Goal: Information Seeking & Learning: Find specific fact

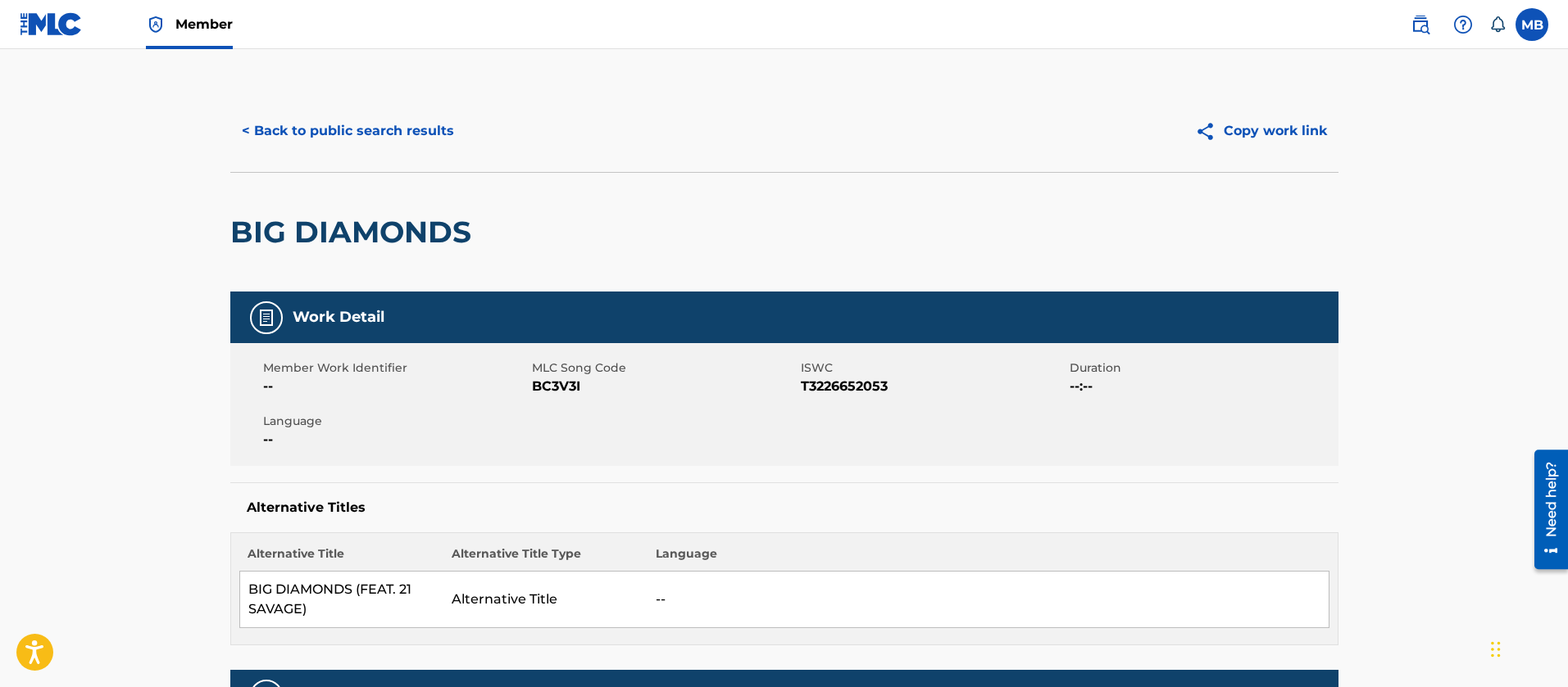
click at [1415, 23] on img at bounding box center [1420, 25] width 20 height 20
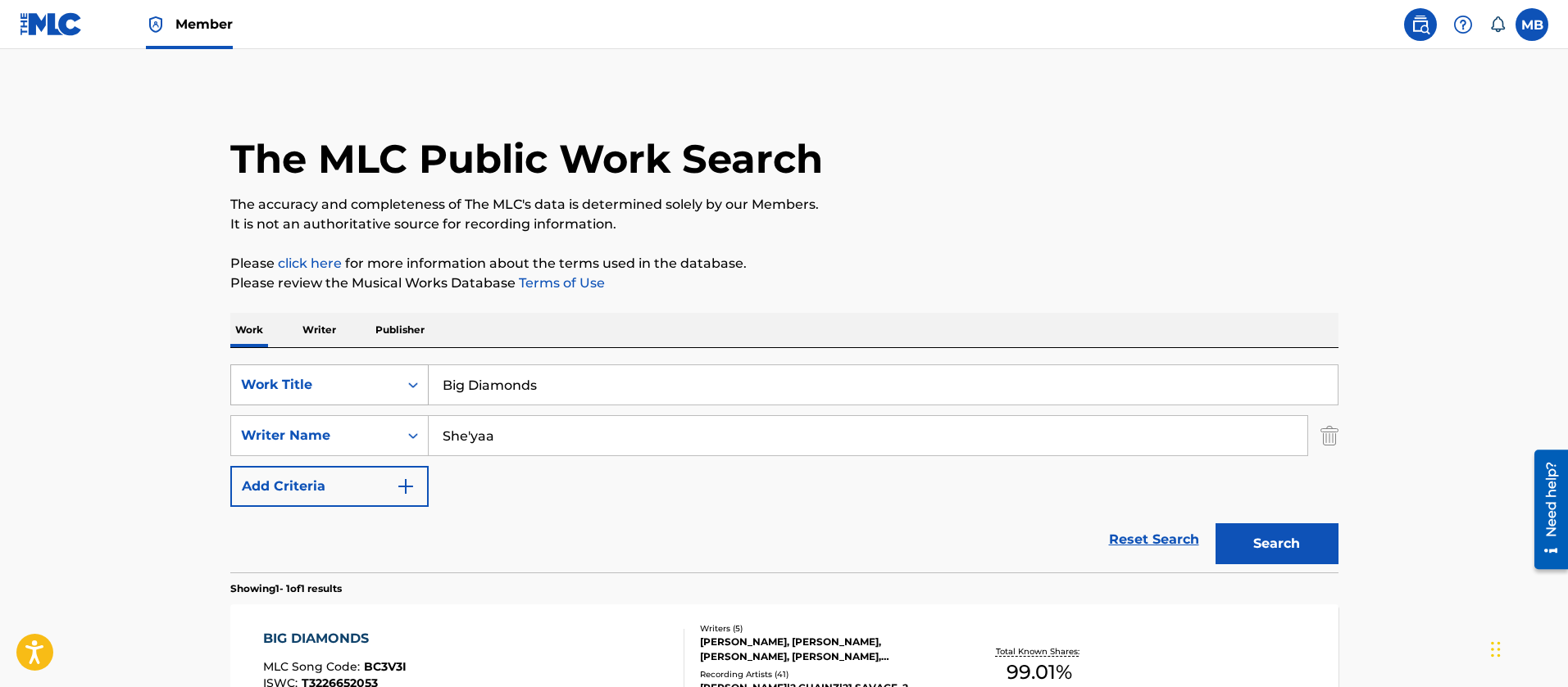
click at [319, 392] on div "Work Title" at bounding box center [315, 385] width 148 height 20
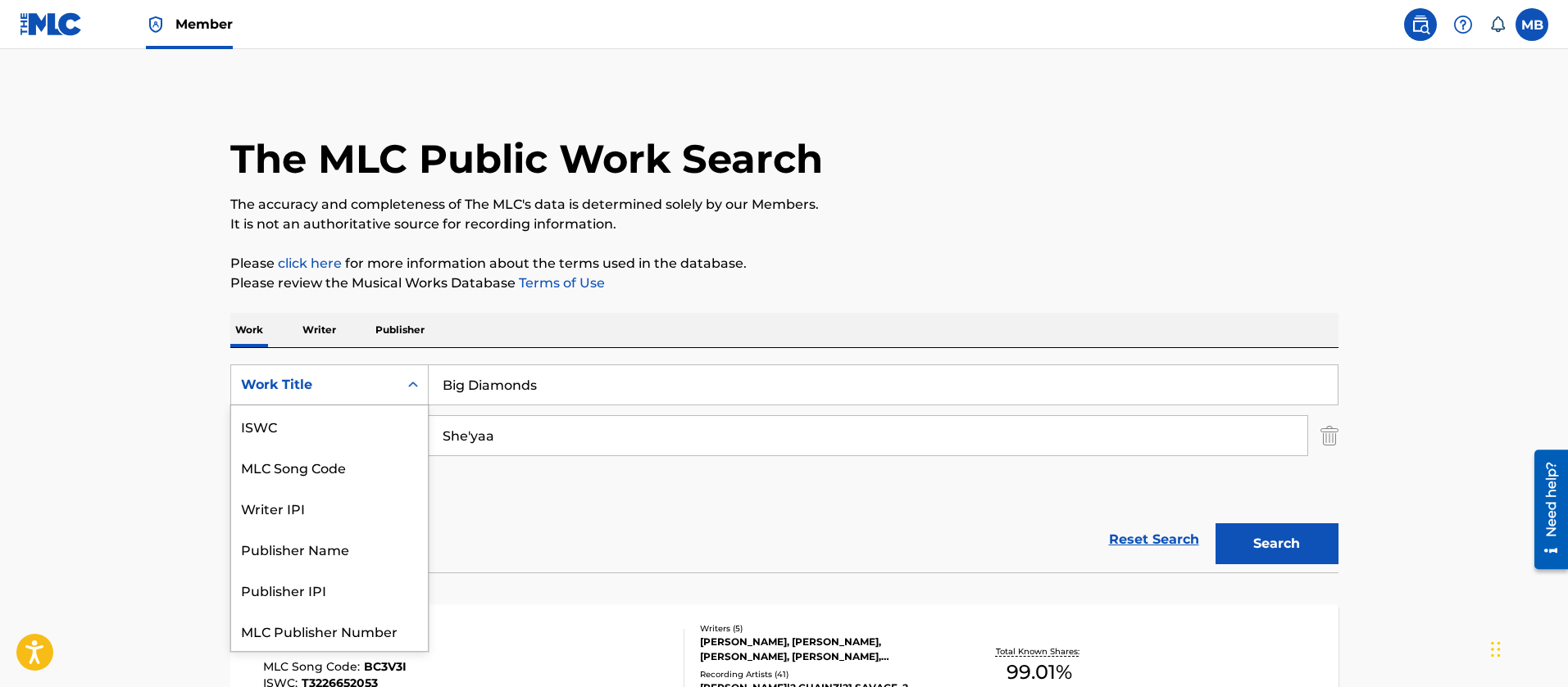
scroll to position [41, 0]
click at [346, 426] on div "MLC Song Code" at bounding box center [330, 426] width 197 height 41
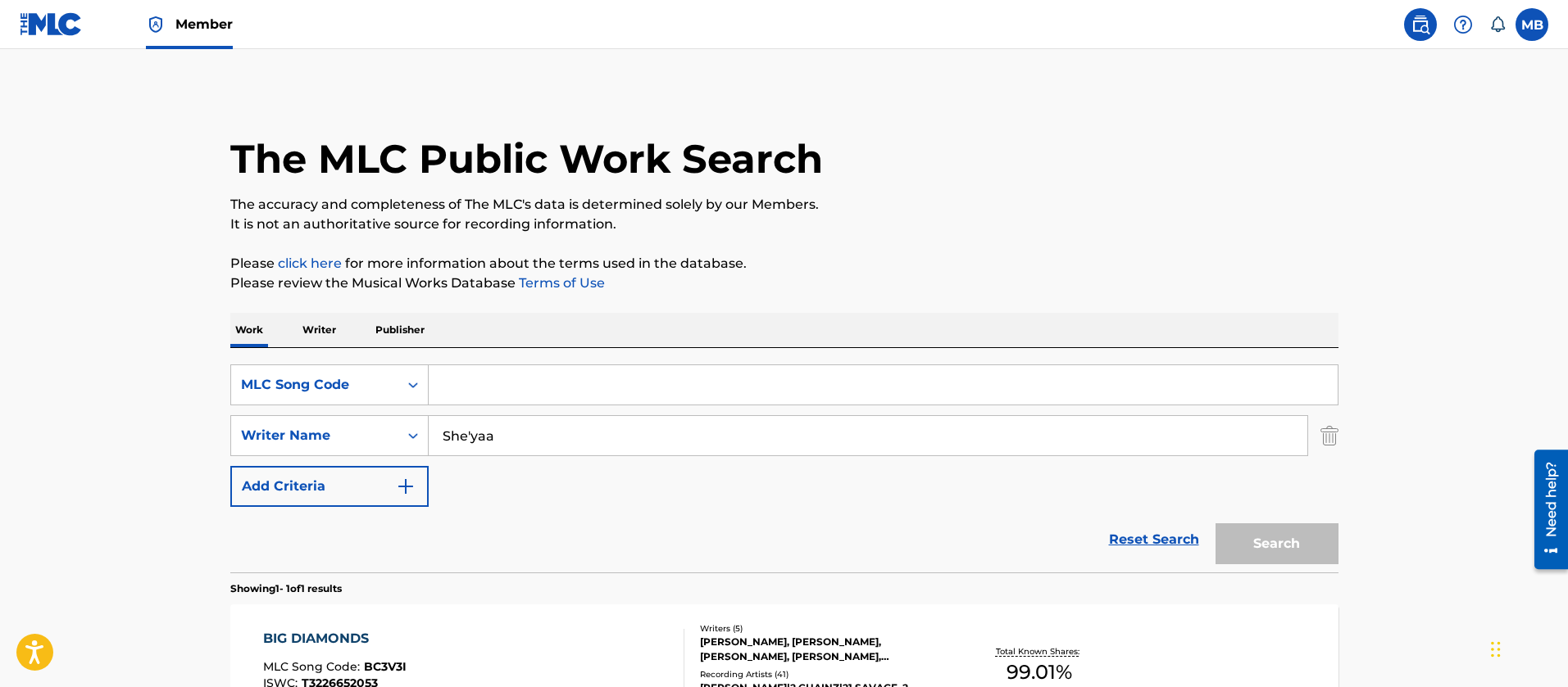
click at [589, 367] on input "Search Form" at bounding box center [882, 385] width 909 height 39
paste input "SD5K70"
type input "SD5K70"
click at [1215, 524] on button "Search" at bounding box center [1276, 544] width 123 height 41
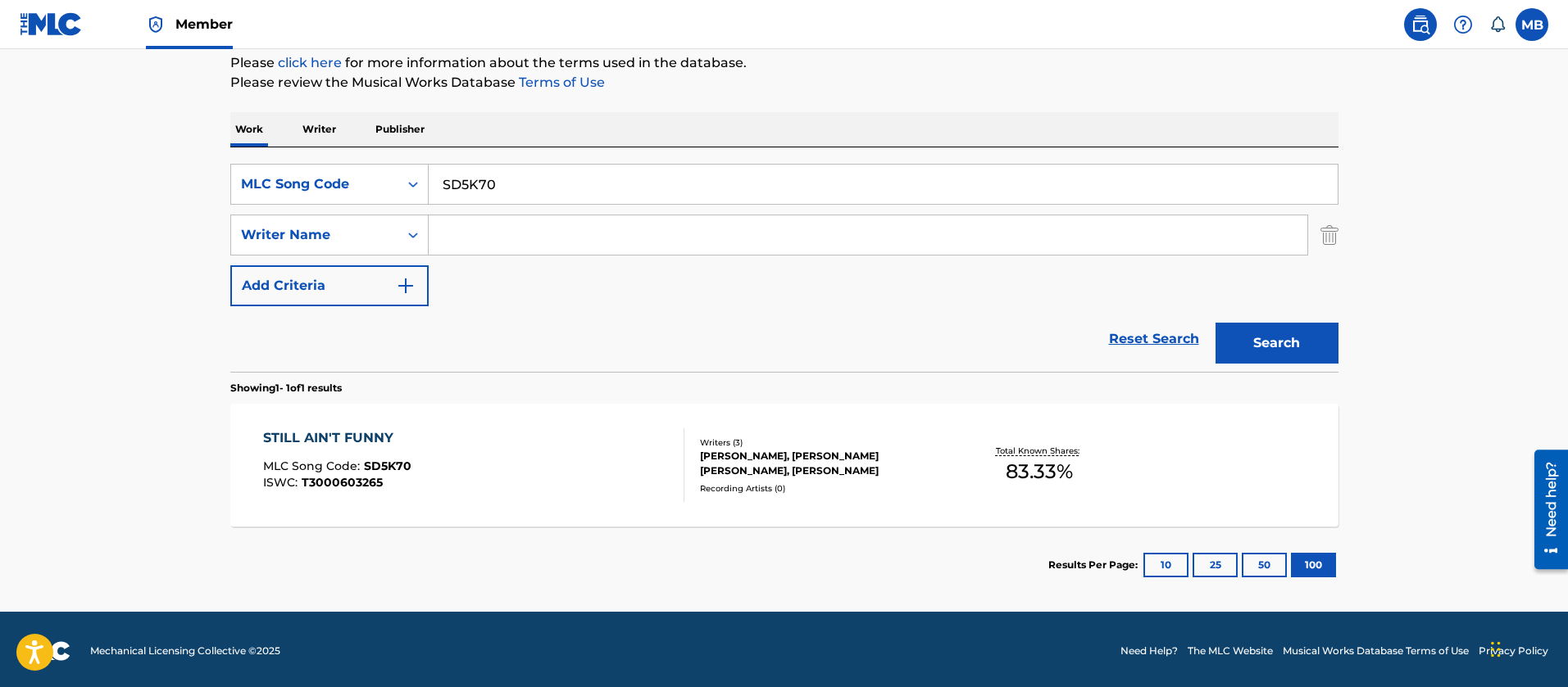
scroll to position [204, 0]
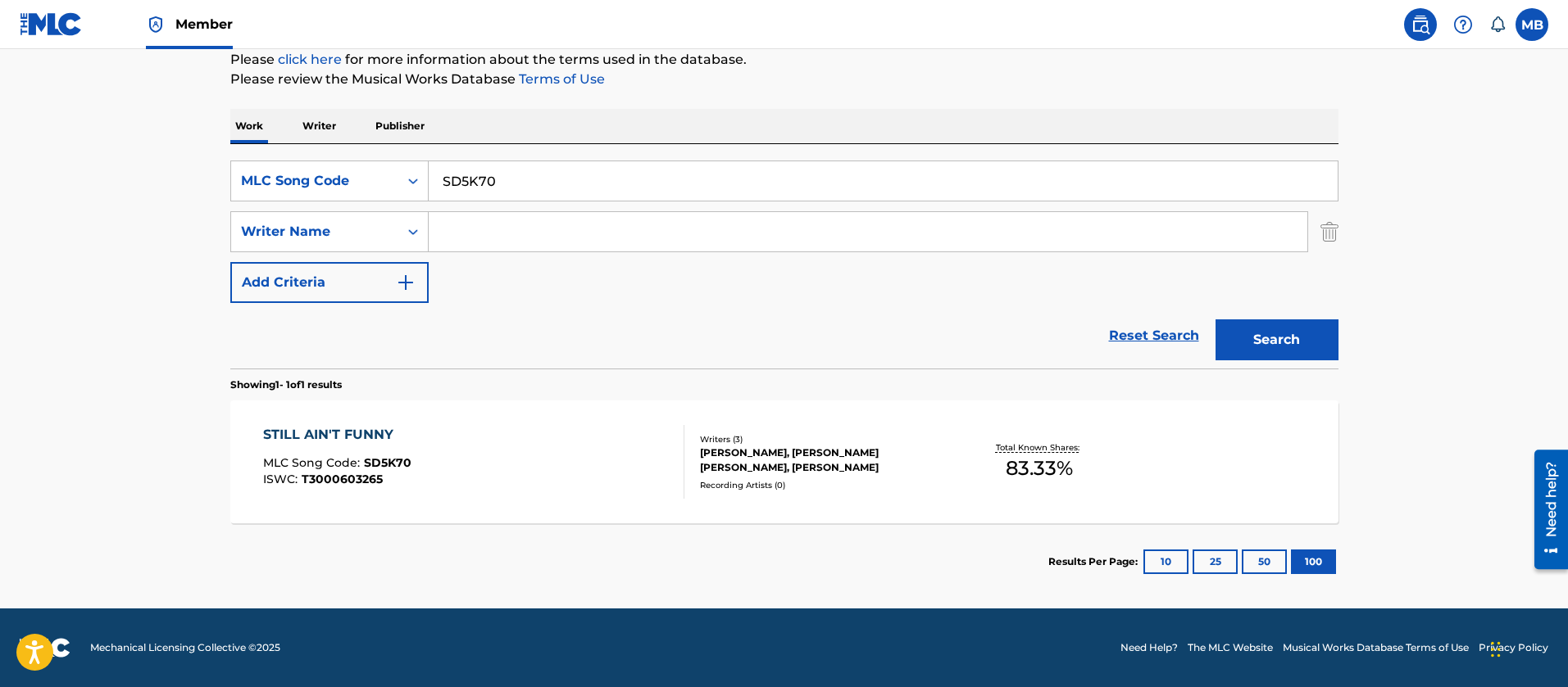
click at [515, 480] on div "STILL AIN'T FUNNY MLC Song Code : SD5K70 ISWC : T3000603265" at bounding box center [474, 462] width 422 height 74
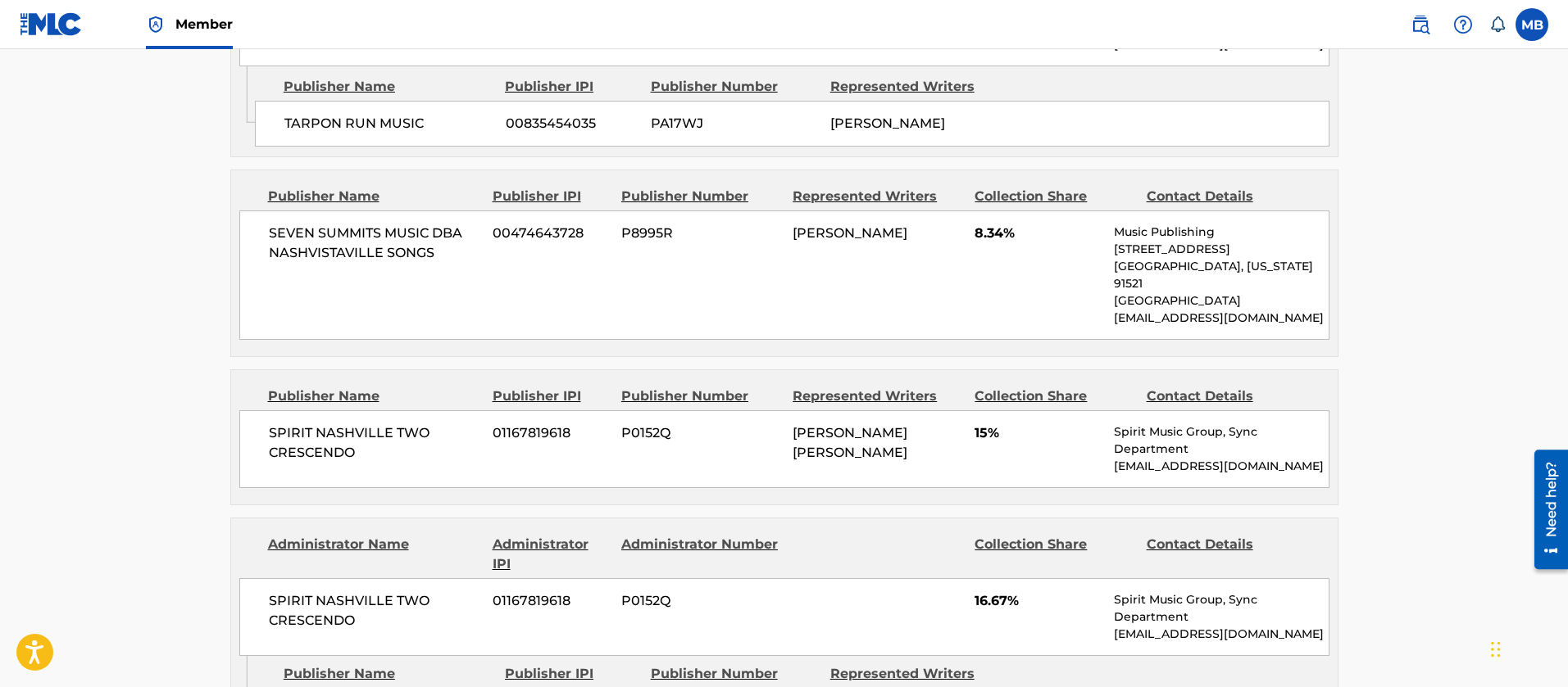
scroll to position [1351, 0]
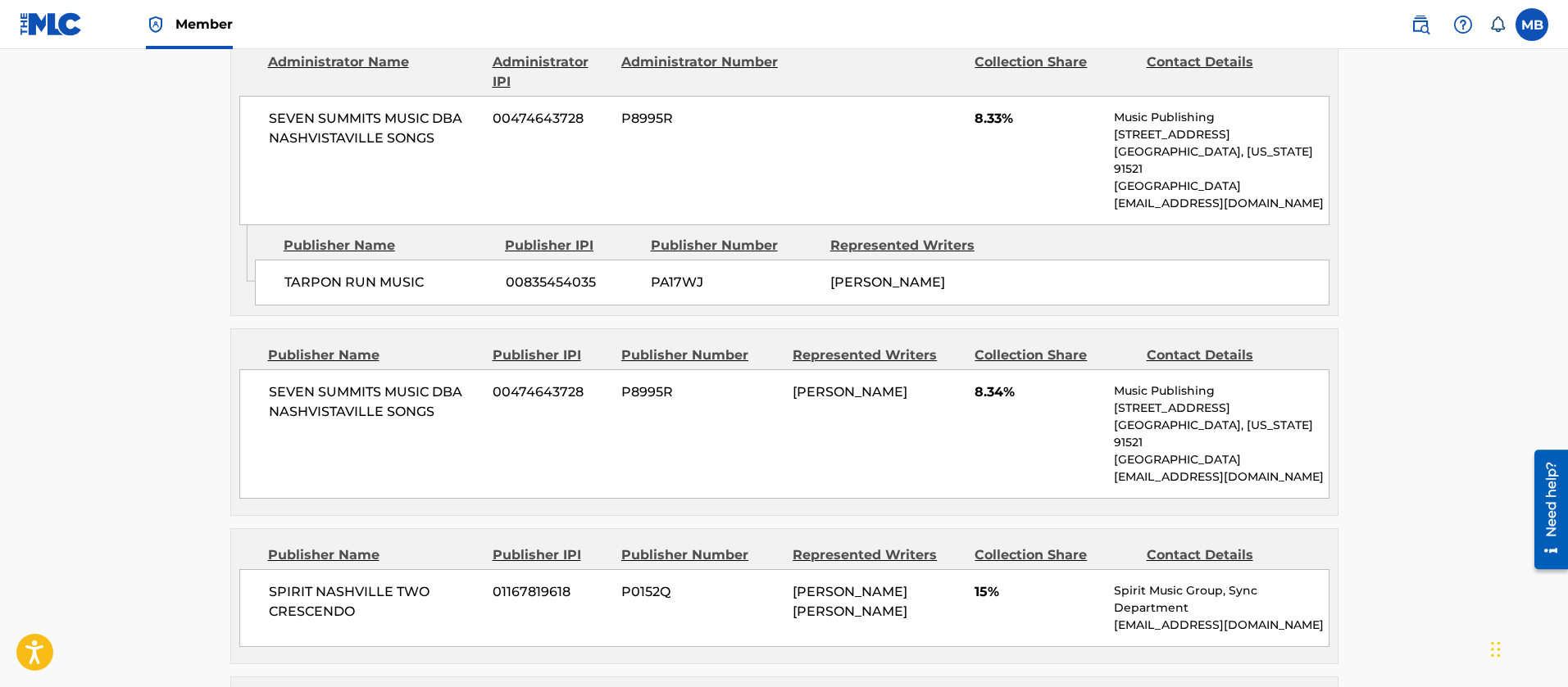
click at [384, 383] on span "SEVEN SUMMITS MUSIC DBA NASHVISTAVILLE SONGS" at bounding box center [375, 403] width 213 height 39
copy div "SEVEN SUMMITS MUSIC DBA NASHVISTAVILLE SONGS"
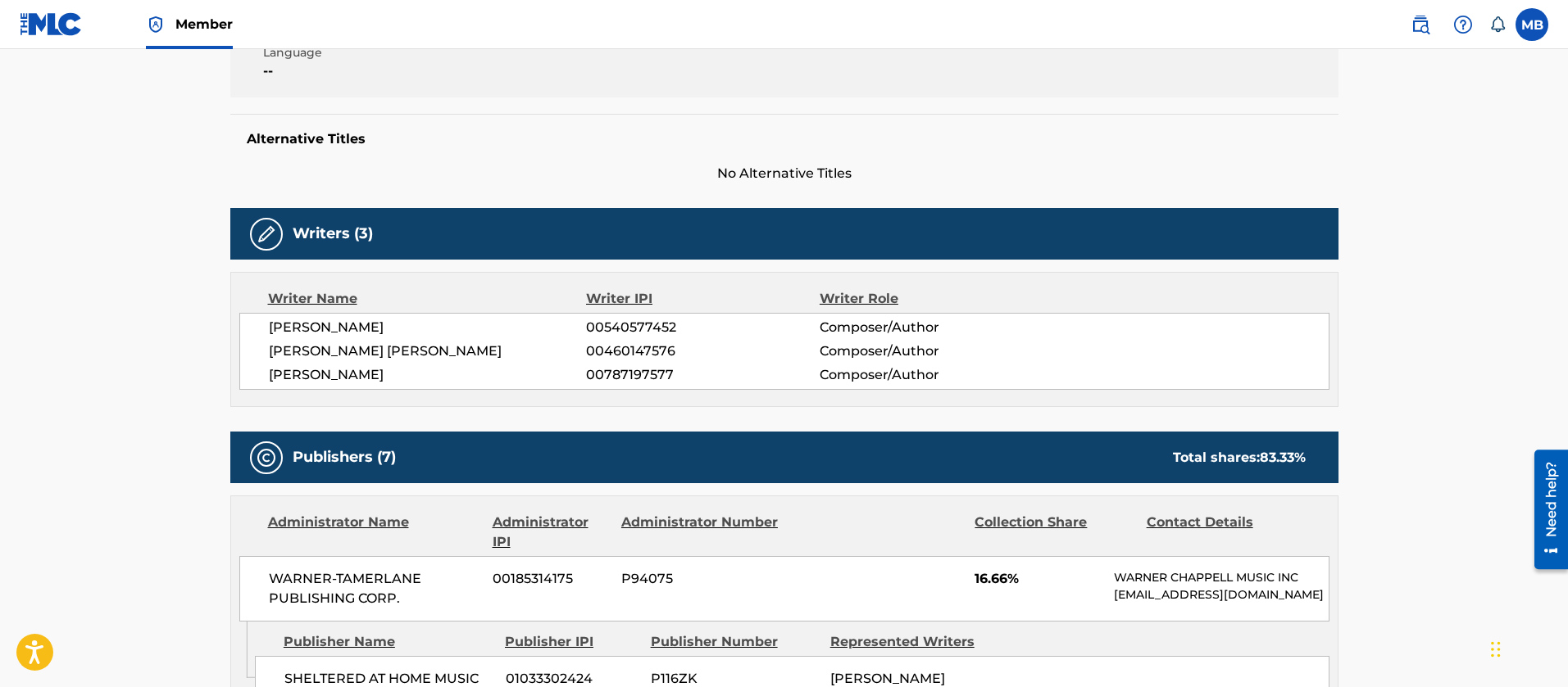
scroll to position [0, 0]
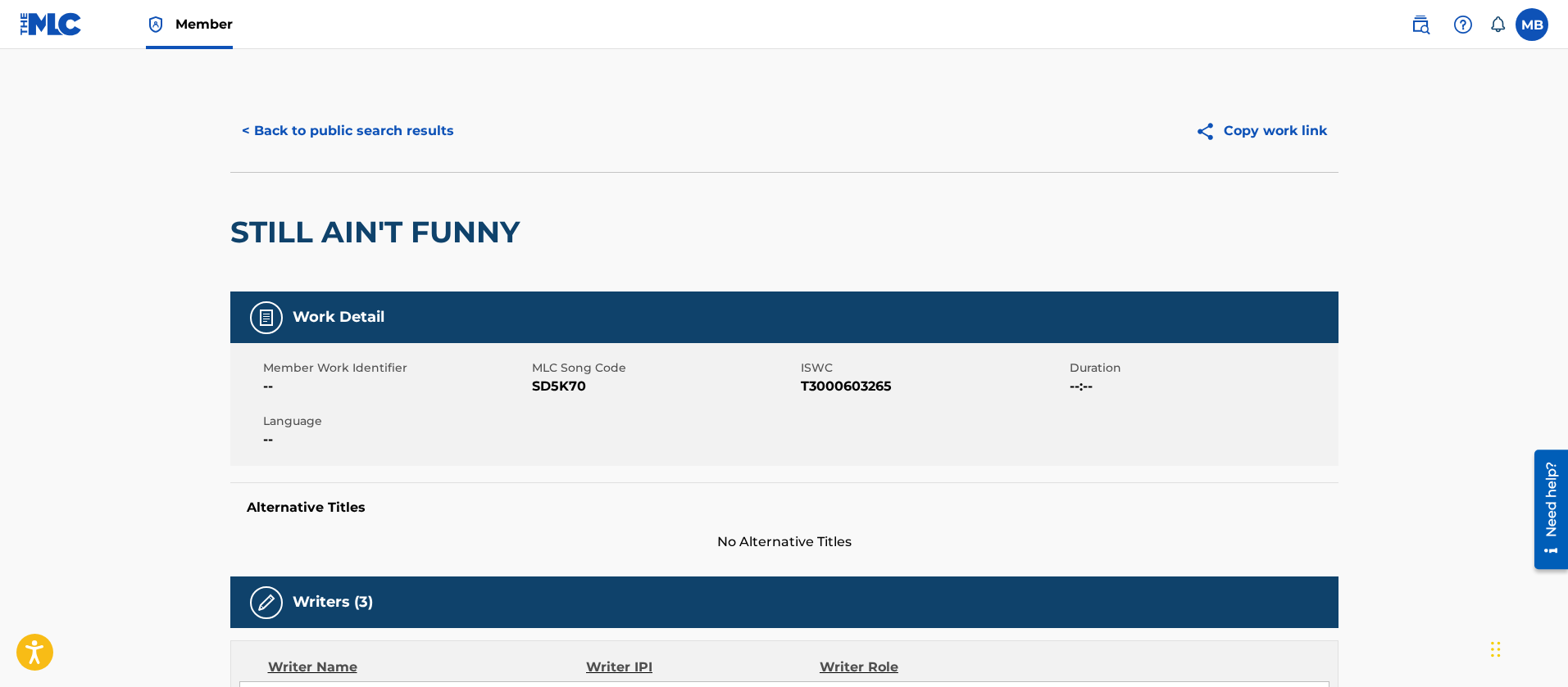
click at [544, 373] on span "MLC Song Code" at bounding box center [664, 367] width 265 height 17
click at [549, 382] on span "SD5K70" at bounding box center [664, 387] width 265 height 20
copy span "SD5K70"
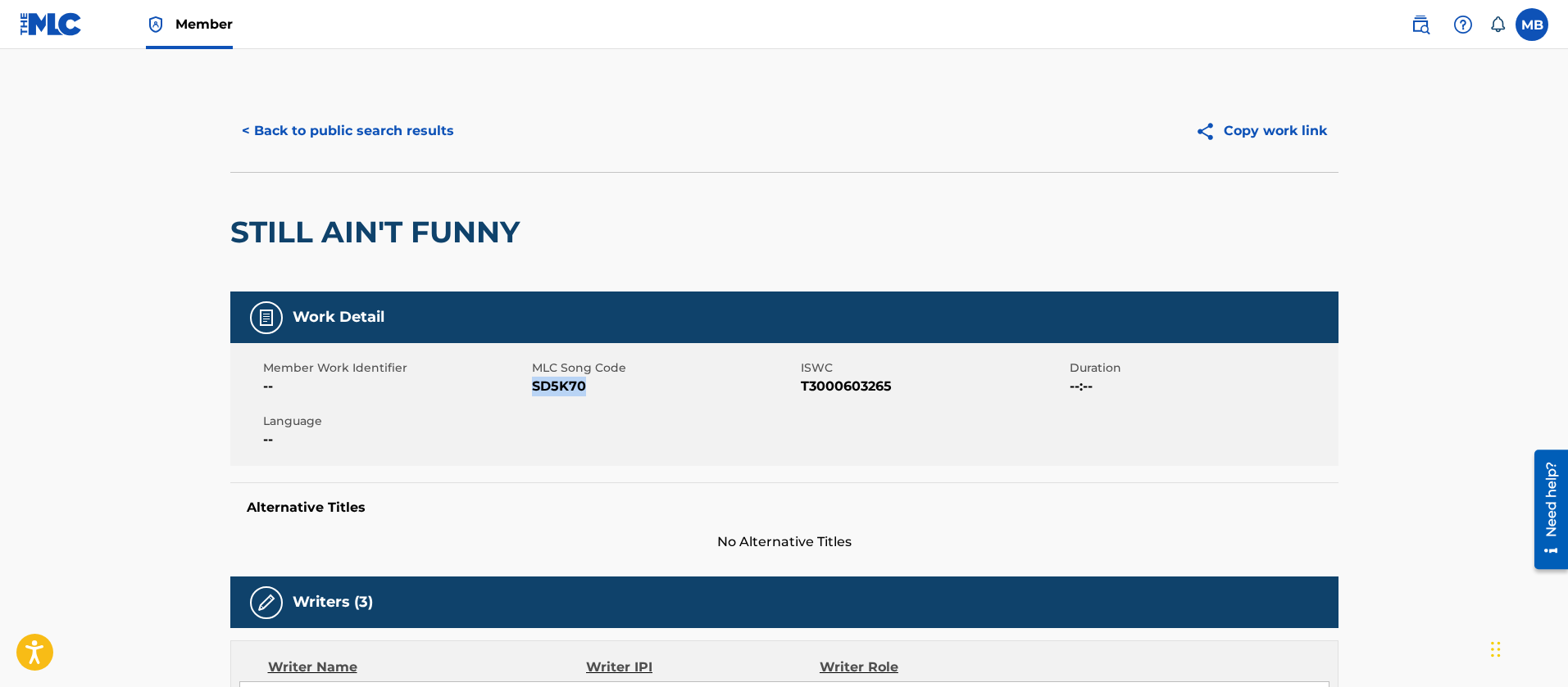
click at [323, 139] on button "< Back to public search results" at bounding box center [348, 131] width 235 height 41
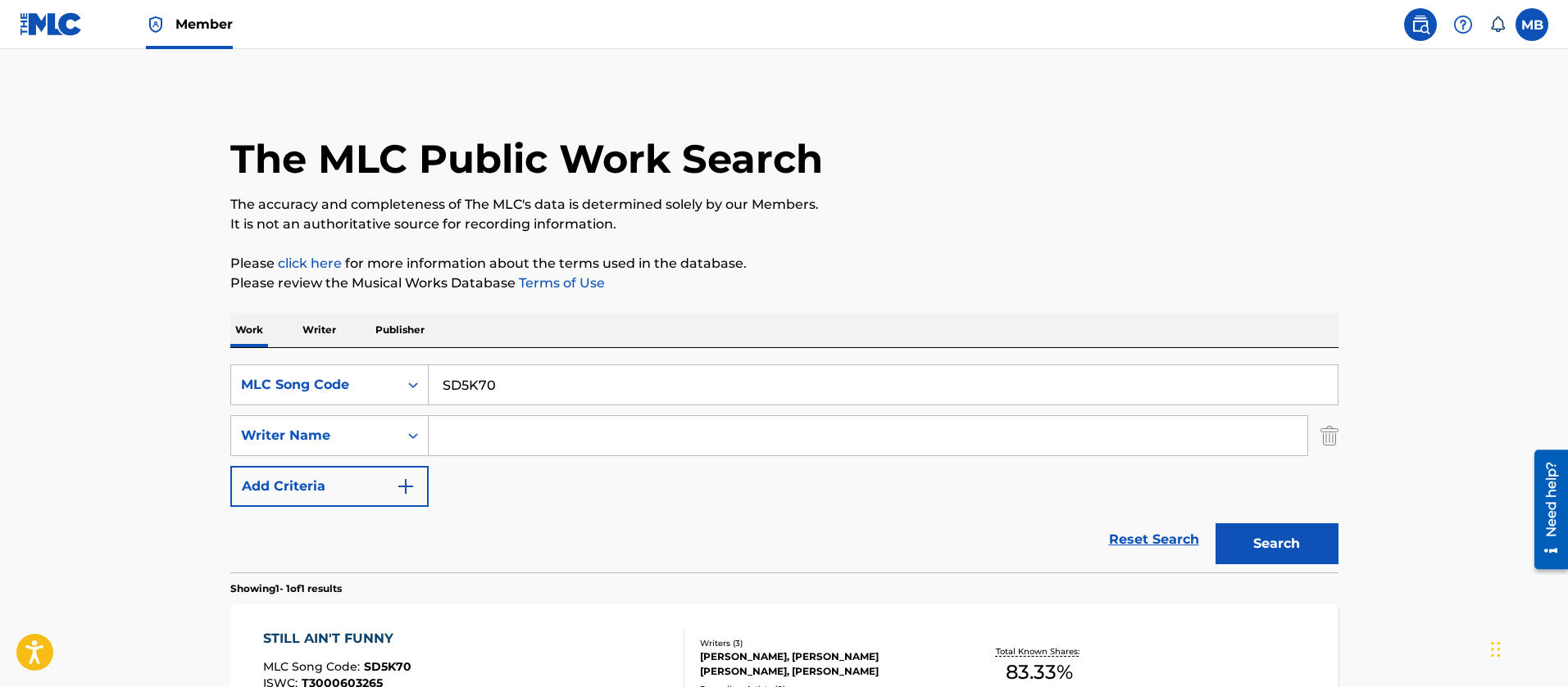
scroll to position [110, 0]
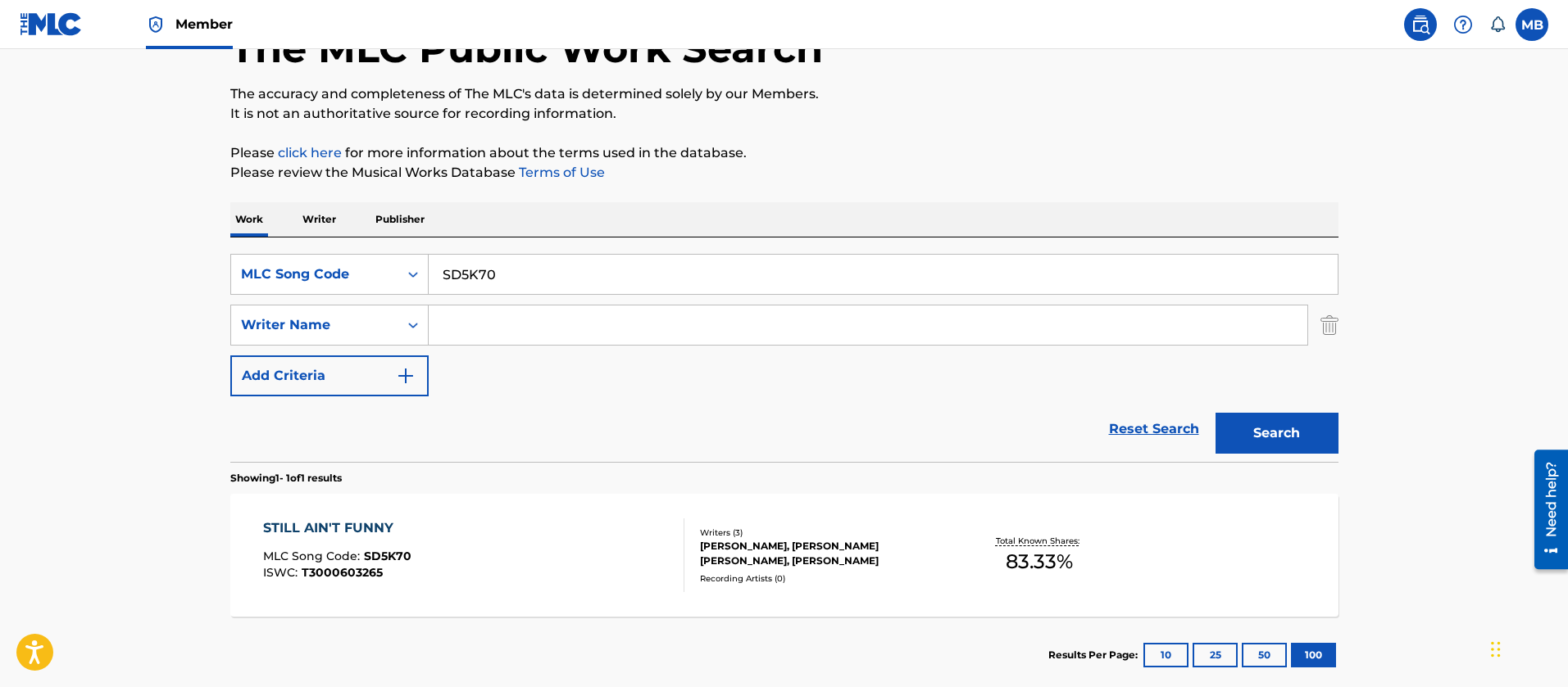
drag, startPoint x: 569, startPoint y: 272, endPoint x: 71, endPoint y: 237, distance: 499.2
click at [95, 246] on main "The MLC Public Work Search The accuracy and completeness of The MLC's data is d…" at bounding box center [784, 321] width 1568 height 764
click at [1215, 413] on button "Search" at bounding box center [1276, 434] width 123 height 41
drag, startPoint x: 542, startPoint y: 281, endPoint x: 183, endPoint y: 181, distance: 372.7
click at [240, 250] on div "SearchWithCriteriaa6eceb38-a09c-4c9a-ba67-8e275cd04e2b MLC Song Code SD5K70 Sea…" at bounding box center [784, 349] width 1108 height 224
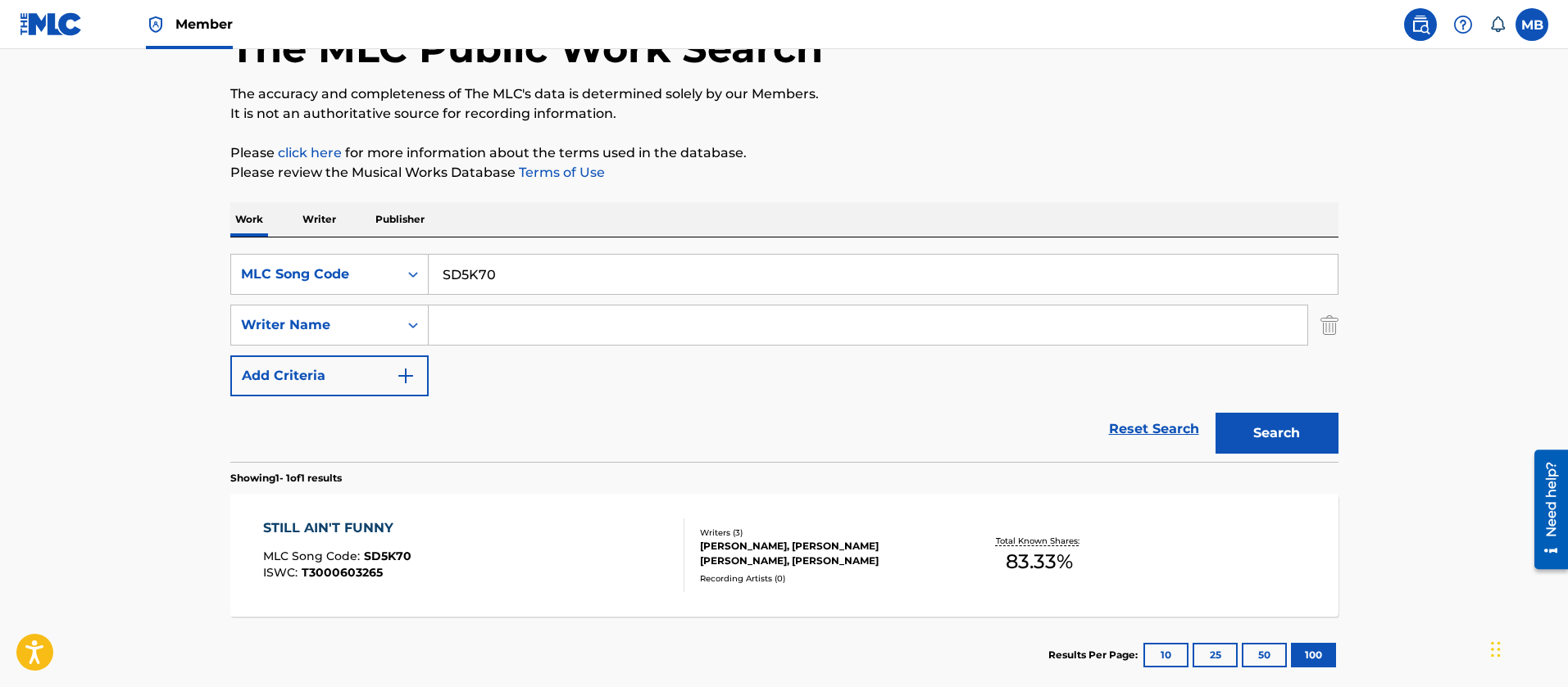
paste input "EVBVY4"
type input "EVBVY4"
click at [1215, 413] on button "Search" at bounding box center [1276, 434] width 123 height 41
click at [538, 541] on div "END OF THE WORLD MLC Song Code : EVBVY4 ISWC :" at bounding box center [474, 555] width 422 height 74
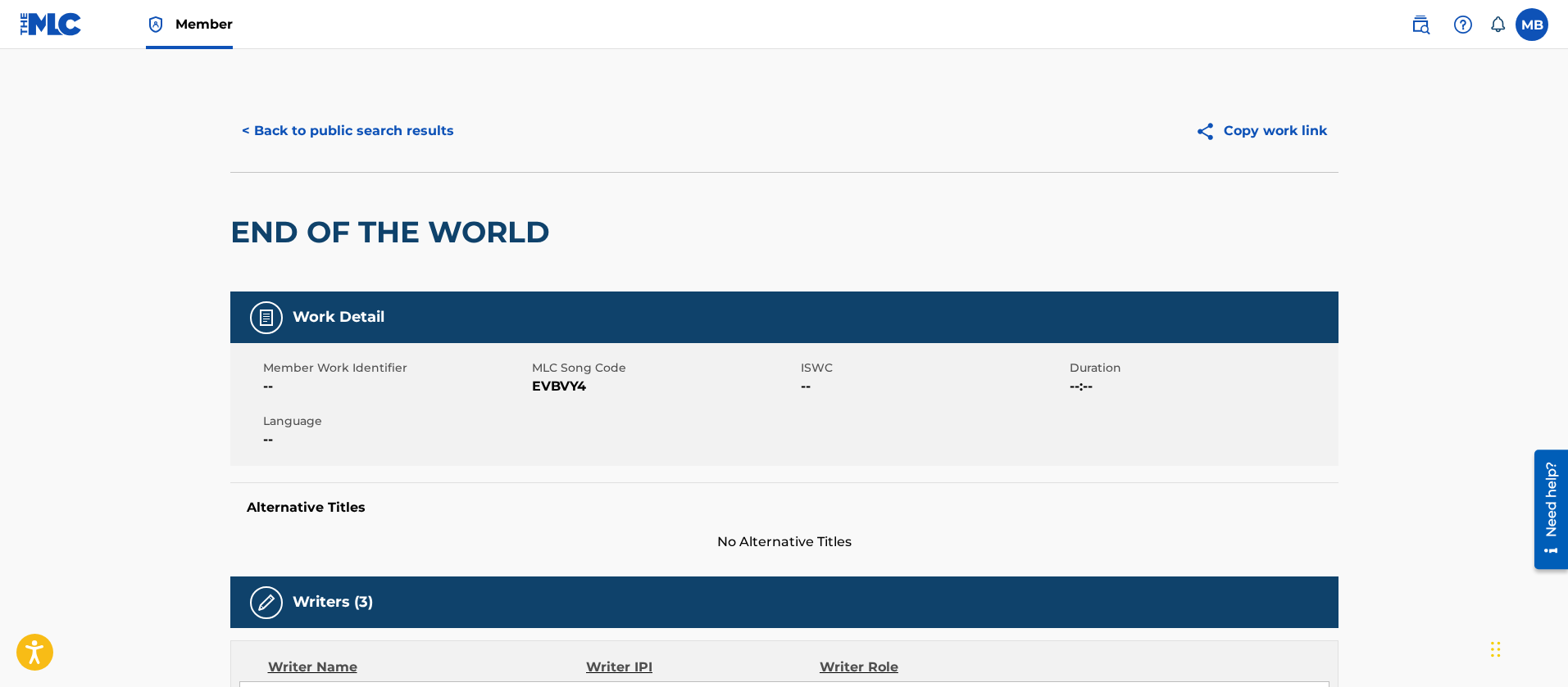
click at [345, 139] on button "< Back to public search results" at bounding box center [348, 131] width 235 height 41
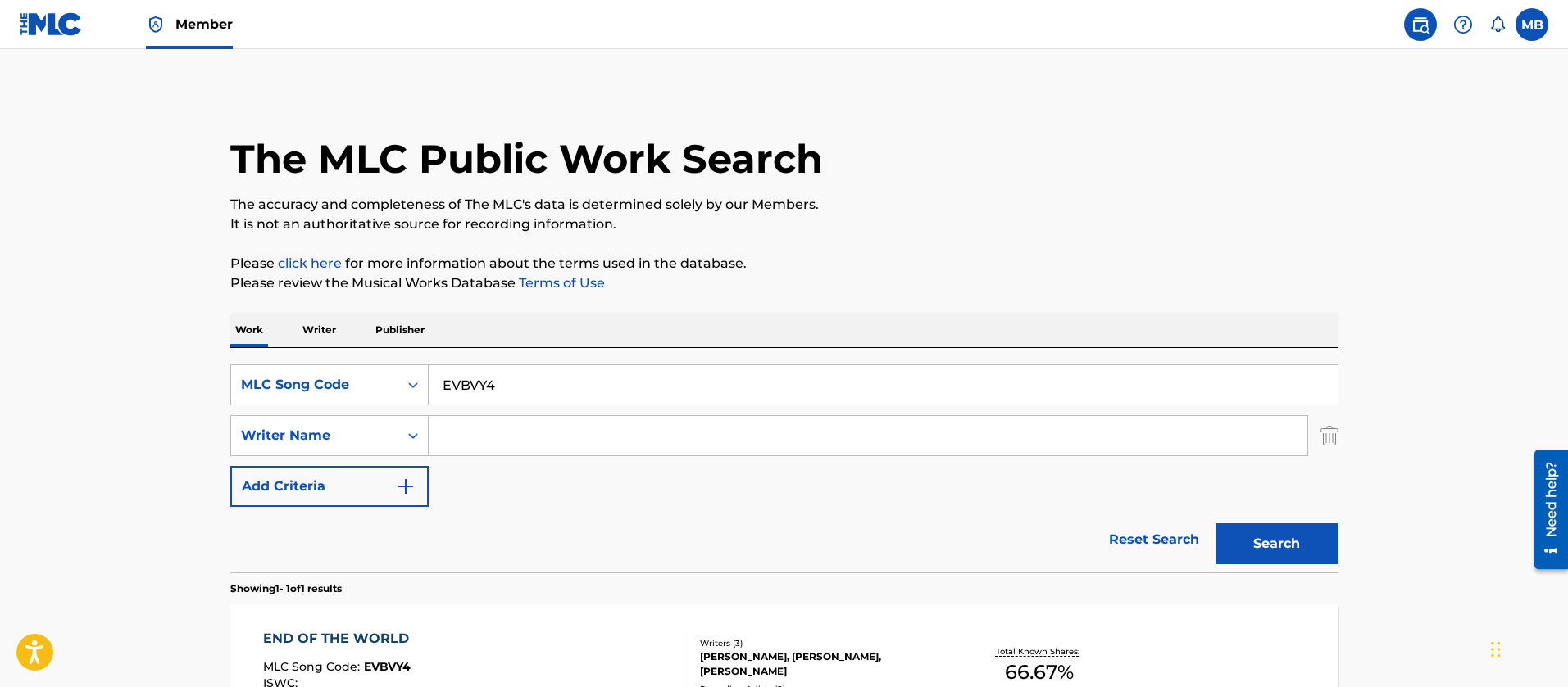
scroll to position [110, 0]
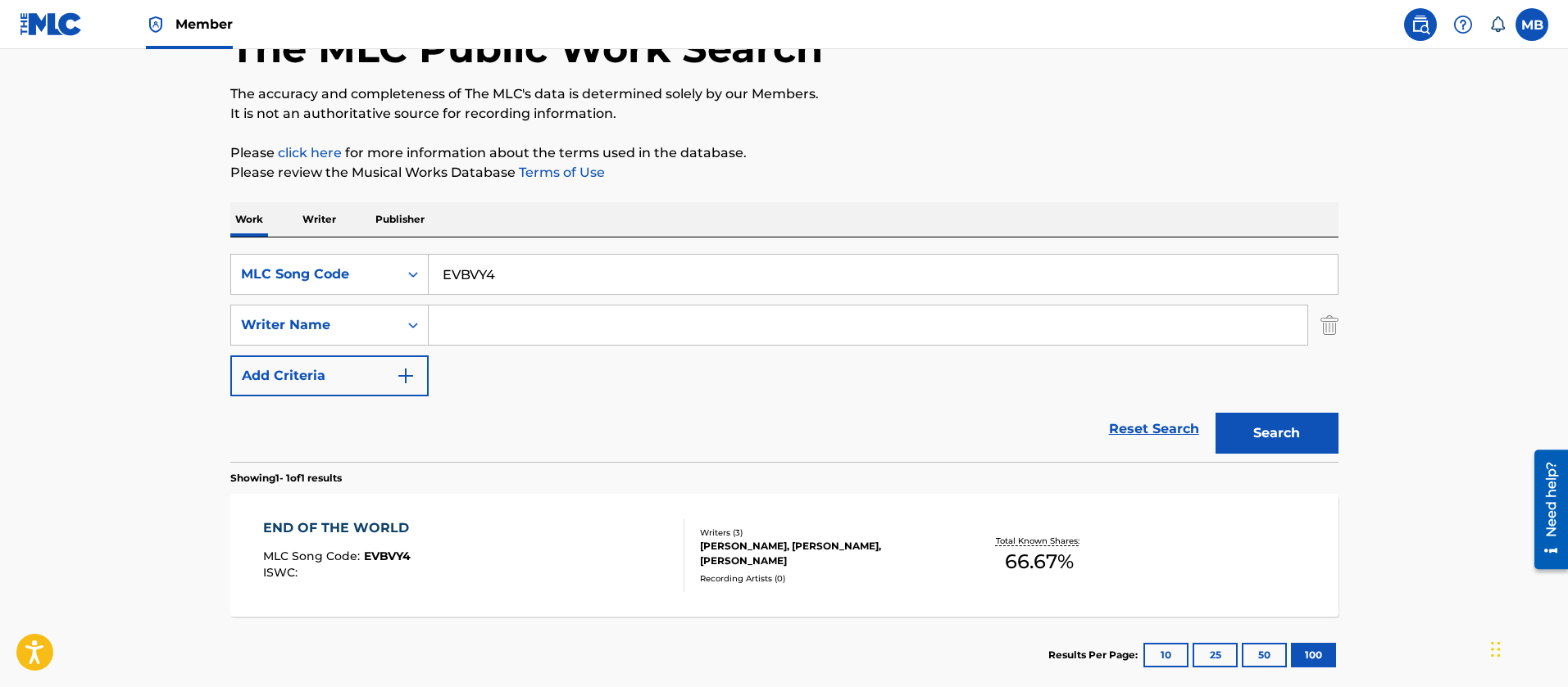
drag, startPoint x: 488, startPoint y: 268, endPoint x: 136, endPoint y: 258, distance: 352.1
click at [232, 269] on div "SearchWithCriteriaa6eceb38-a09c-4c9a-ba67-8e275cd04e2b MLC Song Code EVBVY4" at bounding box center [784, 275] width 1108 height 41
paste input "AA71SZ"
type input "AA71SZ"
click at [1215, 413] on button "Search" at bounding box center [1276, 434] width 123 height 41
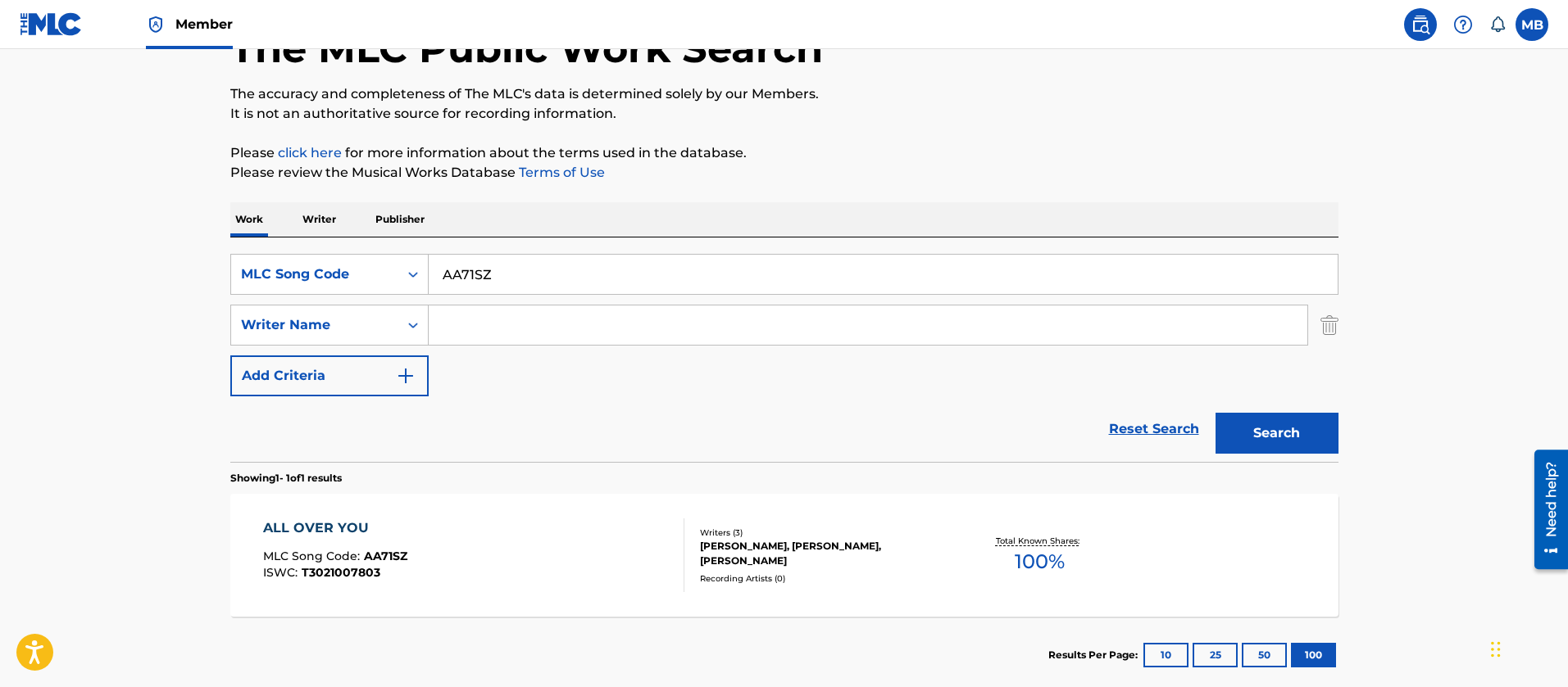
click at [472, 542] on div "ALL OVER YOU MLC Song Code : AA71SZ ISWC : T3021007803" at bounding box center [474, 555] width 422 height 74
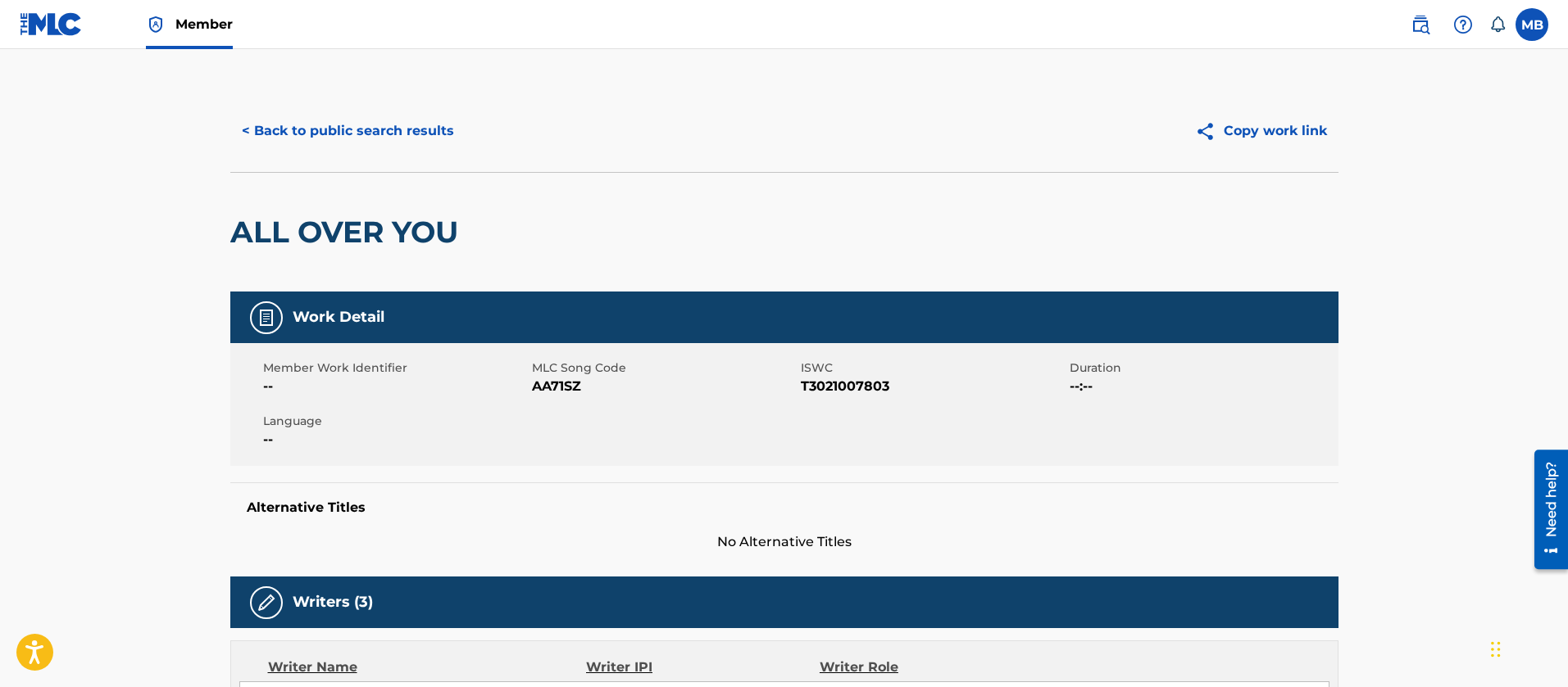
click at [294, 131] on button "< Back to public search results" at bounding box center [348, 131] width 235 height 41
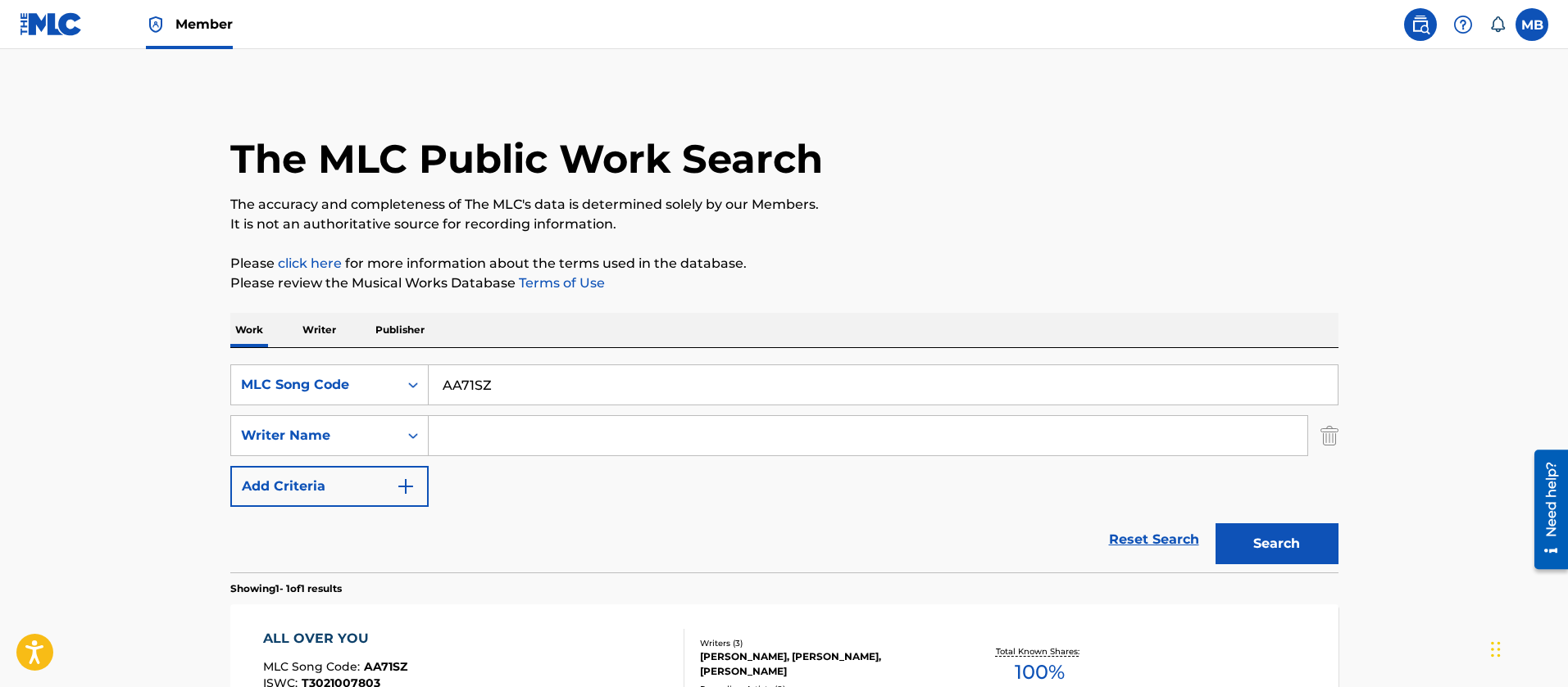
scroll to position [110, 0]
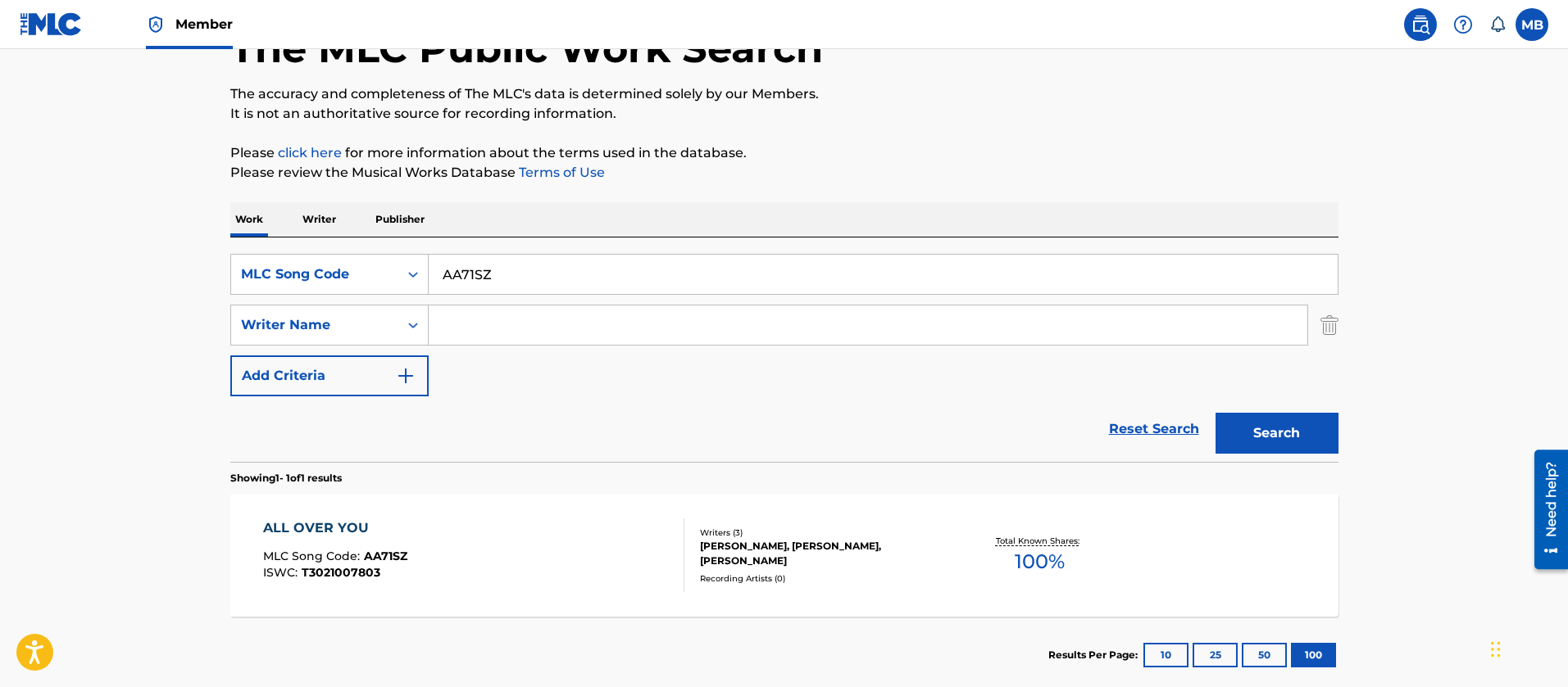
drag, startPoint x: 624, startPoint y: 279, endPoint x: 262, endPoint y: 203, distance: 369.9
click at [305, 222] on div "Work Writer Publisher SearchWithCriteriaa6eceb38-a09c-4c9a-ba67-8e275cd04e2b ML…" at bounding box center [784, 448] width 1108 height 491
paste input "SD5K70"
type input "SD5K70"
click at [1215, 413] on button "Search" at bounding box center [1276, 434] width 123 height 41
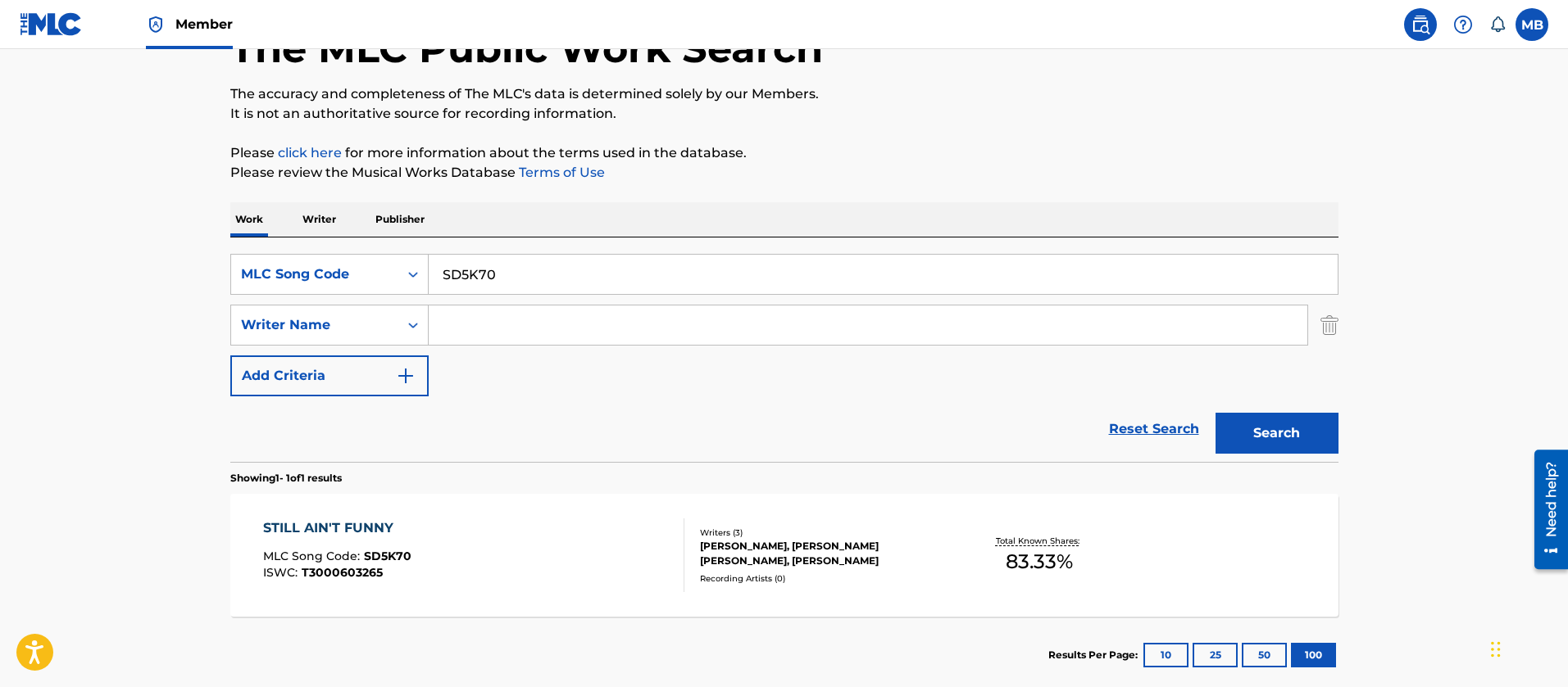
click at [566, 557] on div "STILL AIN'T FUNNY MLC Song Code : SD5K70 ISWC : T3000603265" at bounding box center [474, 555] width 422 height 74
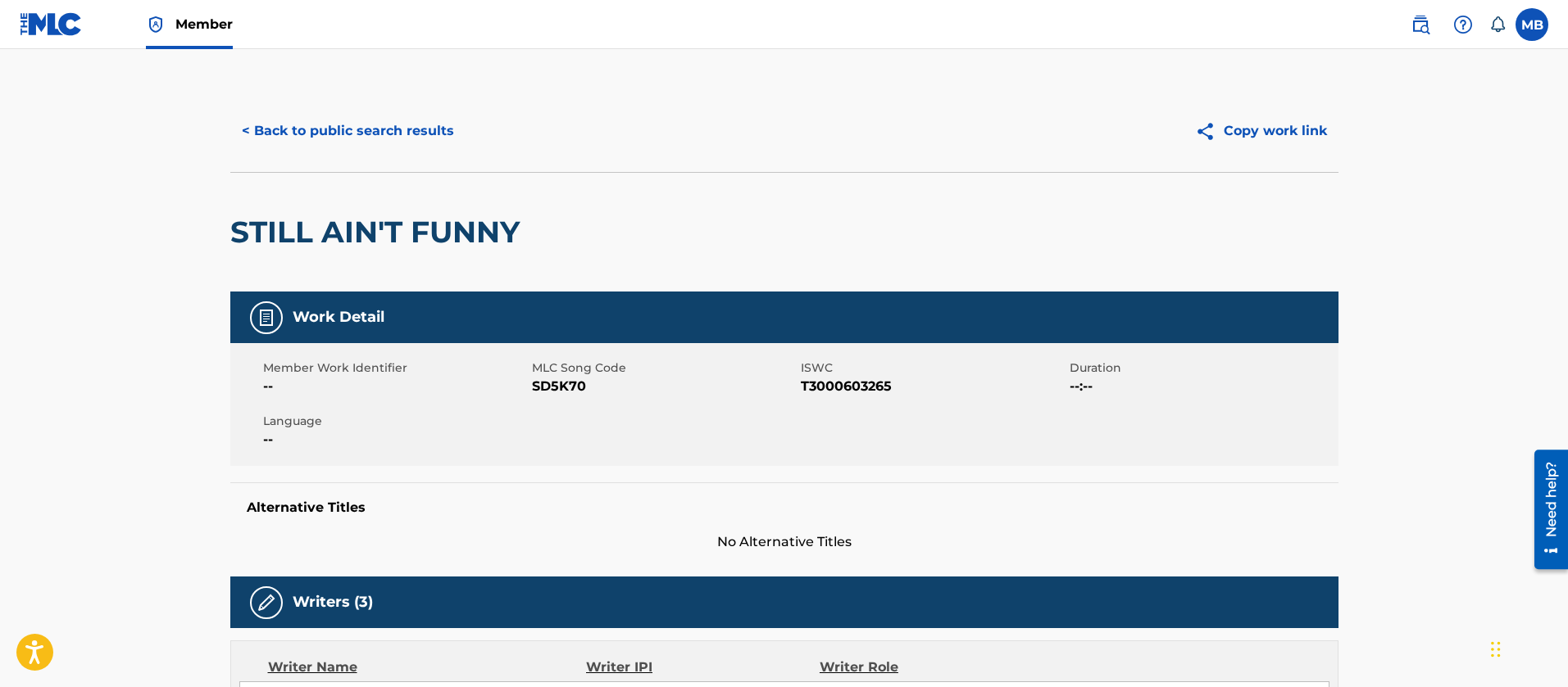
click at [358, 92] on div "< Back to public search results Copy work link" at bounding box center [784, 131] width 1108 height 82
click at [357, 132] on button "< Back to public search results" at bounding box center [348, 131] width 235 height 41
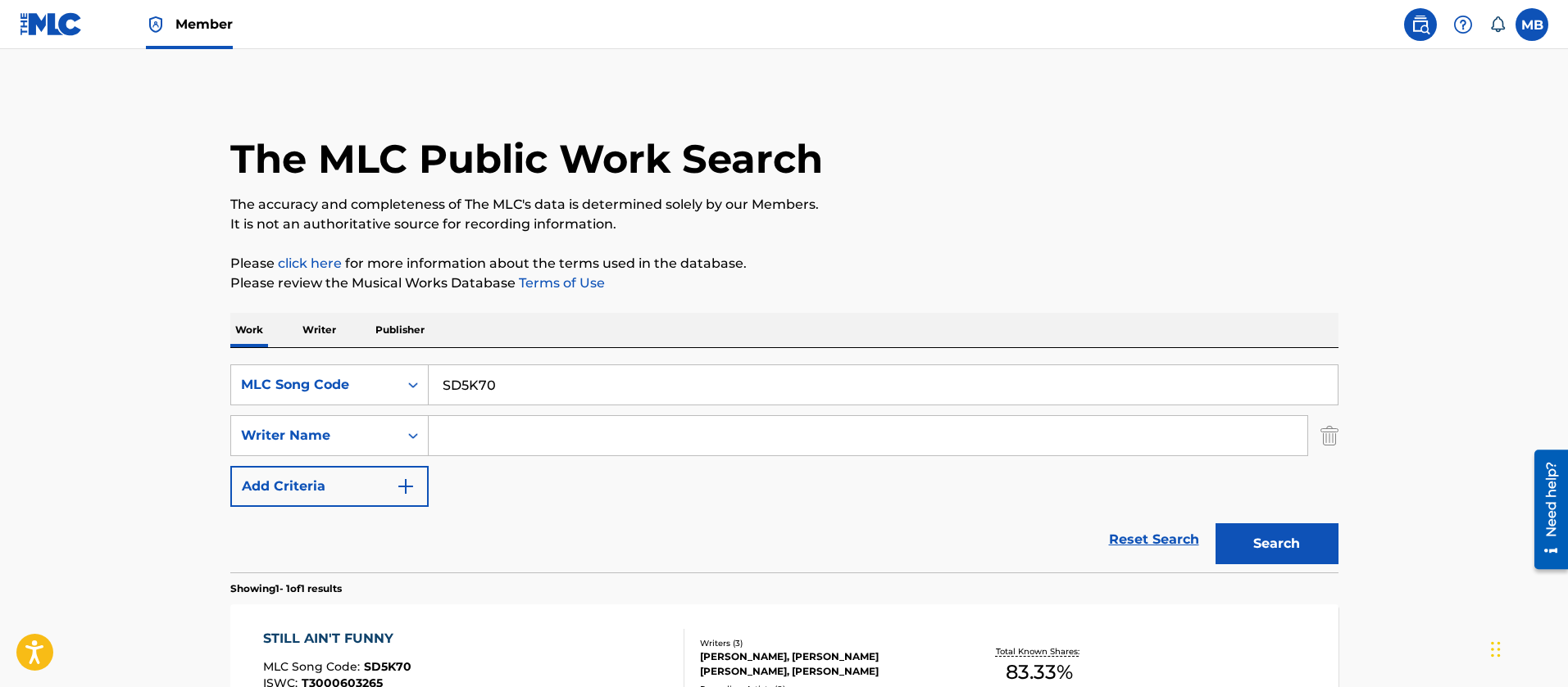
scroll to position [110, 0]
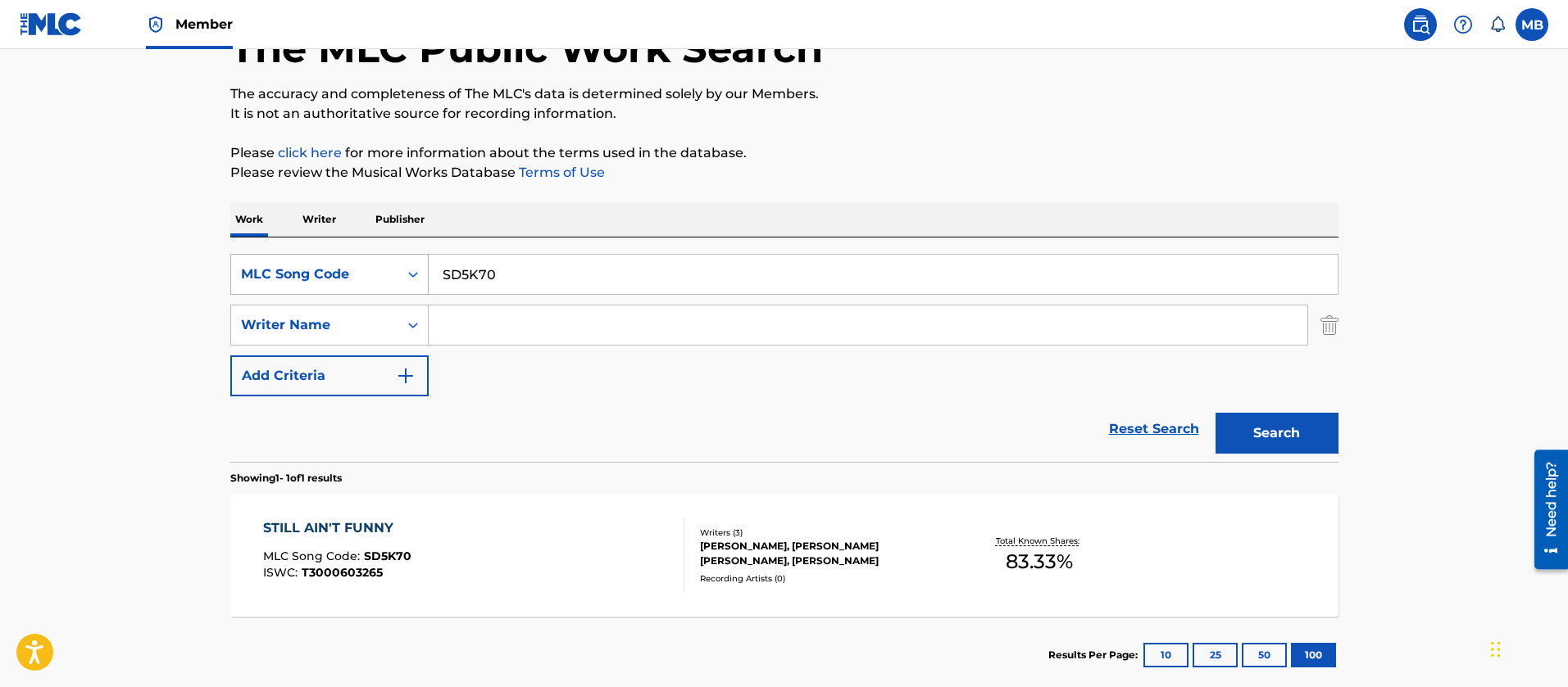
drag, startPoint x: 486, startPoint y: 266, endPoint x: 335, endPoint y: 265, distance: 151.0
click at [358, 265] on div "SearchWithCriteriaa6eceb38-a09c-4c9a-ba67-8e275cd04e2b MLC Song Code SD5K70" at bounding box center [784, 275] width 1108 height 41
paste input "EVBVY4"
type input "EVBVY4"
click at [1215, 413] on button "Search" at bounding box center [1276, 434] width 123 height 41
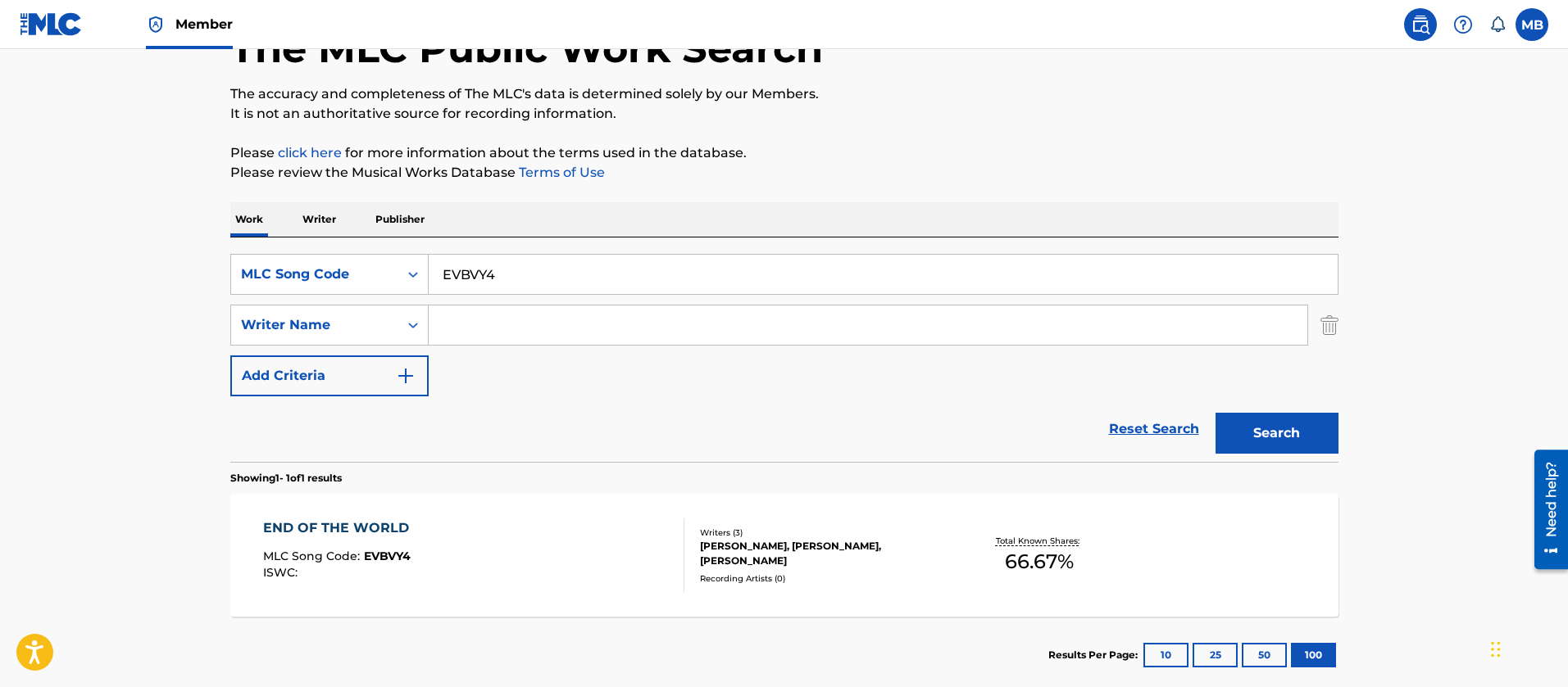
click at [551, 597] on div "END OF THE WORLD MLC Song Code : EVBVY4 ISWC : Writers ( 3 ) [PERSON_NAME], [PE…" at bounding box center [784, 555] width 1108 height 123
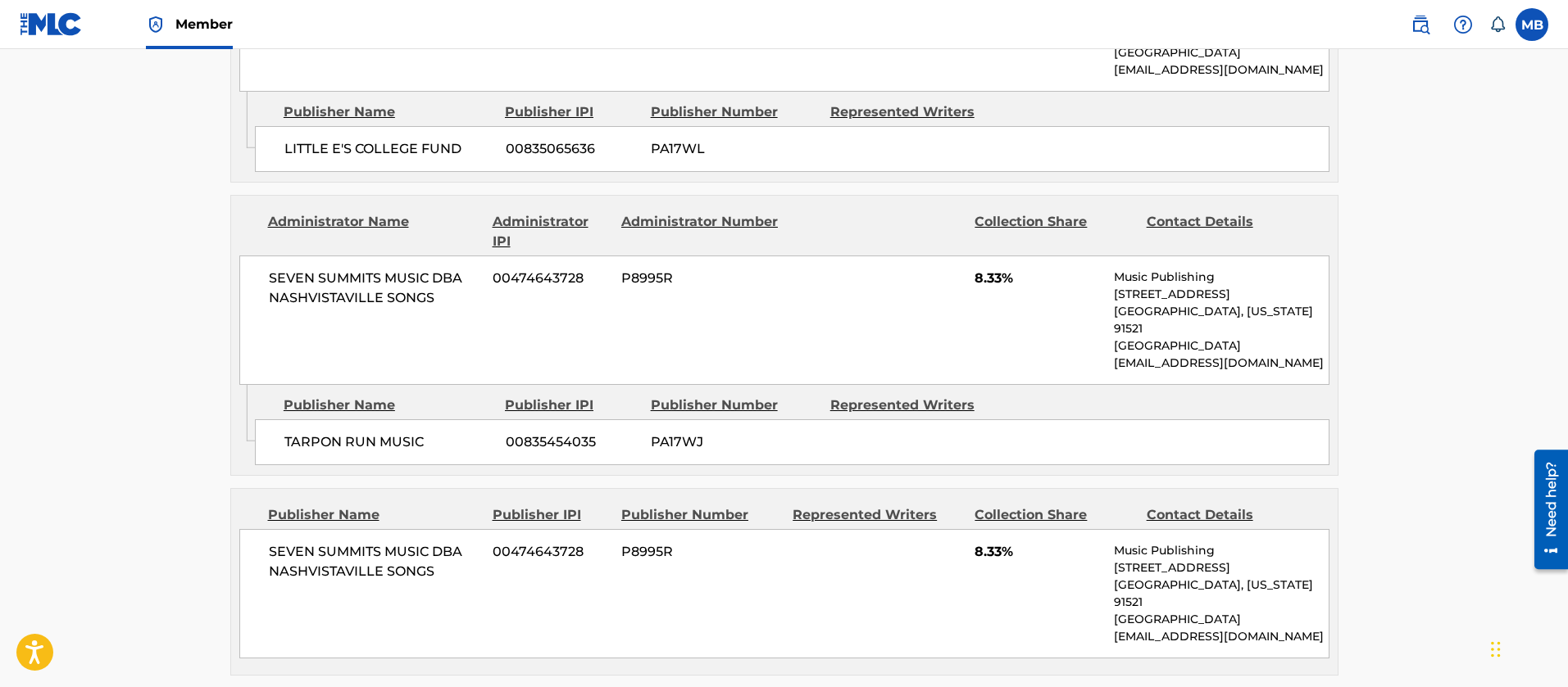
scroll to position [593, 0]
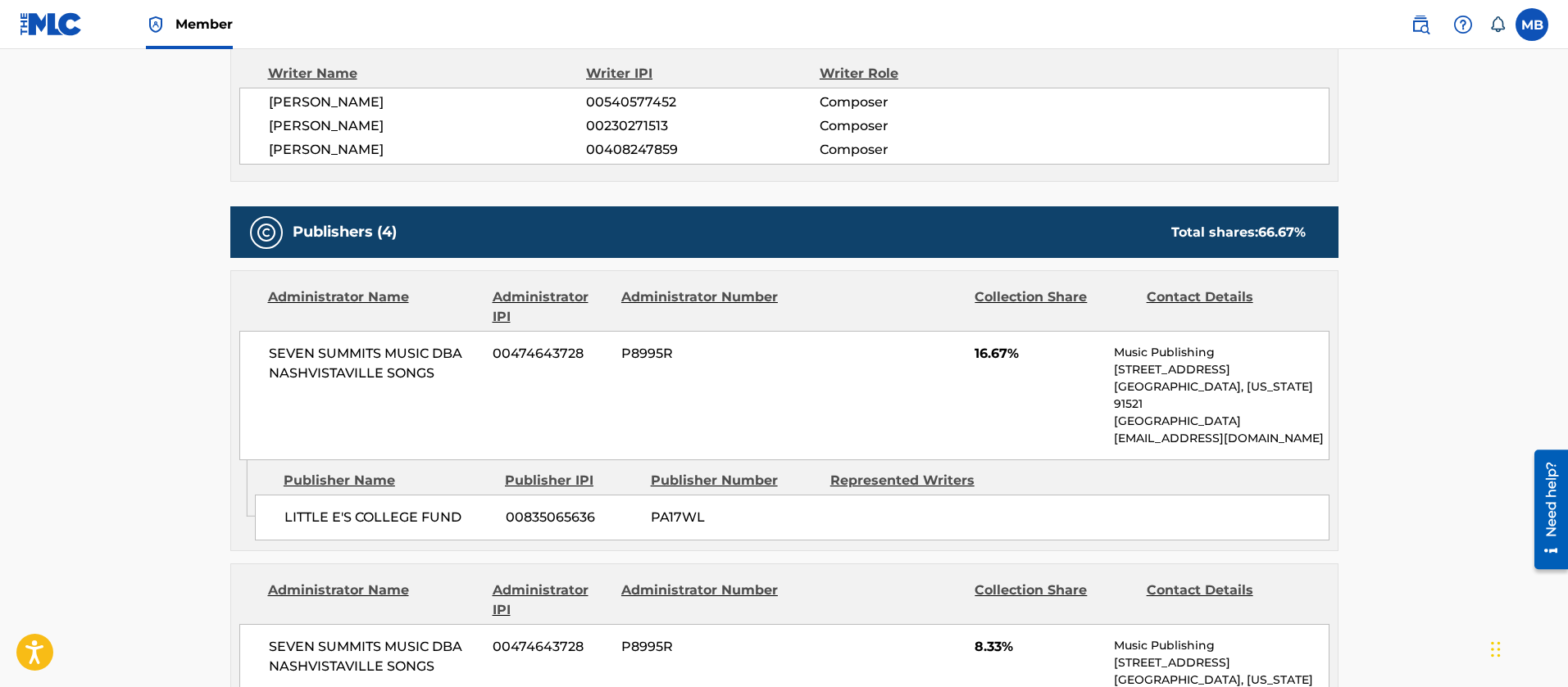
click at [358, 103] on span "[PERSON_NAME]" at bounding box center [427, 102] width 318 height 20
copy span "[PERSON_NAME]"
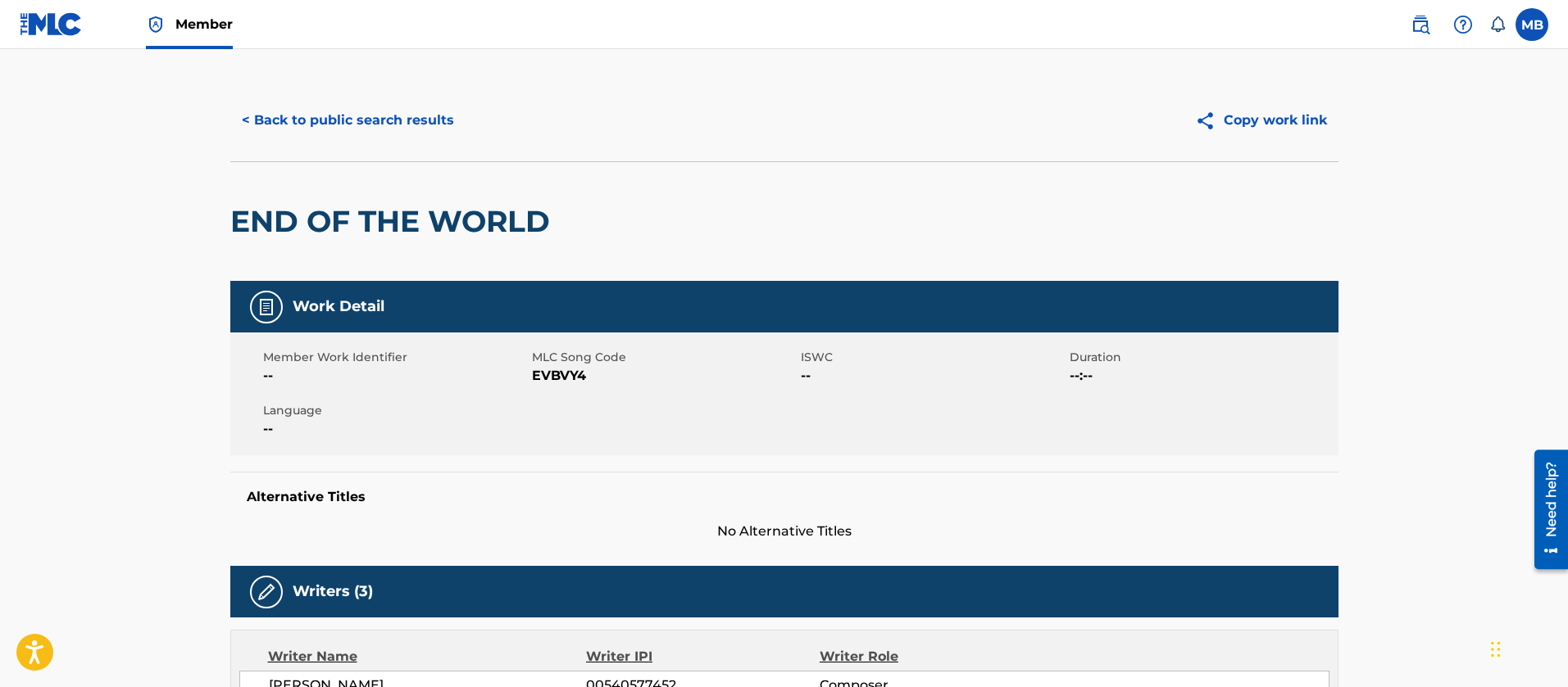
scroll to position [0, 0]
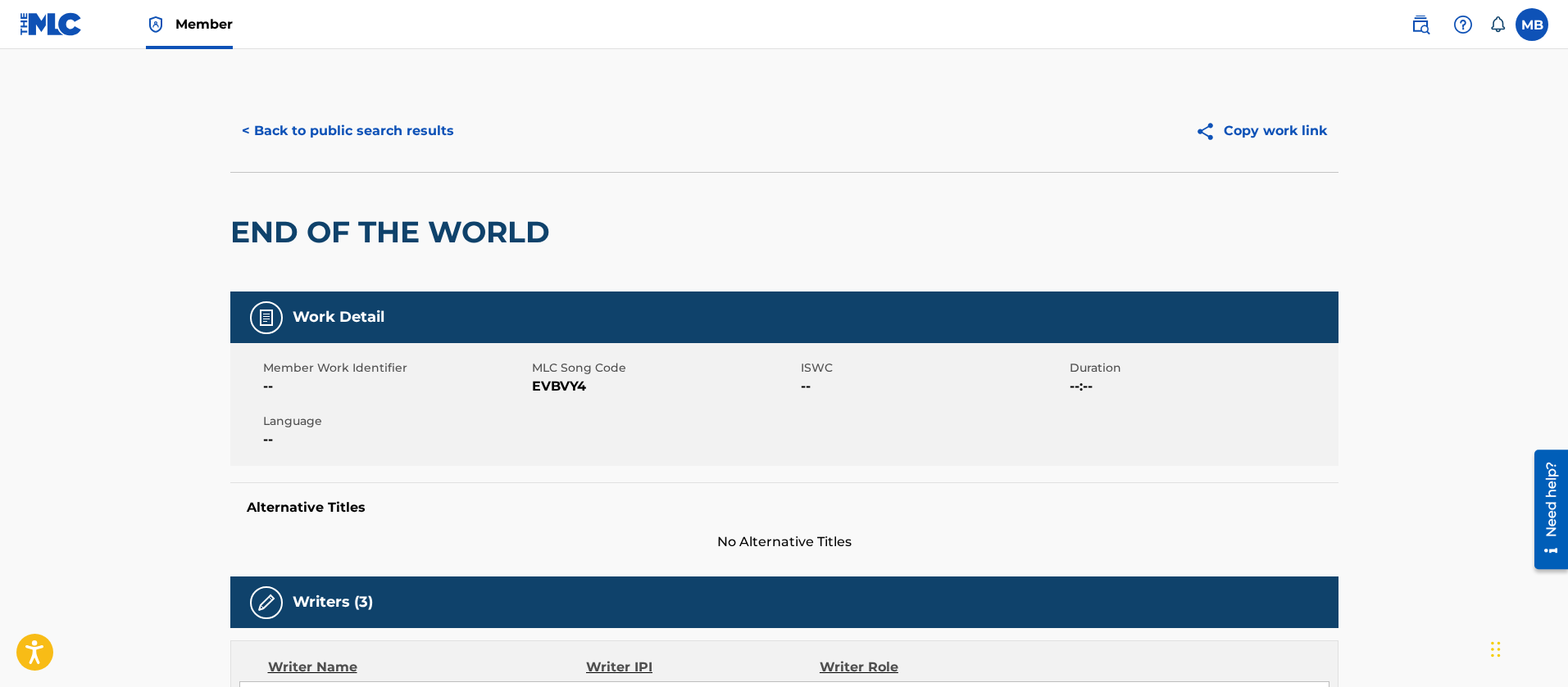
click at [422, 139] on button "< Back to public search results" at bounding box center [348, 131] width 235 height 41
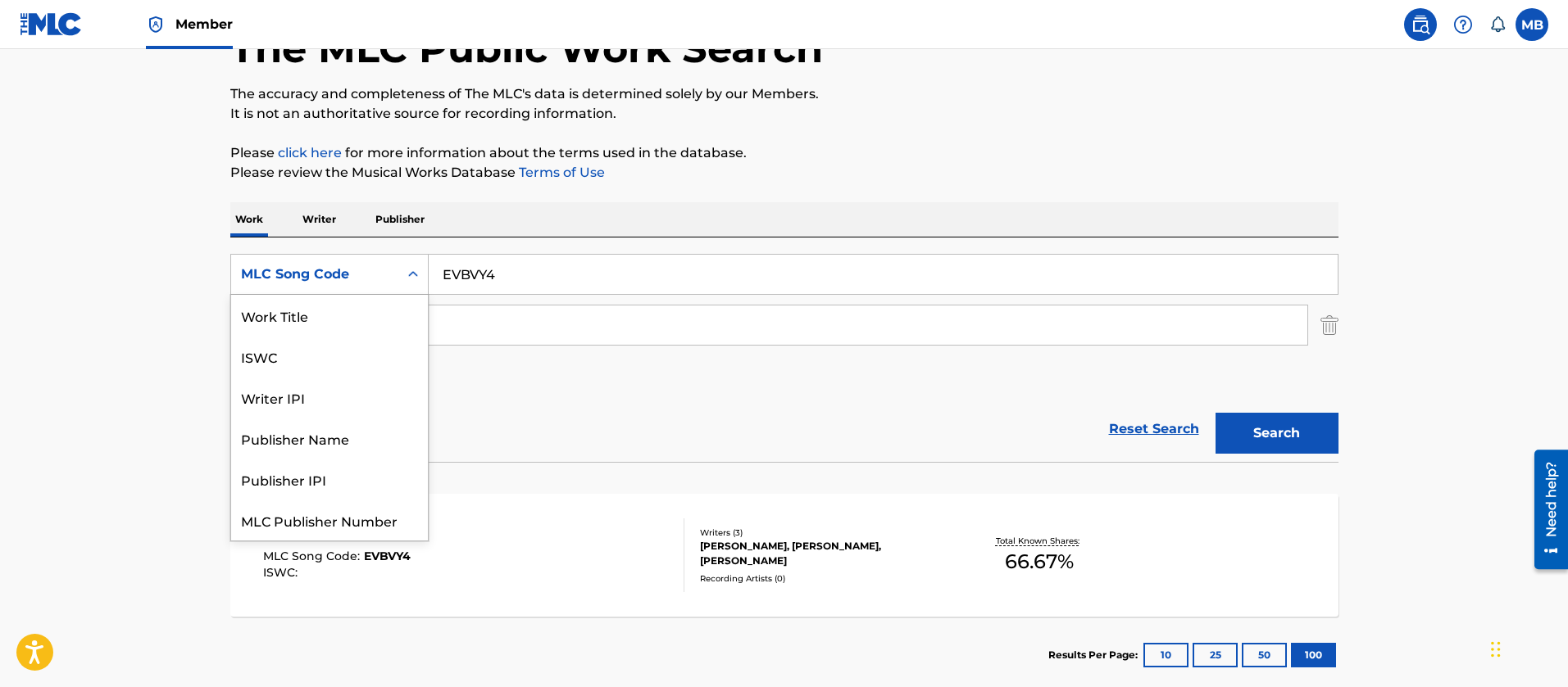
click at [331, 276] on div "MLC Song Code" at bounding box center [315, 275] width 148 height 20
click at [286, 300] on div "Work Title" at bounding box center [330, 316] width 197 height 41
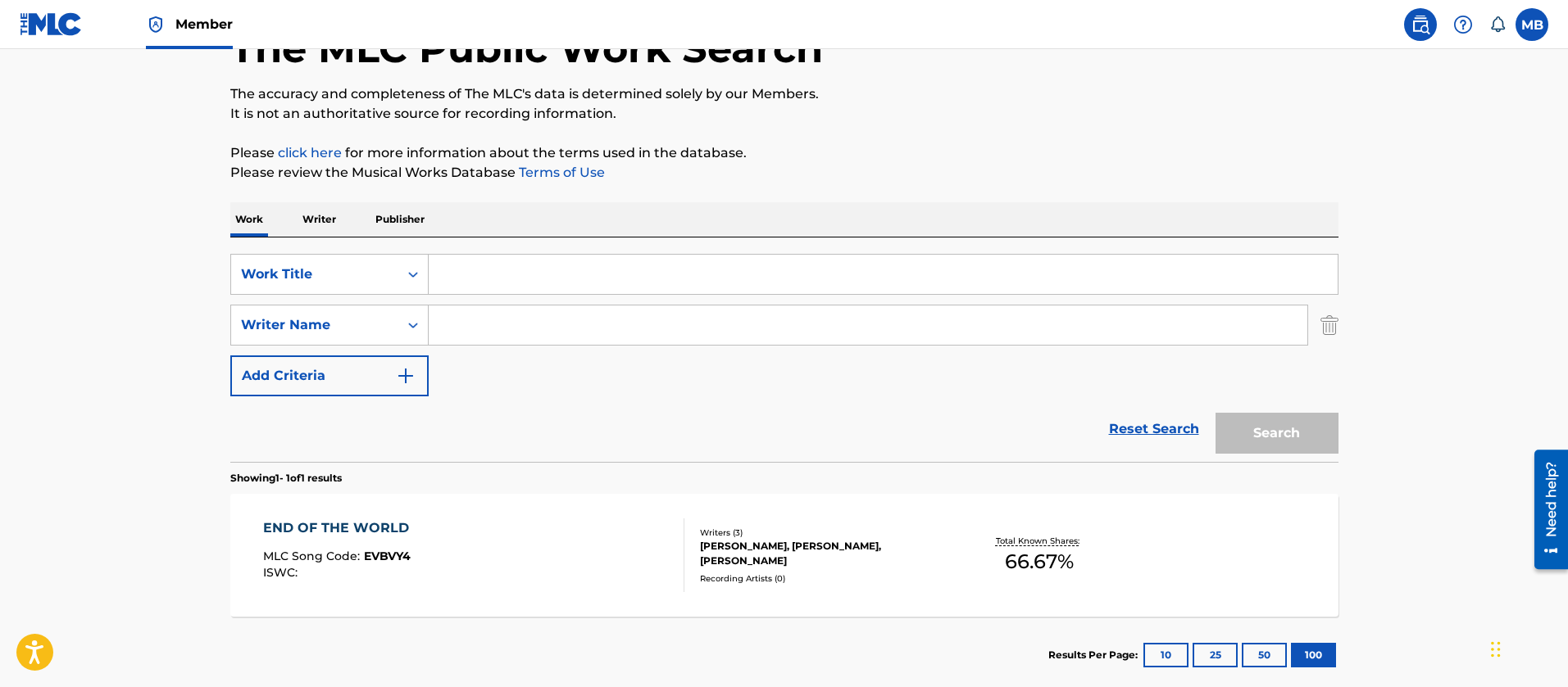
click at [521, 290] on input "Search Form" at bounding box center [882, 275] width 909 height 39
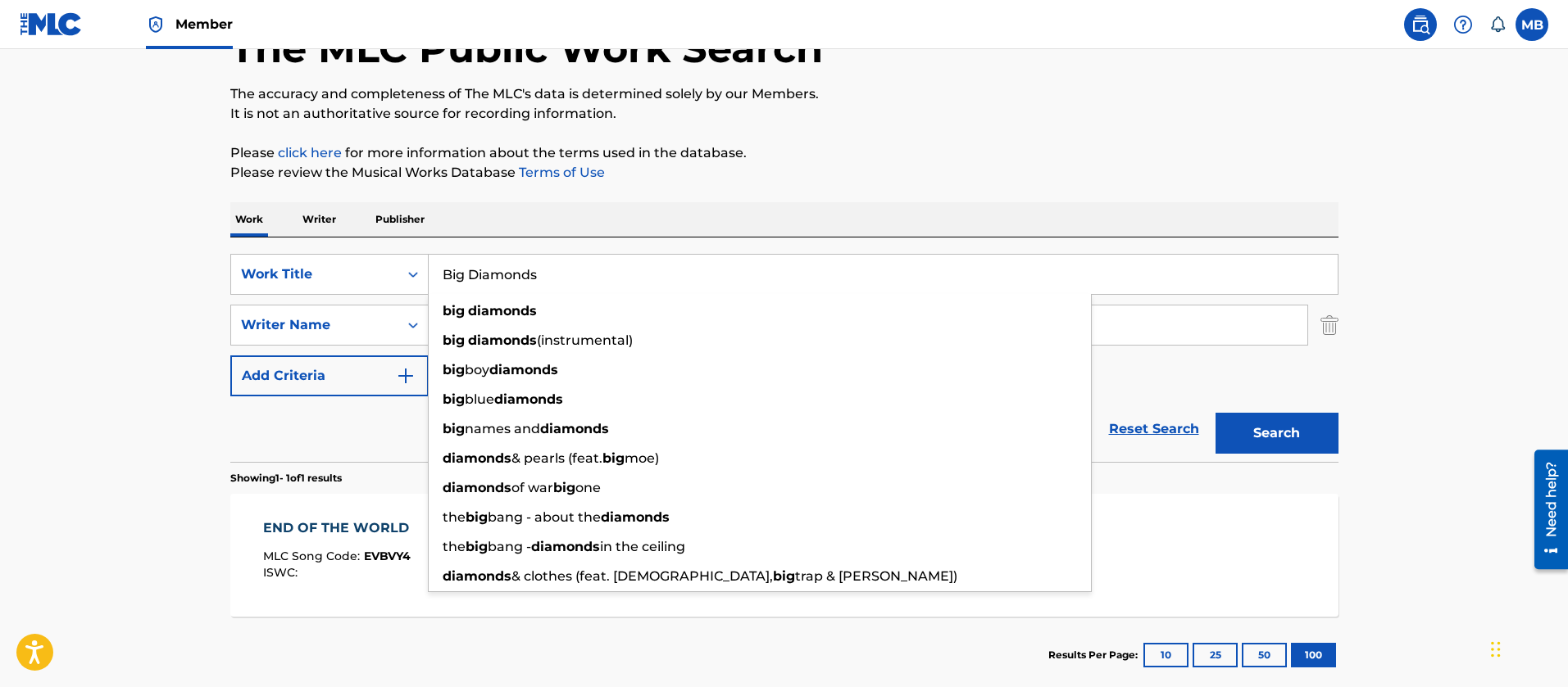
type input "Big Diamonds"
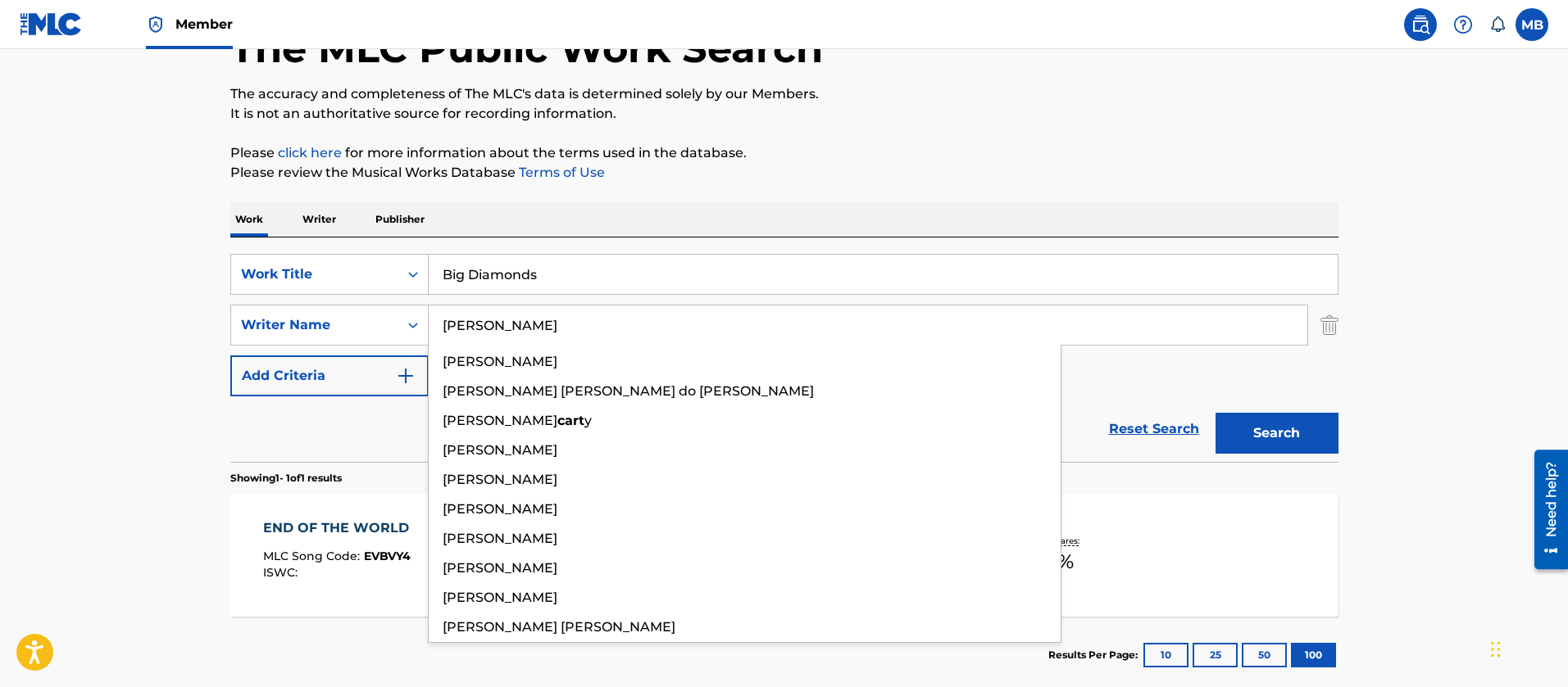
type input "[PERSON_NAME]"
click at [1215, 413] on button "Search" at bounding box center [1276, 434] width 123 height 41
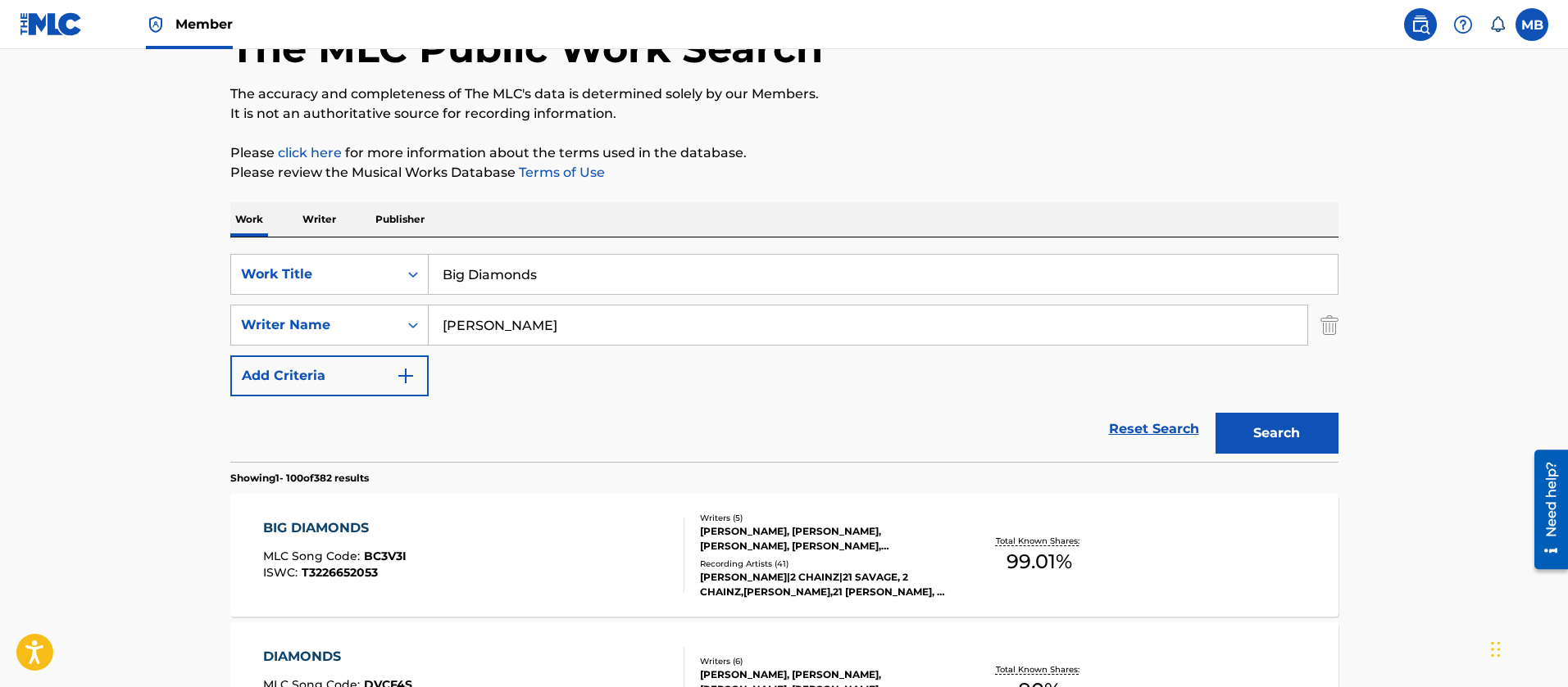
scroll to position [356, 0]
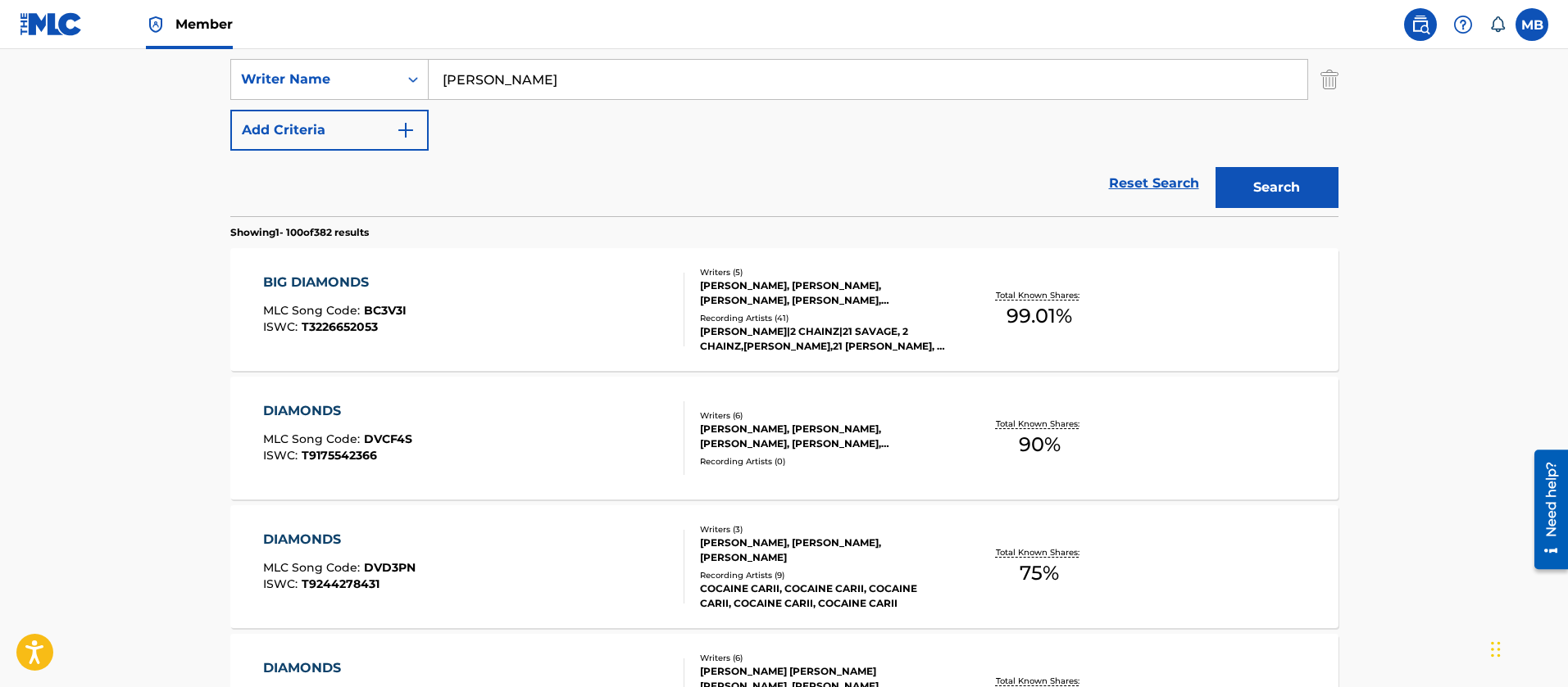
click at [506, 296] on div "BIG DIAMONDS MLC Song Code : BC3V3I ISWC : T3226652053" at bounding box center [474, 309] width 422 height 74
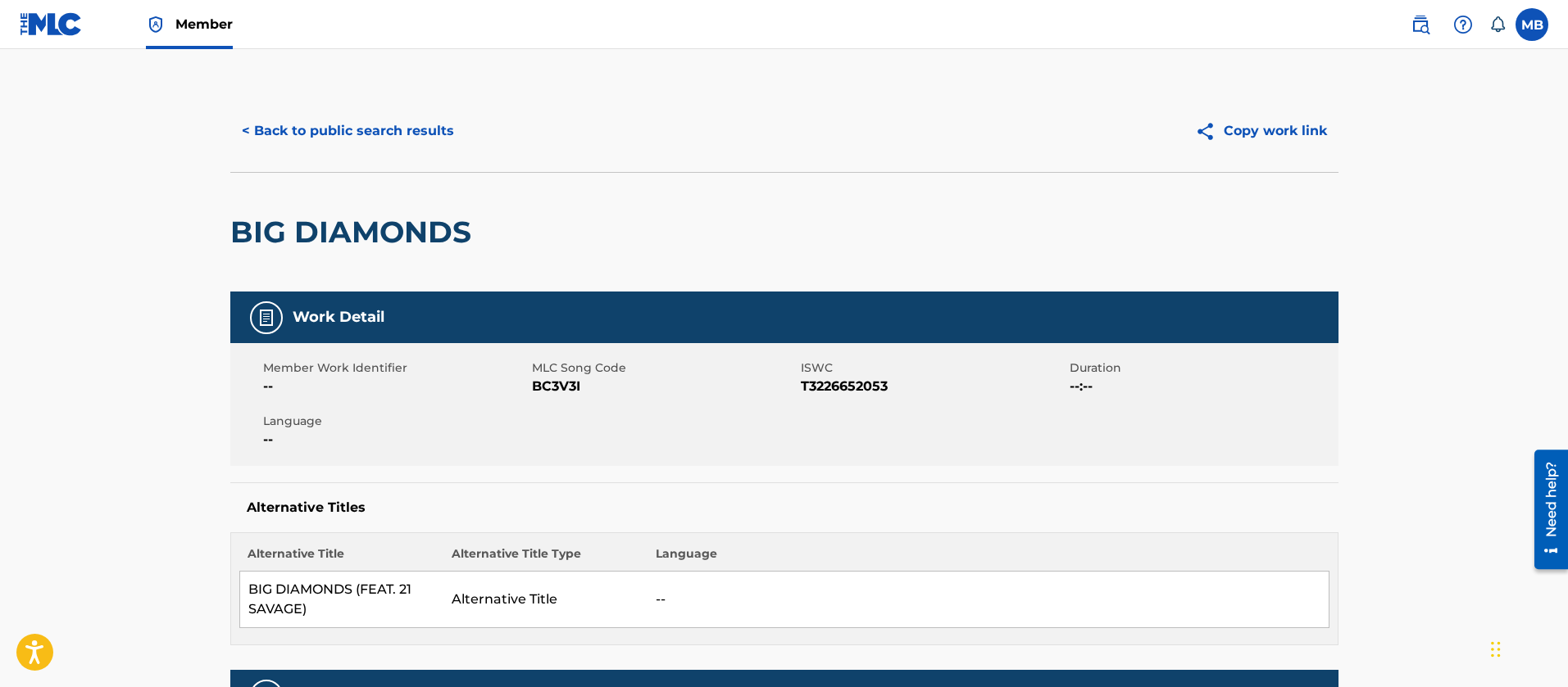
click at [380, 135] on button "< Back to public search results" at bounding box center [348, 131] width 235 height 41
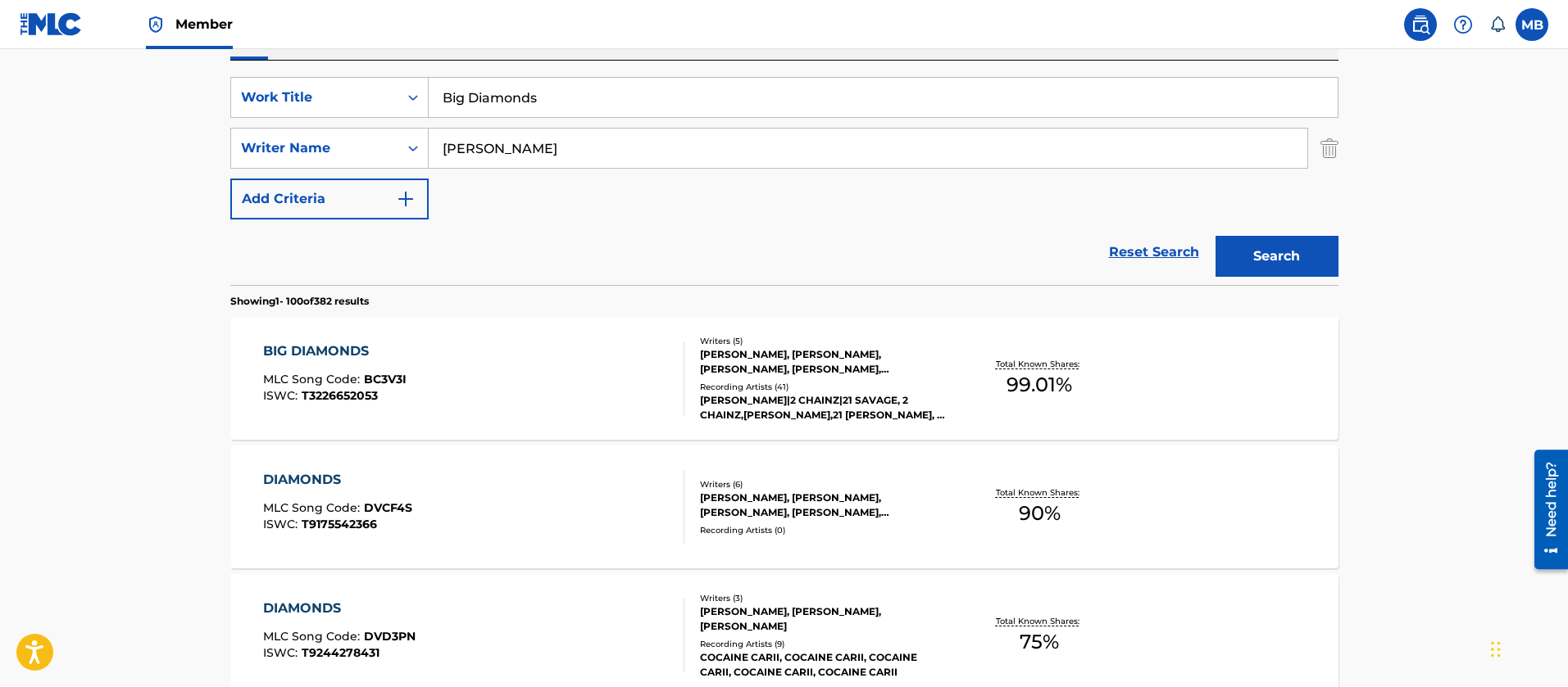
scroll to position [233, 0]
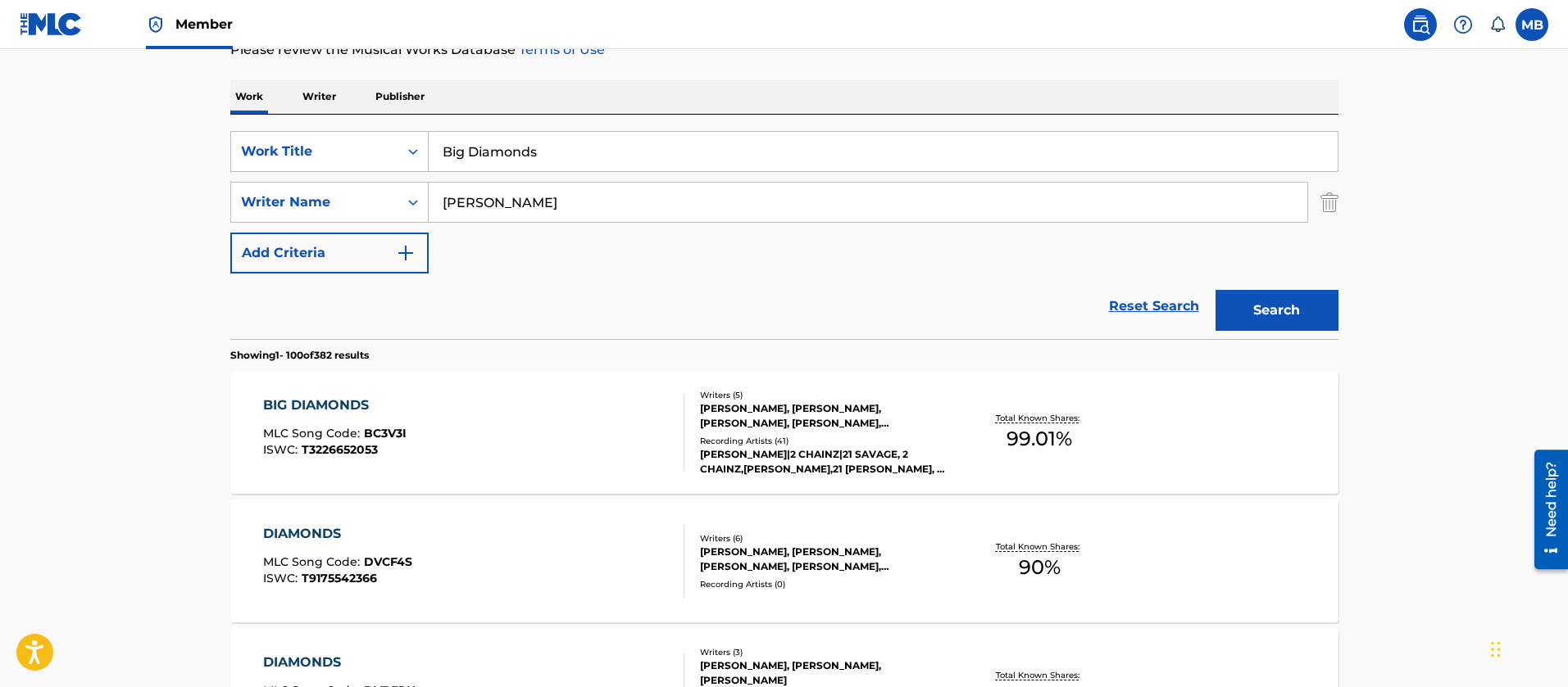
drag, startPoint x: 560, startPoint y: 160, endPoint x: 118, endPoint y: 130, distance: 443.0
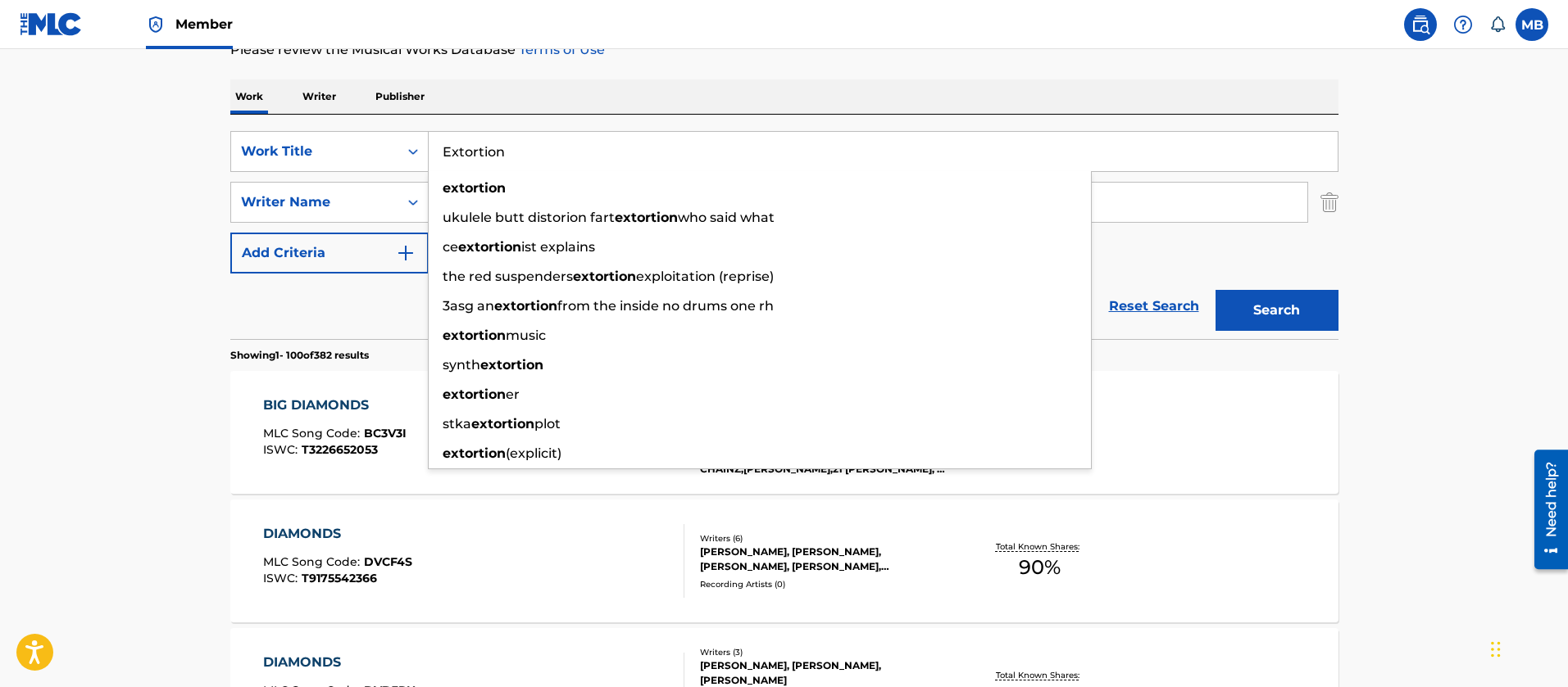
type input "Extortion"
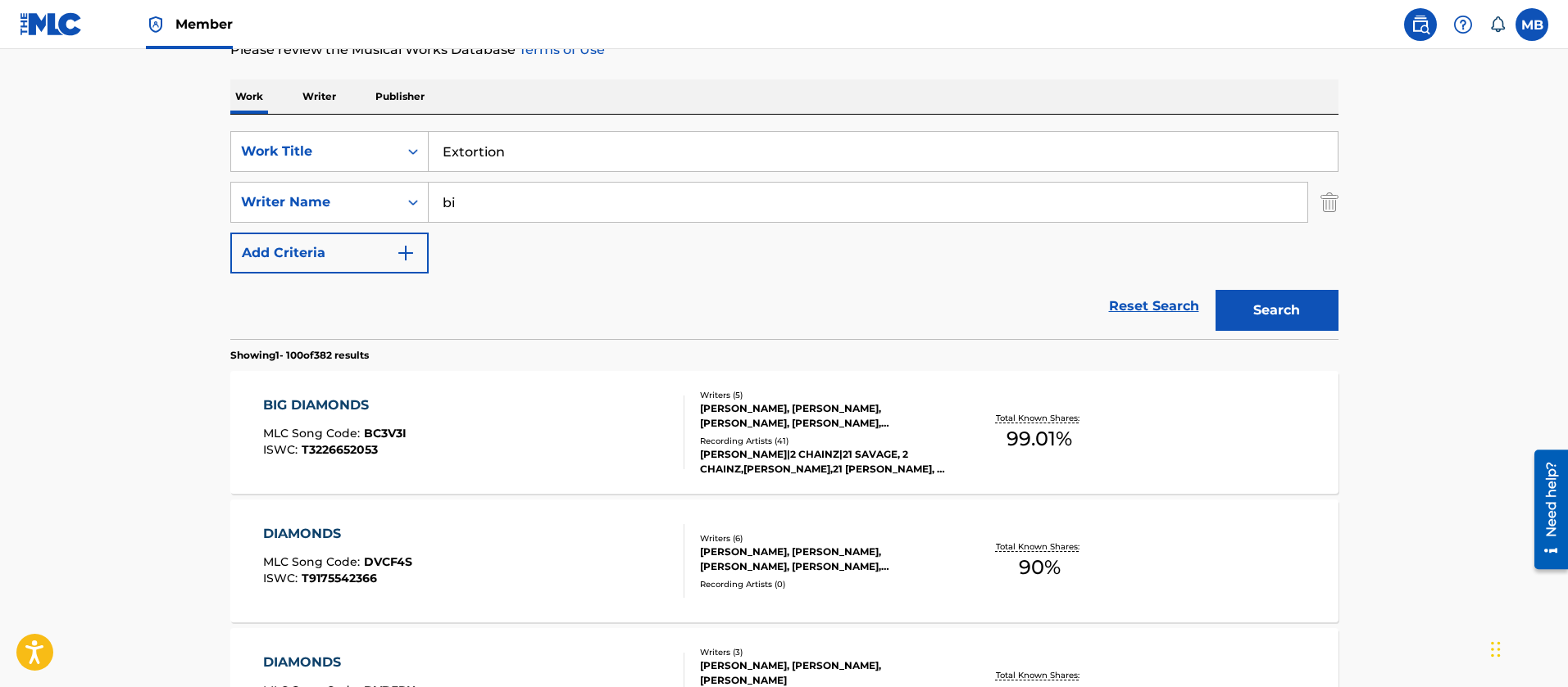
type input "b"
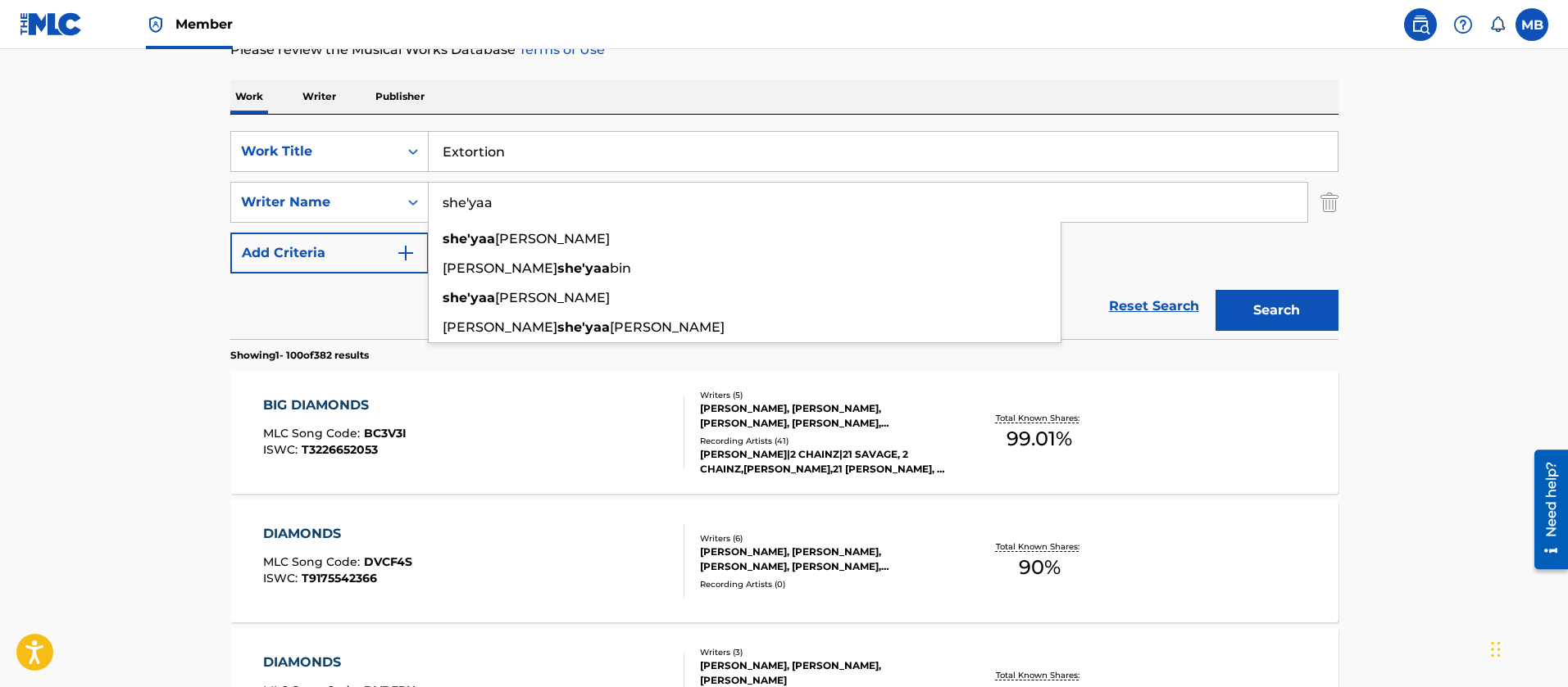
type input "she'yaa"
click at [1215, 290] on button "Search" at bounding box center [1276, 311] width 123 height 41
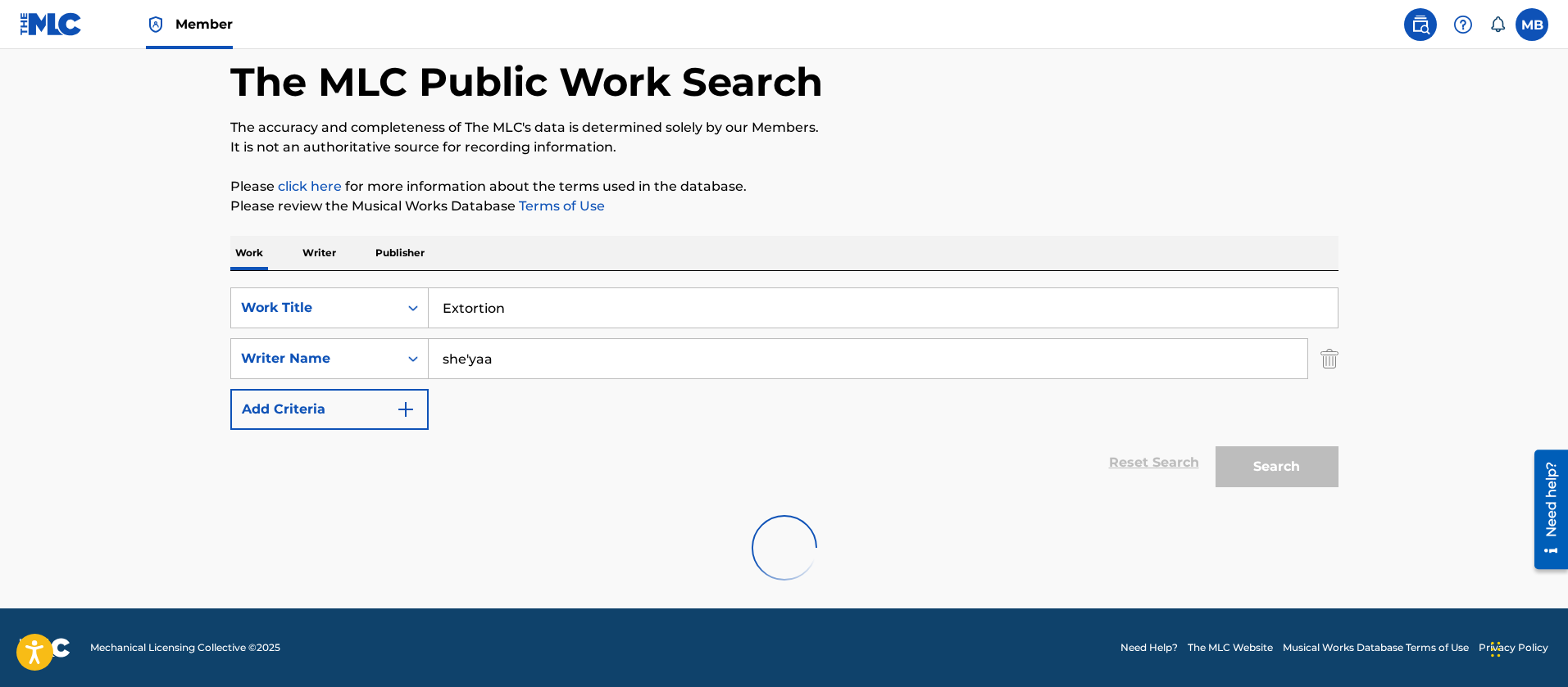
scroll to position [204, 0]
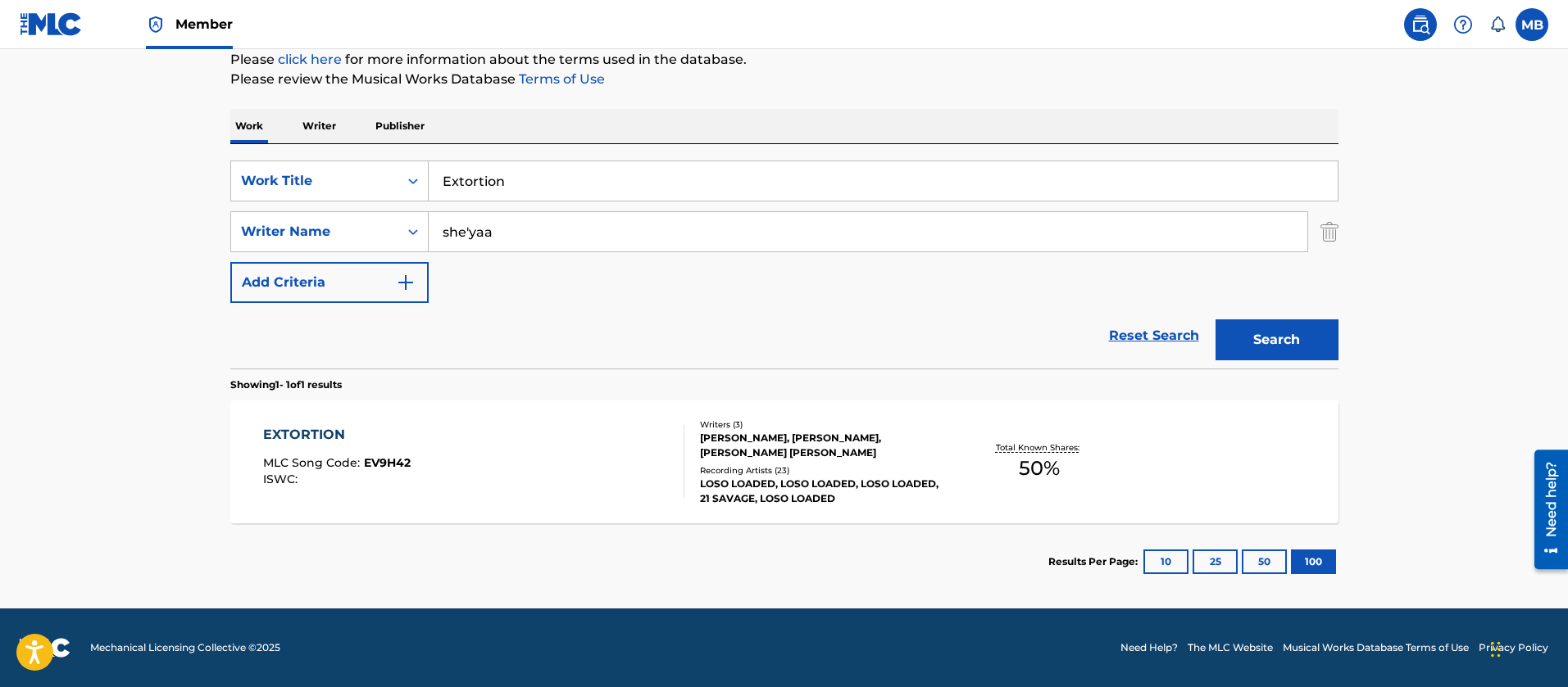
click at [475, 442] on div "EXTORTION MLC Song Code : EV9H42 ISWC :" at bounding box center [474, 462] width 422 height 74
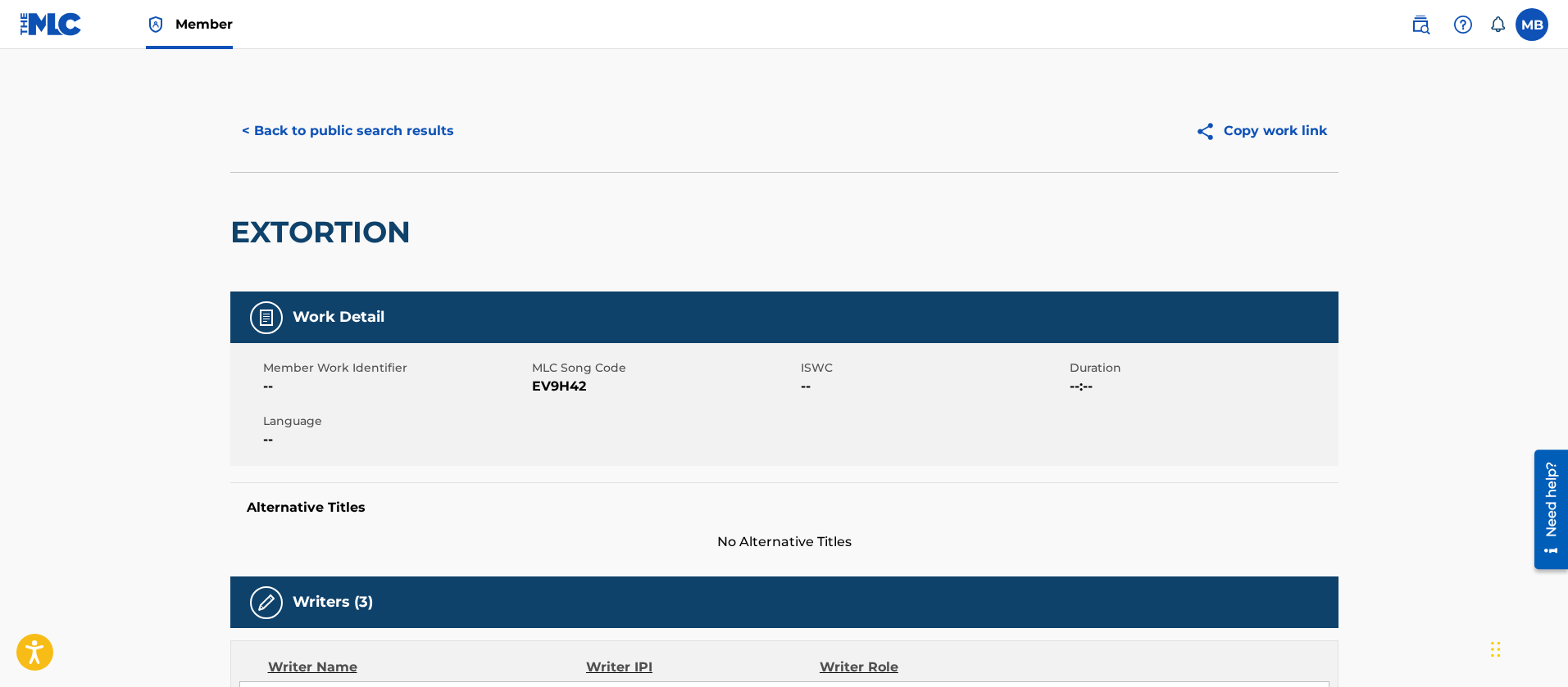
click at [558, 393] on span "EV9H42" at bounding box center [664, 387] width 265 height 20
copy span "EV9H42"
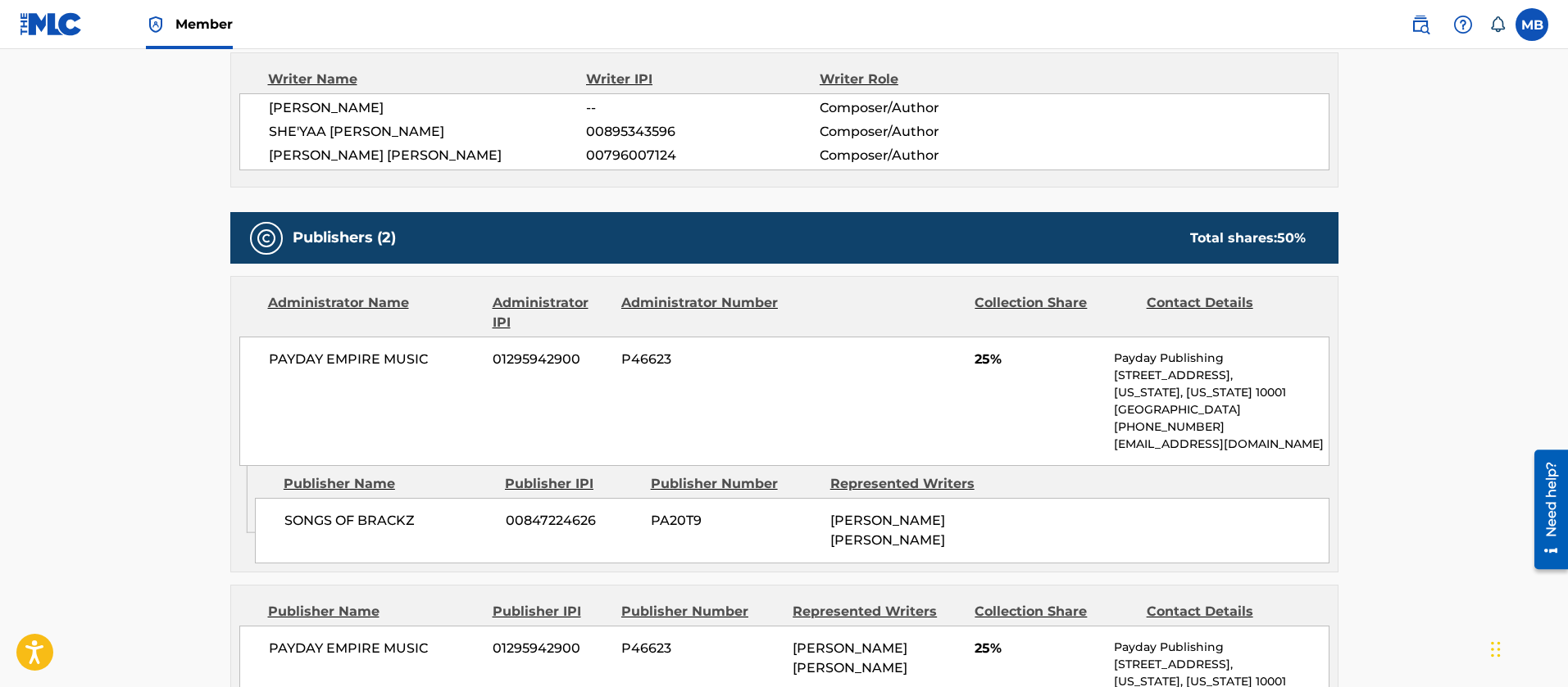
scroll to position [491, 0]
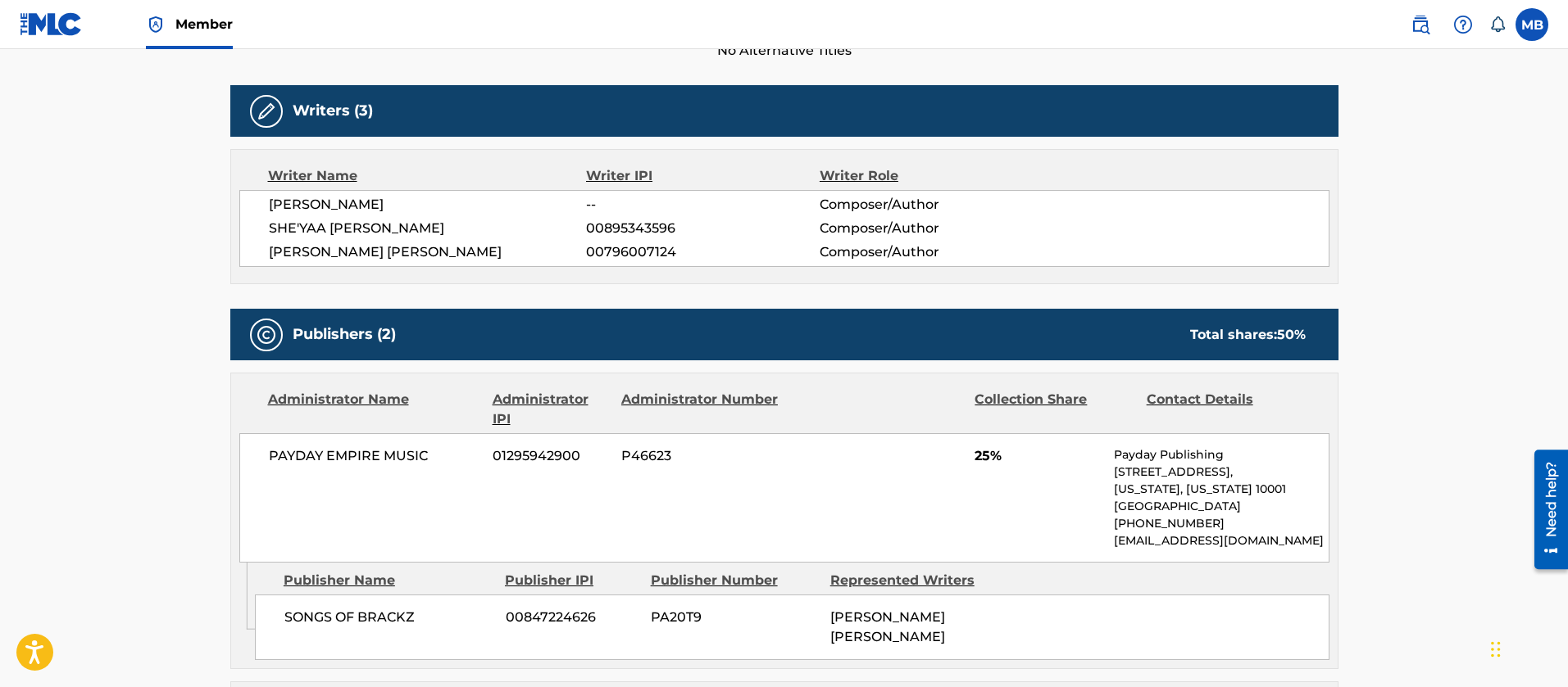
click at [357, 198] on span "[PERSON_NAME]" at bounding box center [427, 205] width 318 height 20
copy div "[PERSON_NAME]"
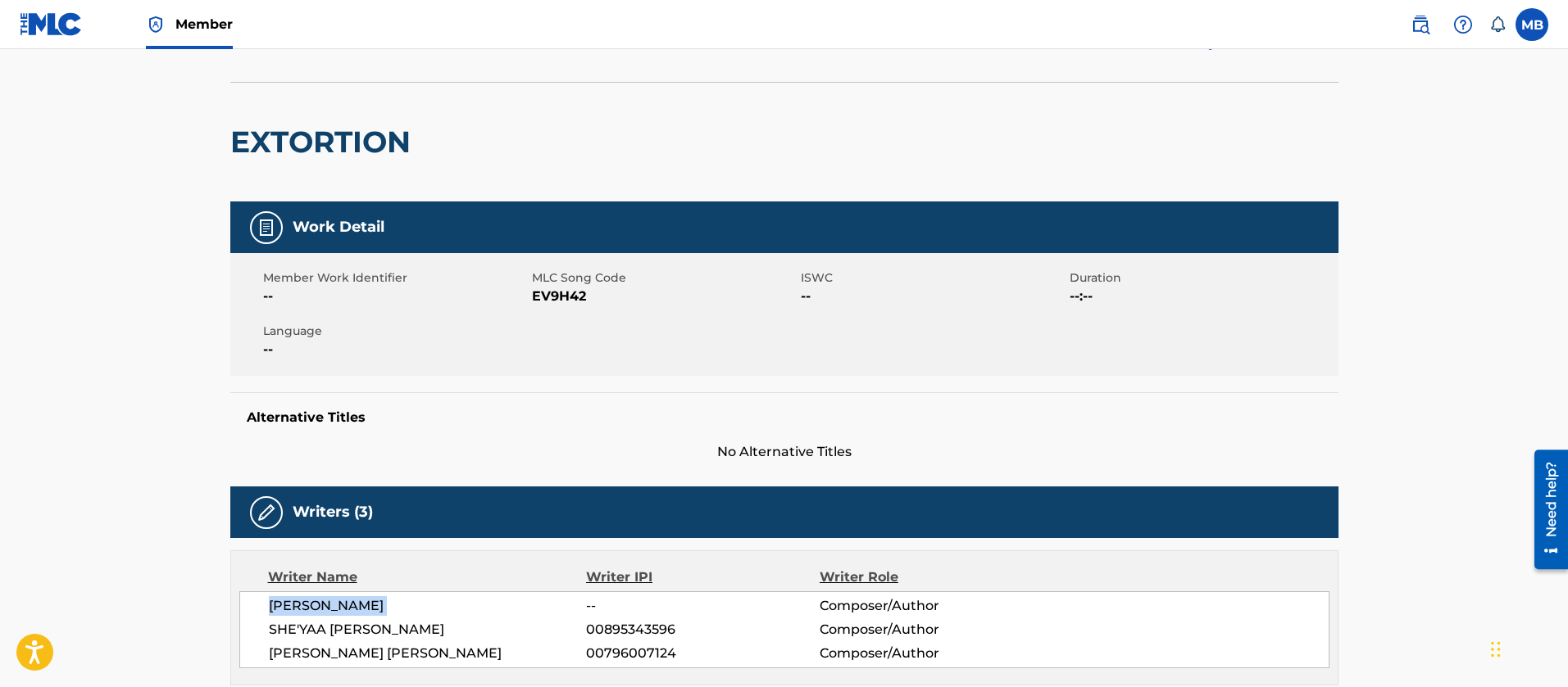
scroll to position [0, 0]
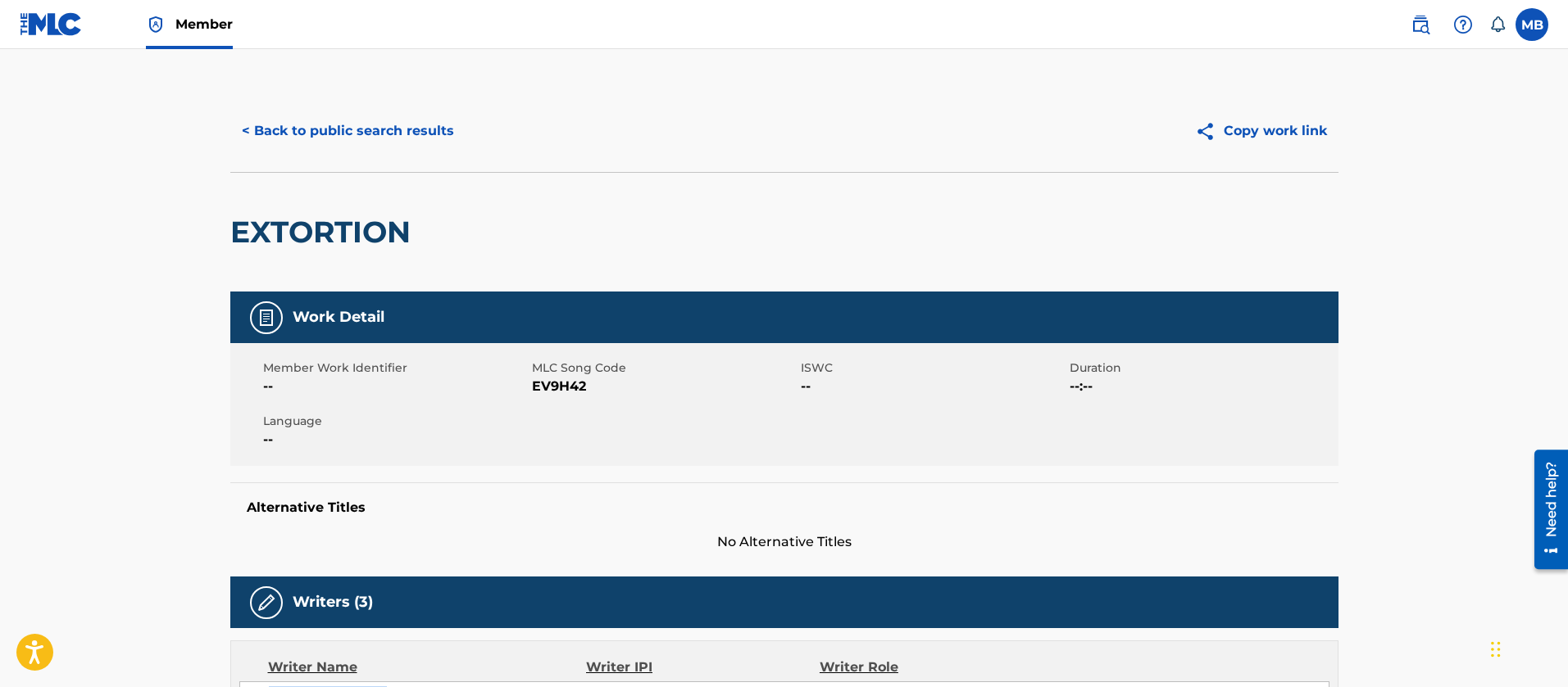
click at [371, 132] on button "< Back to public search results" at bounding box center [348, 131] width 235 height 41
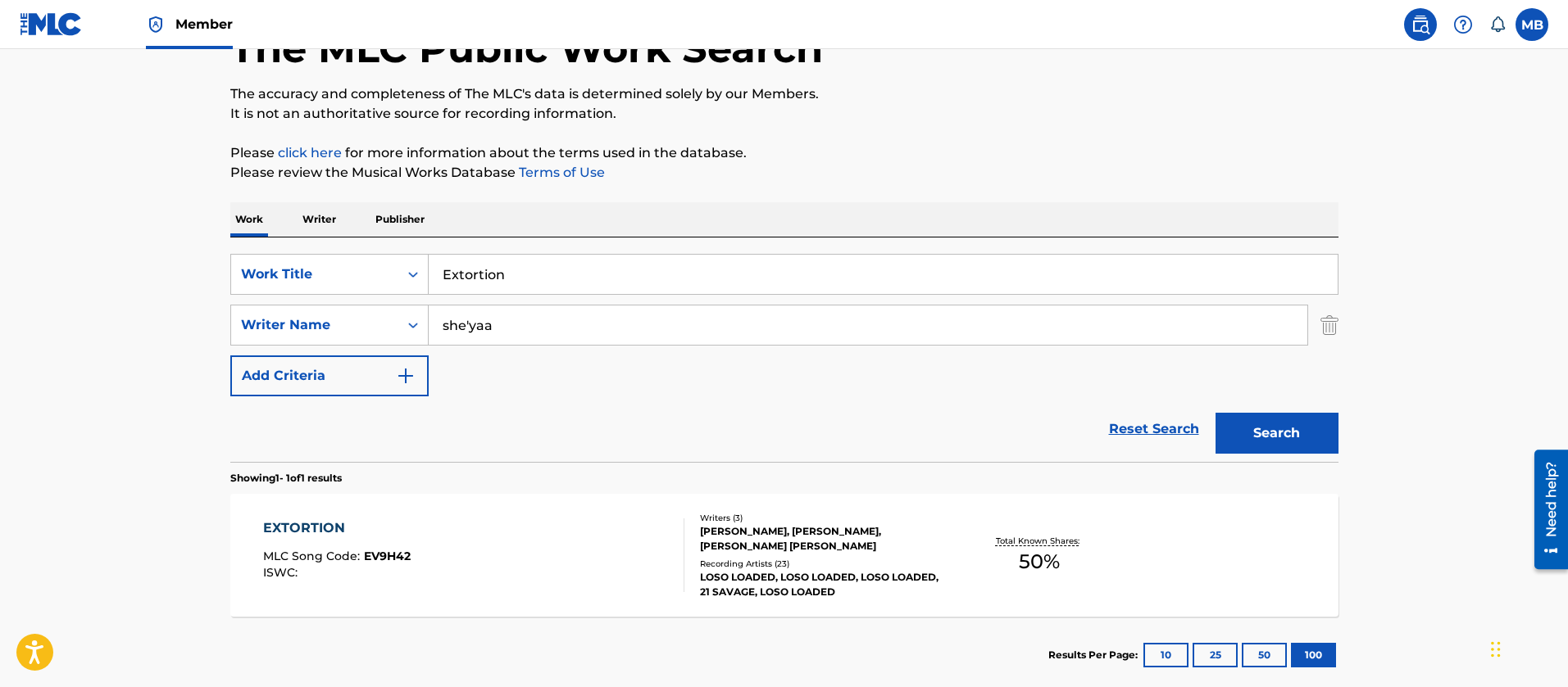
drag, startPoint x: 555, startPoint y: 277, endPoint x: 230, endPoint y: 175, distance: 340.6
click at [336, 230] on div "Work Writer Publisher SearchWithCriteriaf5766b68-9338-40f4-bde0-c9049f52047d Wo…" at bounding box center [784, 448] width 1108 height 491
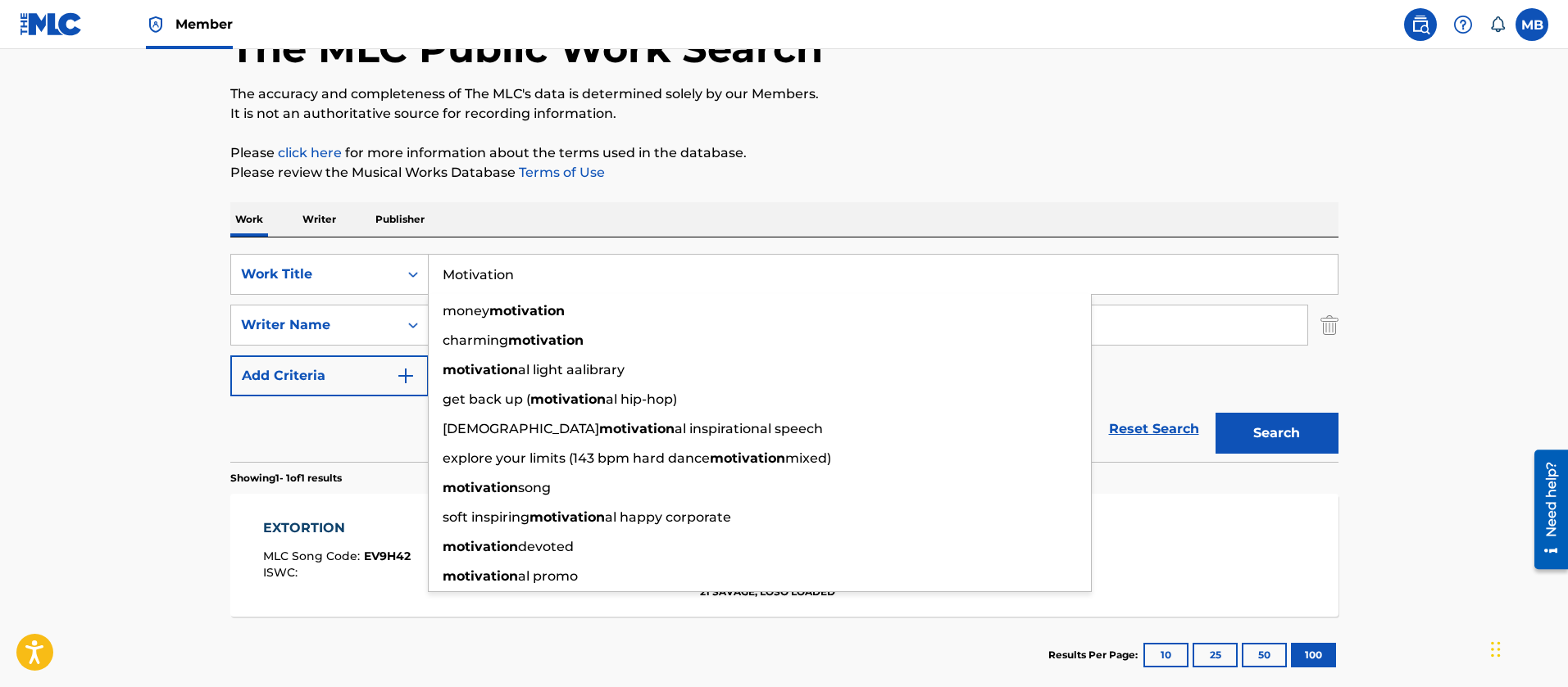
type input "Motivation"
click at [1215, 413] on button "Search" at bounding box center [1276, 434] width 123 height 41
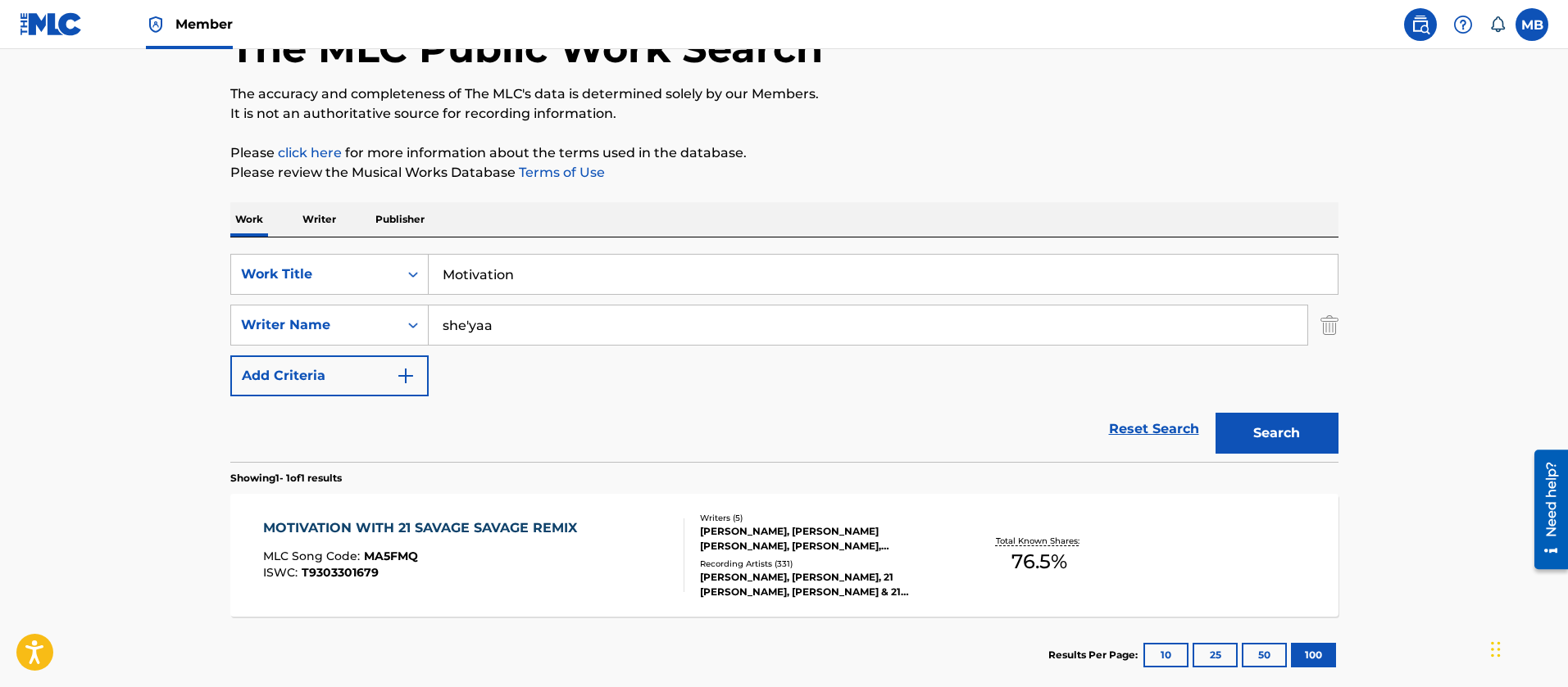
click at [511, 584] on div "MOTIVATION WITH 21 [PERSON_NAME] [PERSON_NAME] REMIX MLC Song Code : MA5FMQ ISW…" at bounding box center [424, 555] width 322 height 74
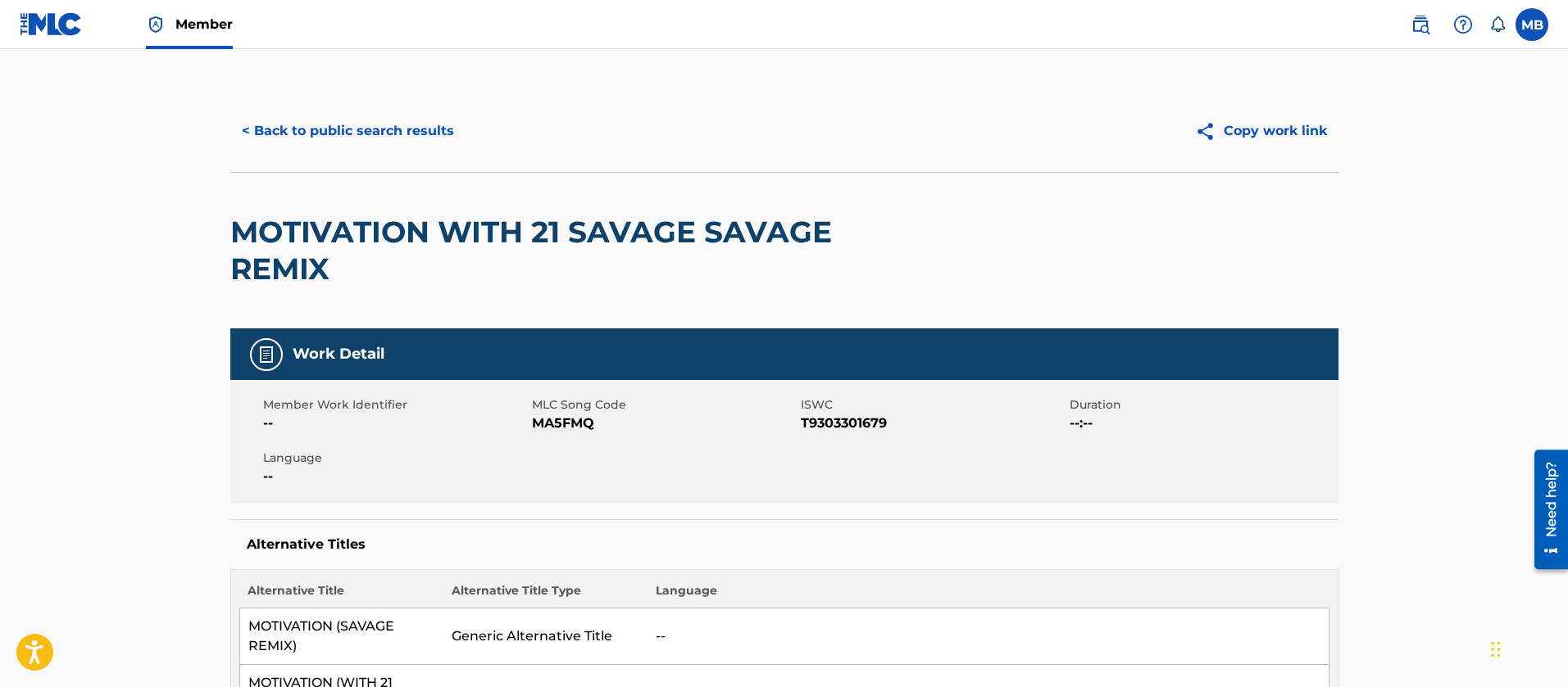
scroll to position [2, 0]
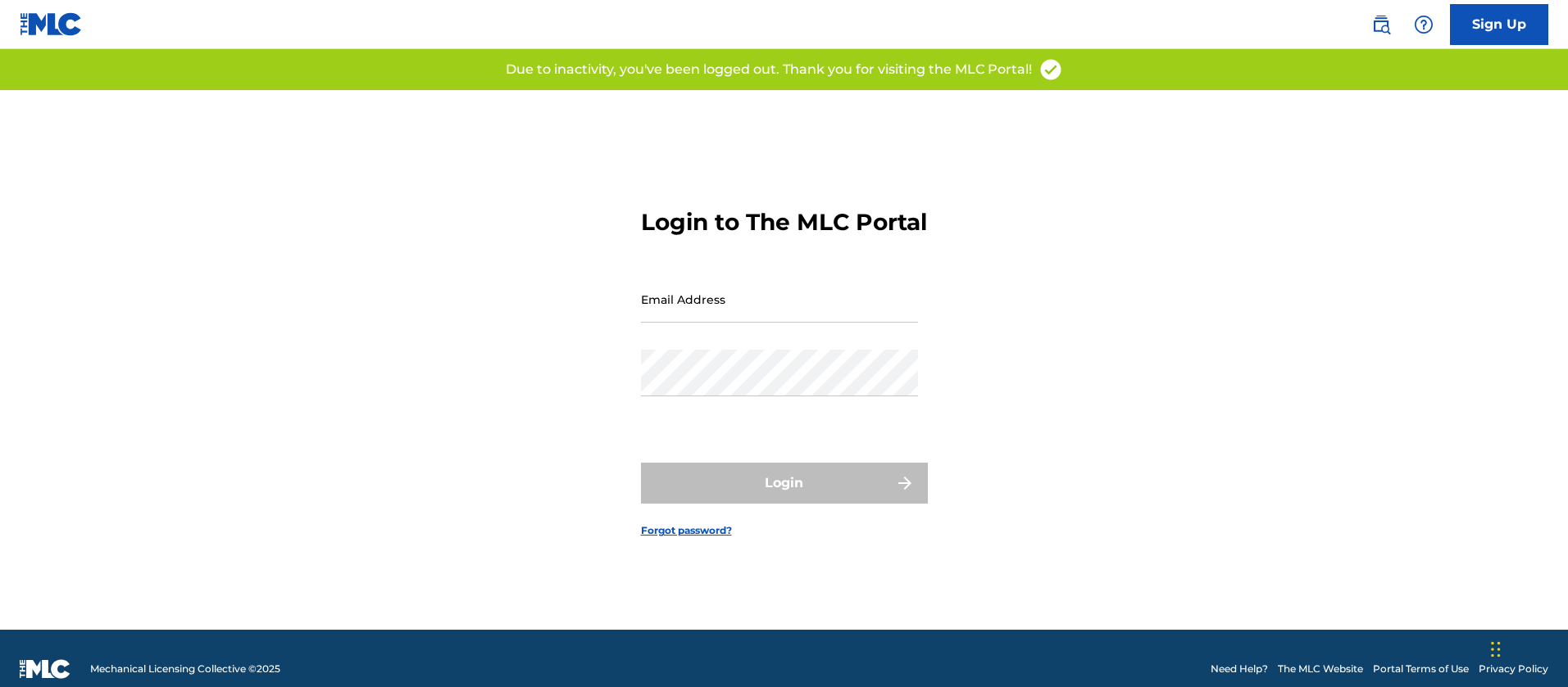
click at [763, 321] on input "Email Address" at bounding box center [779, 299] width 277 height 46
type input "[PERSON_NAME][EMAIL_ADDRESS][PERSON_NAME][DOMAIN_NAME]"
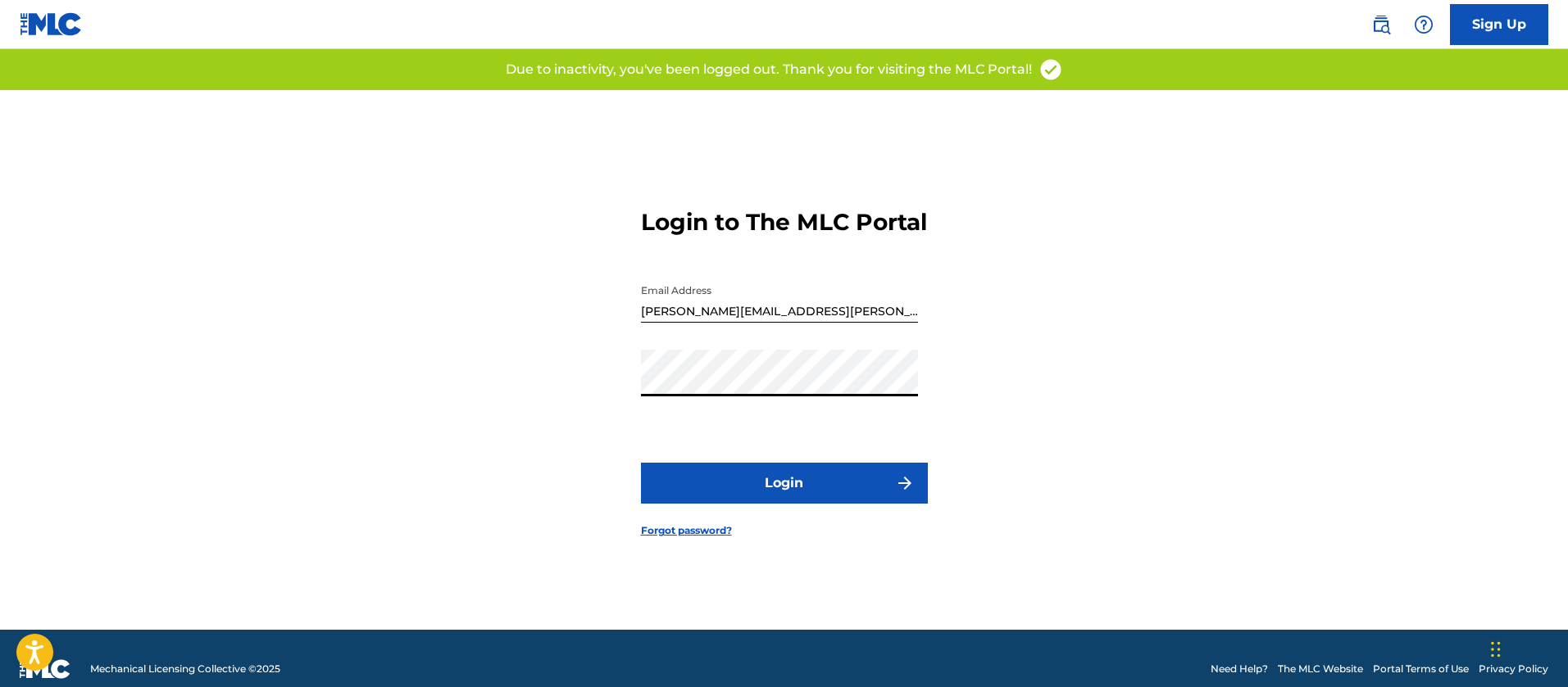
click at [641, 463] on button "Login" at bounding box center [784, 483] width 287 height 41
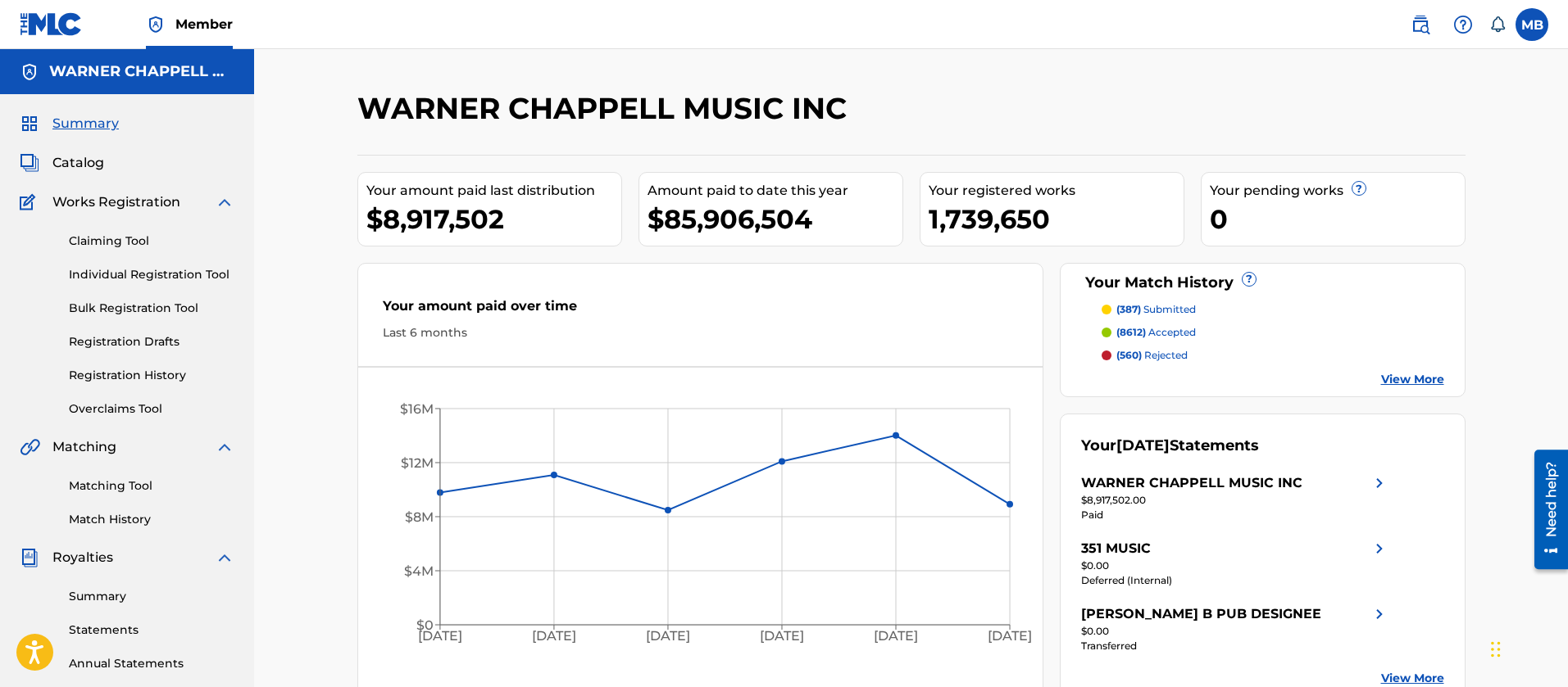
click at [1420, 33] on link at bounding box center [1420, 24] width 33 height 32
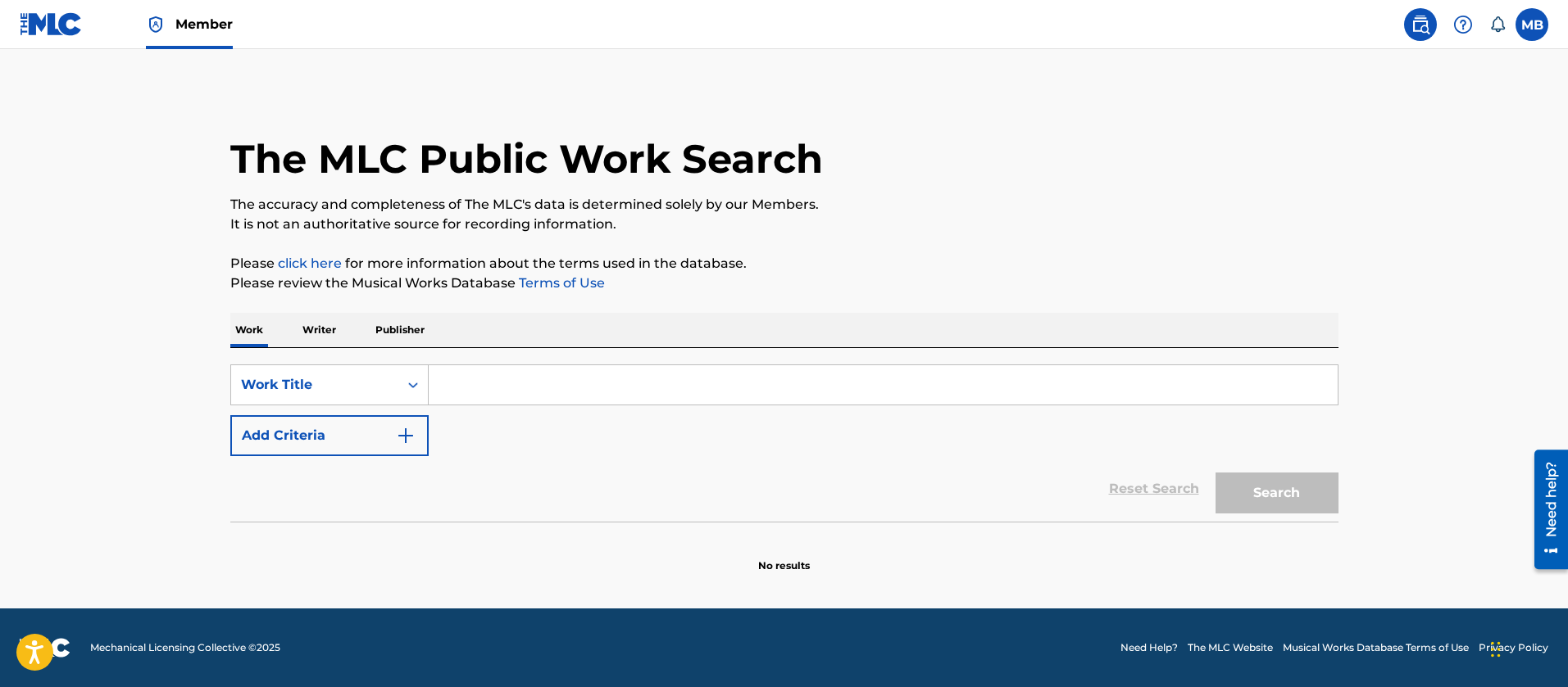
click at [476, 381] on input "Search Form" at bounding box center [882, 385] width 909 height 39
paste input "Motivation (Savage Remix) Normani & 21 Savage"
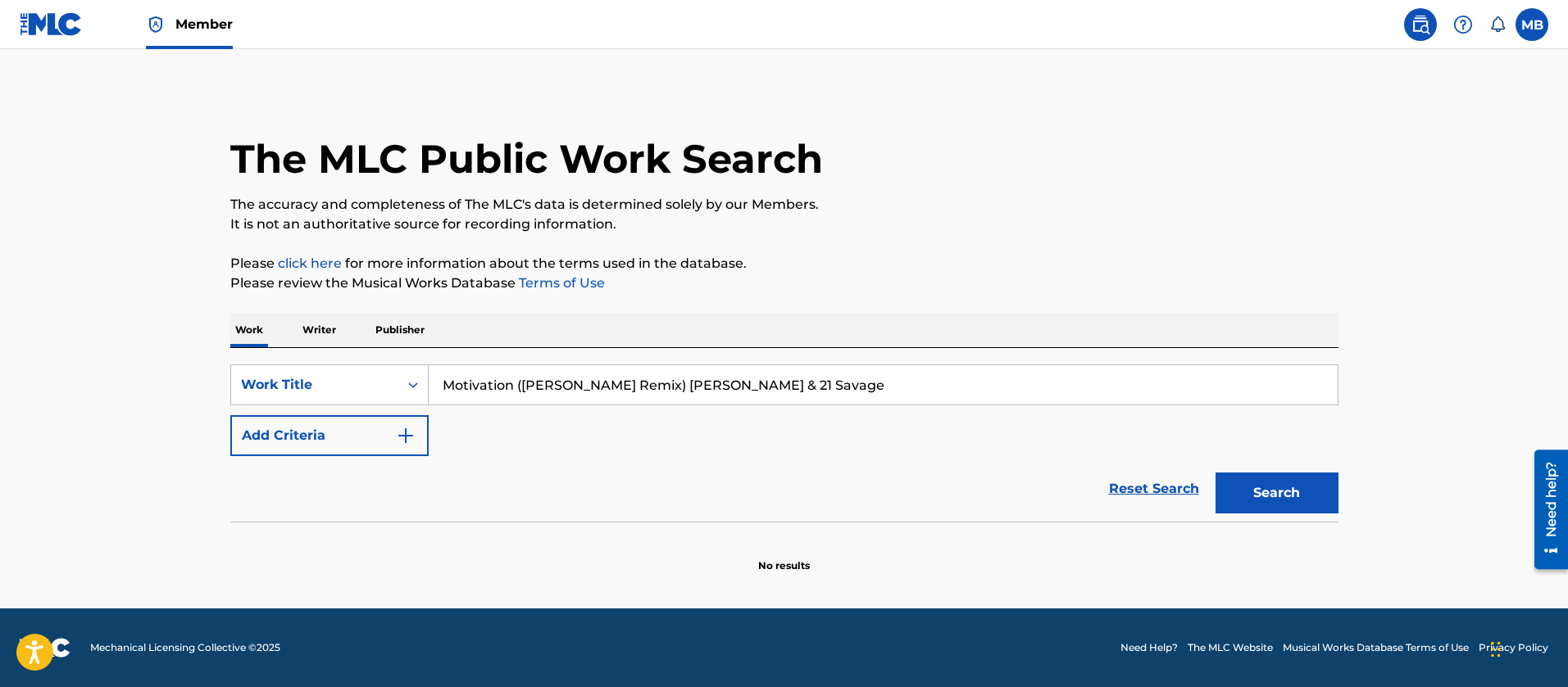
drag, startPoint x: 520, startPoint y: 385, endPoint x: 1055, endPoint y: 397, distance: 535.1
click at [1052, 396] on input "Motivation (Savage Remix) Normani & 21 Savage" at bounding box center [882, 385] width 909 height 39
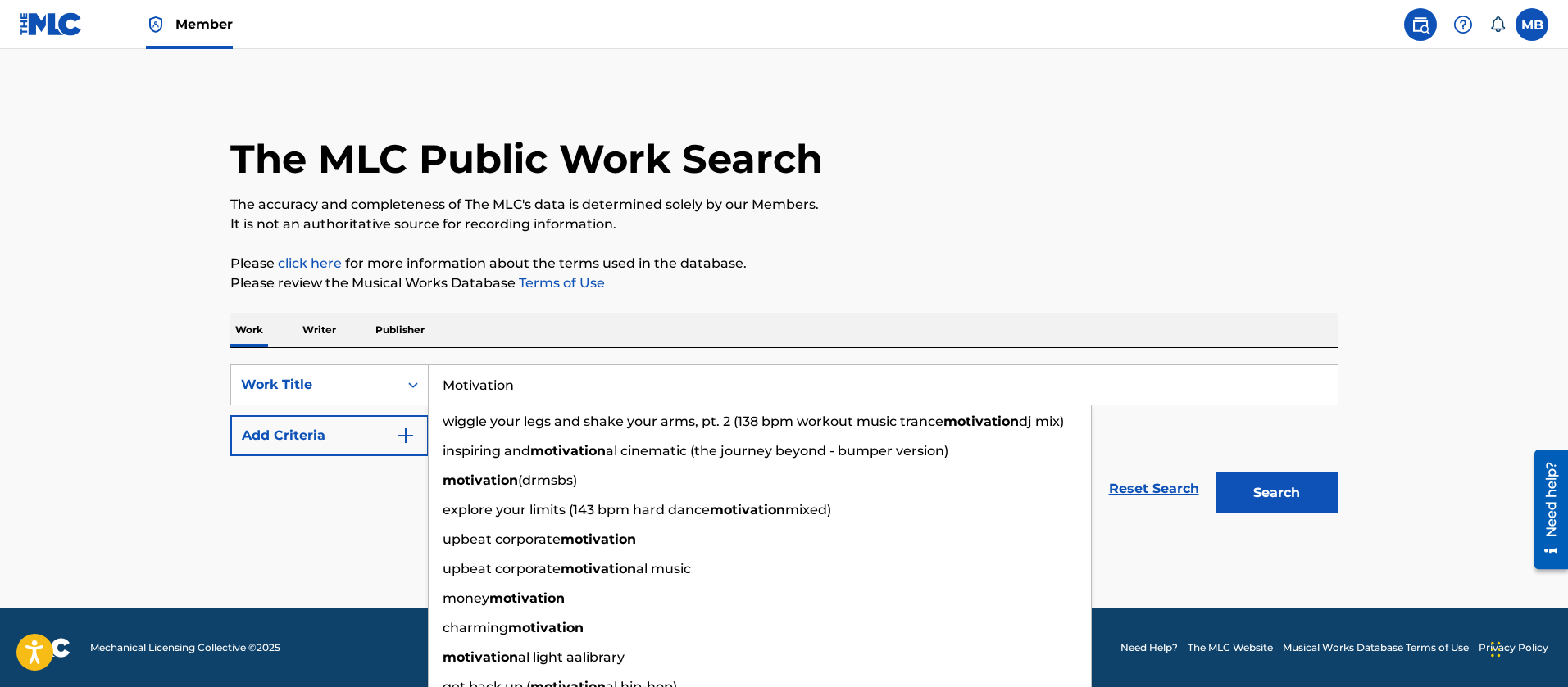
type input "Motivation"
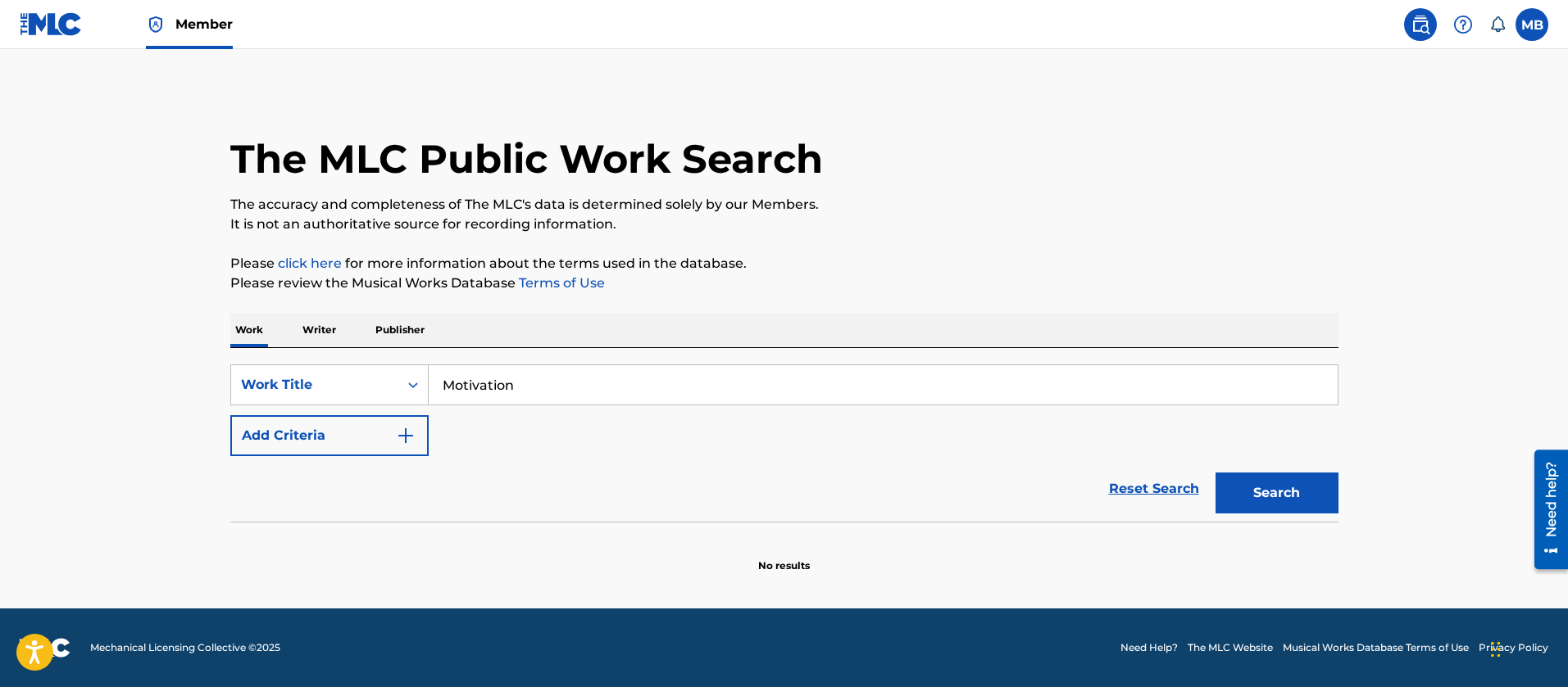
click at [322, 435] on button "Add Criteria" at bounding box center [329, 436] width 198 height 41
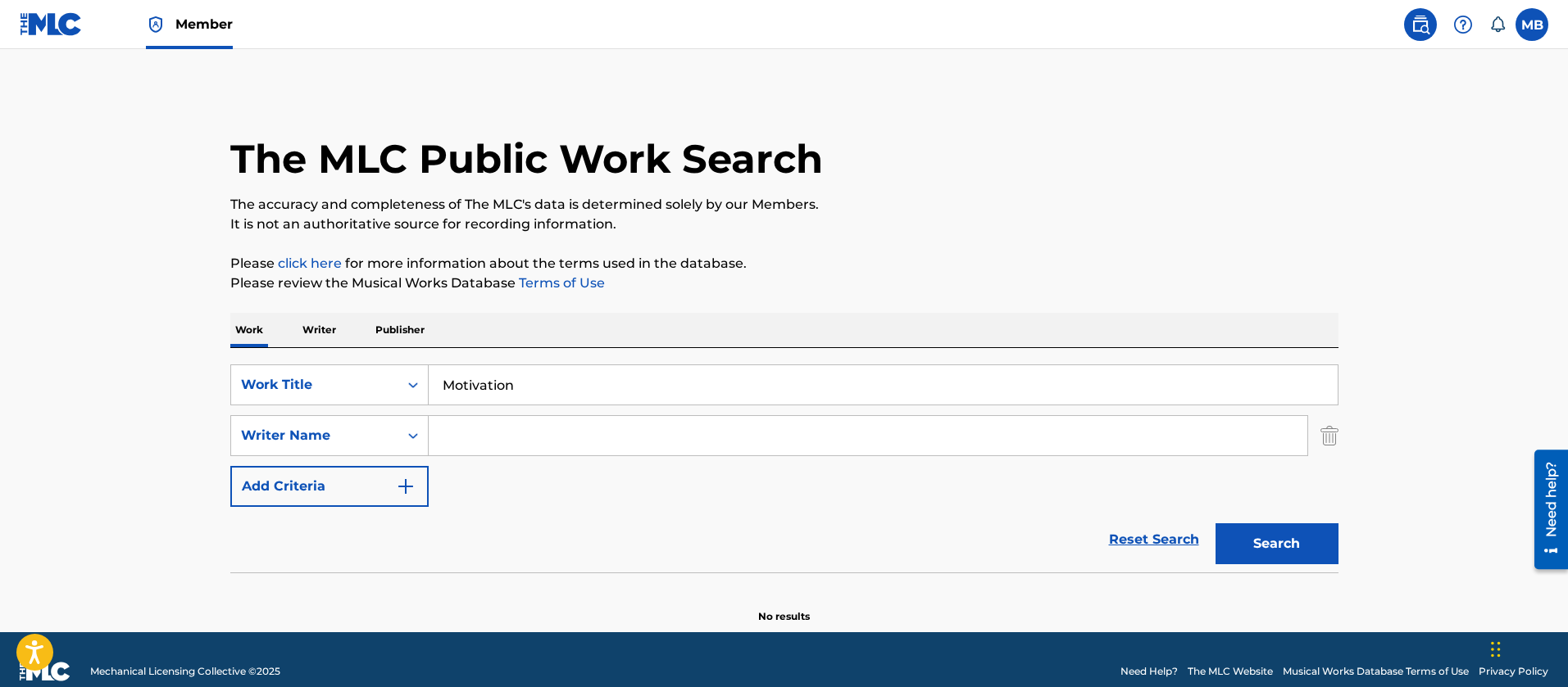
click at [512, 427] on input "Search Form" at bounding box center [868, 436] width 879 height 39
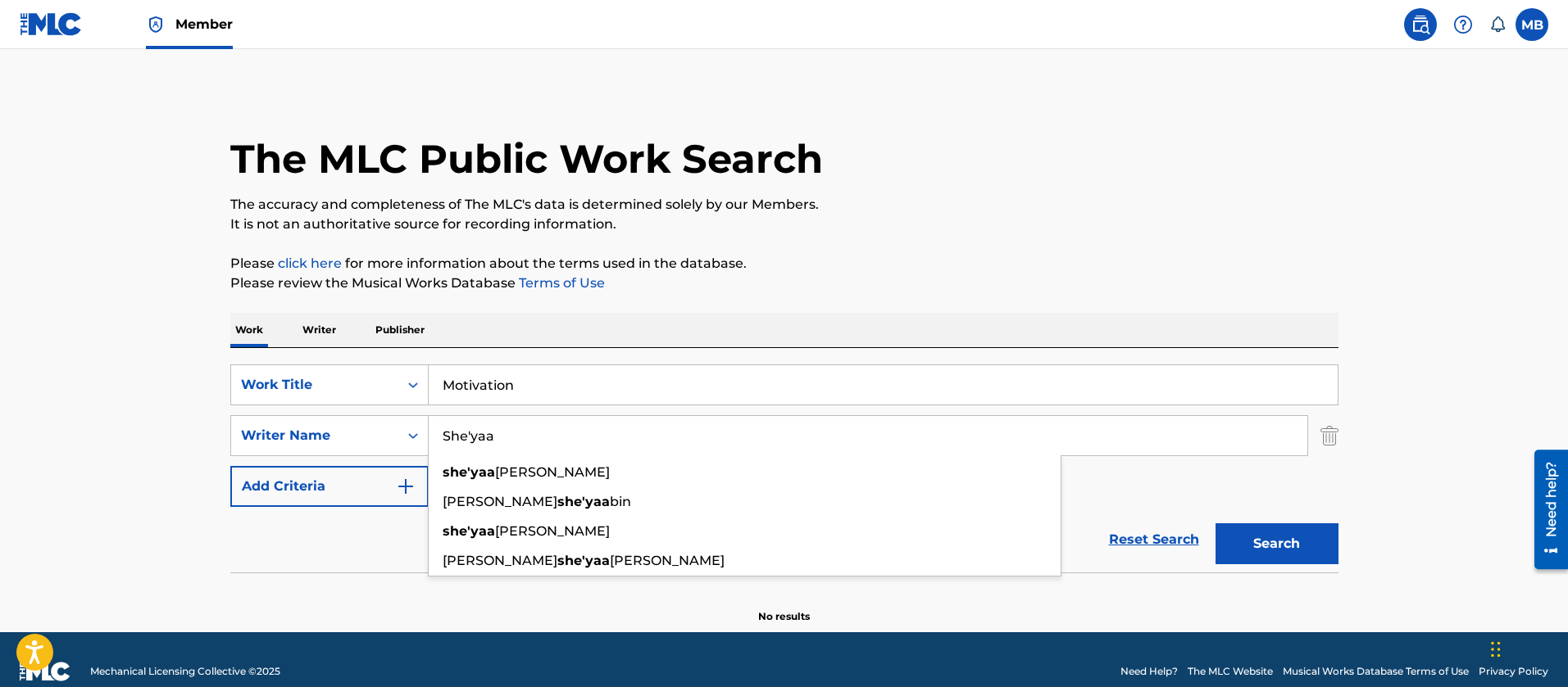
type input "She'yaa"
click at [1215, 524] on button "Search" at bounding box center [1276, 544] width 123 height 41
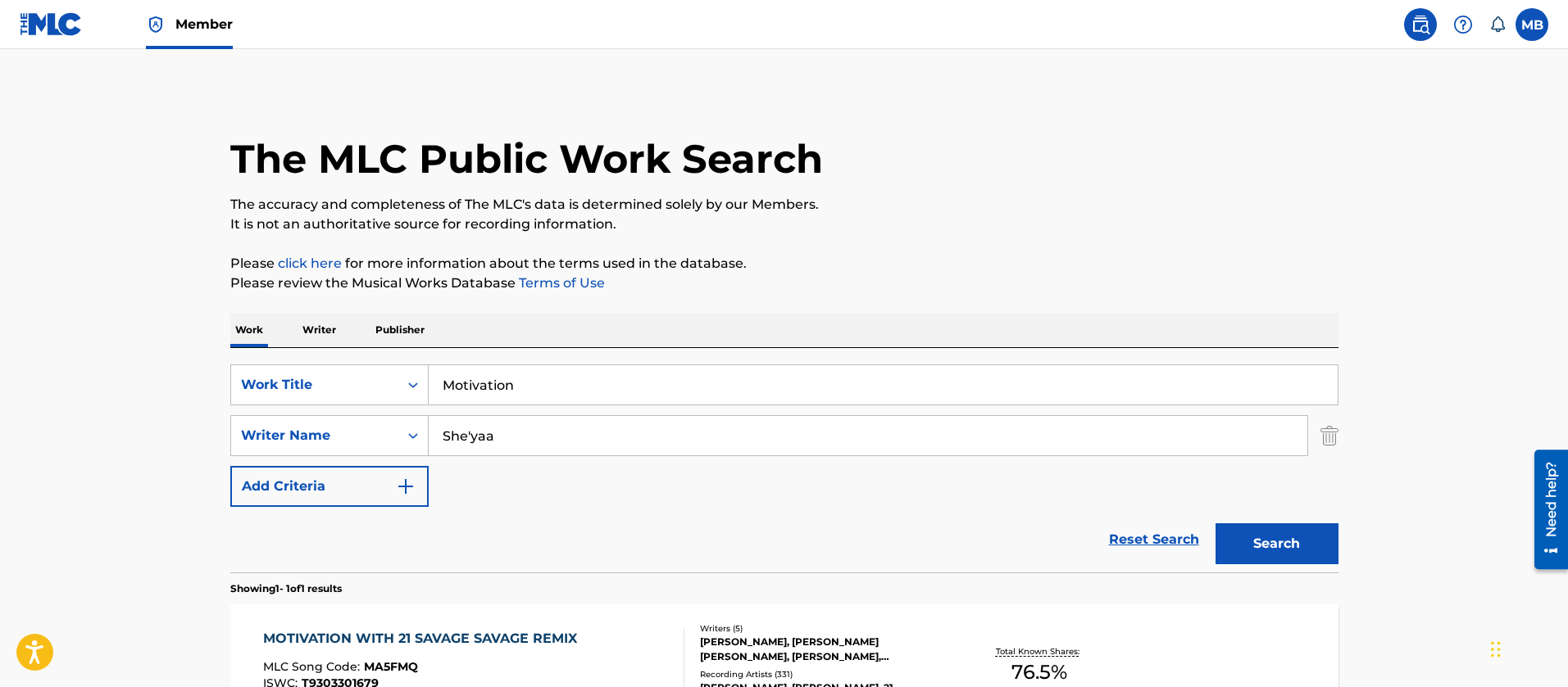
scroll to position [204, 0]
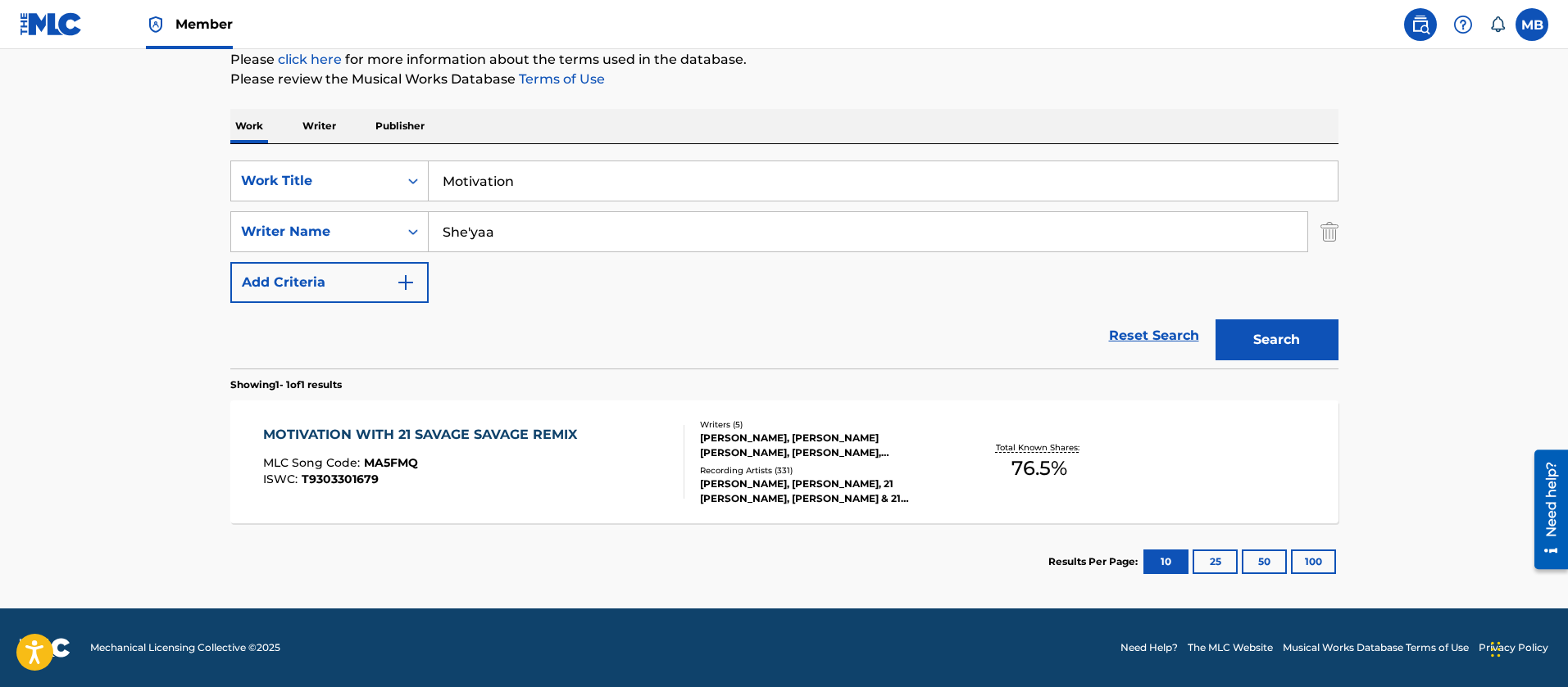
click at [551, 500] on div "MOTIVATION WITH 21 SAVAGE SAVAGE REMIX MLC Song Code : MA5FMQ ISWC : T930330167…" at bounding box center [784, 462] width 1108 height 123
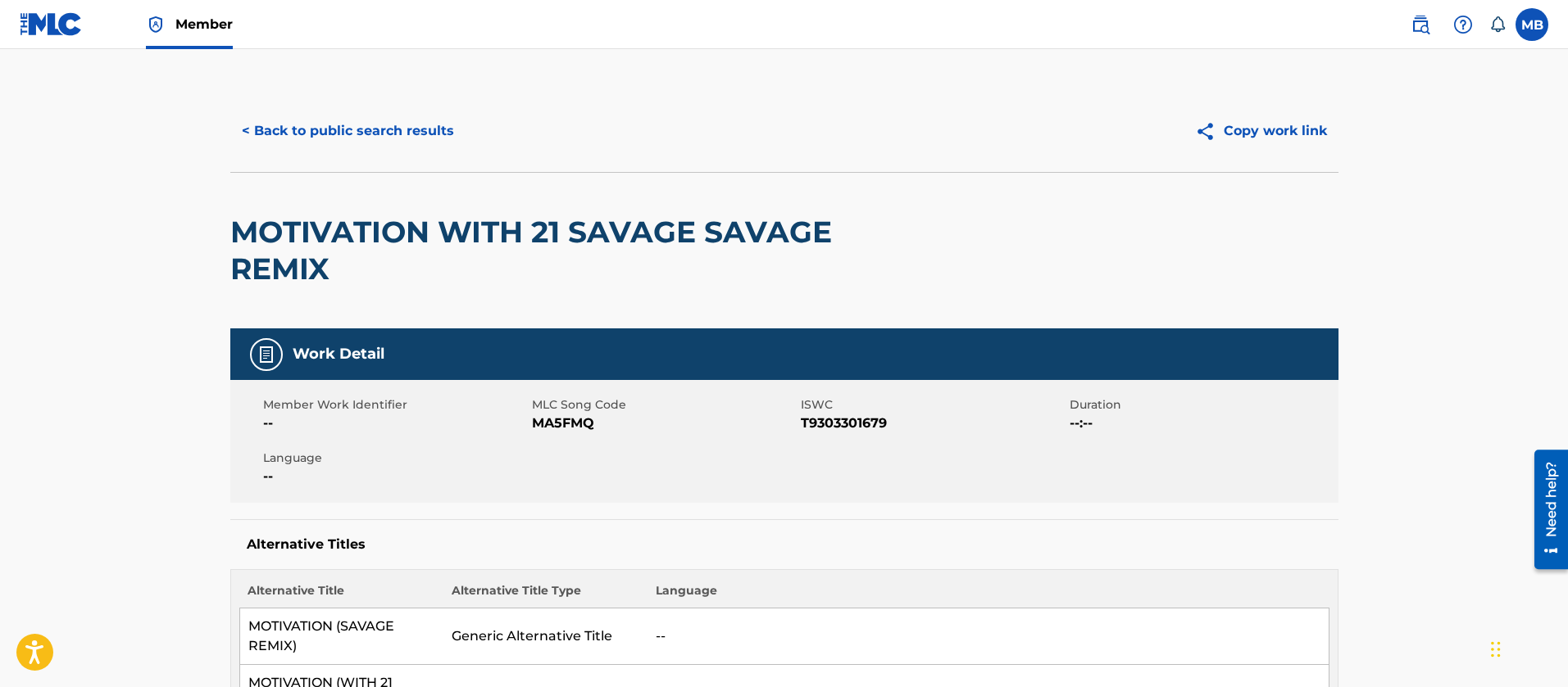
click at [409, 249] on h2 "MOTIVATION WITH 21 SAVAGE SAVAGE REMIX" at bounding box center [562, 250] width 665 height 74
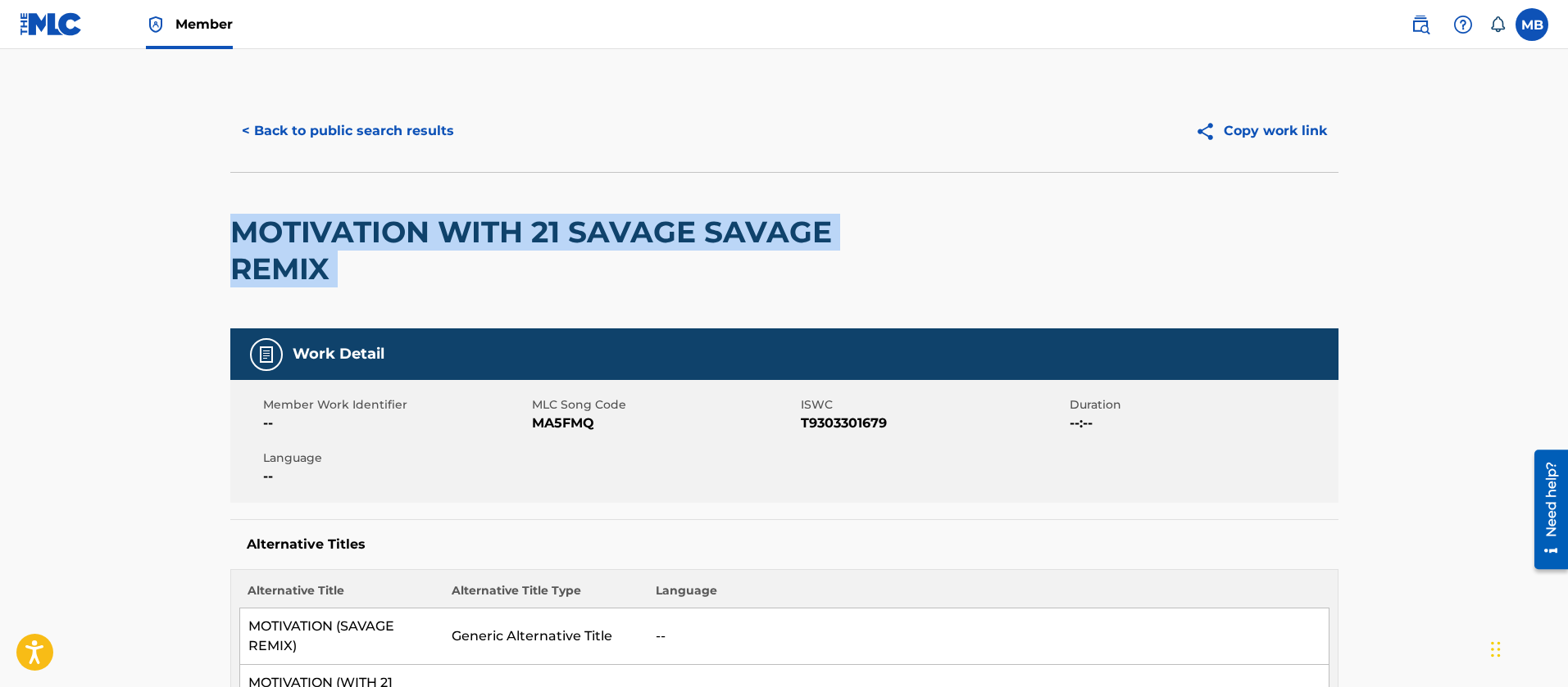
click at [409, 249] on h2 "MOTIVATION WITH 21 SAVAGE SAVAGE REMIX" at bounding box center [562, 250] width 665 height 74
copy div "MOTIVATION WITH 21 SAVAGE SAVAGE REMIX"
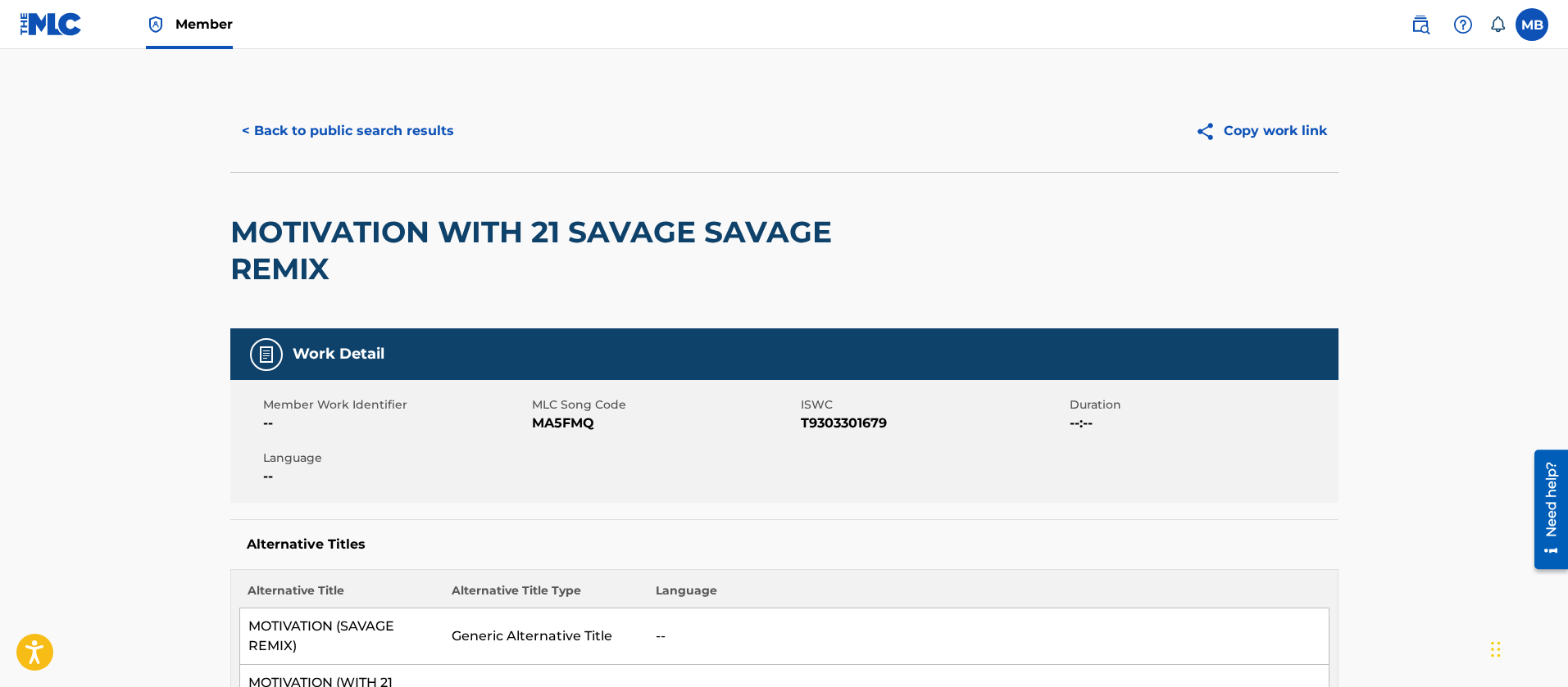
click at [585, 438] on div "Member Work Identifier -- MLC Song Code MA5FMQ ISWC T9303301679 Duration --:-- …" at bounding box center [784, 441] width 1108 height 123
click at [587, 437] on div "Member Work Identifier -- MLC Song Code MA5FMQ ISWC T9303301679 Duration --:-- …" at bounding box center [784, 441] width 1108 height 123
copy span "MA5FMQ"
click at [406, 118] on button "< Back to public search results" at bounding box center [348, 131] width 235 height 41
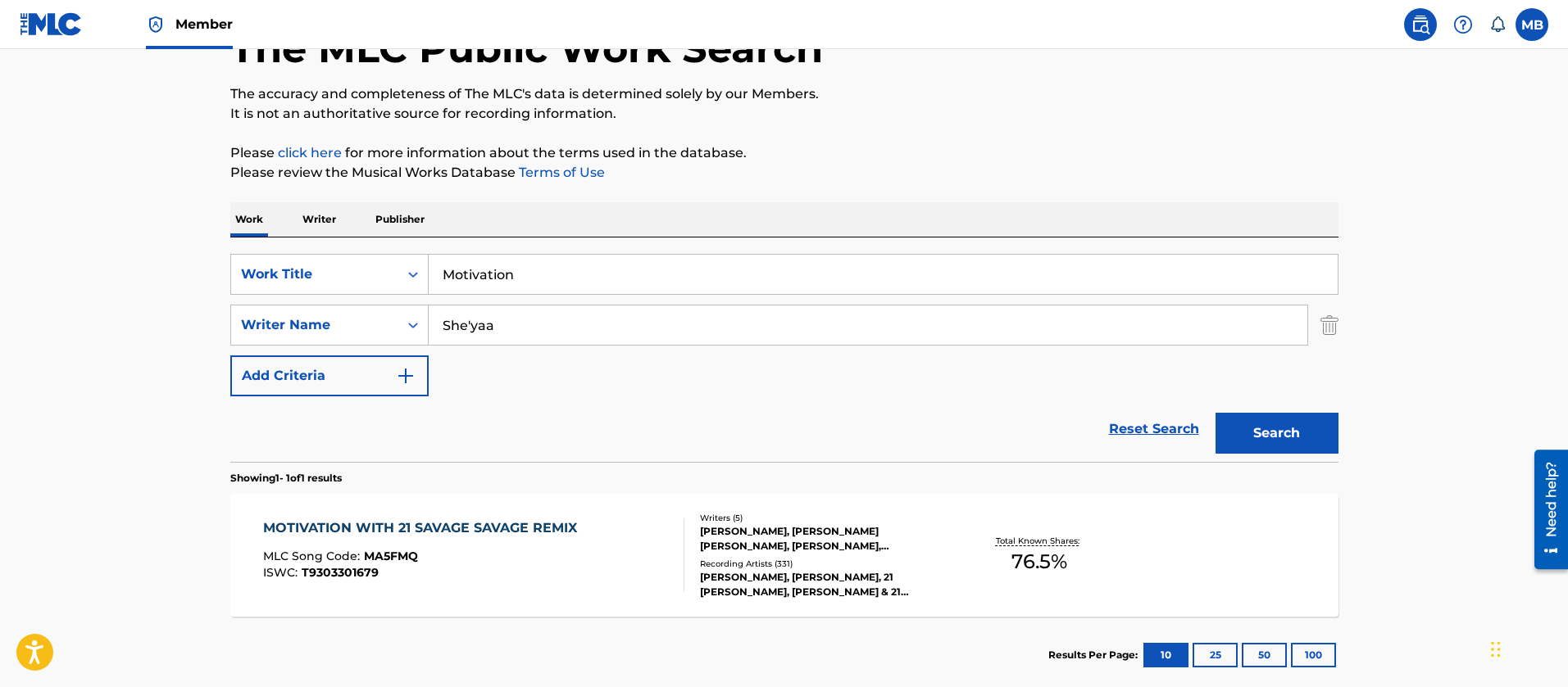
drag, startPoint x: 621, startPoint y: 279, endPoint x: 73, endPoint y: 231, distance: 550.1
click at [235, 274] on div "SearchWithCriteriac475c7fc-fdcf-495e-87bc-32a3673756f1 Work Title Motivation" at bounding box center [784, 275] width 1108 height 41
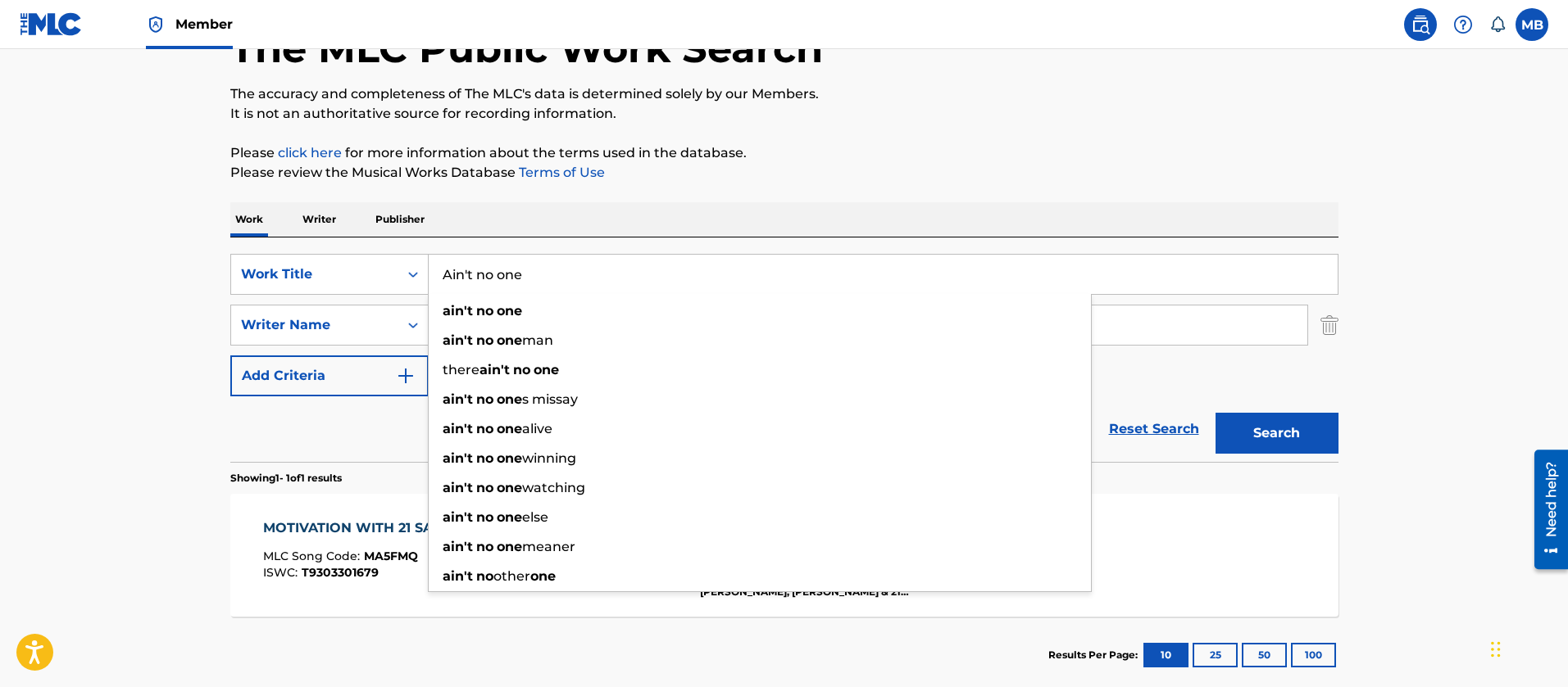
type input "Ain't no one"
click at [1215, 413] on button "Search" at bounding box center [1276, 434] width 123 height 41
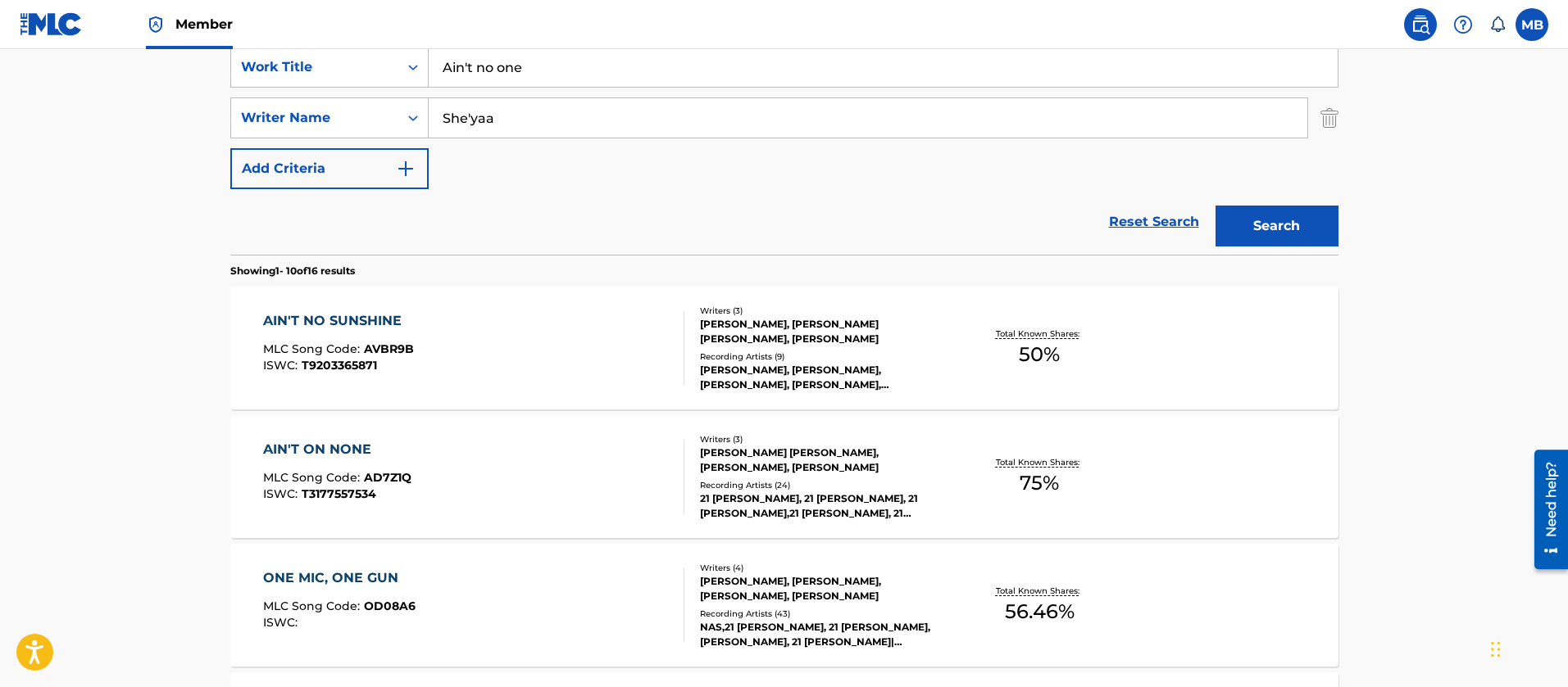
scroll to position [356, 0]
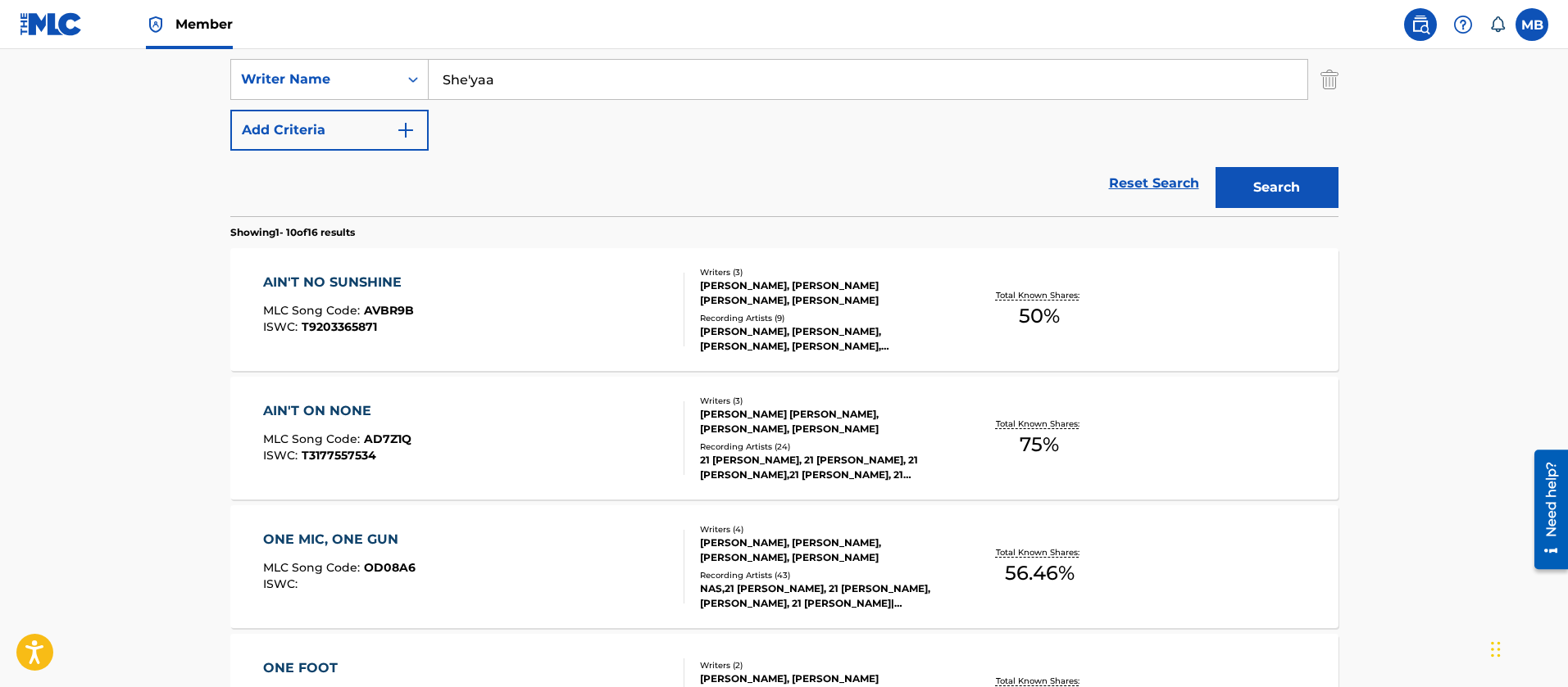
click at [493, 463] on div "AIN'T ON NONE MLC Song Code : AD7Z1Q ISWC : T3177557534" at bounding box center [474, 438] width 422 height 74
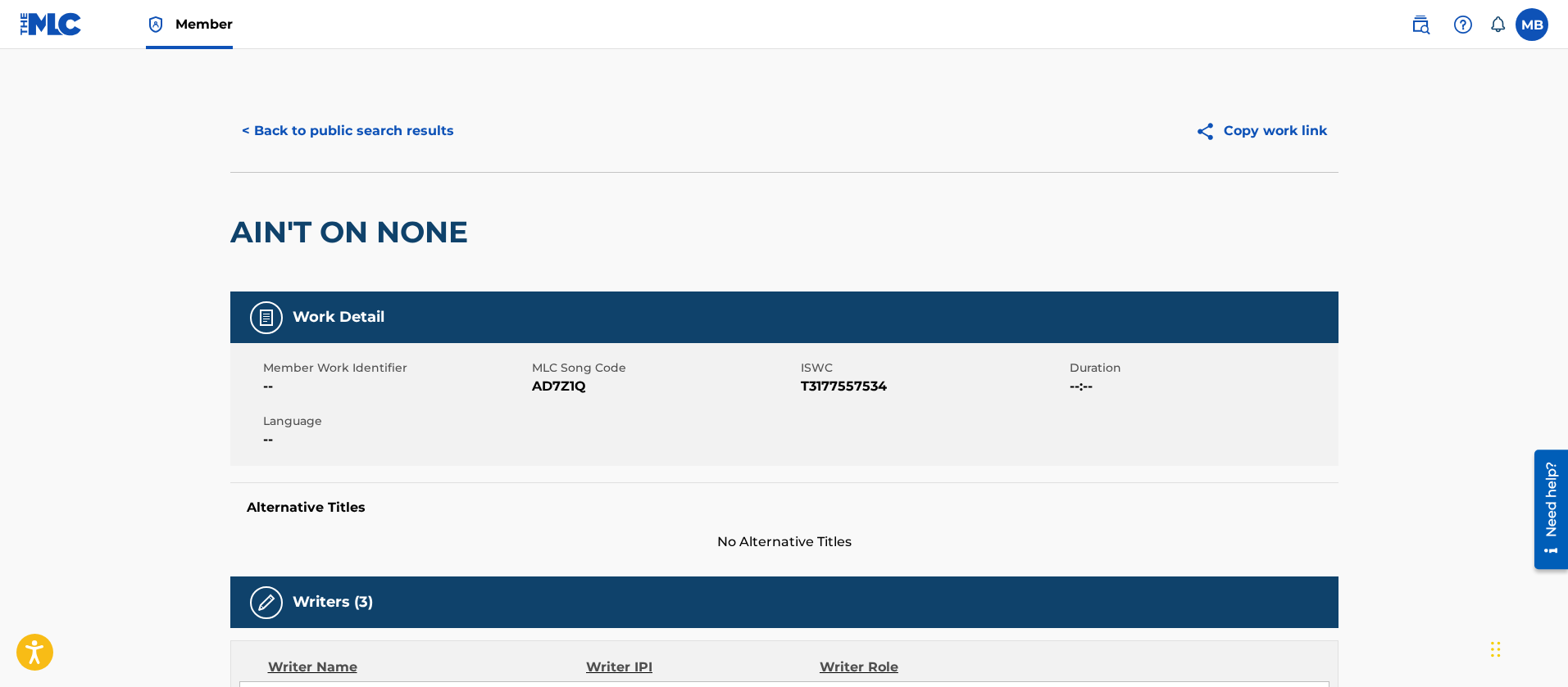
click at [378, 135] on button "< Back to public search results" at bounding box center [348, 131] width 235 height 41
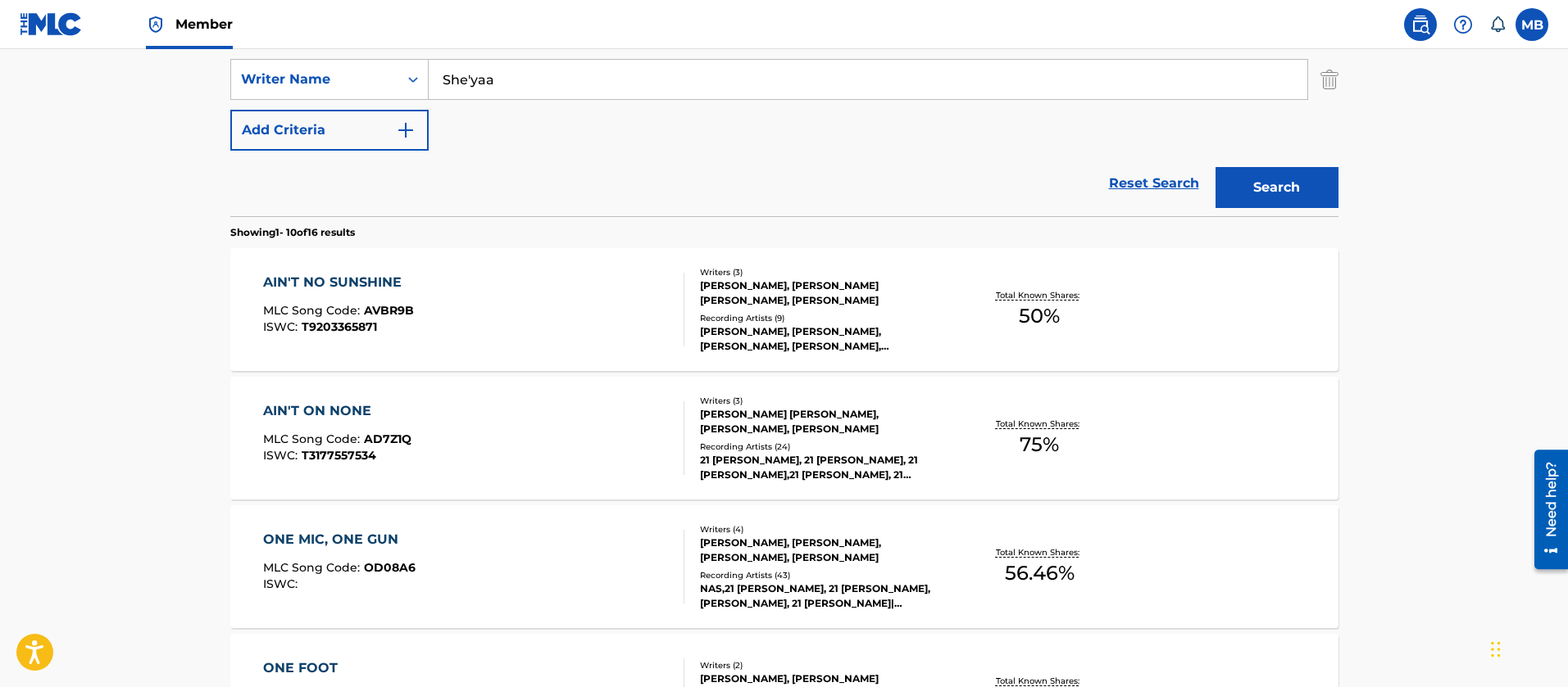
scroll to position [233, 0]
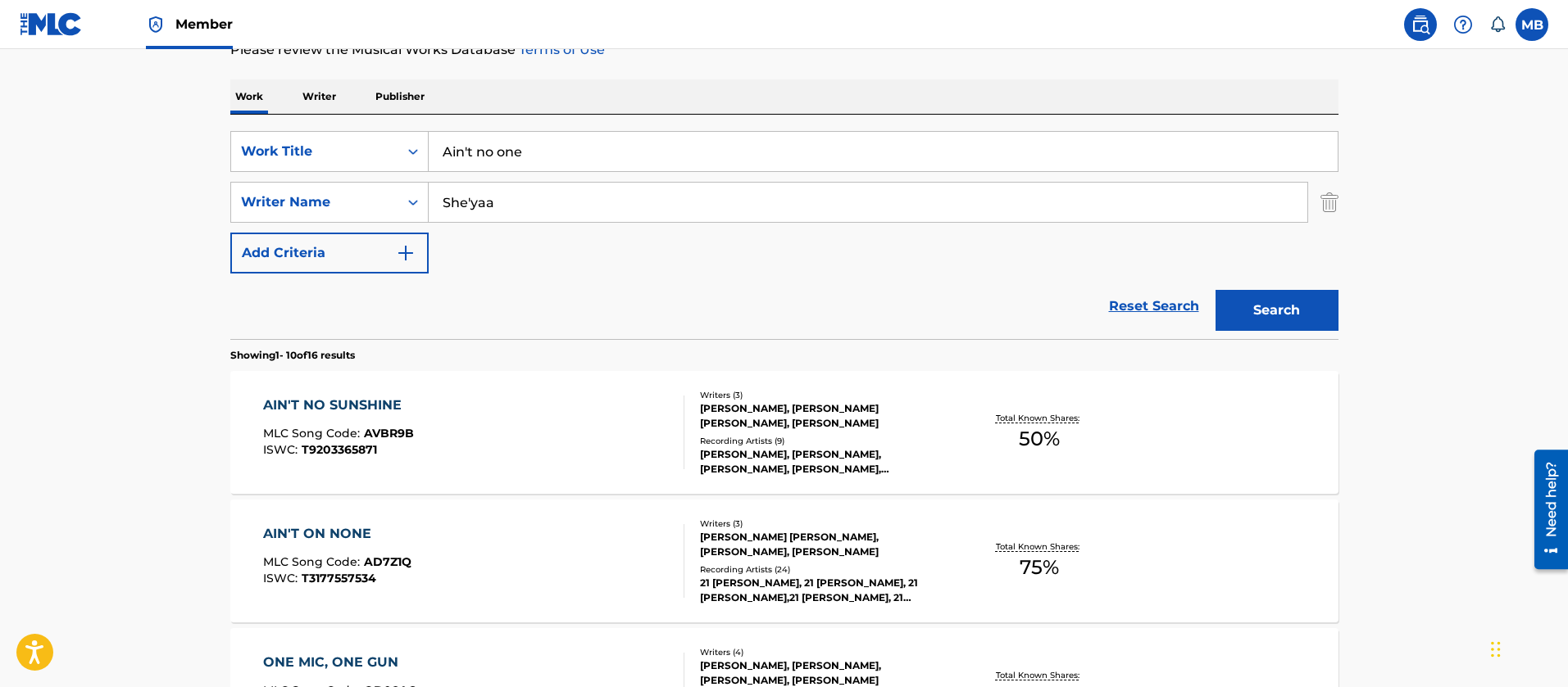
drag, startPoint x: 542, startPoint y: 151, endPoint x: 66, endPoint y: 99, distance: 478.8
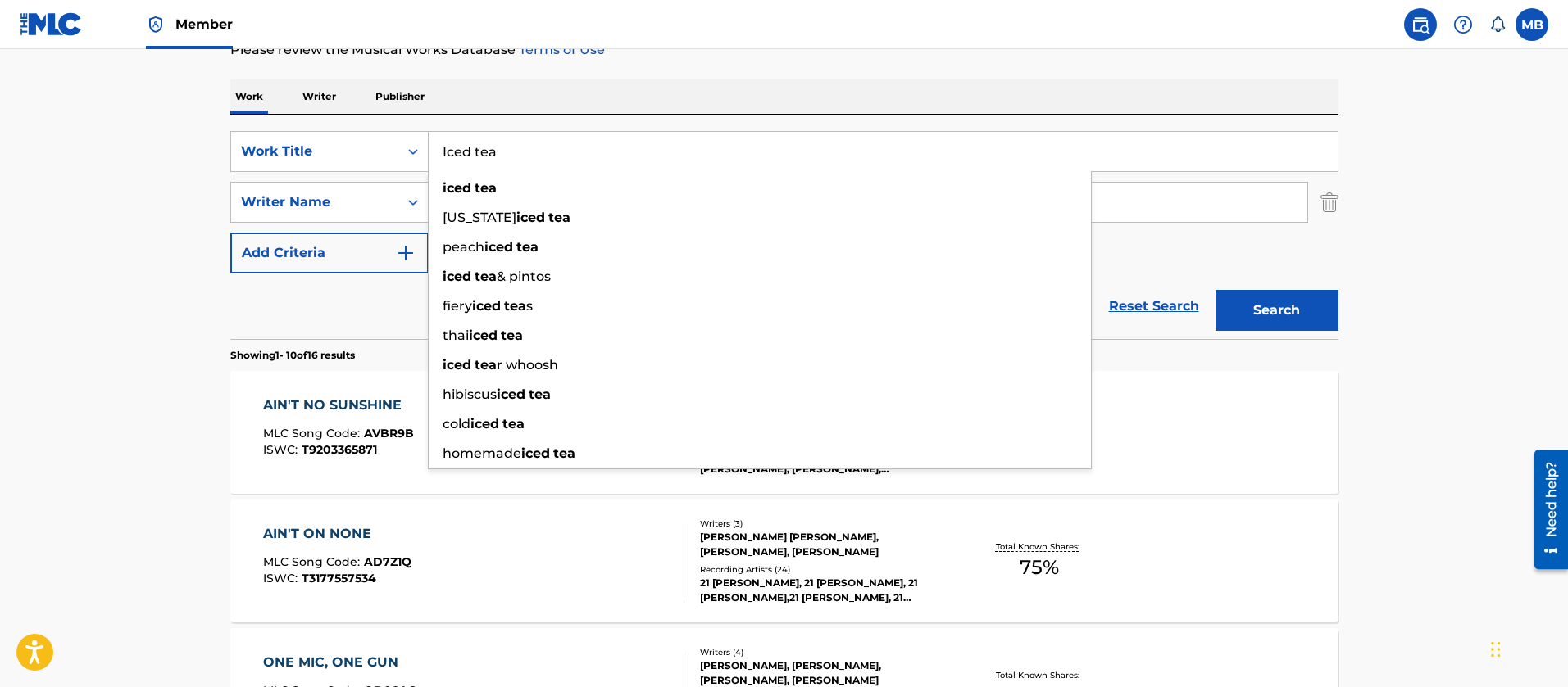
type input "Iced tea"
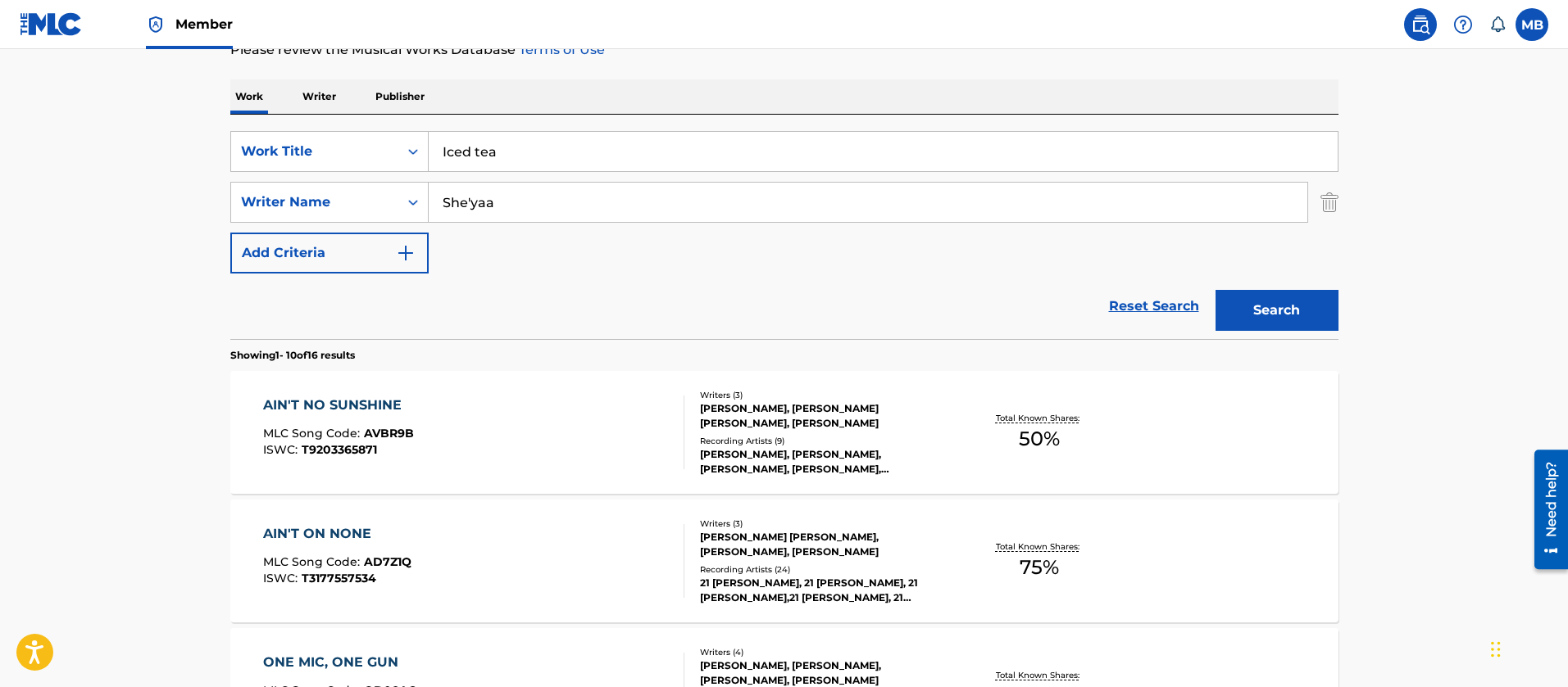
click at [1215, 290] on button "Search" at bounding box center [1276, 311] width 123 height 41
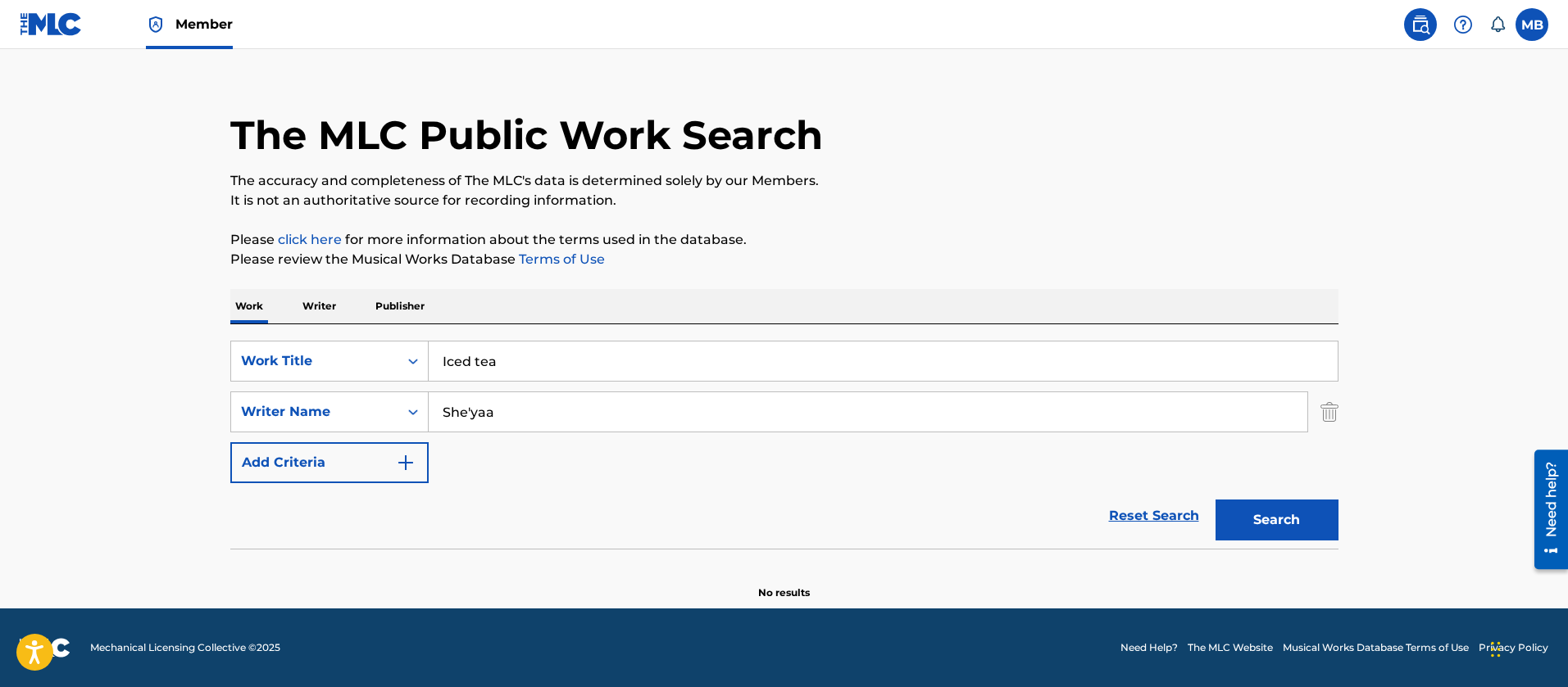
drag, startPoint x: 511, startPoint y: 415, endPoint x: 209, endPoint y: 417, distance: 302.0
click at [267, 417] on div "SearchWithCriteriabfcf8484-690e-4b0a-9283-be2287ace660 option Writer Name, sele…" at bounding box center [784, 412] width 1108 height 41
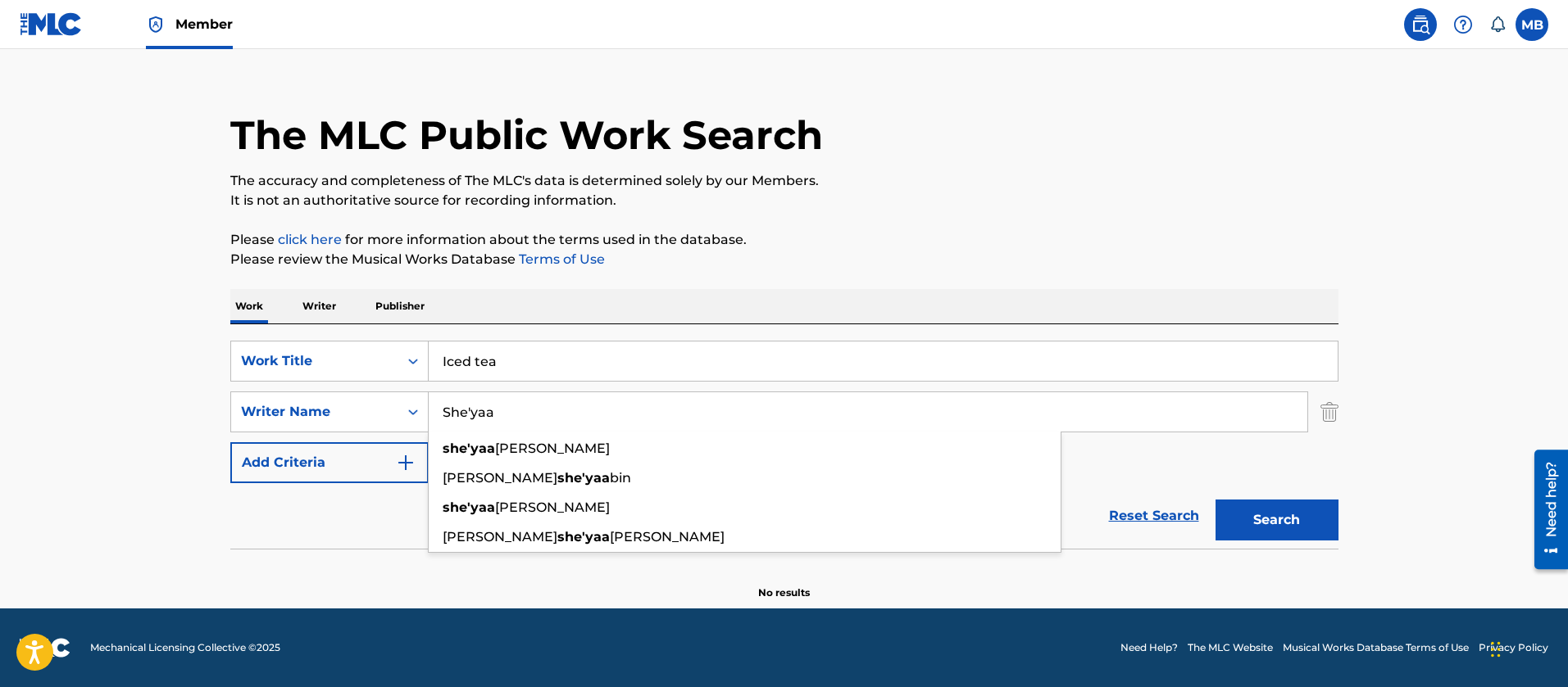
paste input "Quantavious"
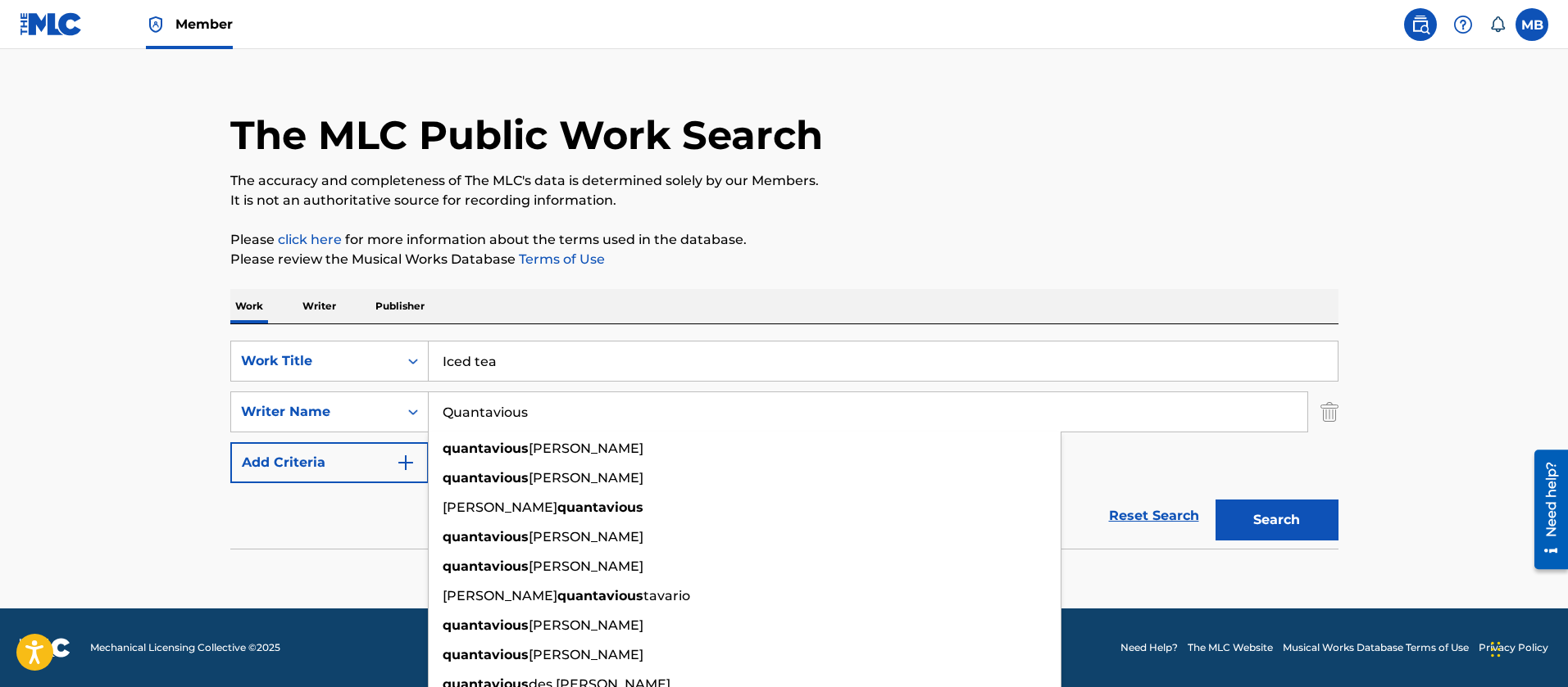
type input "Quantavious"
click at [1215, 500] on button "Search" at bounding box center [1276, 521] width 123 height 41
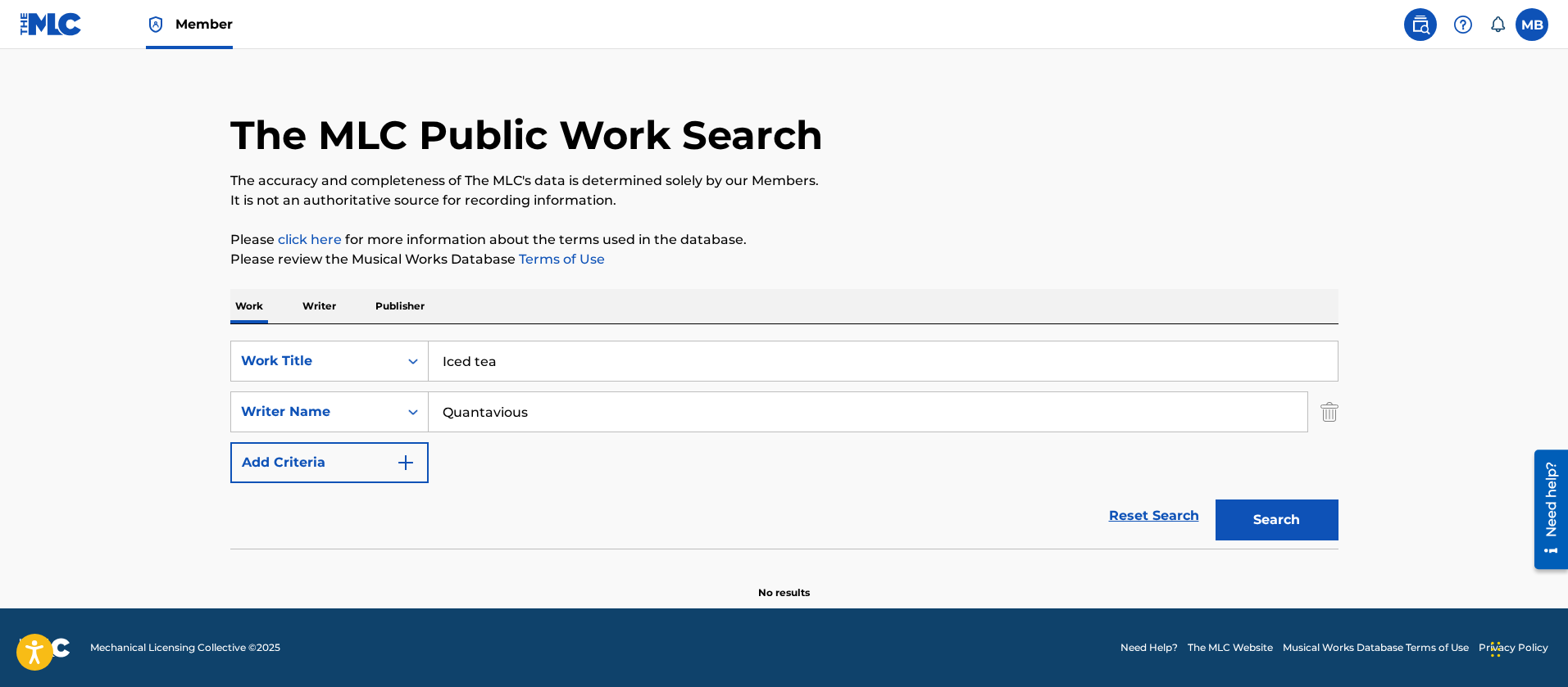
click at [469, 360] on input "Iced tea" at bounding box center [882, 361] width 909 height 39
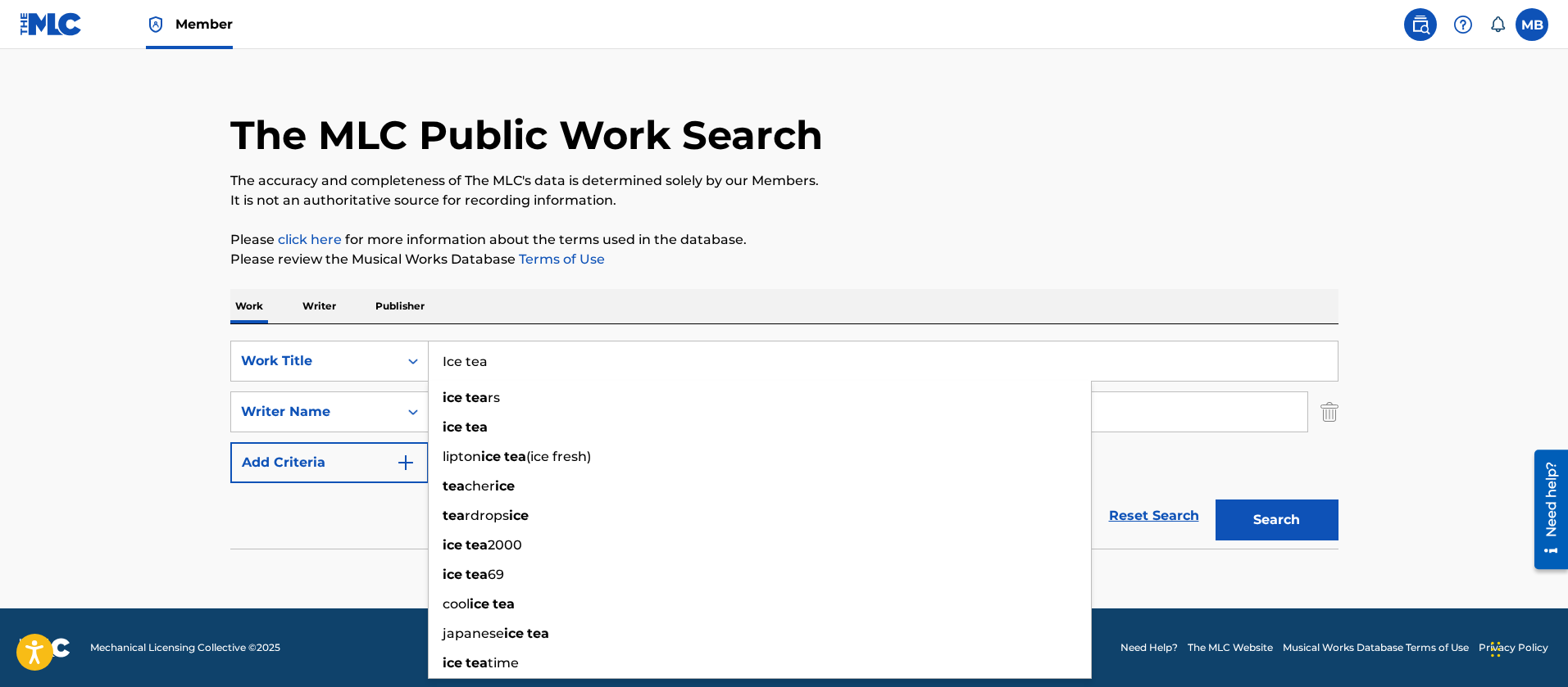
click at [1215, 500] on button "Search" at bounding box center [1276, 521] width 123 height 41
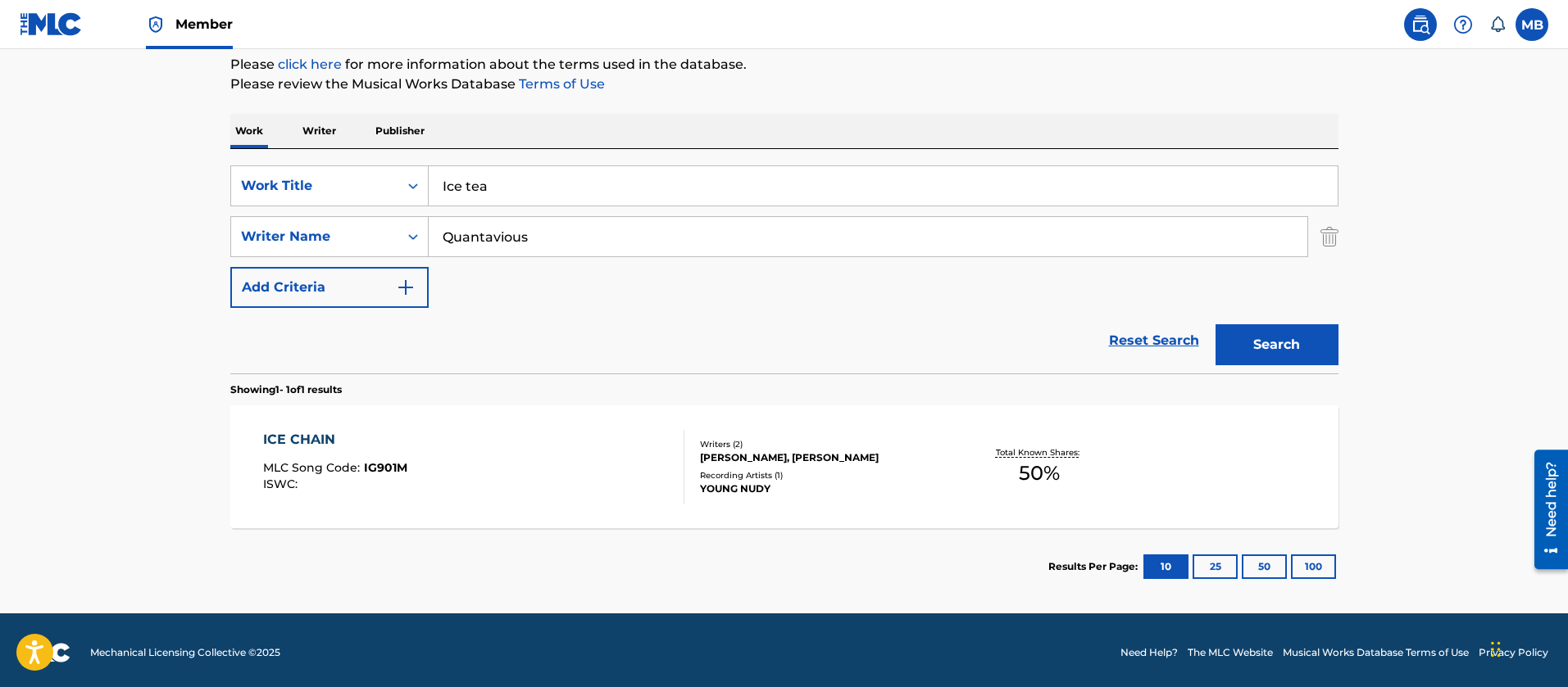
scroll to position [204, 0]
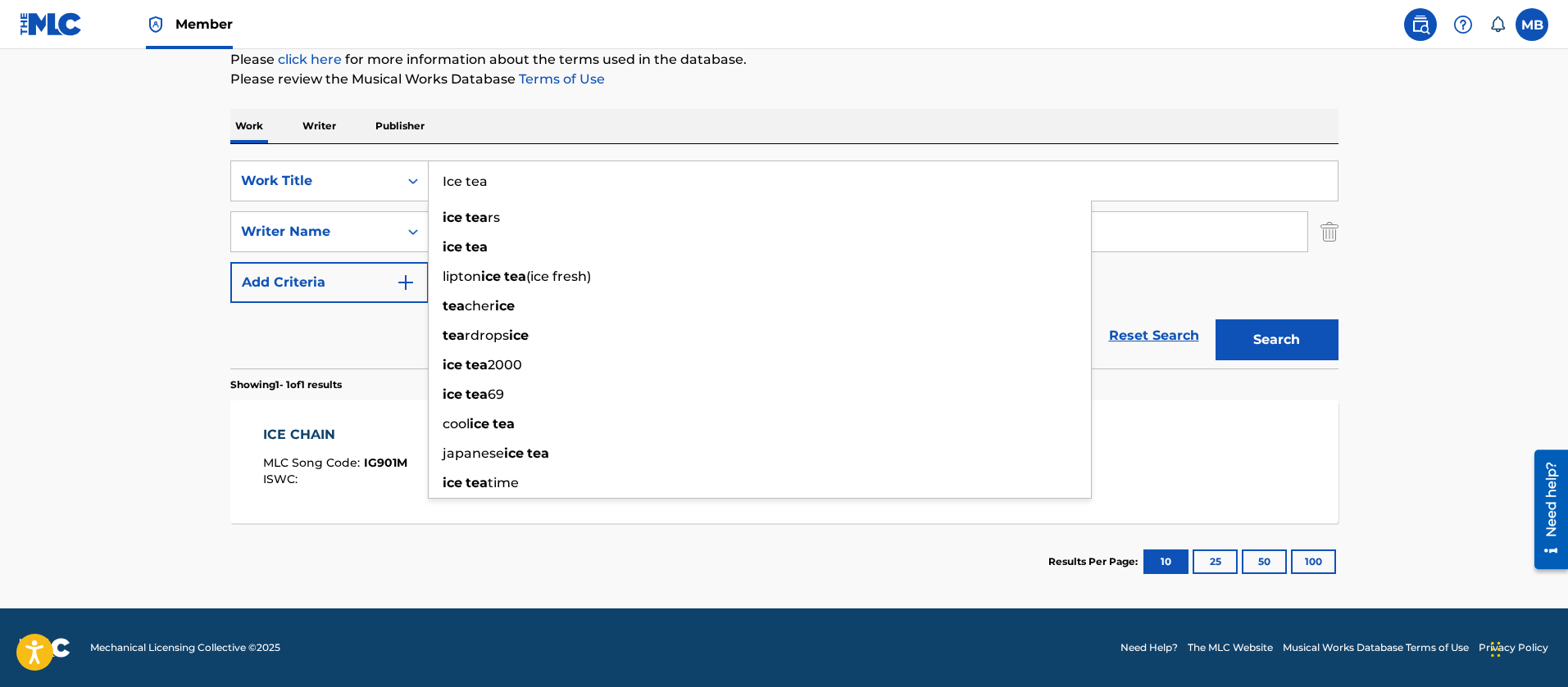
click at [165, 174] on main "The MLC Public Work Search The accuracy and completeness of The MLC's data is d…" at bounding box center [784, 227] width 1568 height 764
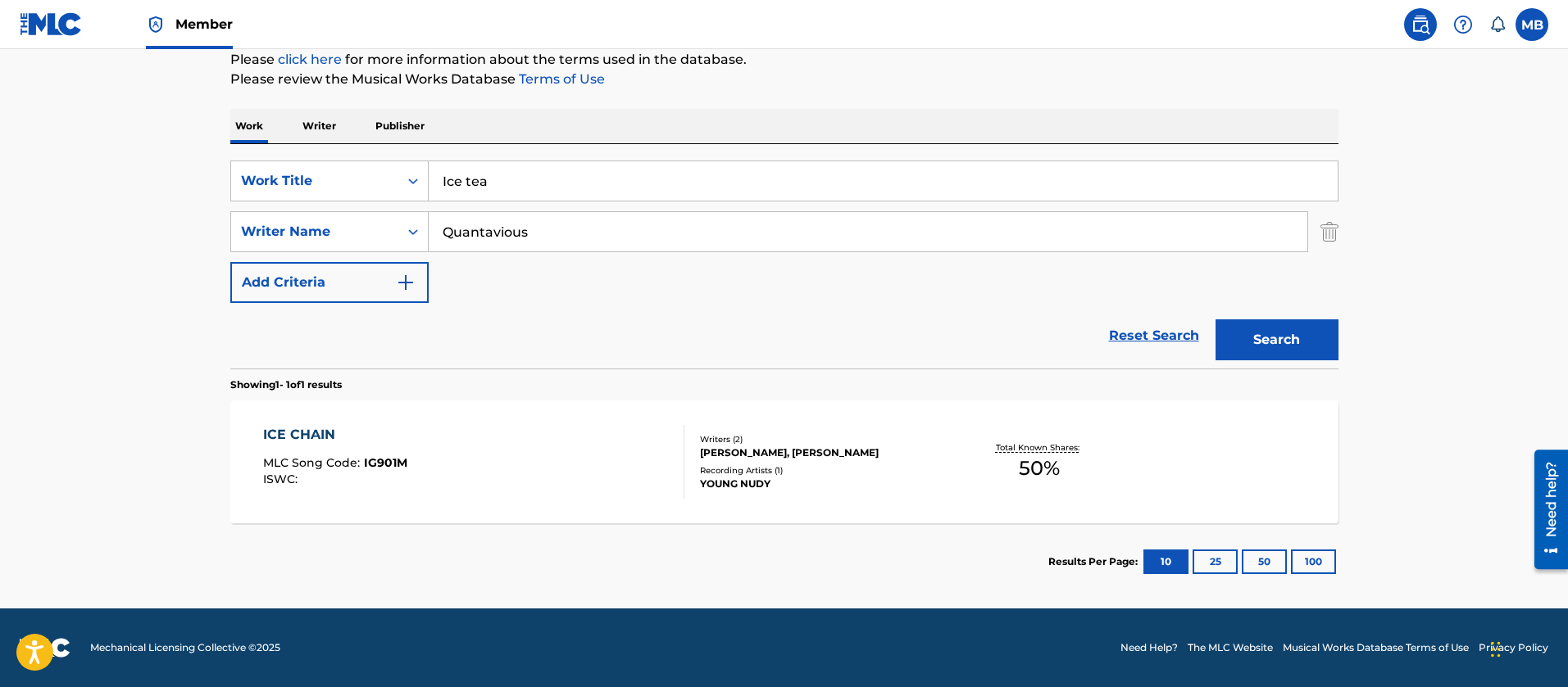
drag, startPoint x: 536, startPoint y: 193, endPoint x: 215, endPoint y: 103, distance: 333.4
click at [256, 123] on div "Work Writer Publisher SearchWithCriteriac475c7fc-fdcf-495e-87bc-32a3673756f1 Wo…" at bounding box center [784, 354] width 1108 height 491
paste input "Diablo Mac Miller"
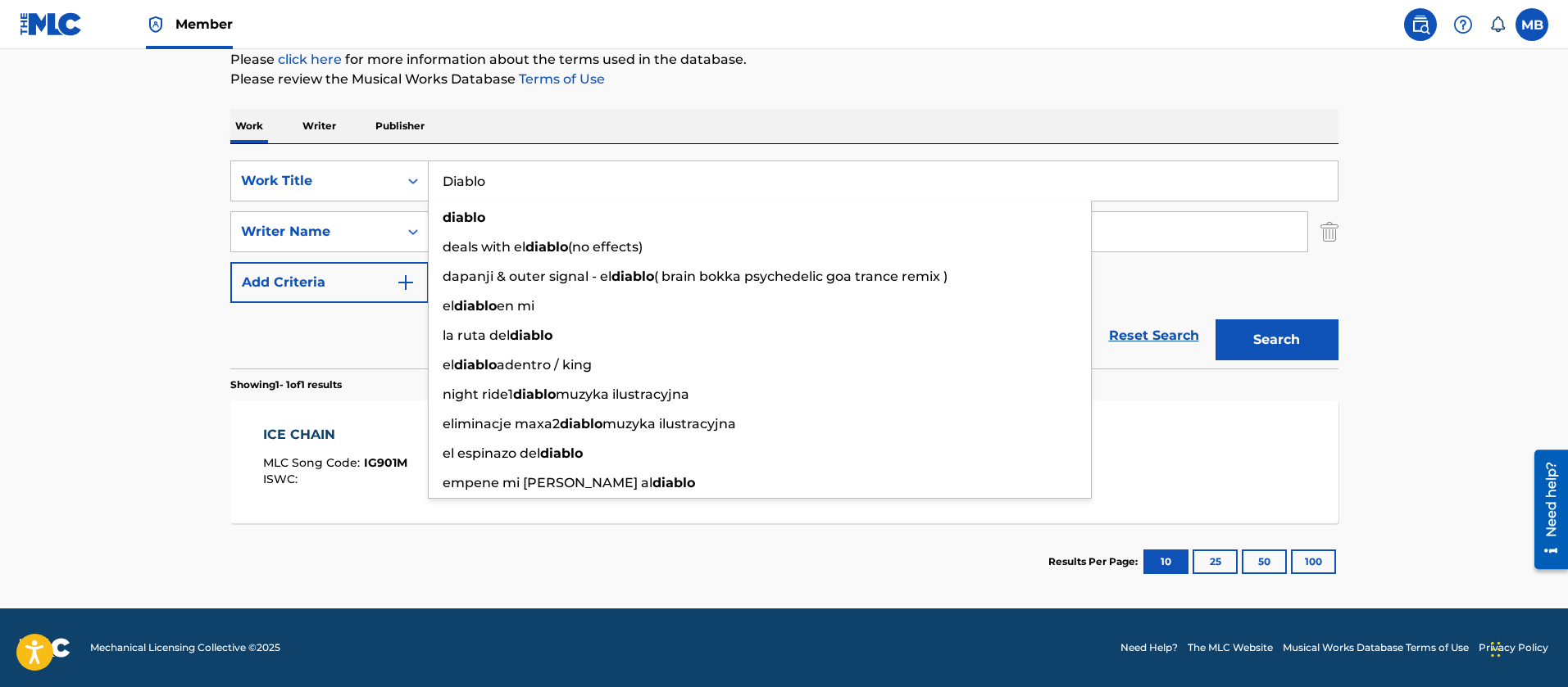
type input "Diablo"
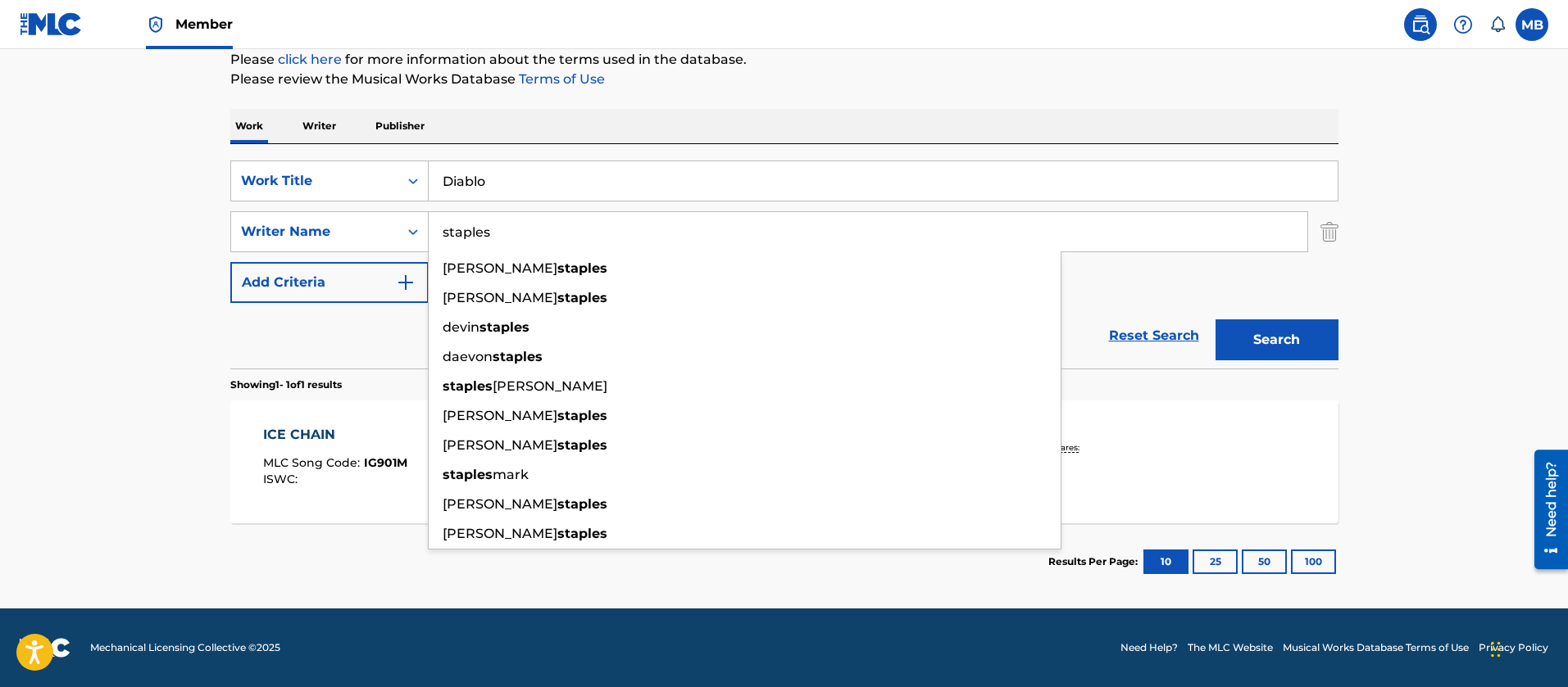
click at [1215, 320] on button "Search" at bounding box center [1276, 341] width 123 height 41
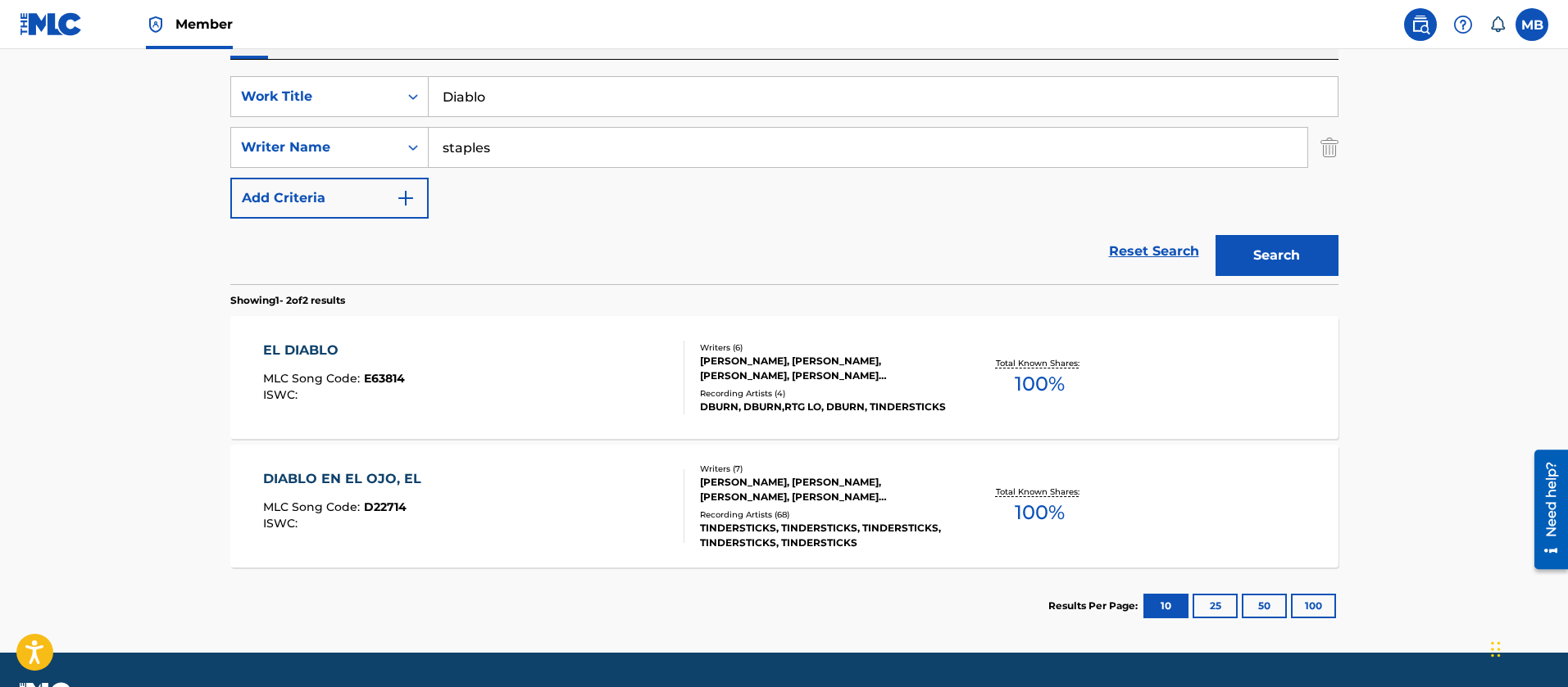
scroll to position [327, 0]
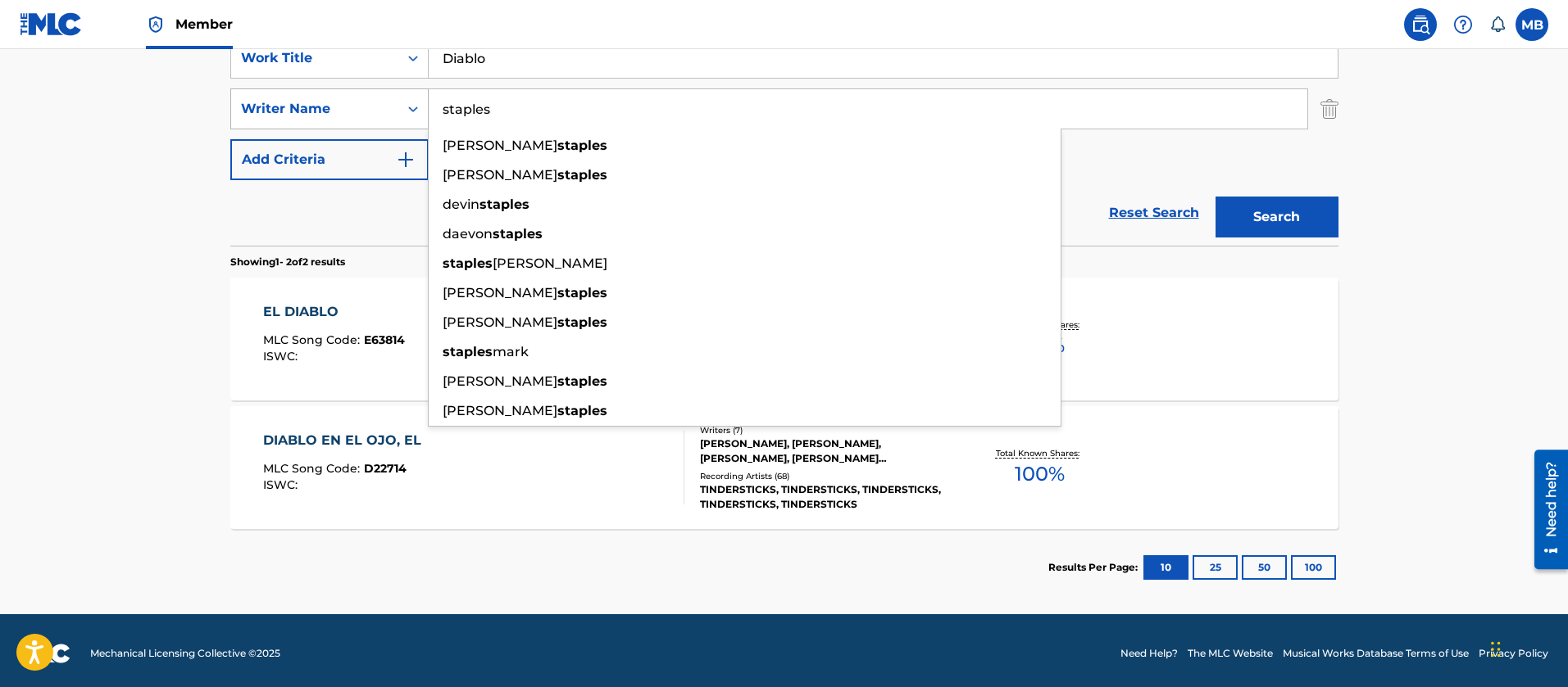
drag, startPoint x: 516, startPoint y: 118, endPoint x: 362, endPoint y: 106, distance: 154.5
click at [370, 108] on div "SearchWithCriteriabfcf8484-690e-4b0a-9283-be2287ace660 Writer Name staples nevi…" at bounding box center [784, 109] width 1108 height 41
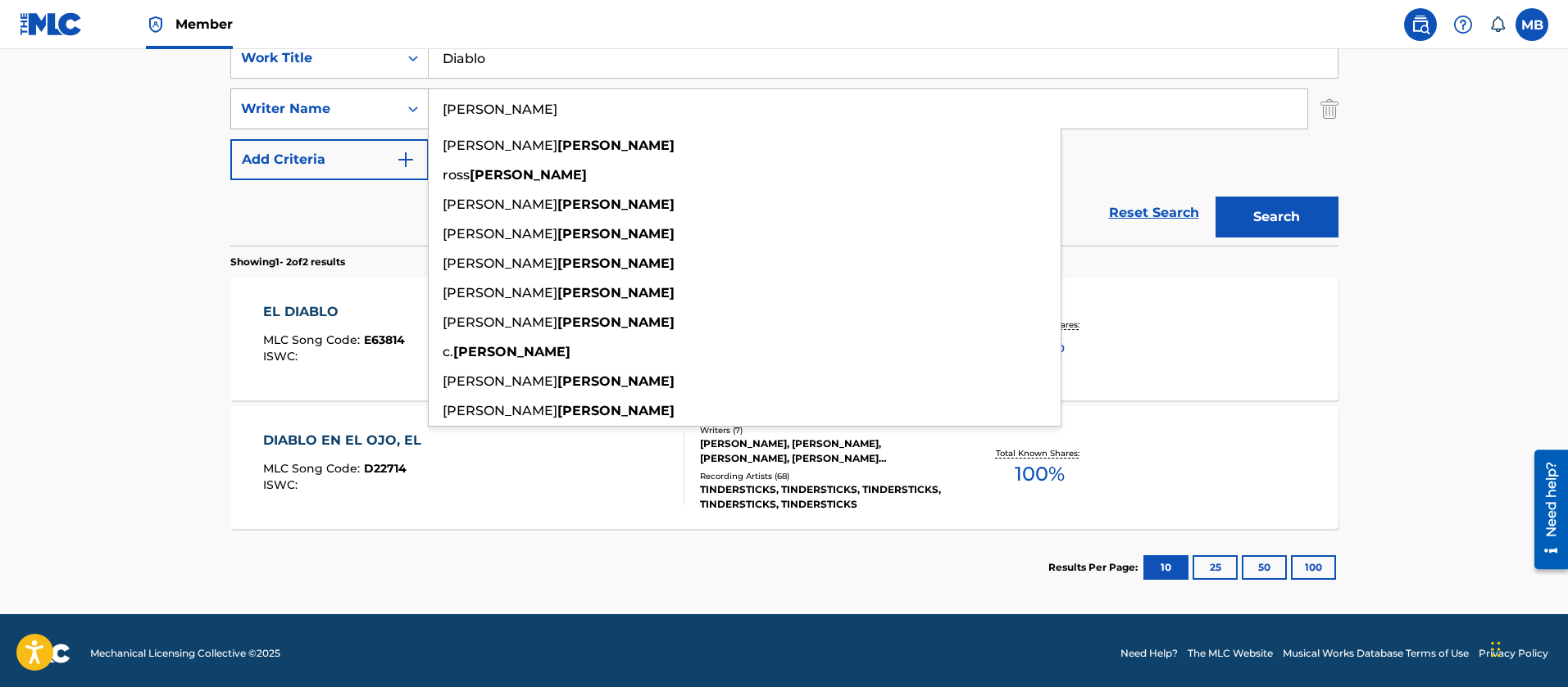
type input "mcCormick"
click at [1215, 197] on button "Search" at bounding box center [1276, 218] width 123 height 41
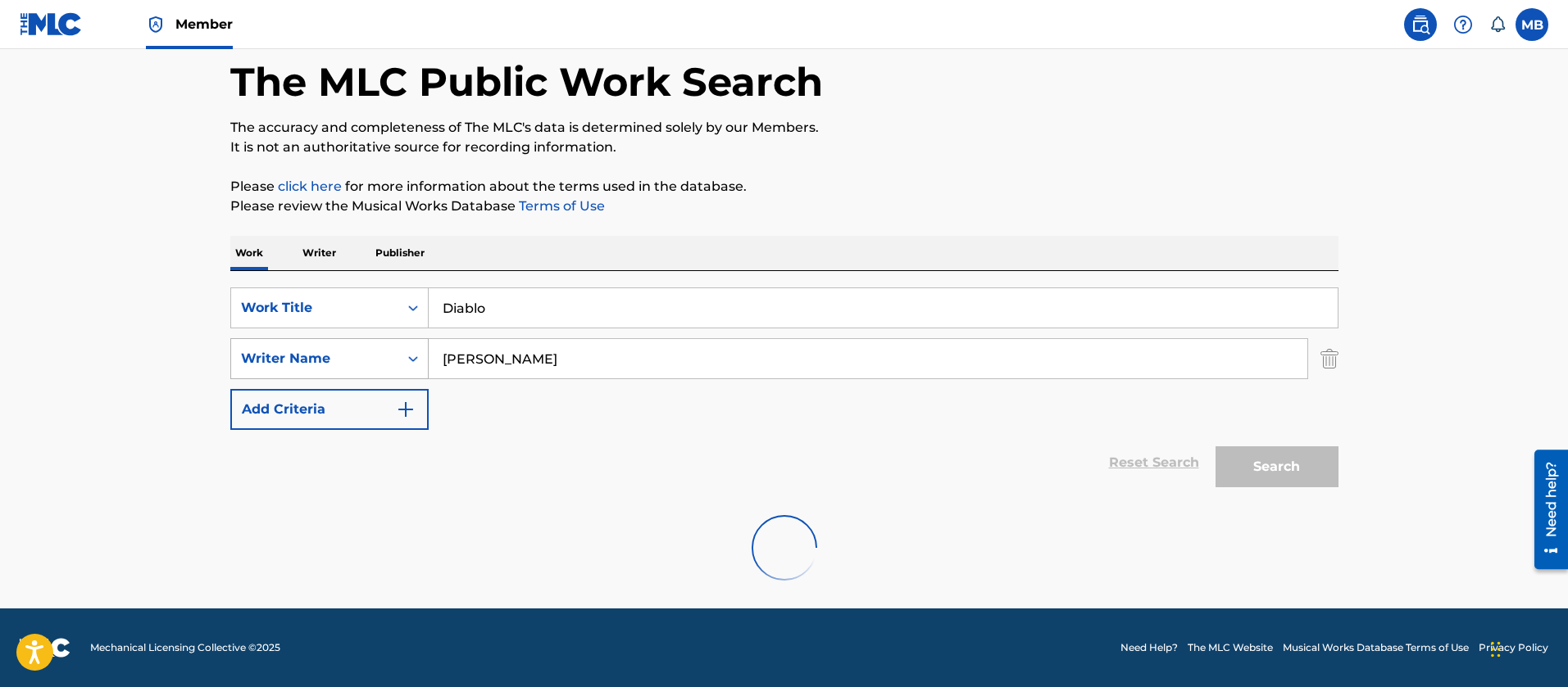
scroll to position [204, 0]
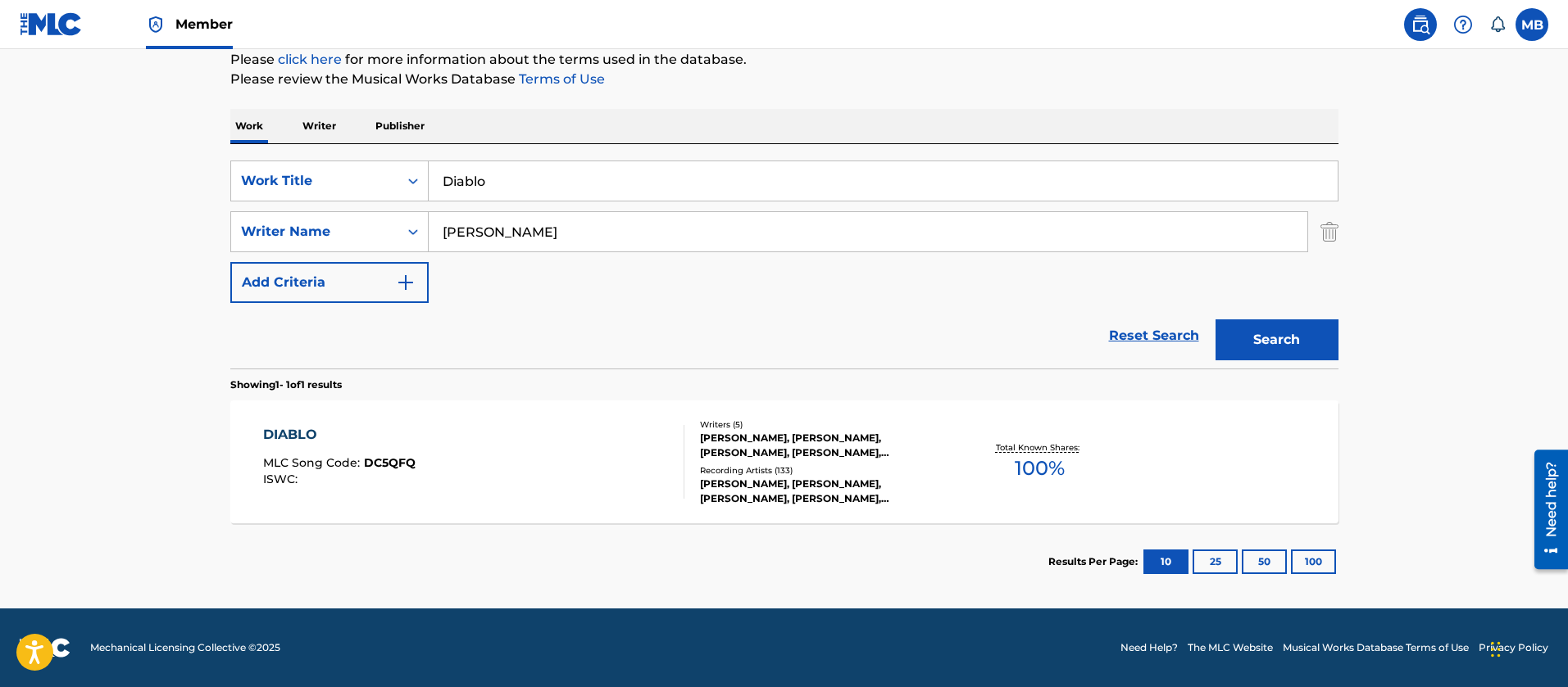
click at [527, 464] on div "DIABLO MLC Song Code : DC5QFQ ISWC :" at bounding box center [474, 462] width 422 height 74
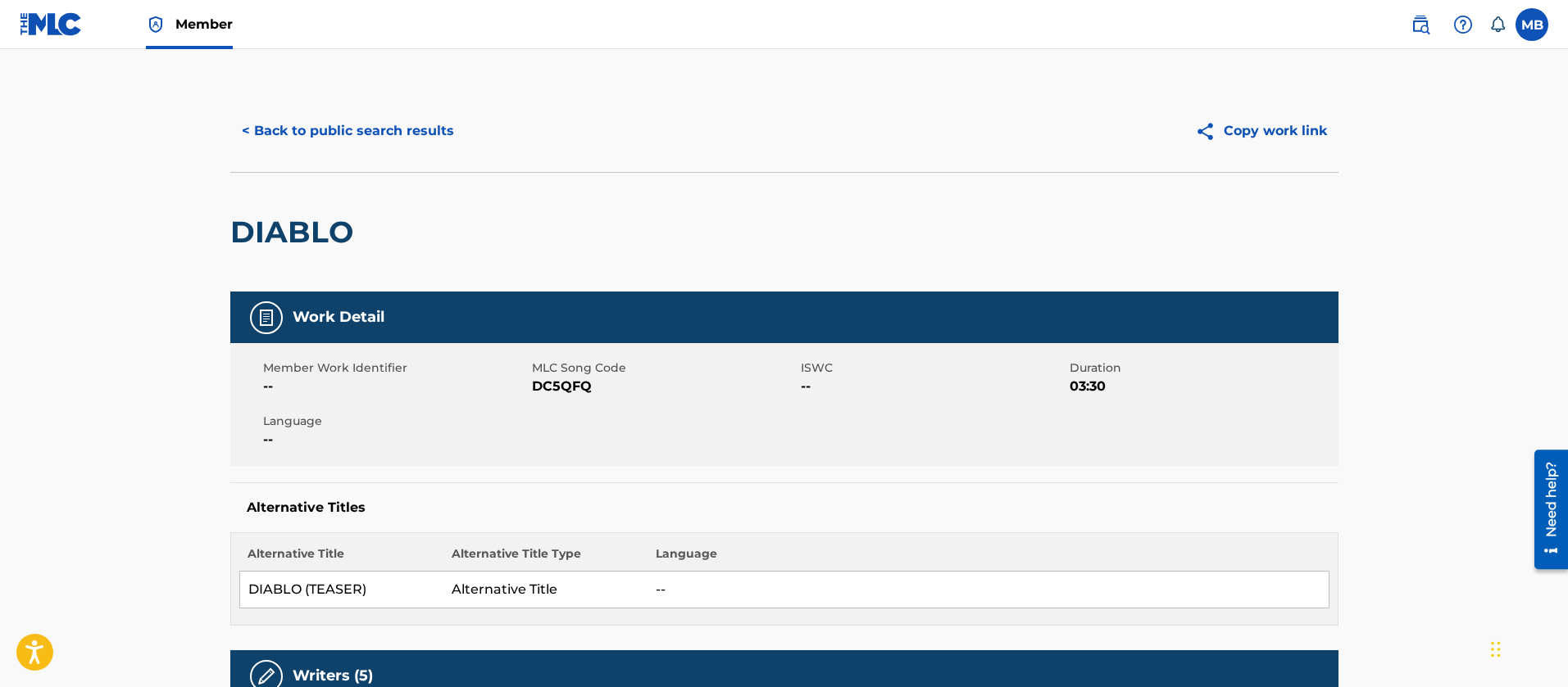
click at [309, 110] on button "< Back to public search results" at bounding box center [348, 131] width 235 height 41
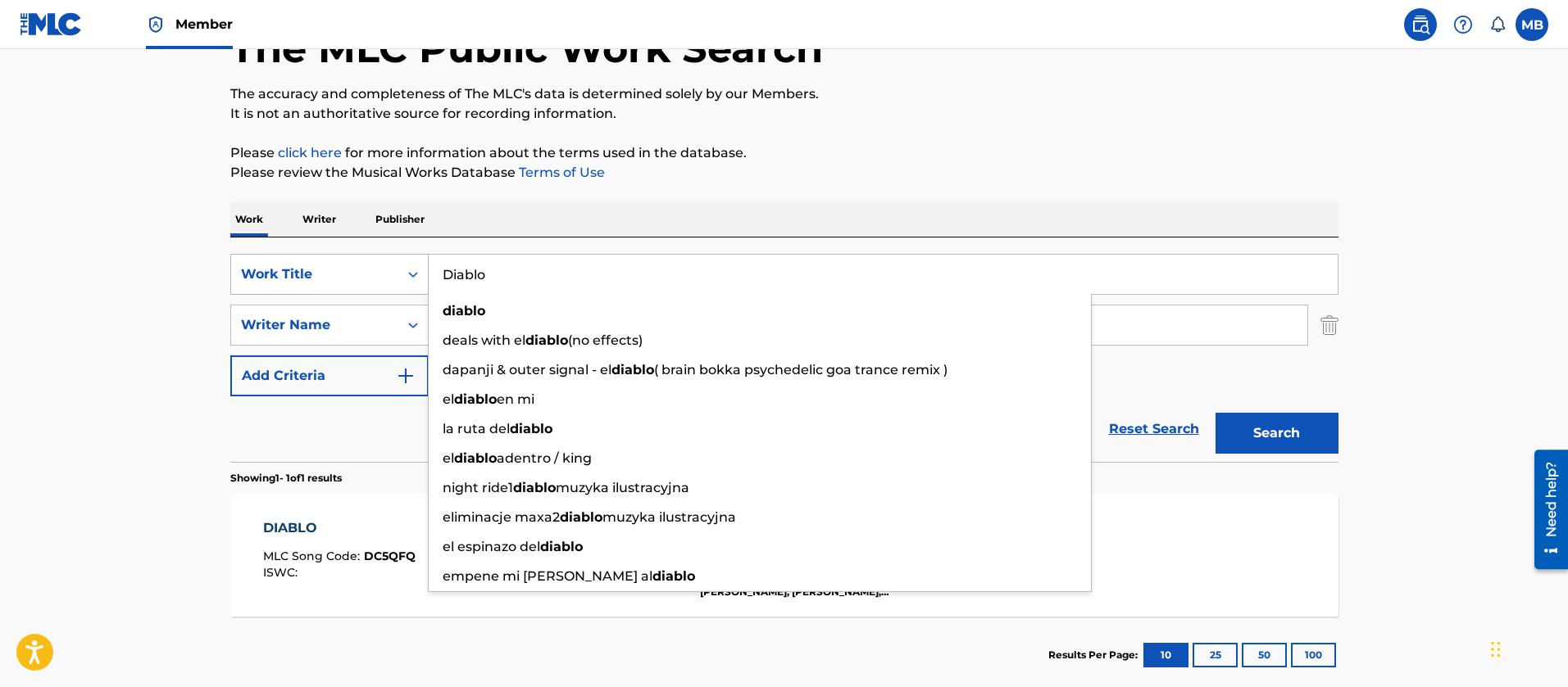
drag, startPoint x: 522, startPoint y: 282, endPoint x: 318, endPoint y: 282, distance: 204.0
click at [326, 282] on div "SearchWithCriteriac475c7fc-fdcf-495e-87bc-32a3673756f1 Work Title Diablo diablo…" at bounding box center [784, 275] width 1108 height 41
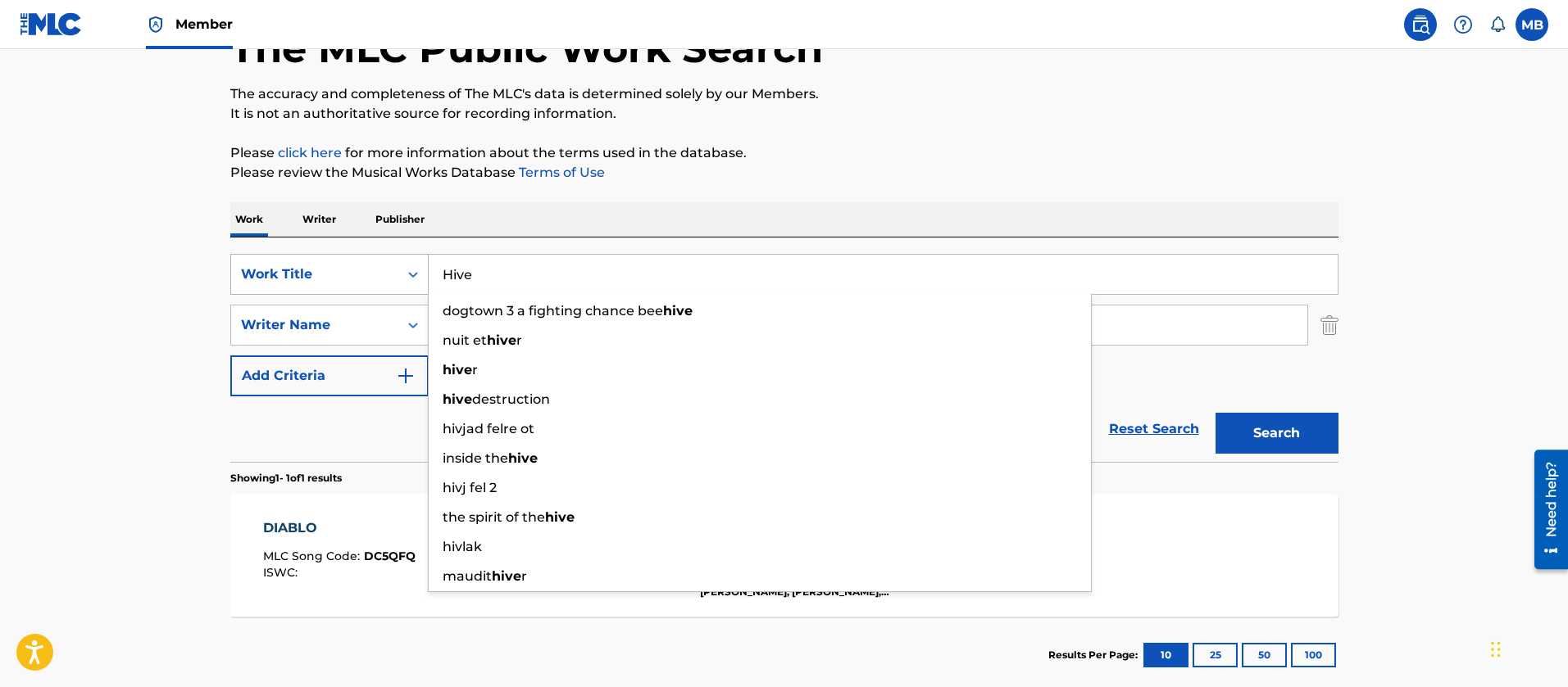
type input "Hive"
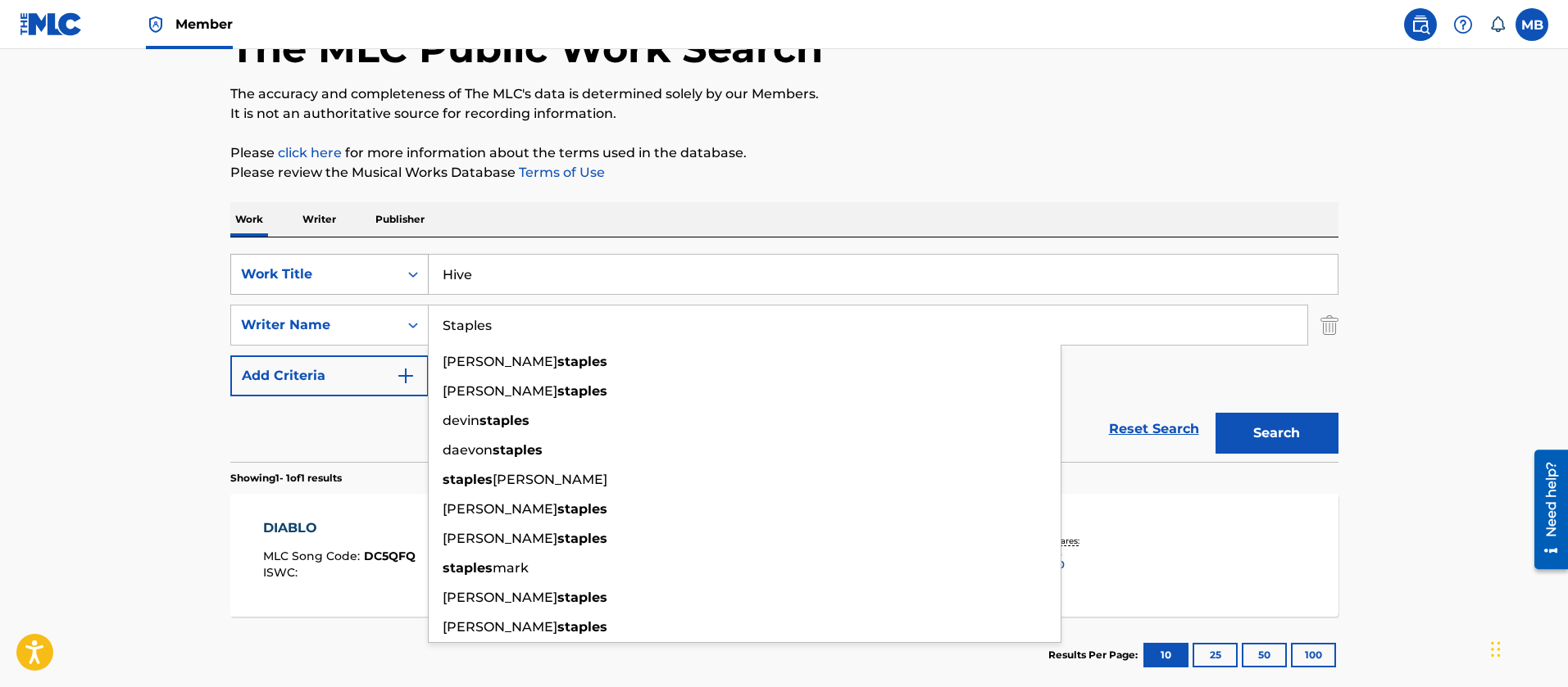
type input "Staples"
click at [1215, 413] on button "Search" at bounding box center [1276, 434] width 123 height 41
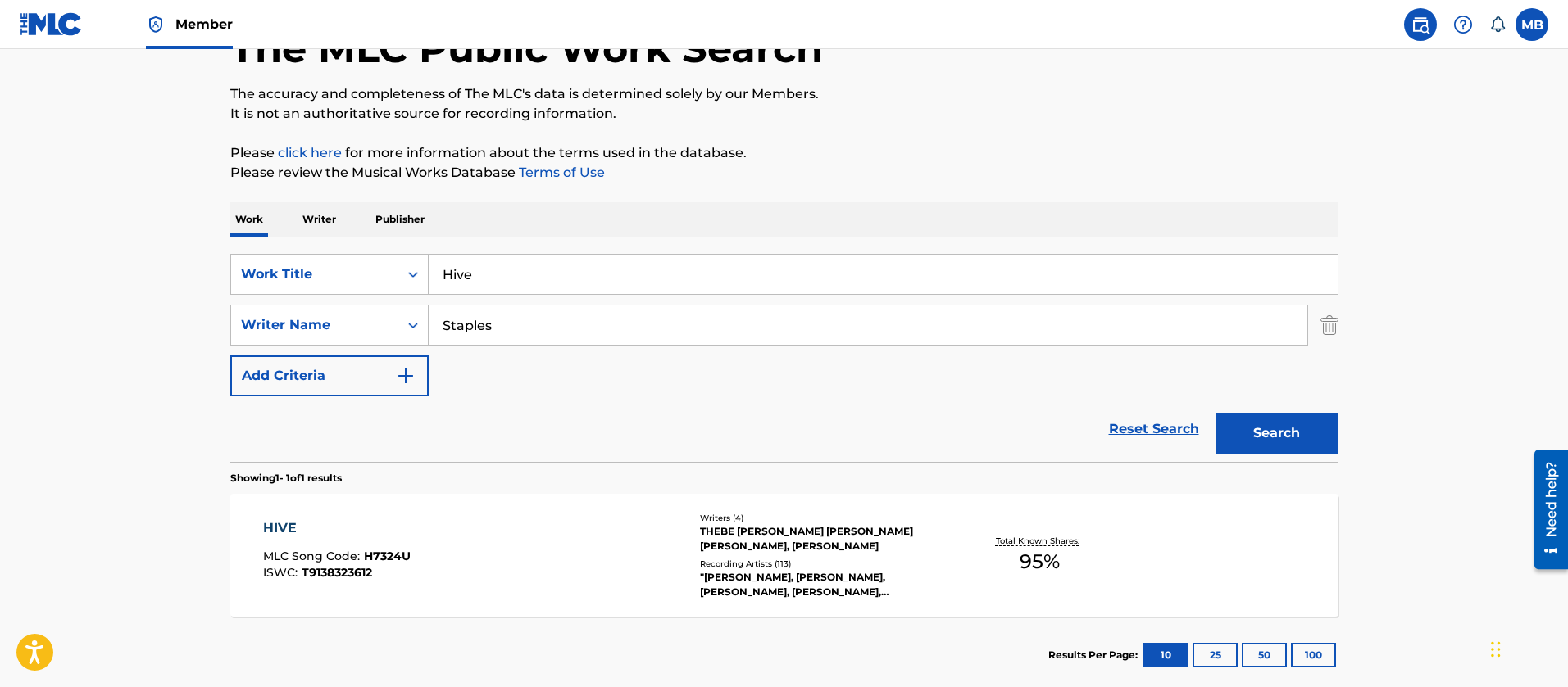
click at [601, 575] on div "HIVE MLC Song Code : H7324U ISWC : T9138323612" at bounding box center [474, 555] width 422 height 74
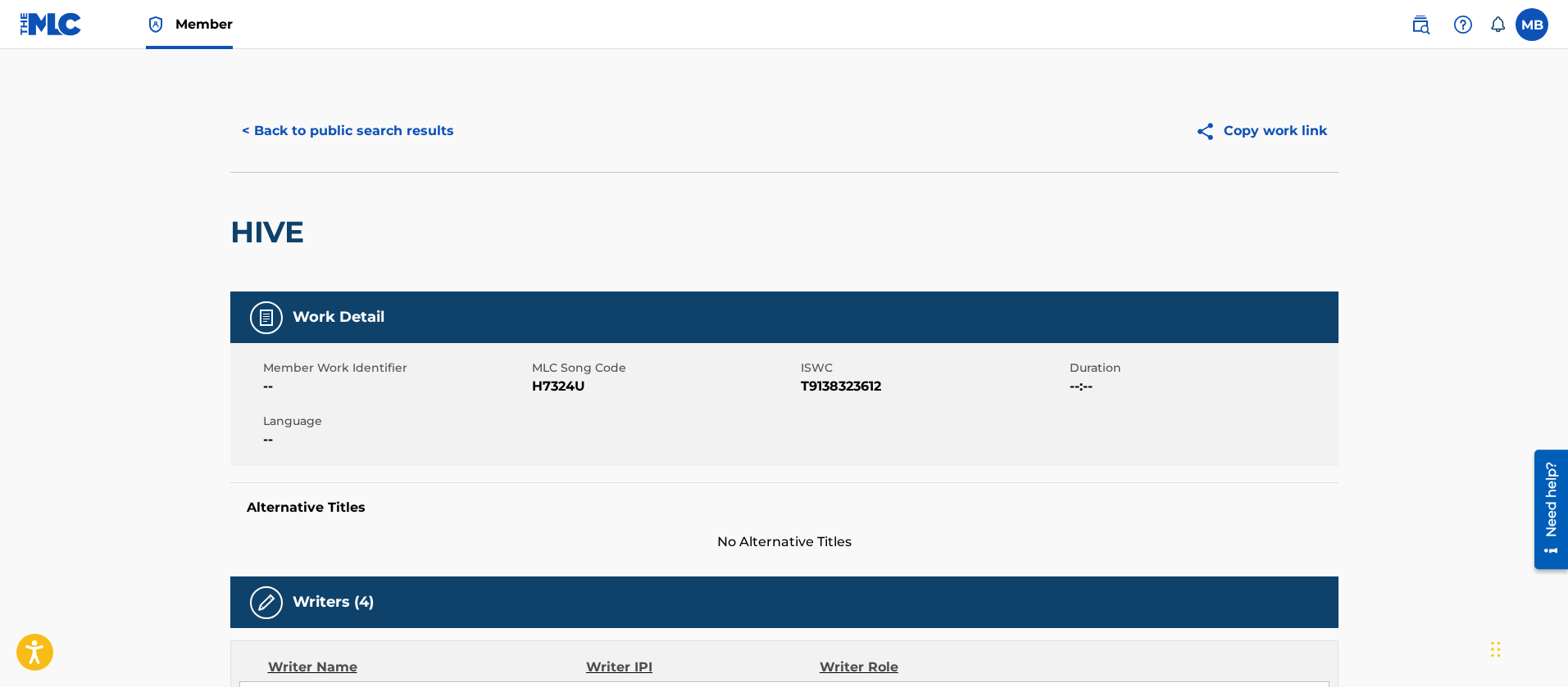
click at [390, 147] on button "< Back to public search results" at bounding box center [348, 131] width 235 height 41
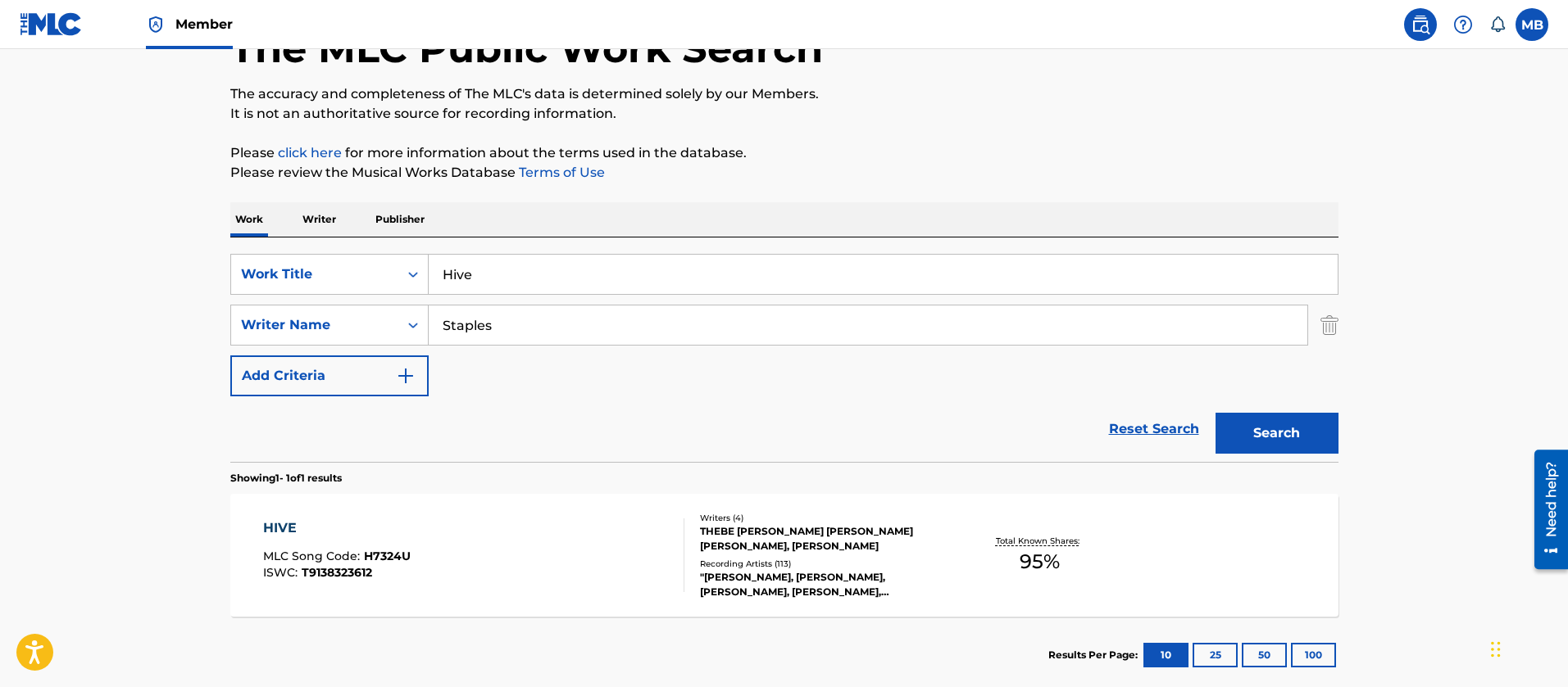
drag, startPoint x: 548, startPoint y: 291, endPoint x: 12, endPoint y: 213, distance: 541.6
click at [69, 234] on main "The MLC Public Work Search The accuracy and completeness of The MLC's data is d…" at bounding box center [784, 321] width 1568 height 764
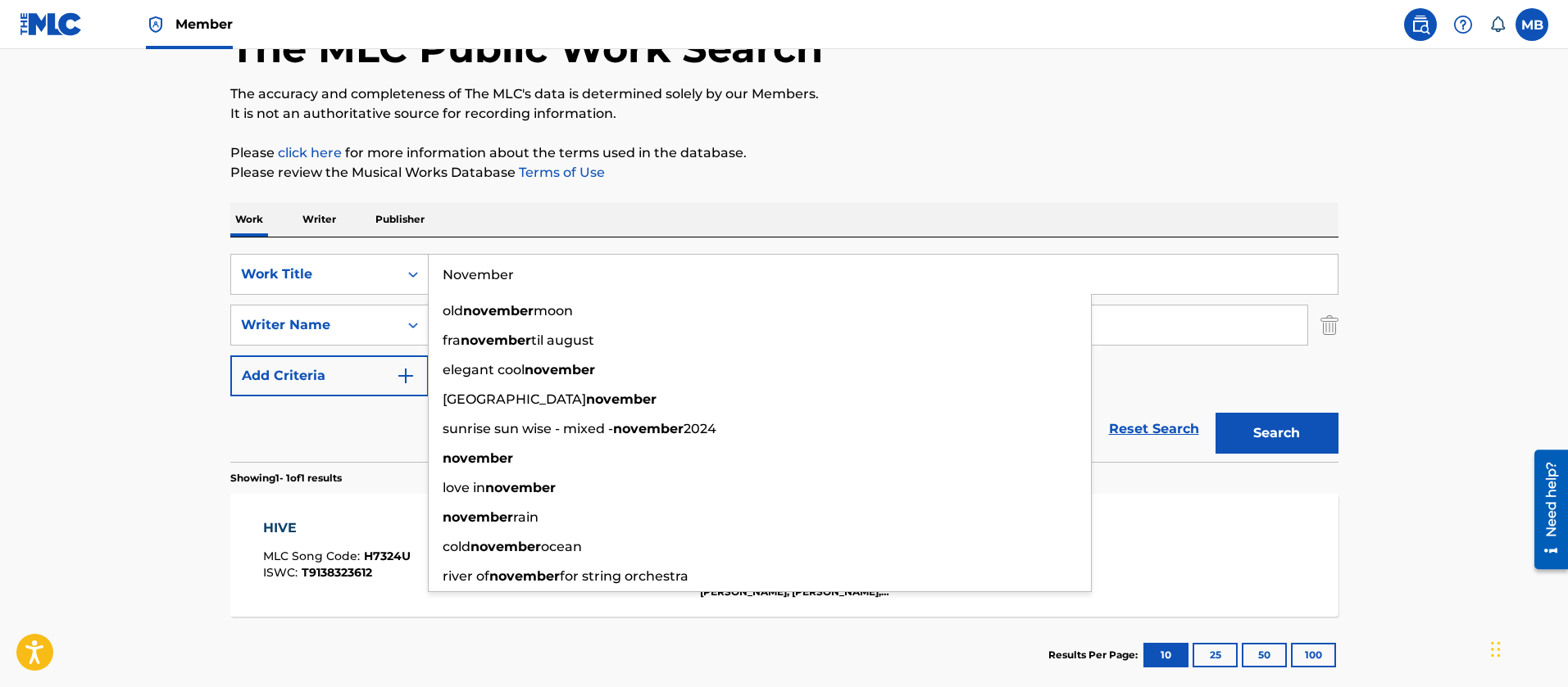
type input "November"
click at [1215, 413] on button "Search" at bounding box center [1276, 434] width 123 height 41
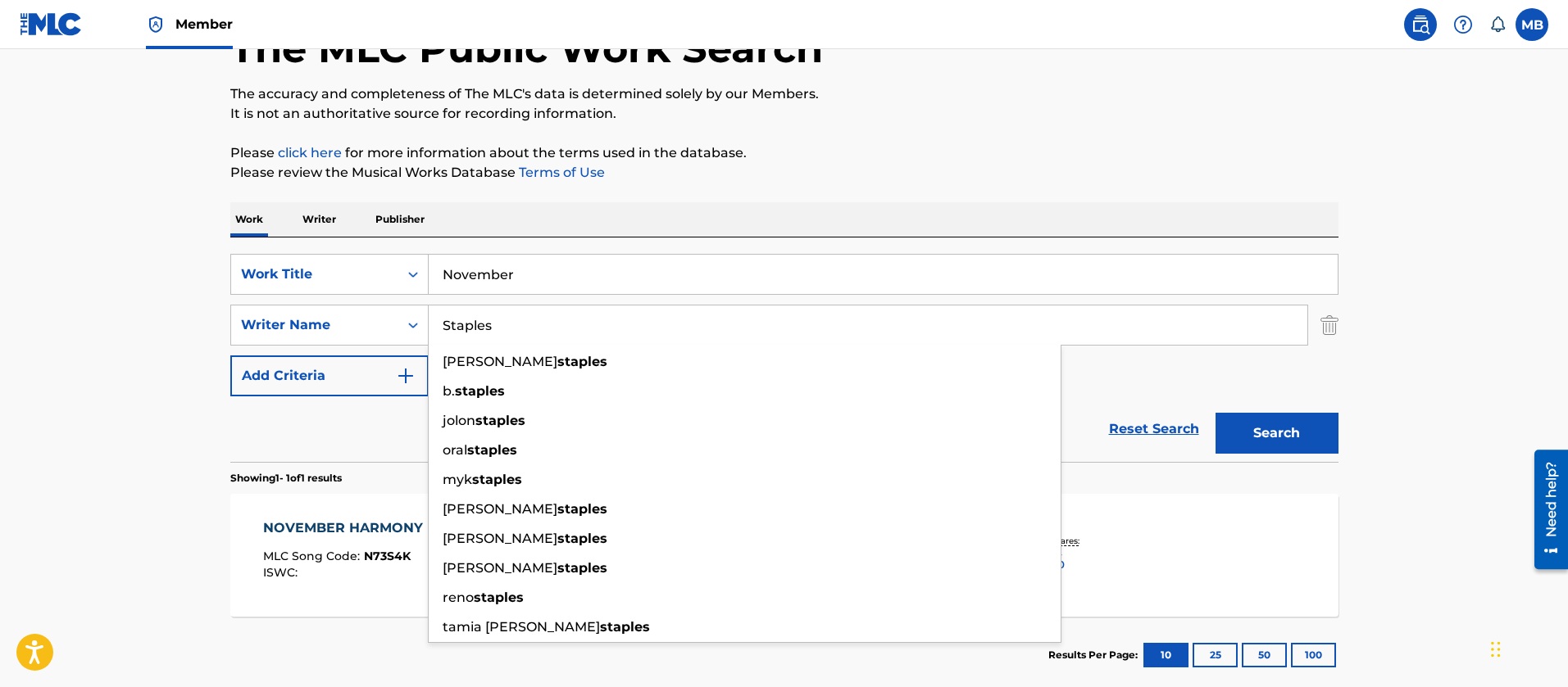
drag, startPoint x: 550, startPoint y: 344, endPoint x: 93, endPoint y: 320, distance: 457.6
click at [146, 333] on main "The MLC Public Work Search The accuracy and completeness of The MLC's data is d…" at bounding box center [784, 321] width 1568 height 764
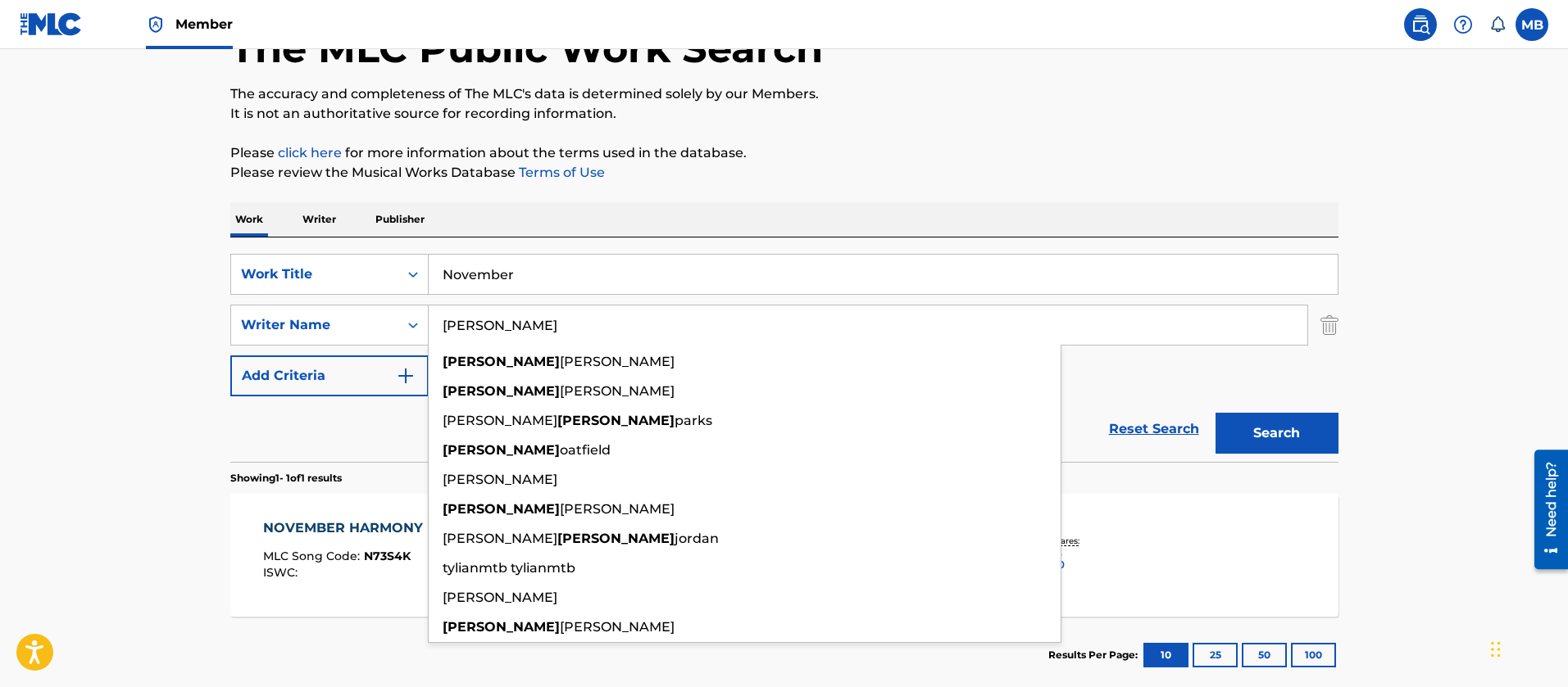
type input "Tyler"
click at [1215, 413] on button "Search" at bounding box center [1276, 434] width 123 height 41
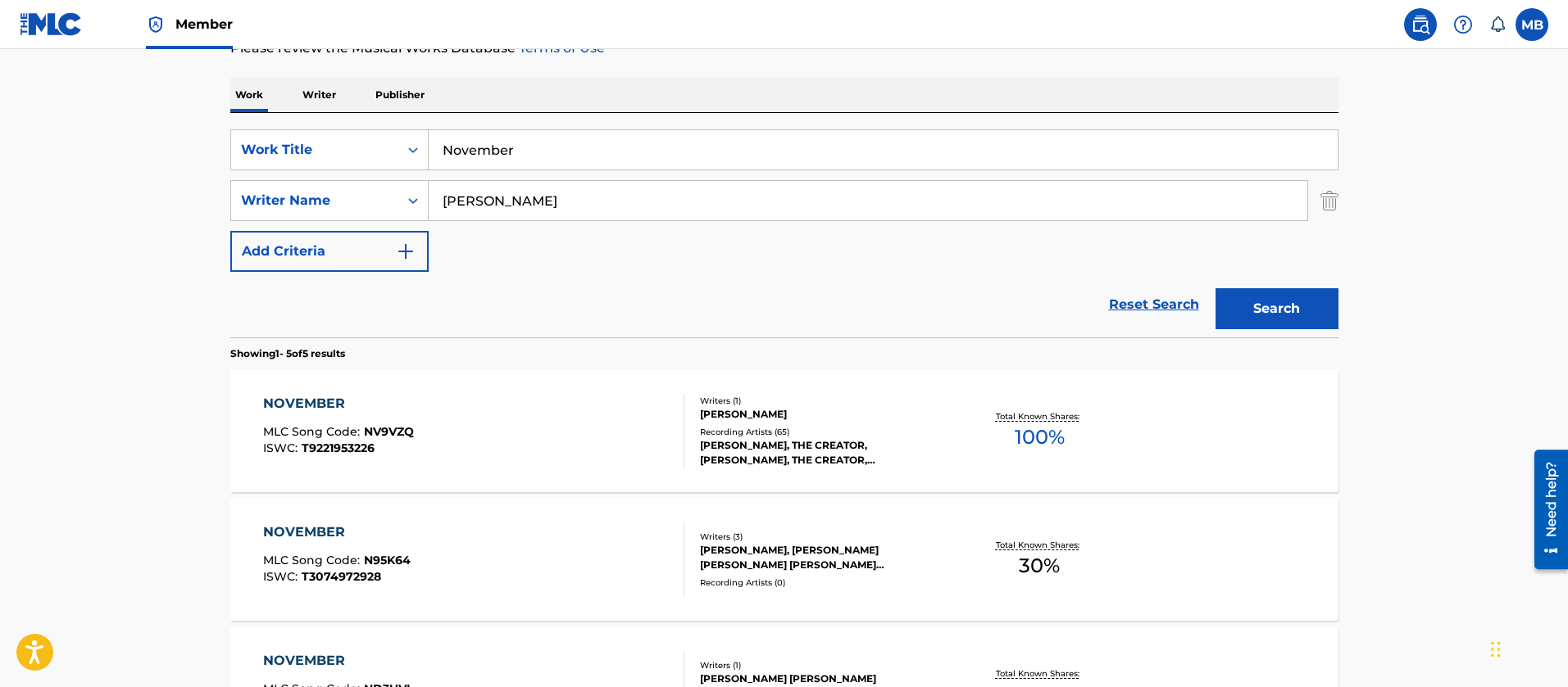
scroll to position [356, 0]
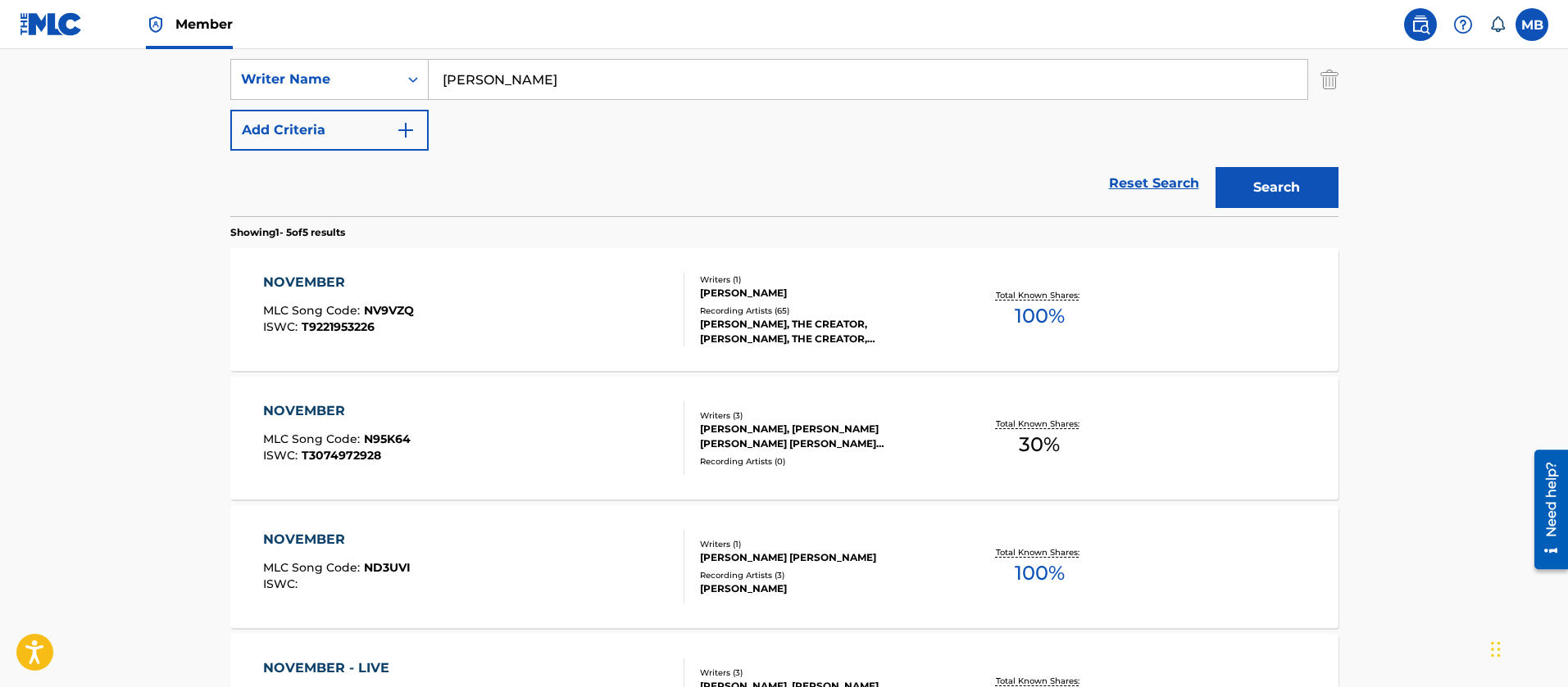
click at [549, 343] on div "NOVEMBER MLC Song Code : NV9VZQ ISWC : T9221953226" at bounding box center [474, 309] width 422 height 74
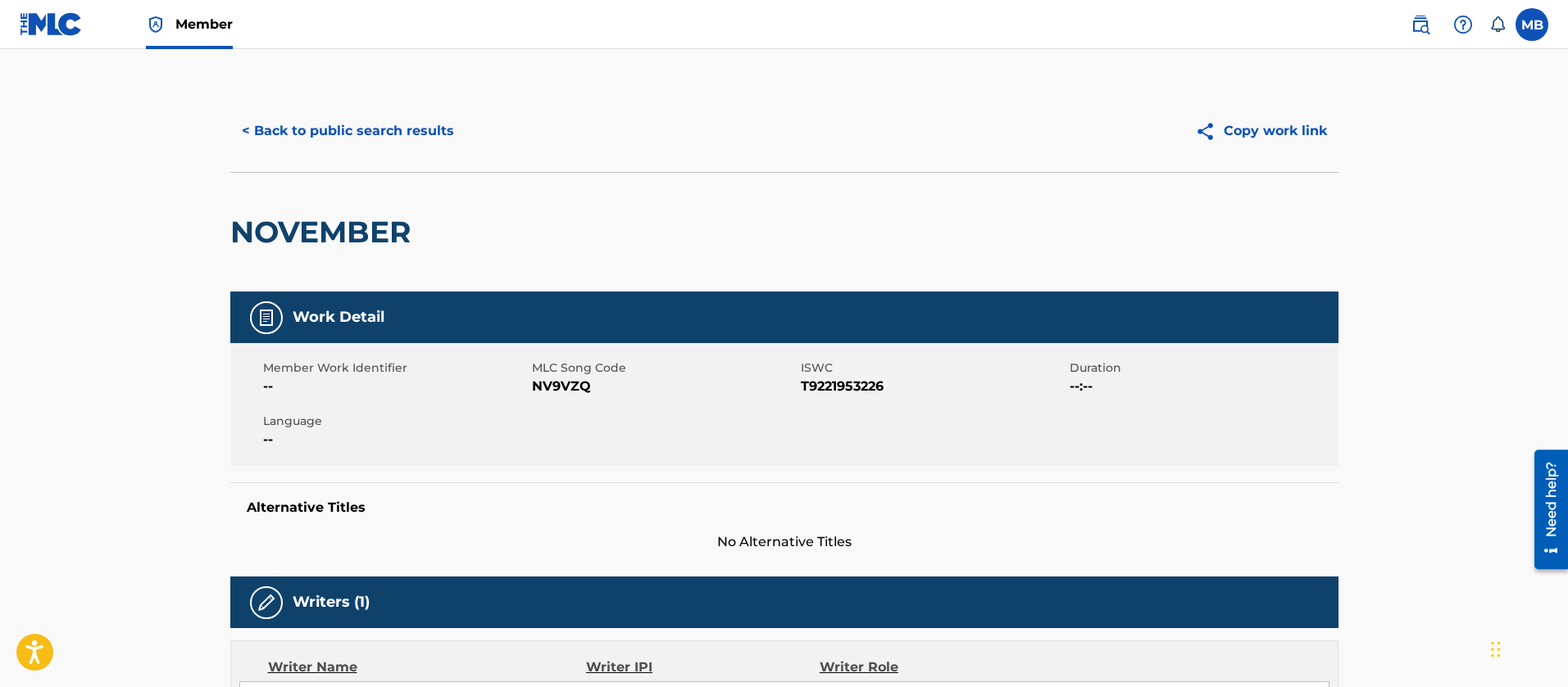
click at [357, 134] on button "< Back to public search results" at bounding box center [348, 131] width 235 height 41
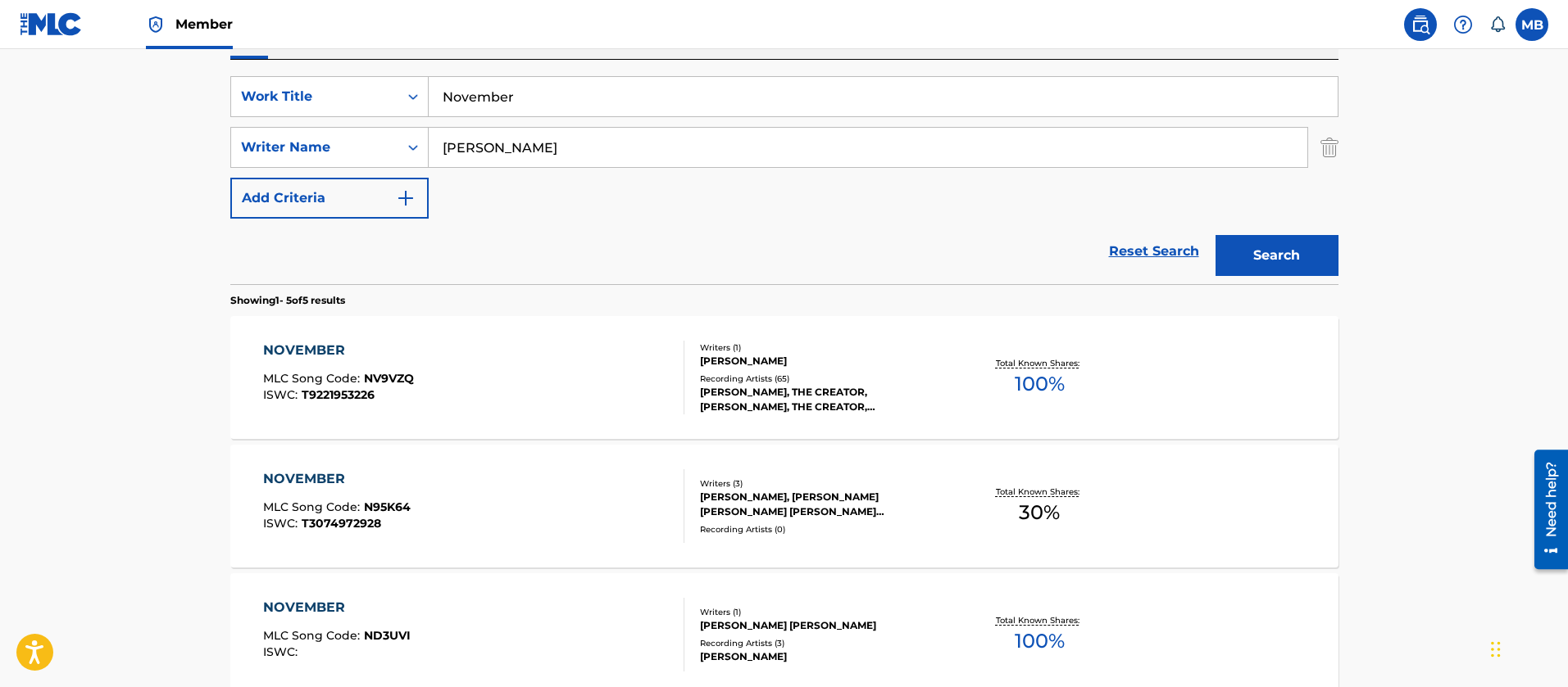
scroll to position [110, 0]
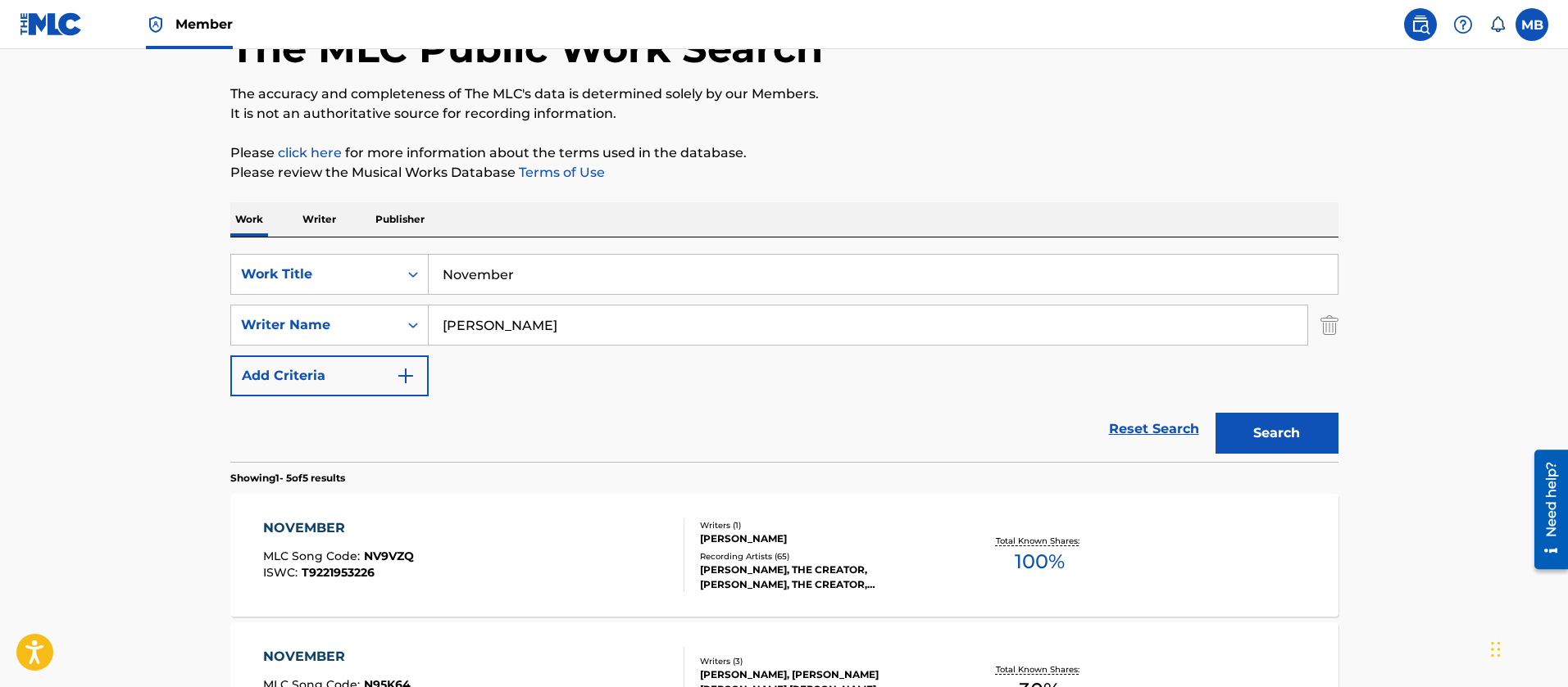
drag, startPoint x: 560, startPoint y: 261, endPoint x: 335, endPoint y: 220, distance: 228.7
paste input "Burgundy"
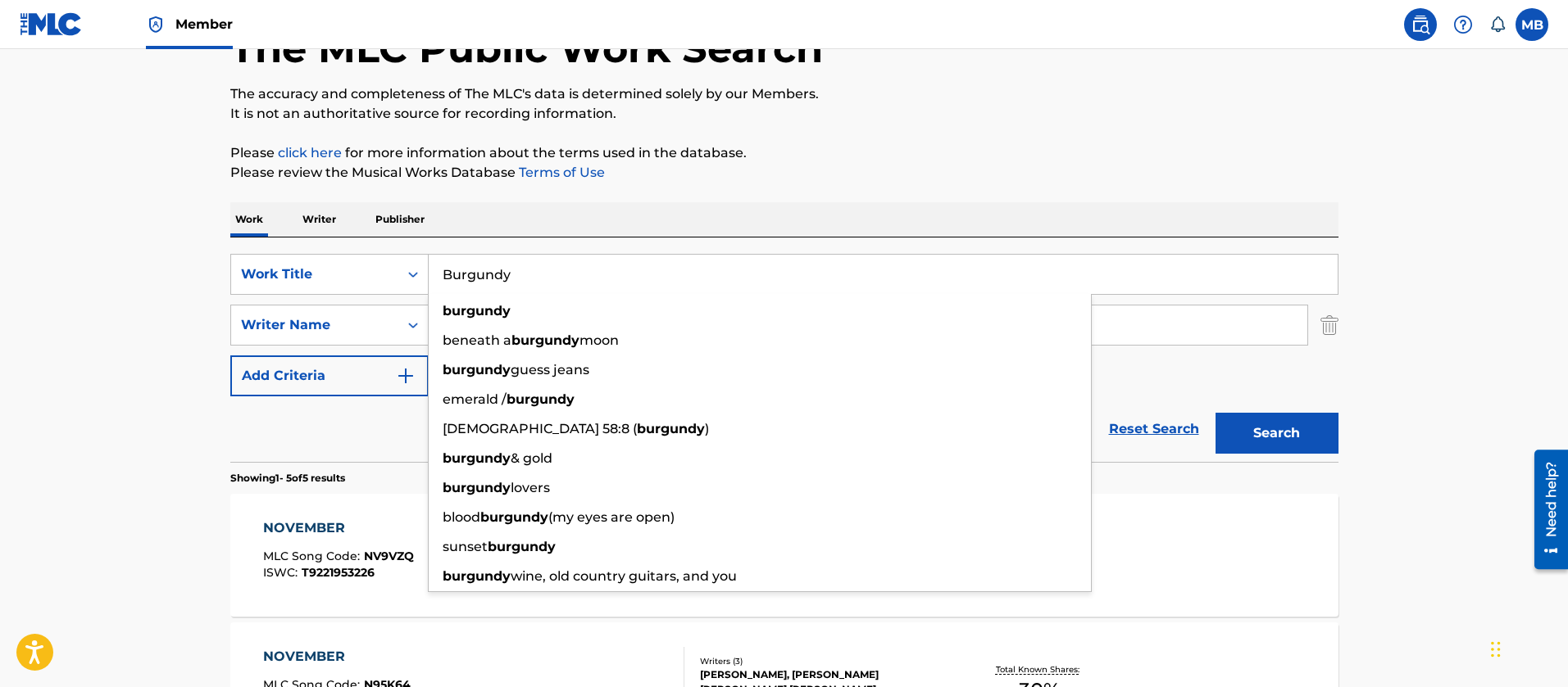
type input "Burgundy"
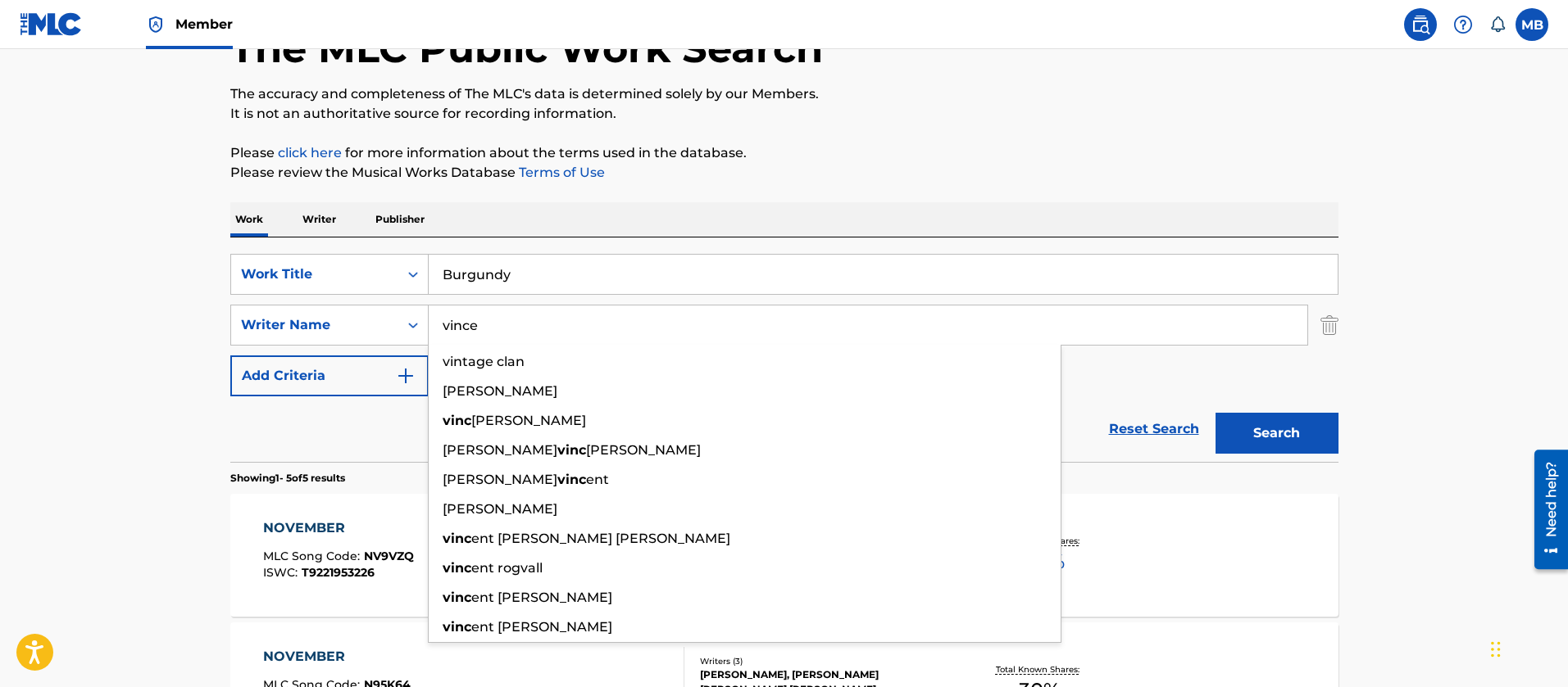
click at [1215, 413] on button "Search" at bounding box center [1276, 434] width 123 height 41
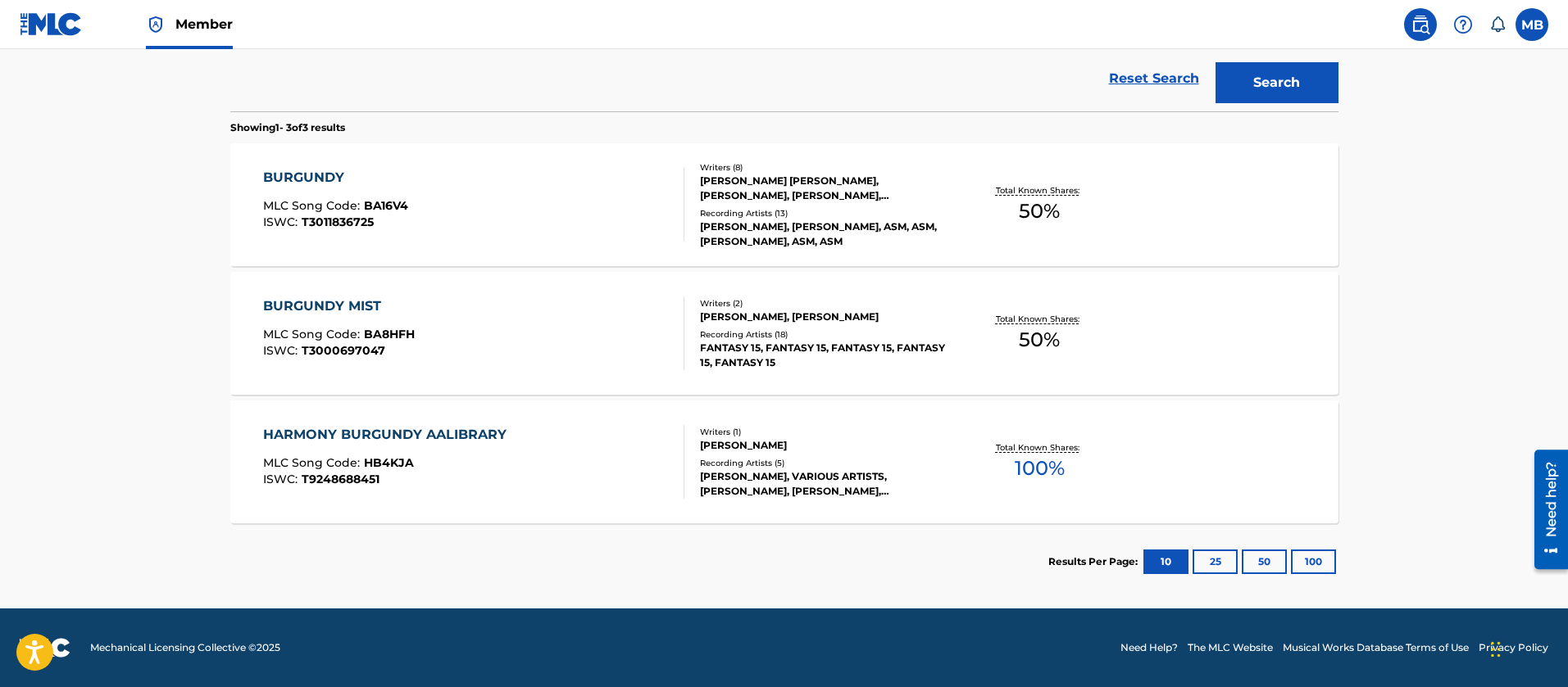
scroll to position [93, 0]
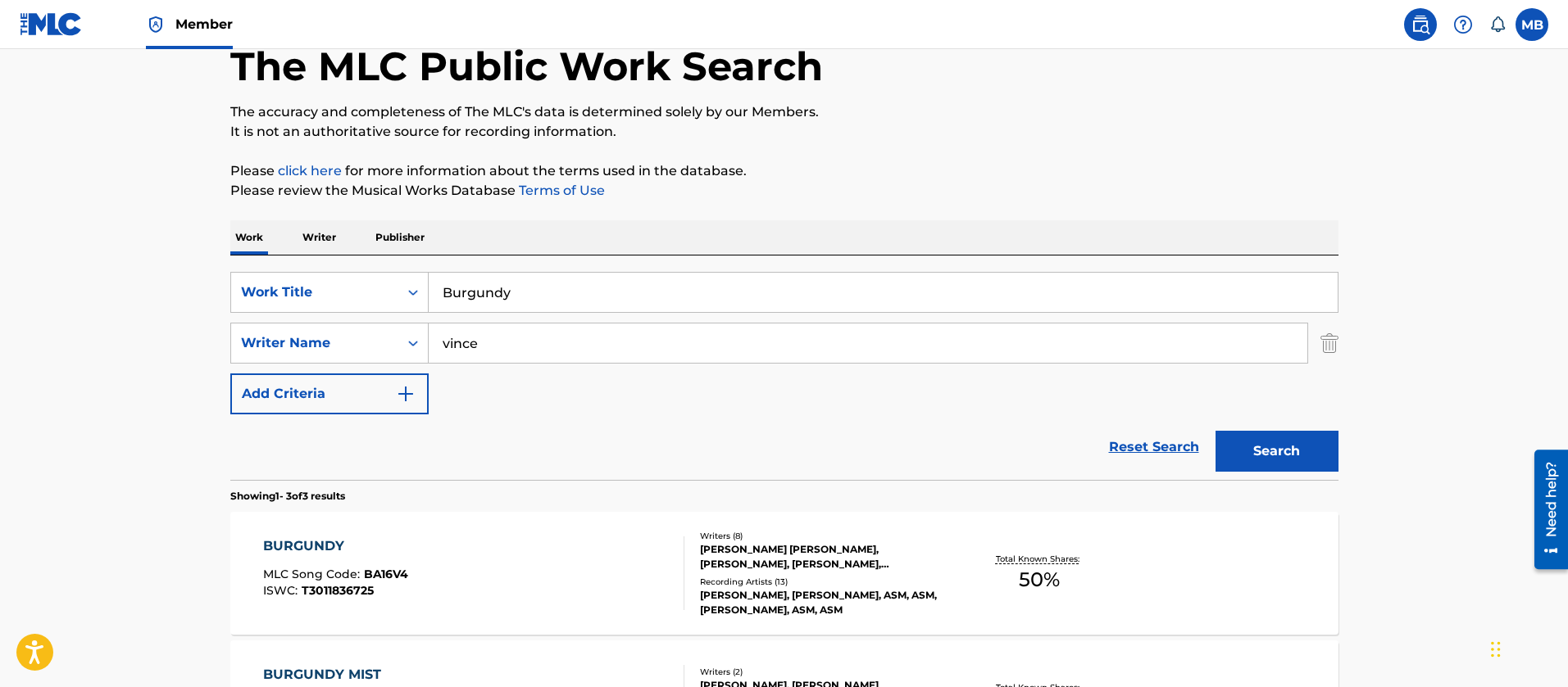
drag, startPoint x: 554, startPoint y: 342, endPoint x: 136, endPoint y: 329, distance: 418.2
click at [143, 332] on main "The MLC Public Work Search The accuracy and completeness of The MLC's data is d…" at bounding box center [784, 467] width 1568 height 1021
click at [1215, 431] on button "Search" at bounding box center [1276, 452] width 123 height 41
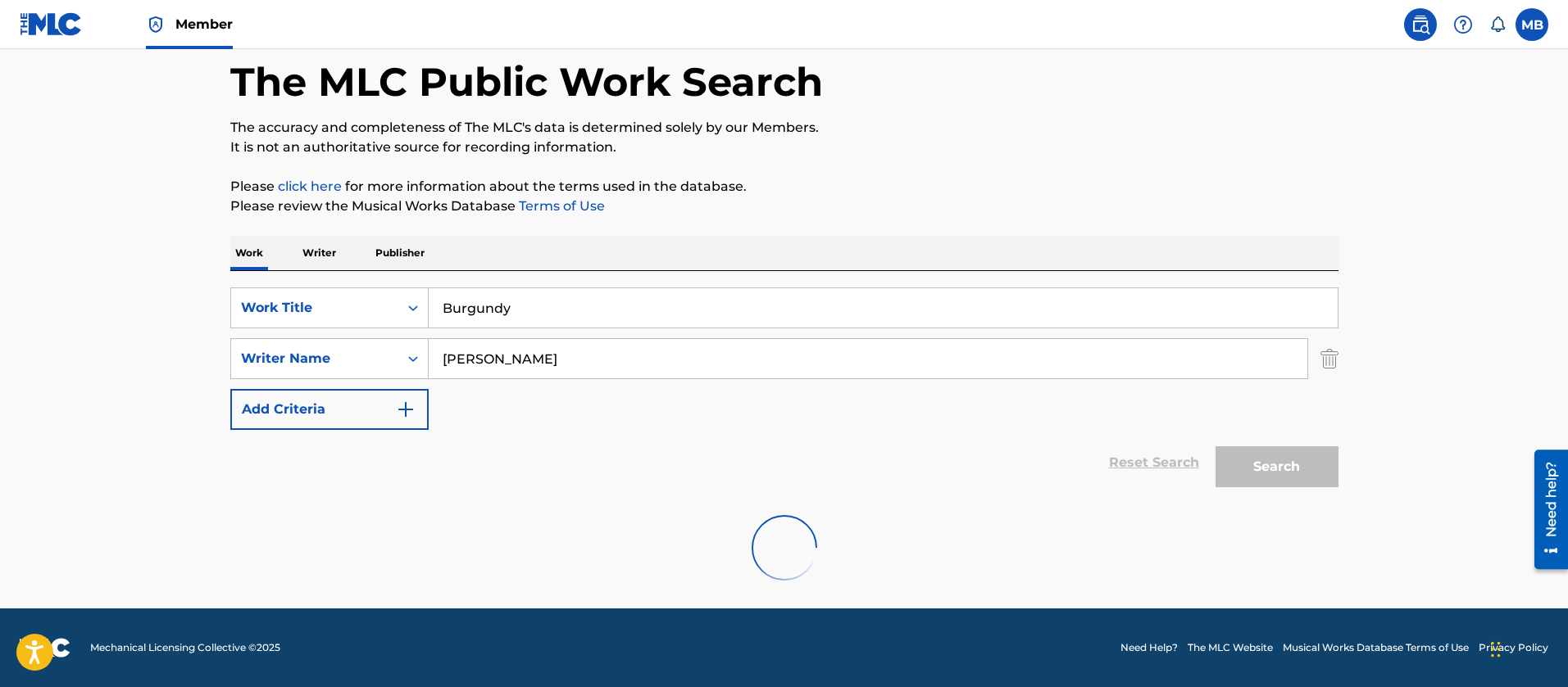
scroll to position [24, 0]
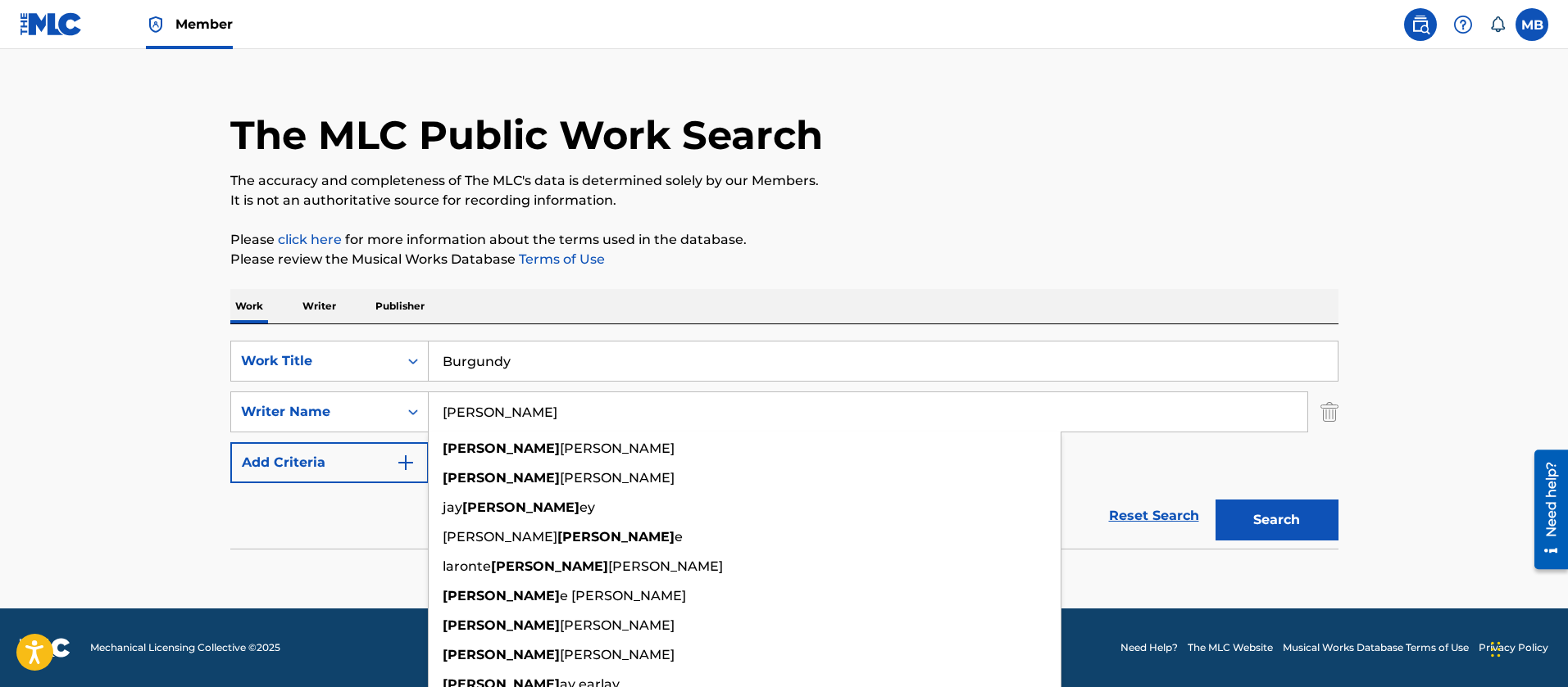
drag, startPoint x: 458, startPoint y: 406, endPoint x: 230, endPoint y: 385, distance: 229.0
click at [253, 392] on div "SearchWithCriteriabfcf8484-690e-4b0a-9283-be2287ace660 Writer Name Earl earl st…" at bounding box center [784, 412] width 1108 height 41
paste input "Thebe"
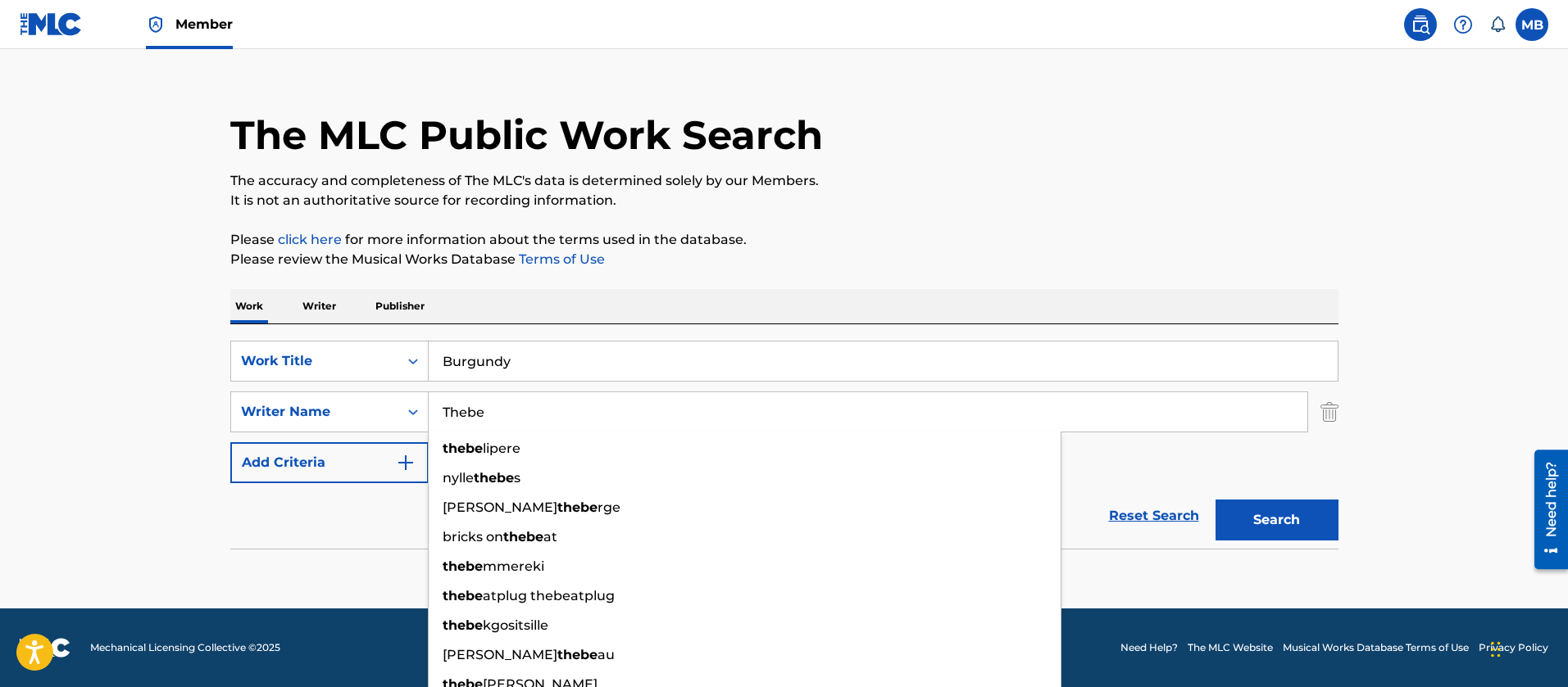
type input "Thebe"
click at [1215, 500] on button "Search" at bounding box center [1276, 521] width 123 height 41
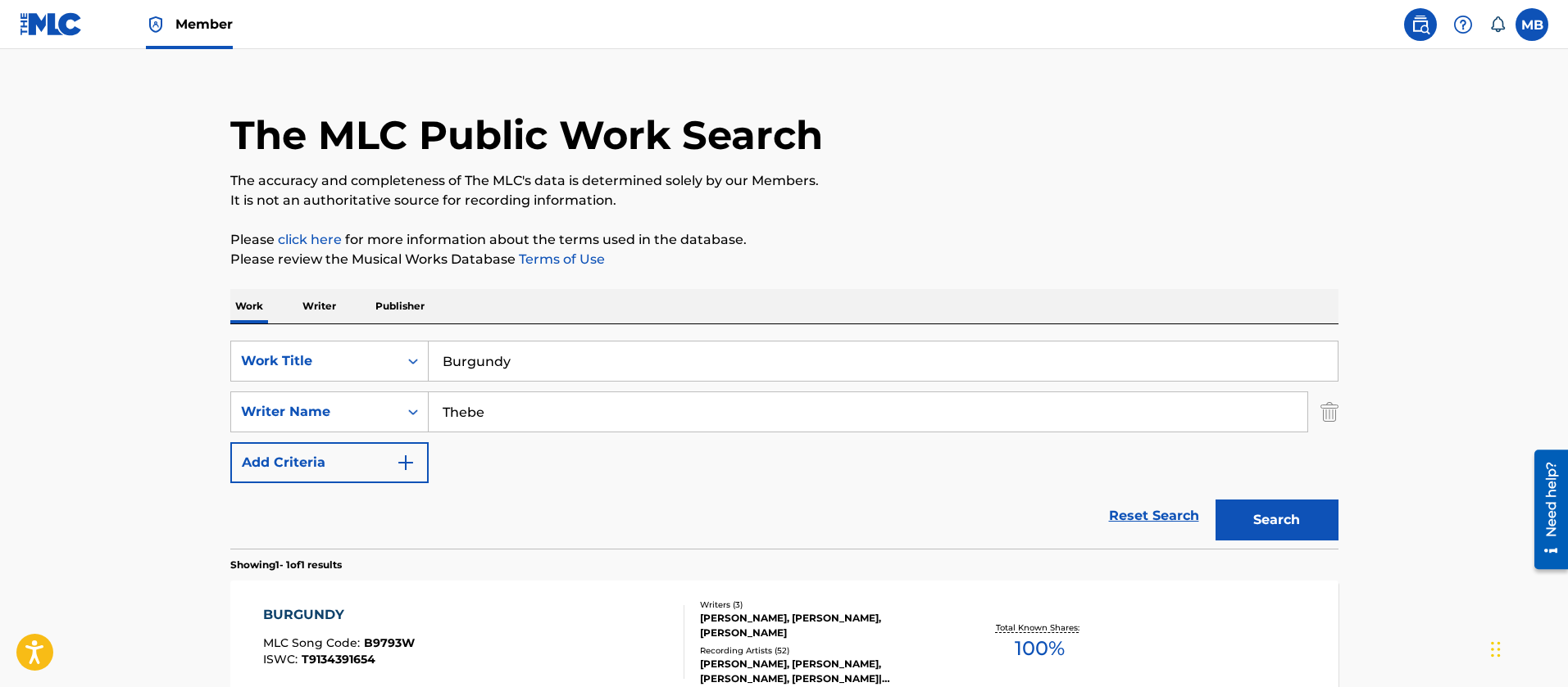
scroll to position [147, 0]
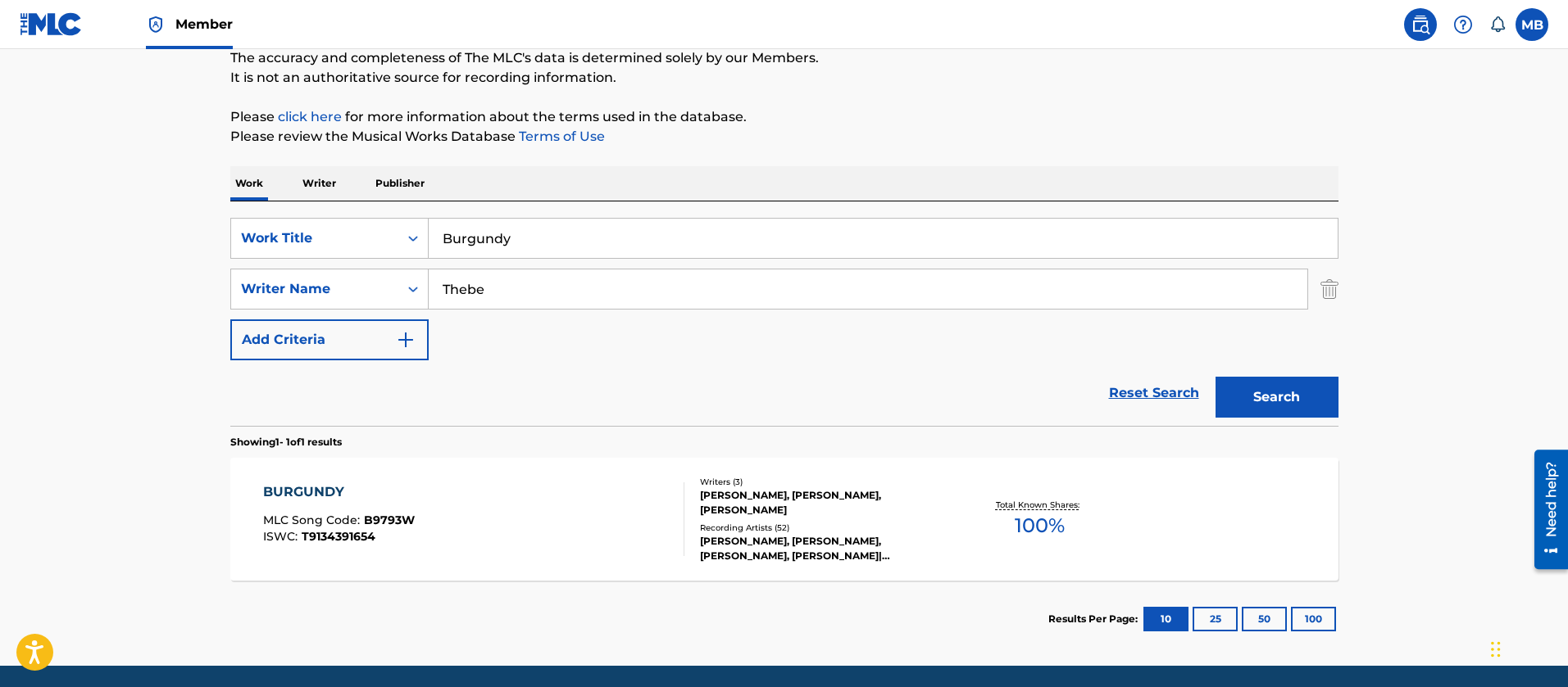
click at [502, 509] on div "BURGUNDY MLC Song Code : B9793W ISWC : T9134391654" at bounding box center [474, 519] width 422 height 74
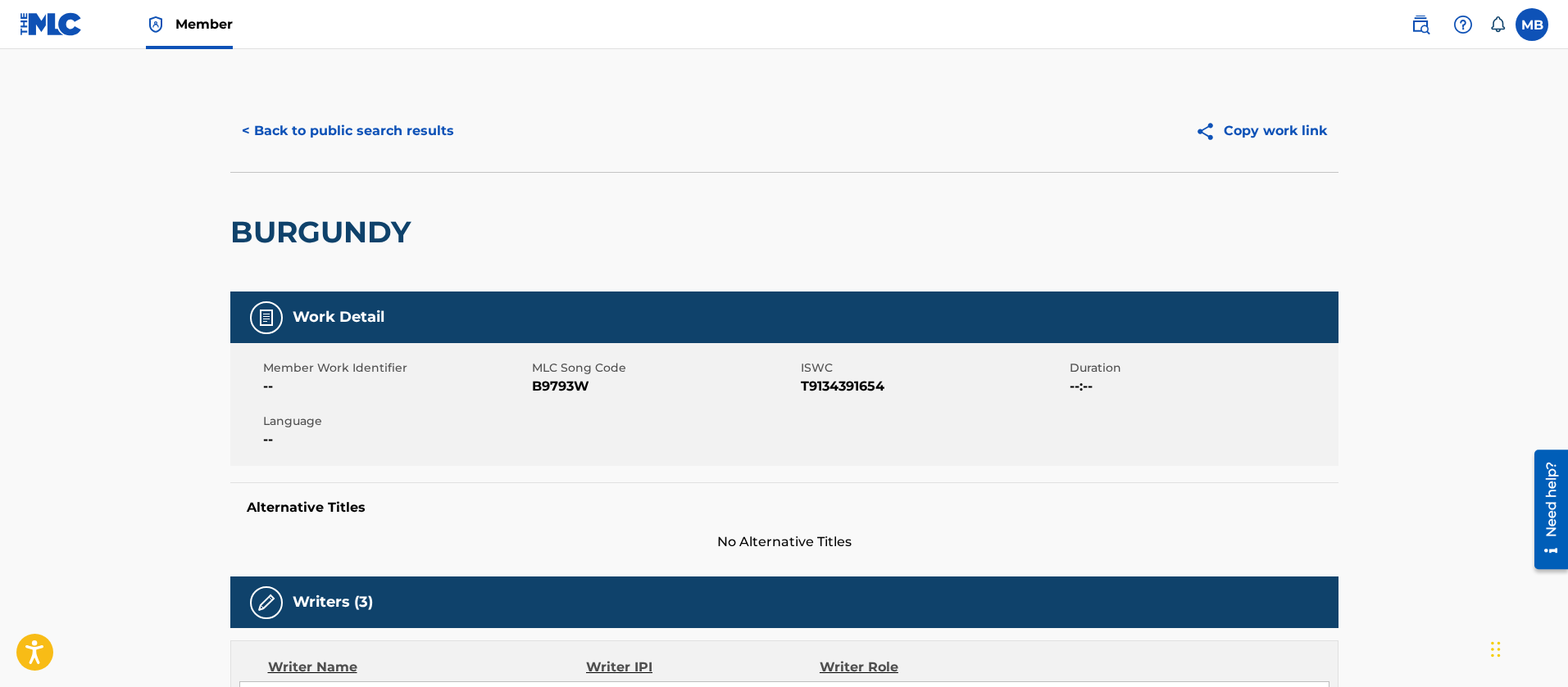
click at [350, 117] on button "< Back to public search results" at bounding box center [348, 131] width 235 height 41
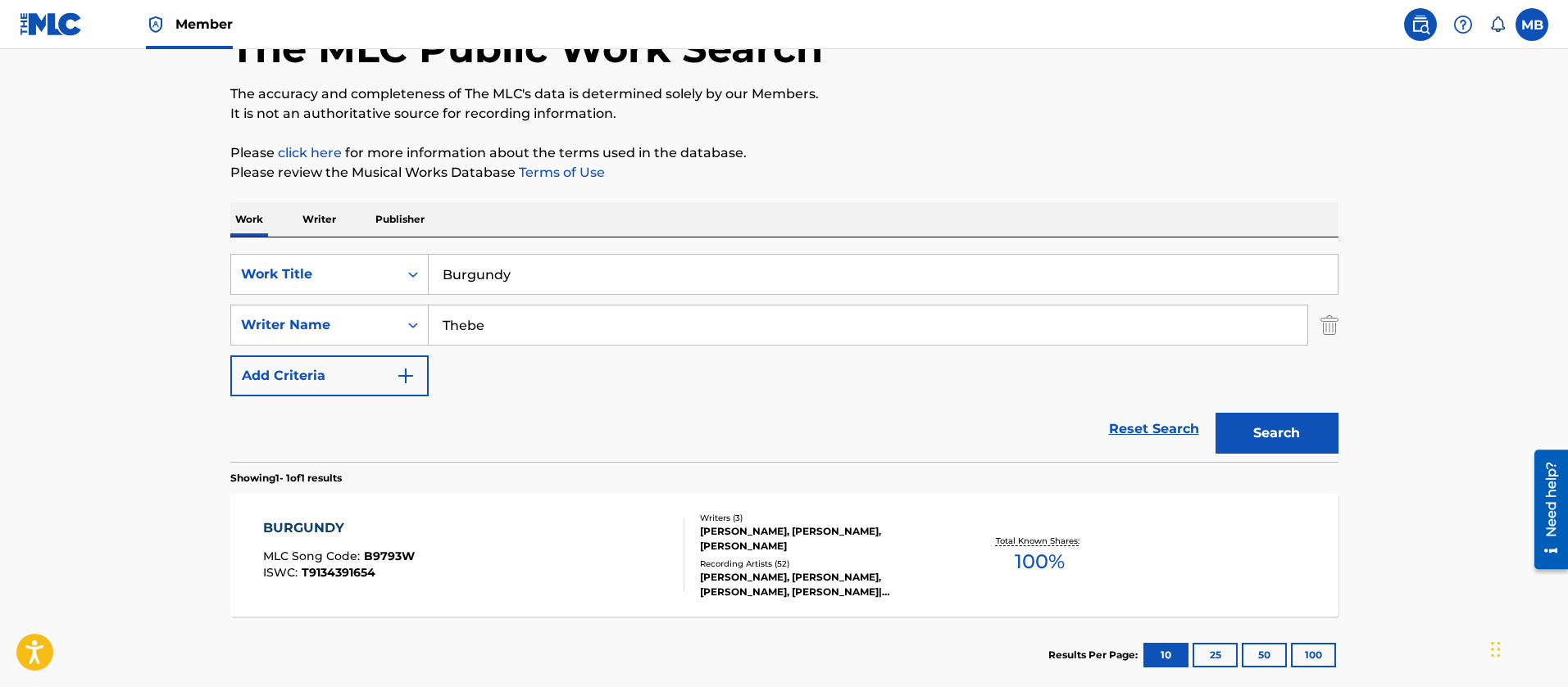
drag, startPoint x: 538, startPoint y: 273, endPoint x: 247, endPoint y: 239, distance: 293.0
click at [259, 247] on div "SearchWithCriteriac475c7fc-fdcf-495e-87bc-32a3673756f1 Work Title Burgundy Sear…" at bounding box center [784, 349] width 1108 height 224
paste input "Señorita"
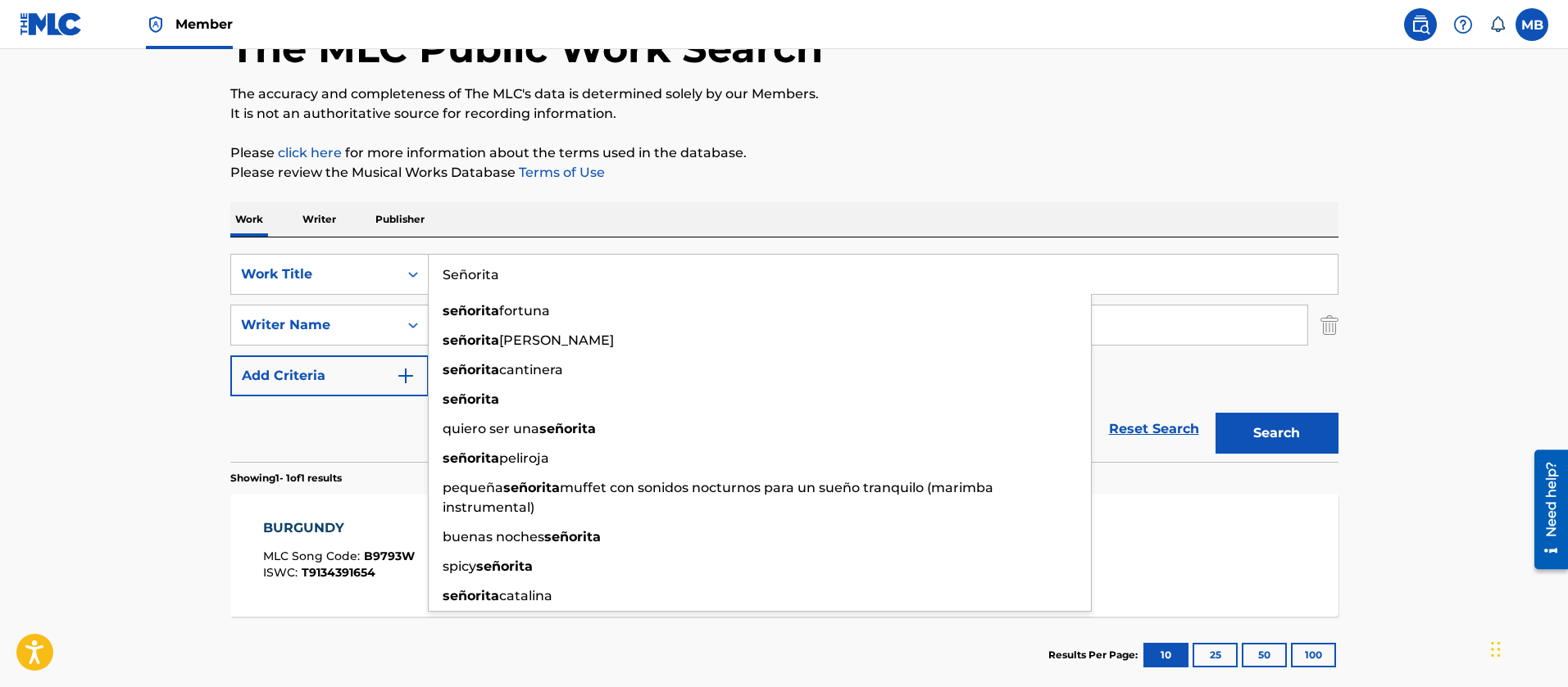
type input "Señorita"
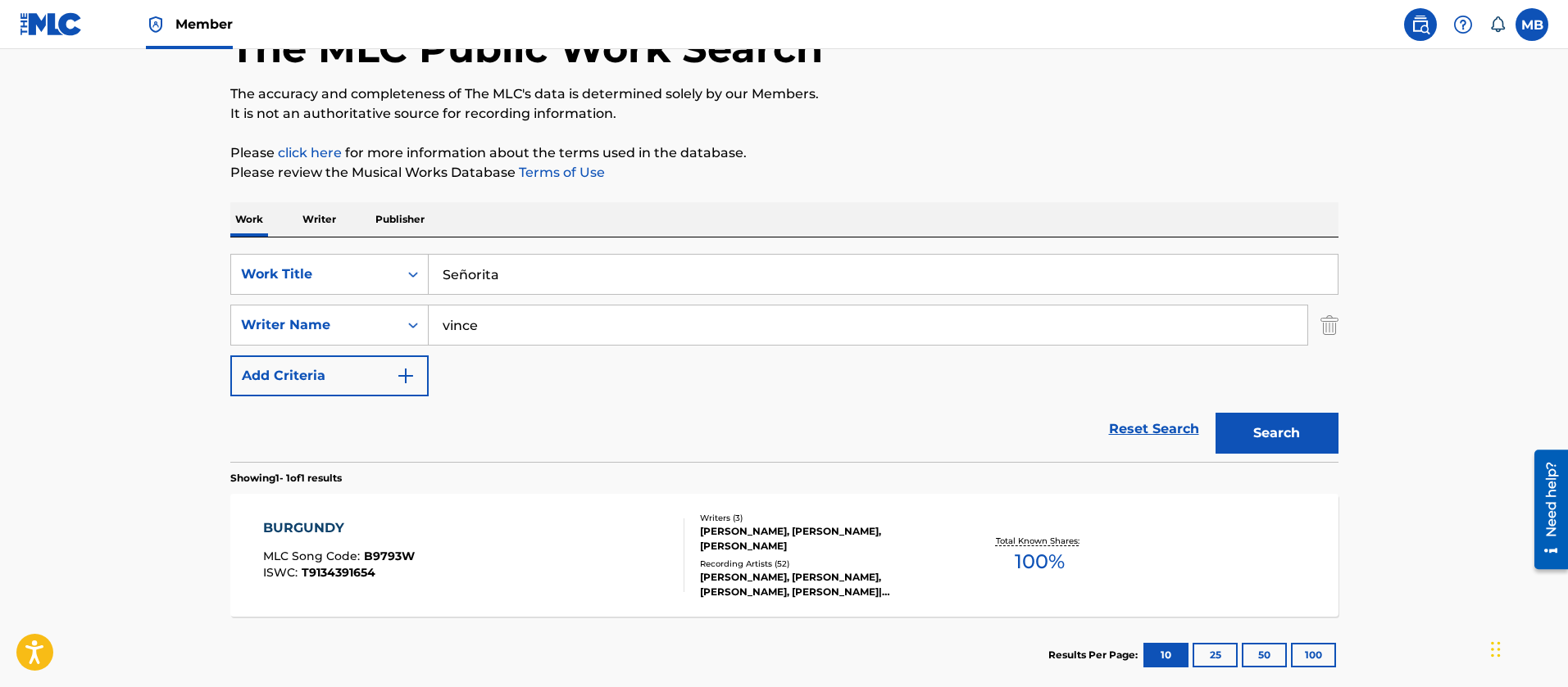
type input "vince"
click at [1215, 413] on button "Search" at bounding box center [1276, 434] width 123 height 41
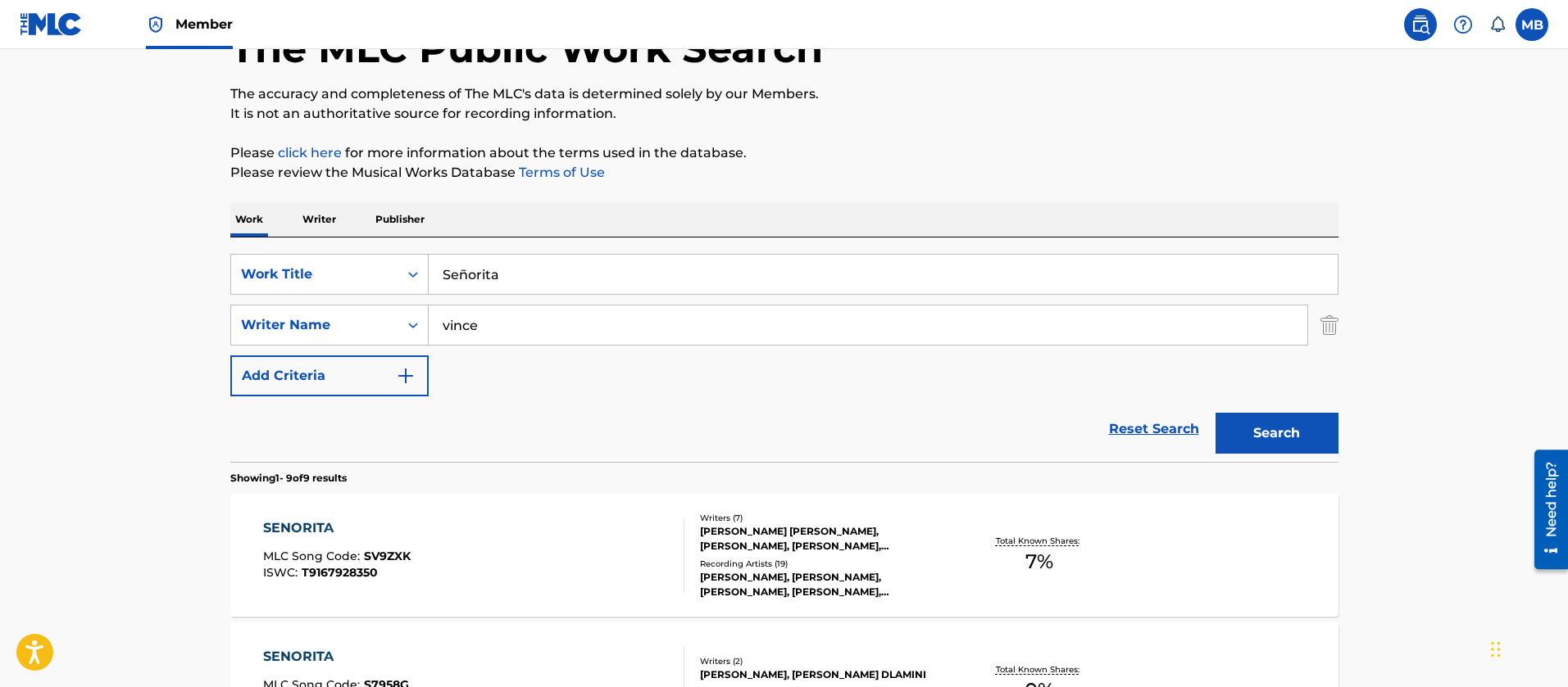
scroll to position [233, 0]
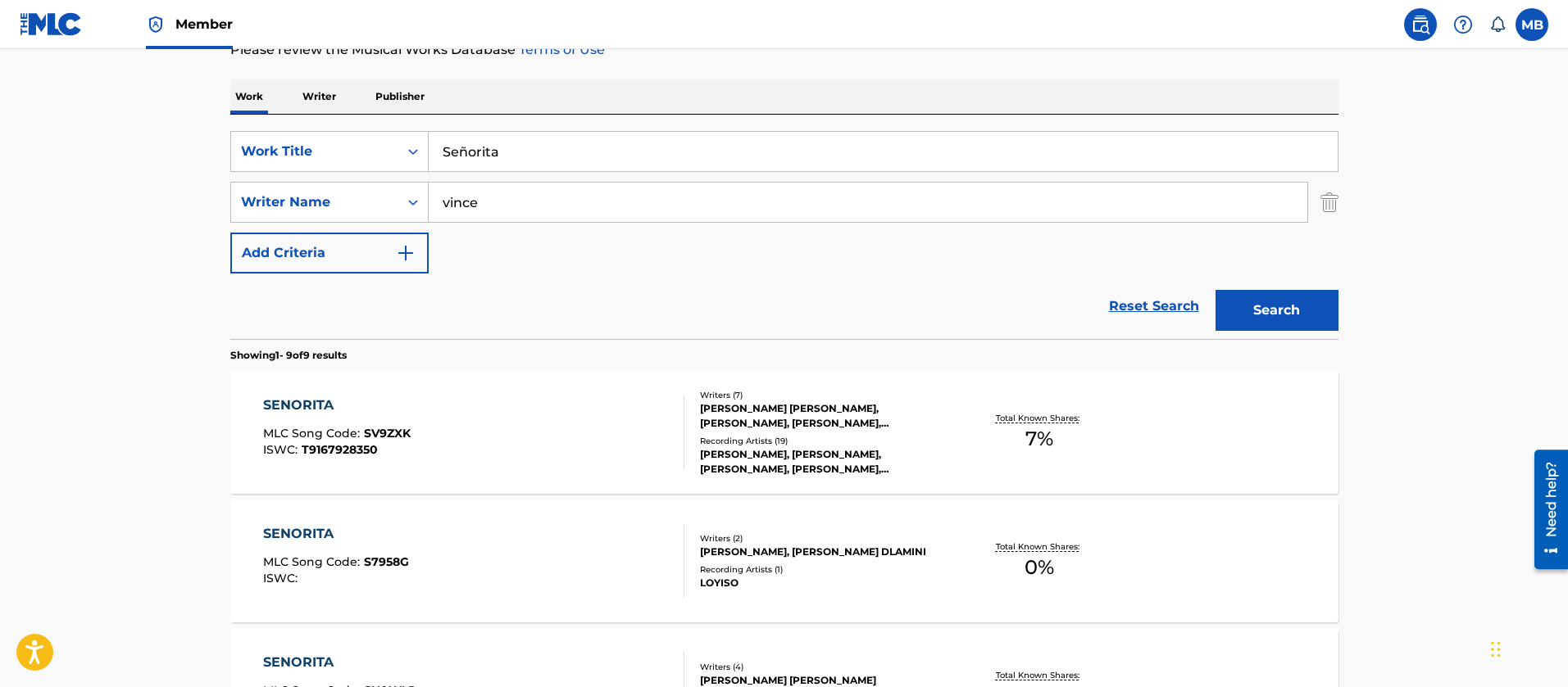
click at [548, 423] on div "SENORITA MLC Song Code : SV9ZXK ISWC : T9167928350" at bounding box center [474, 432] width 422 height 74
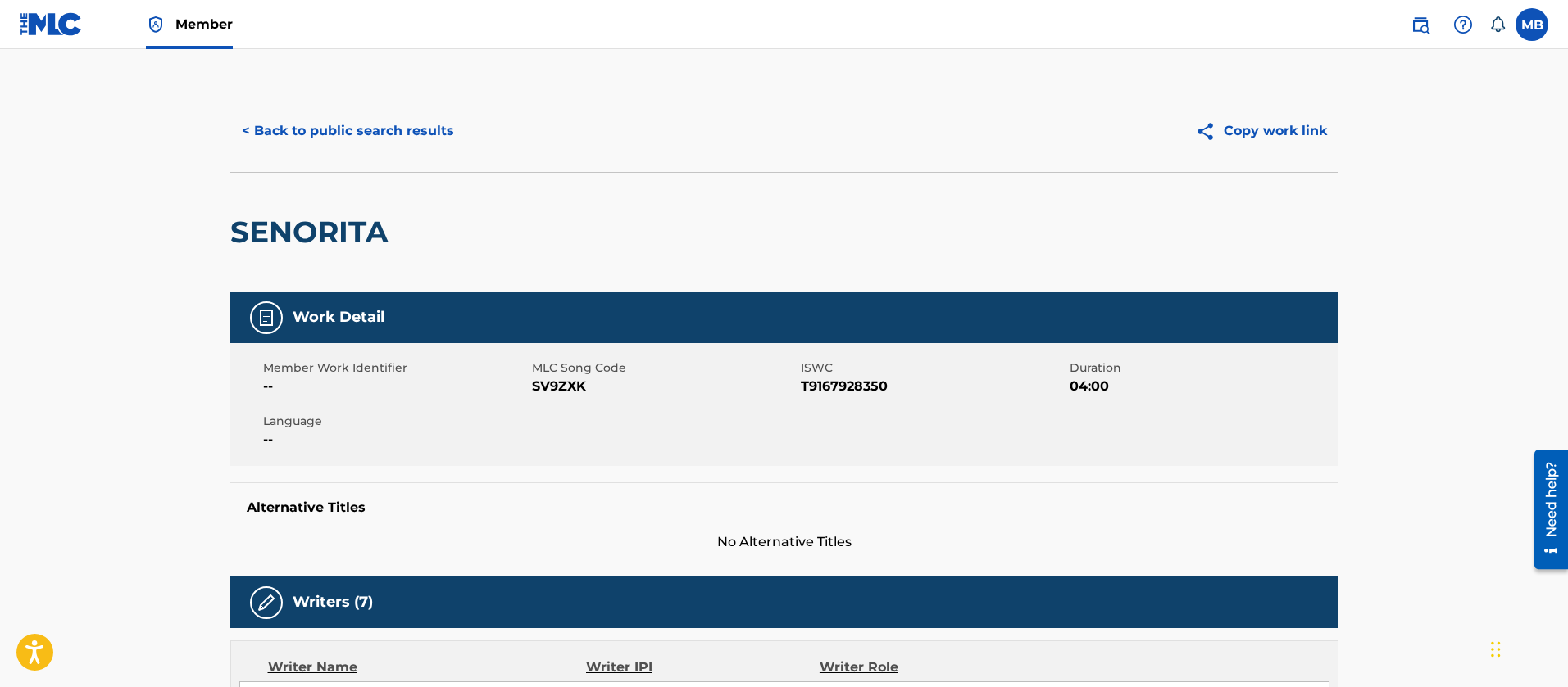
click at [529, 388] on div "Member Work Identifier --" at bounding box center [397, 377] width 269 height 36
click at [542, 388] on span "SV9ZXK" at bounding box center [664, 387] width 265 height 20
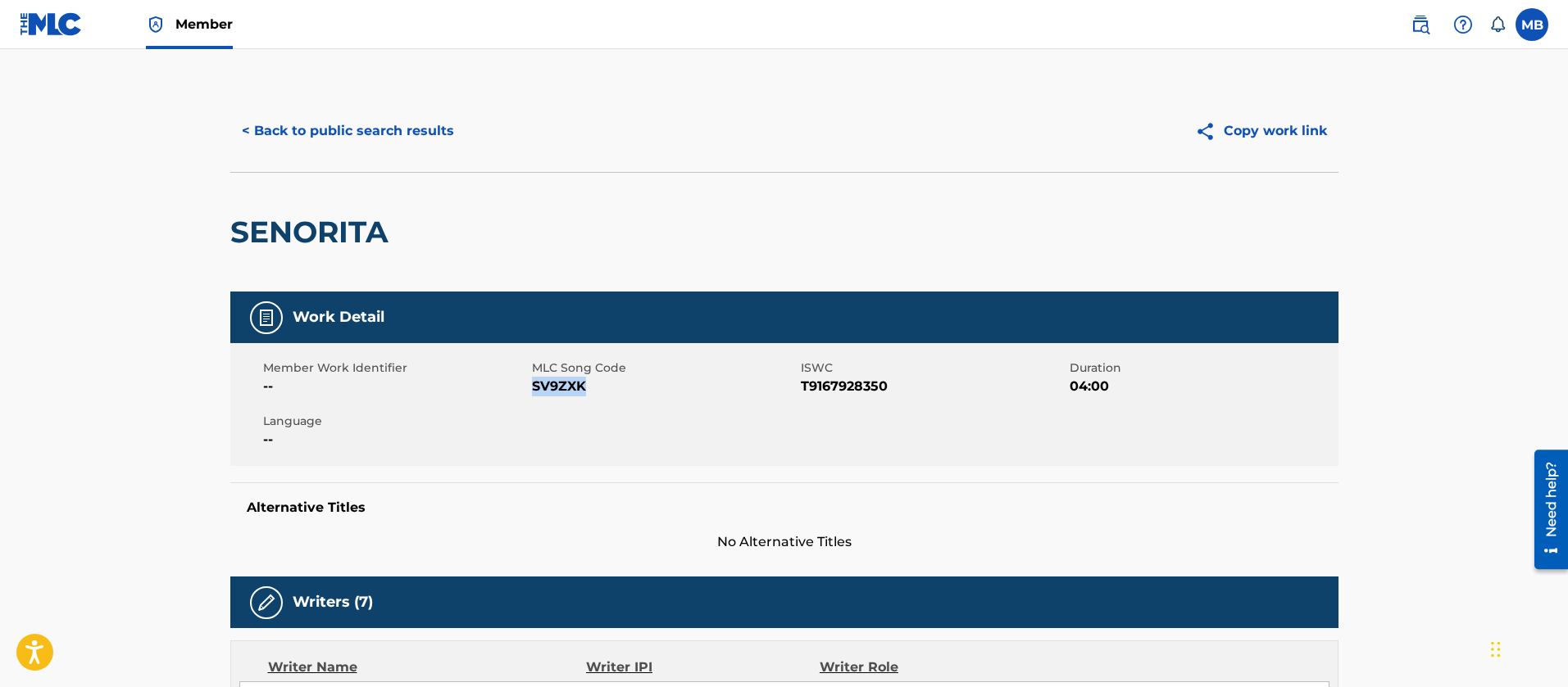
copy span "SV9ZXK"
click at [342, 106] on div "< Back to public search results Copy work link" at bounding box center [784, 131] width 1108 height 82
click at [338, 125] on button "< Back to public search results" at bounding box center [348, 131] width 235 height 41
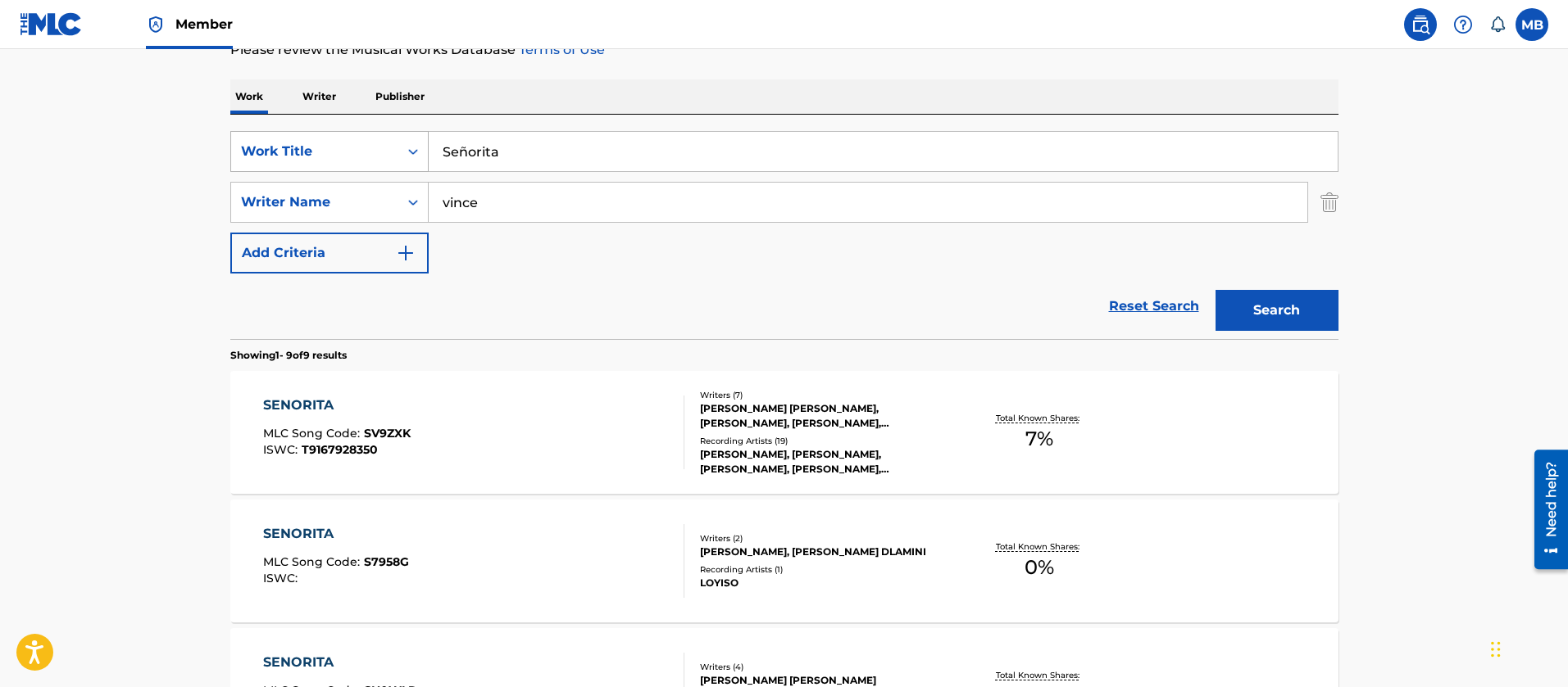
drag, startPoint x: 566, startPoint y: 216, endPoint x: 230, endPoint y: 163, distance: 340.2
click at [277, 187] on div "SearchWithCriteriabfcf8484-690e-4b0a-9283-be2287ace660 Writer Name vince" at bounding box center [784, 203] width 1108 height 41
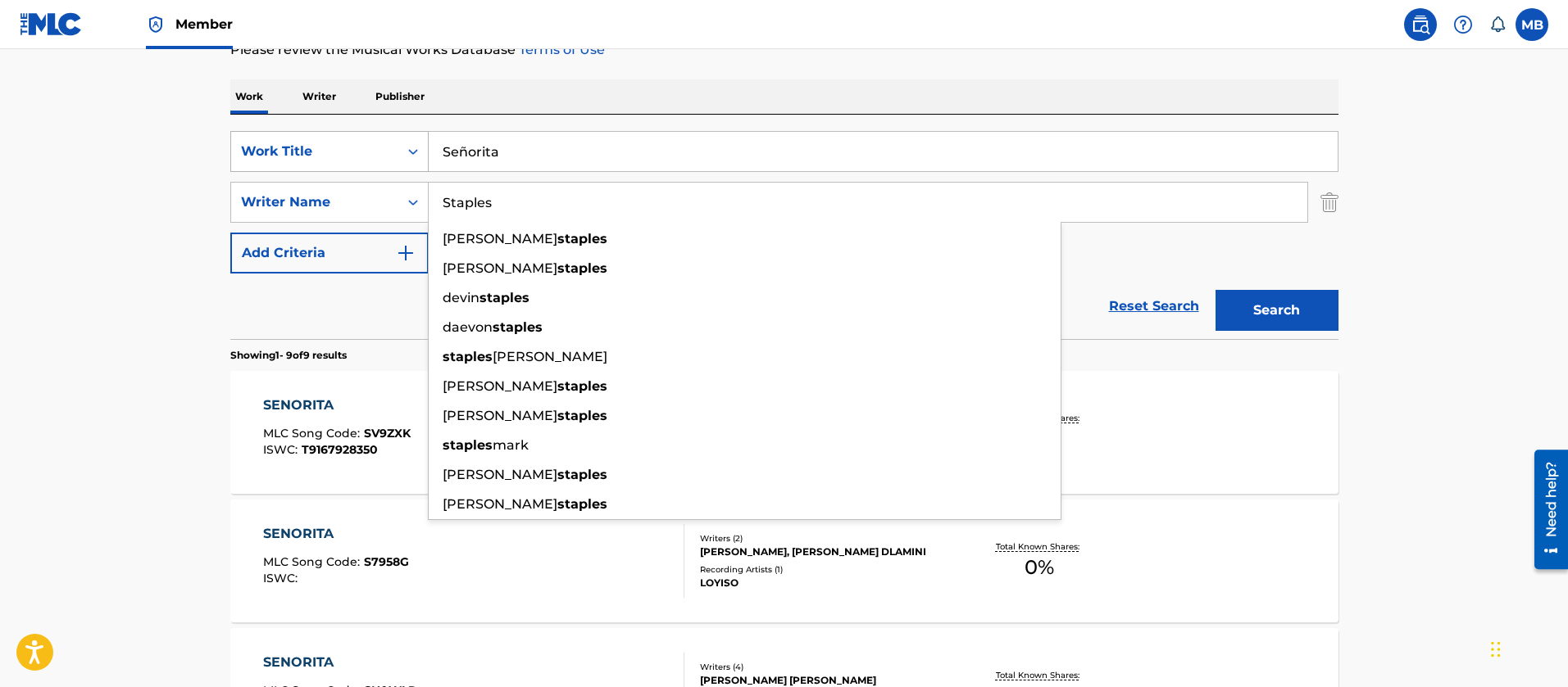
type input "Staples"
click at [1215, 290] on button "Search" at bounding box center [1276, 311] width 123 height 41
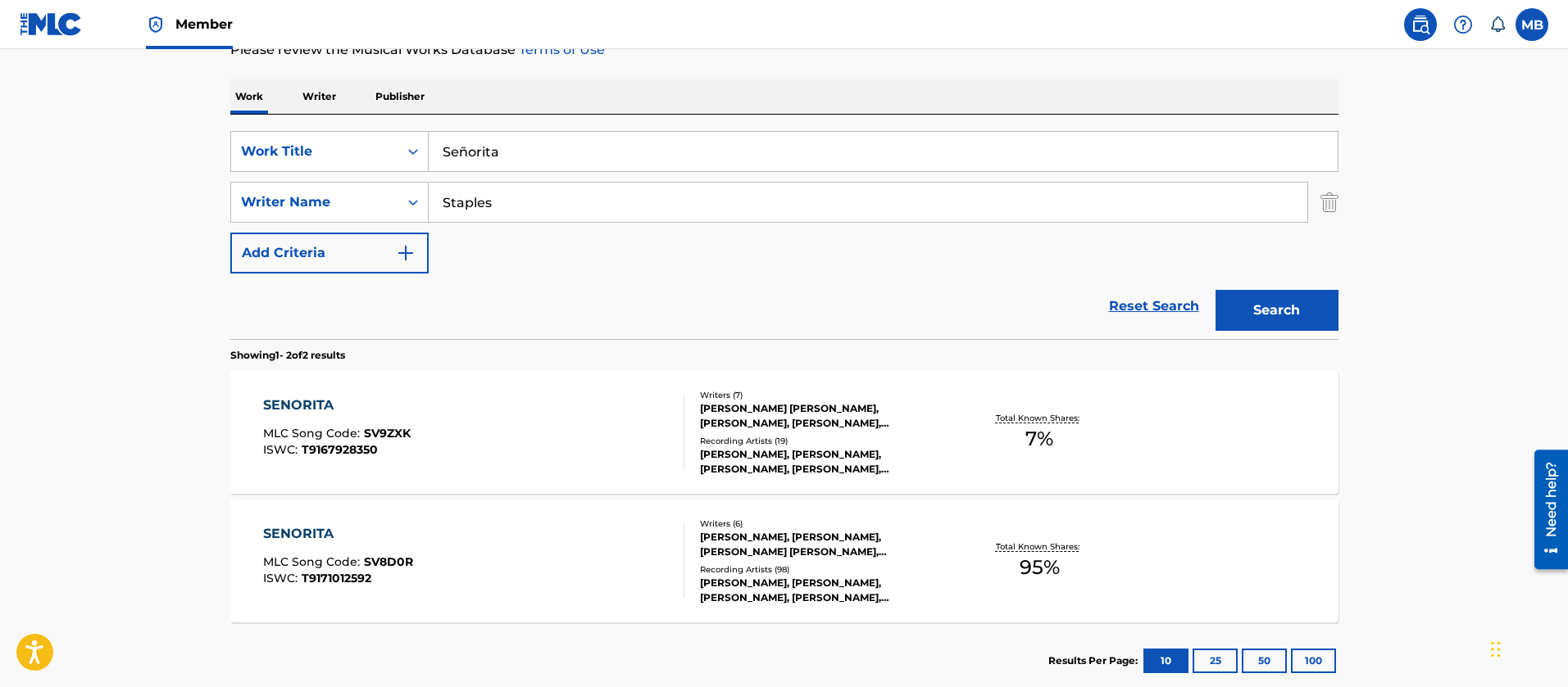
click at [571, 567] on div "SENORITA MLC Song Code : SV8D0R ISWC : T9171012592" at bounding box center [474, 561] width 422 height 74
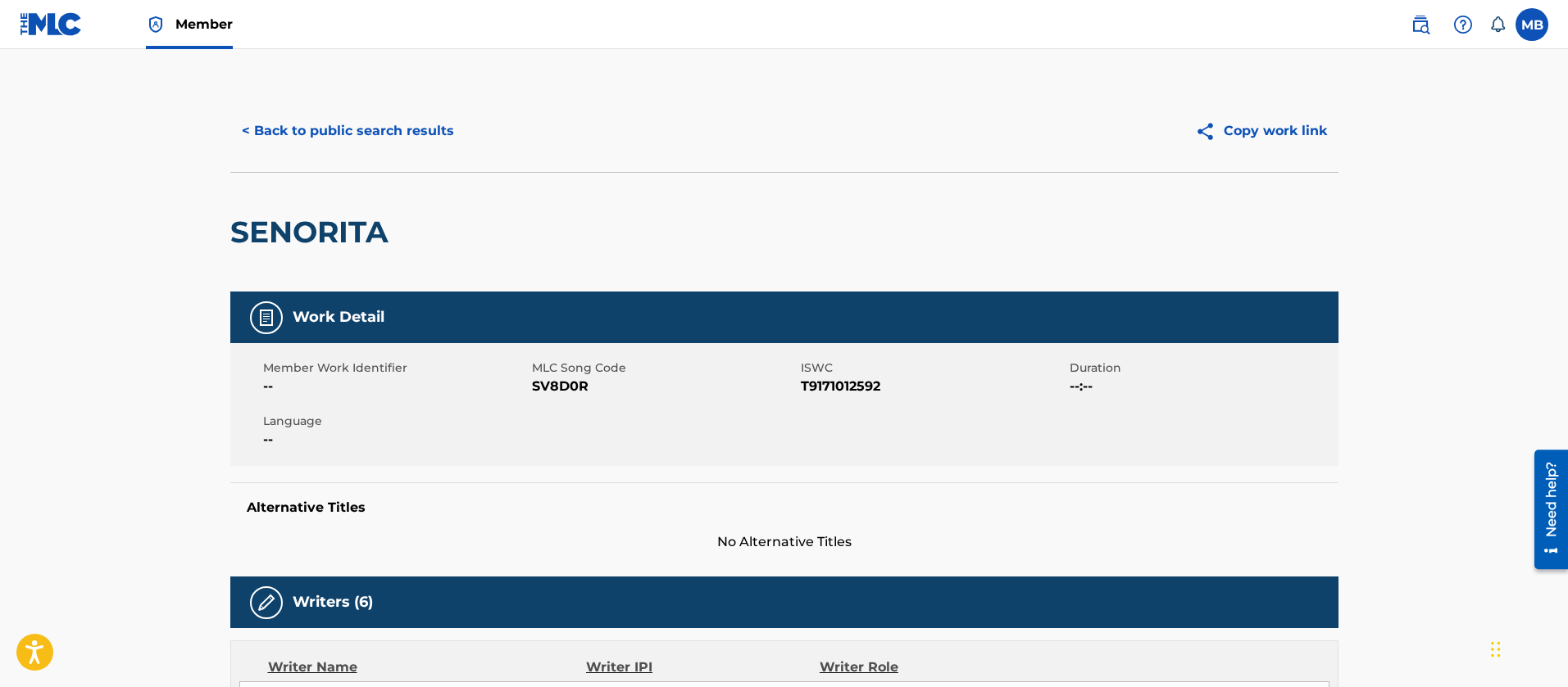
click at [365, 142] on button "< Back to public search results" at bounding box center [348, 131] width 235 height 41
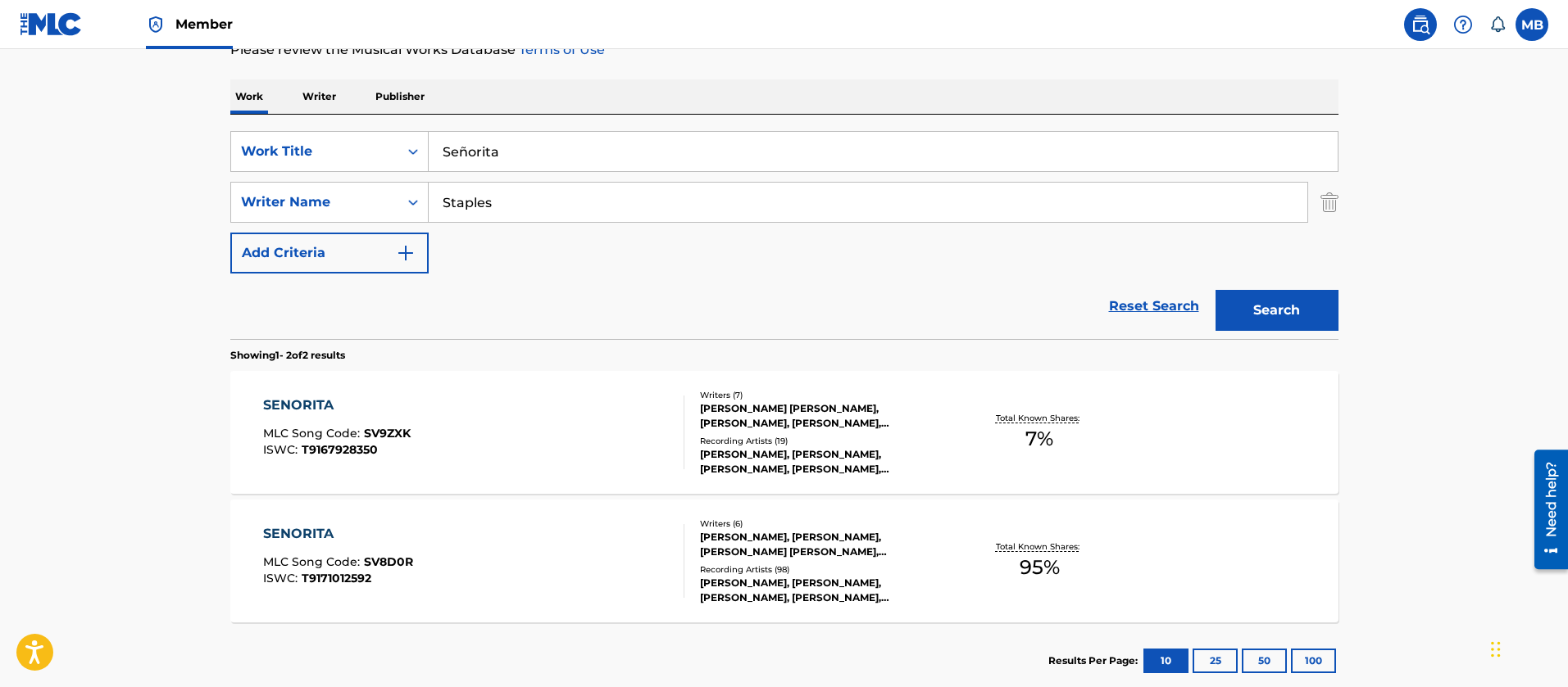
click at [559, 409] on div "SENORITA MLC Song Code : SV9ZXK ISWC : T9167928350" at bounding box center [474, 432] width 422 height 74
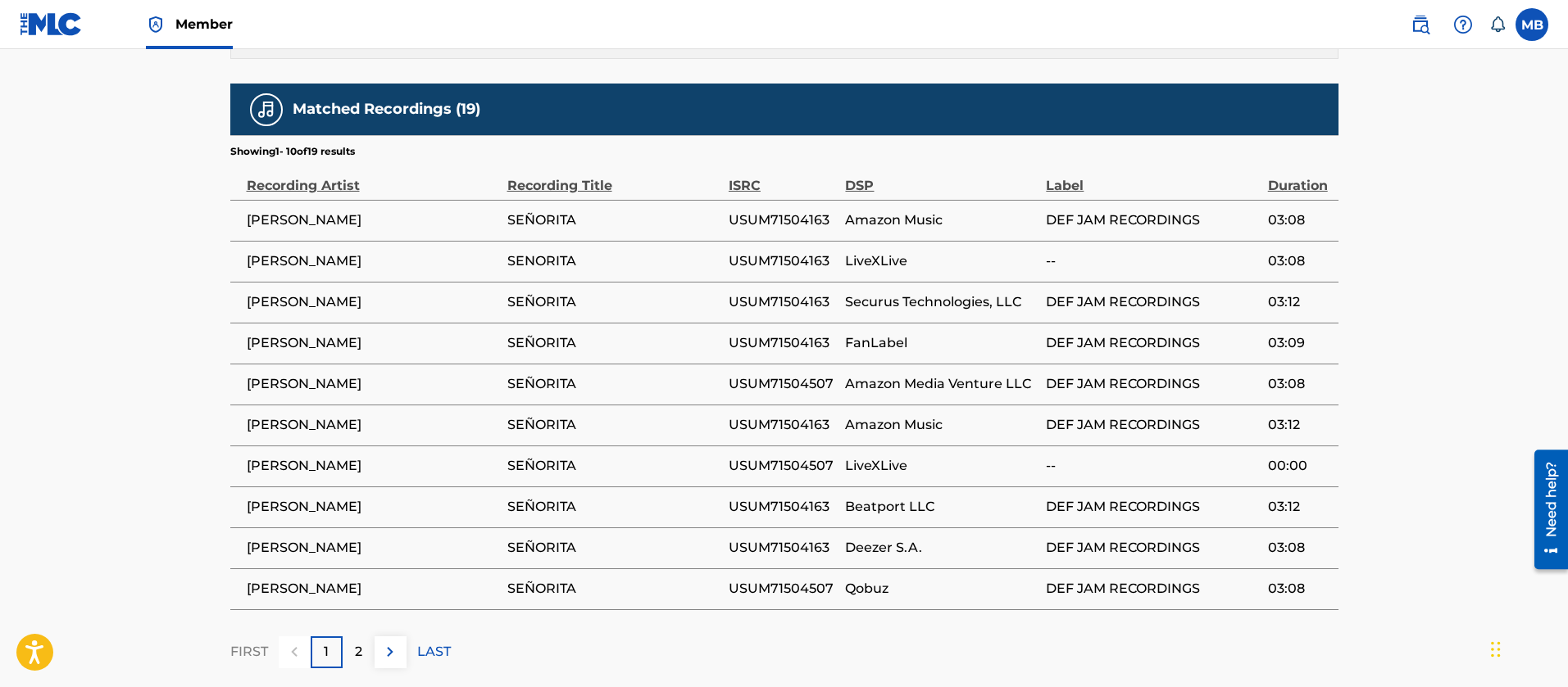
scroll to position [1549, 0]
click at [347, 637] on div "2" at bounding box center [359, 653] width 32 height 31
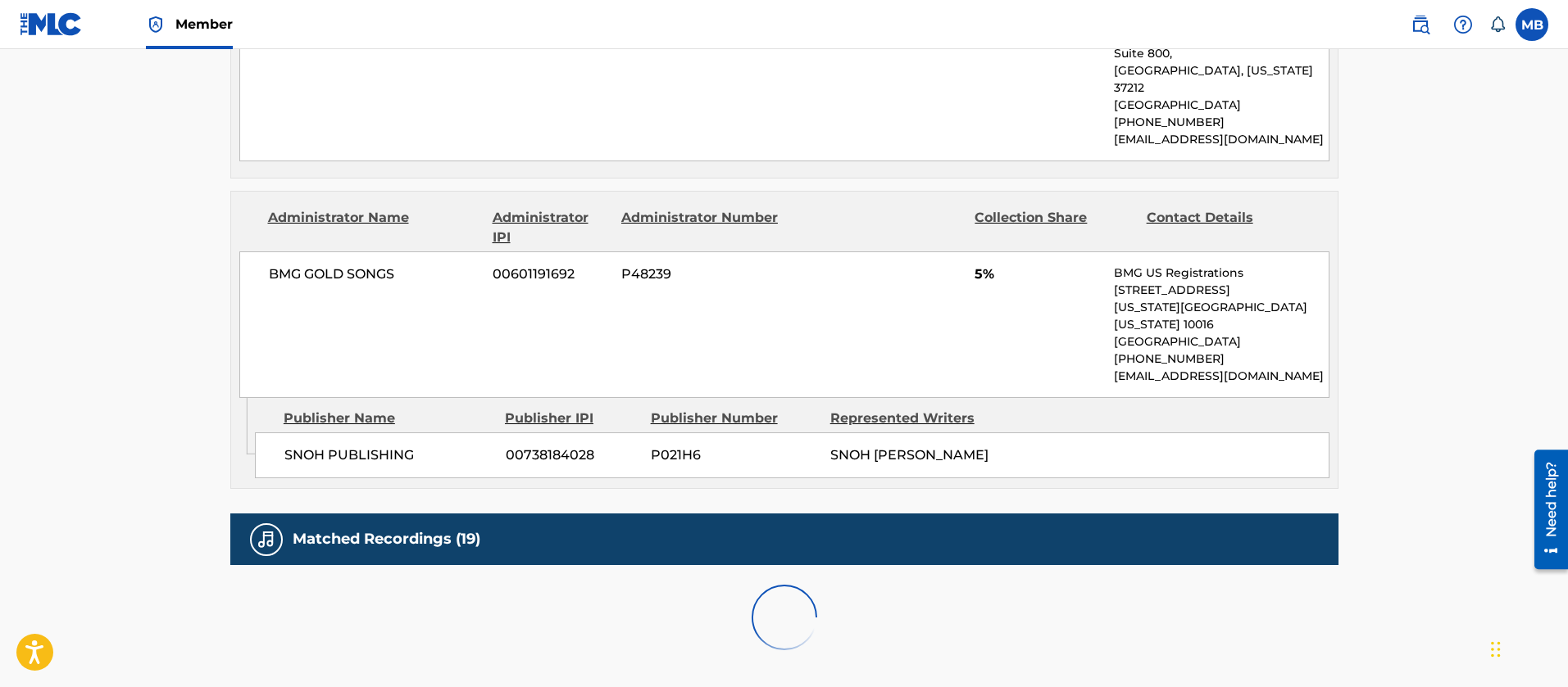
scroll to position [1754, 0]
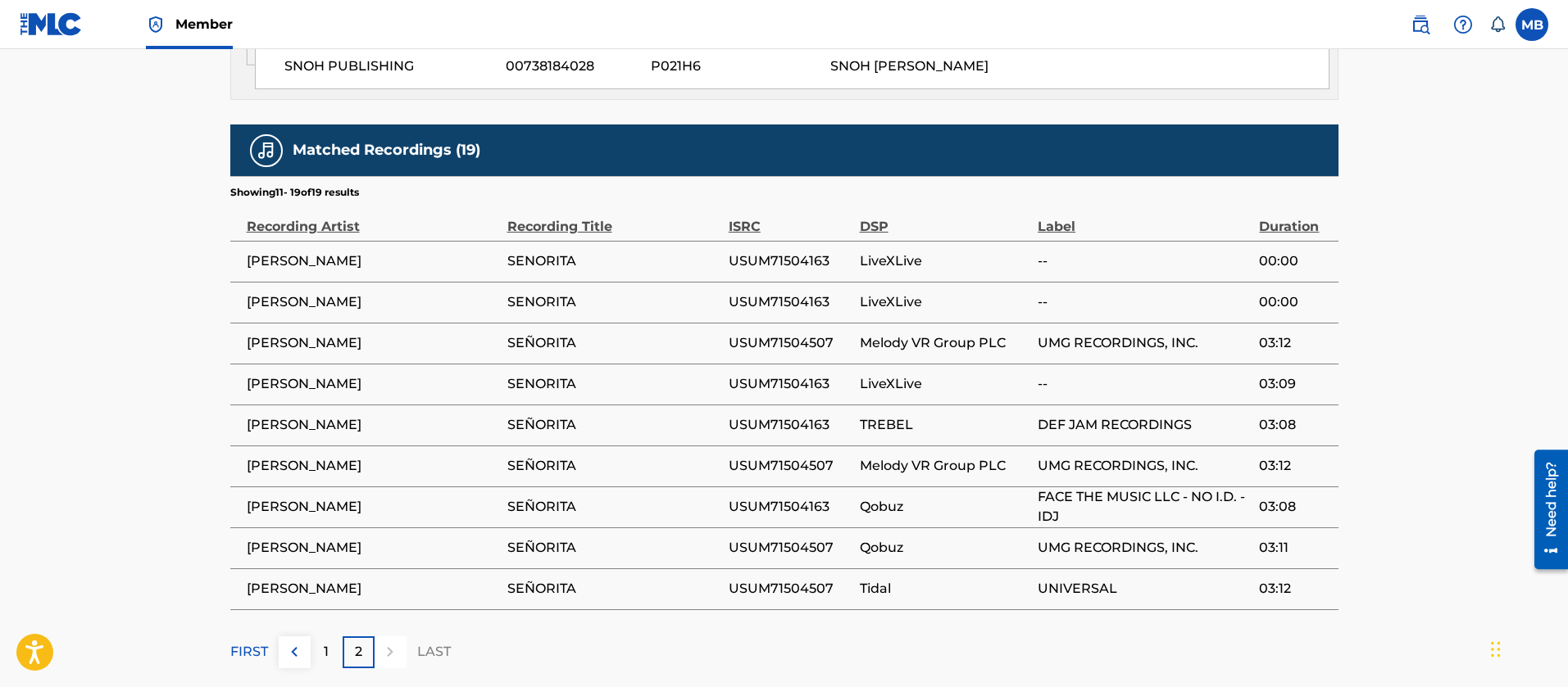
click at [327, 643] on p "1" at bounding box center [326, 653] width 5 height 20
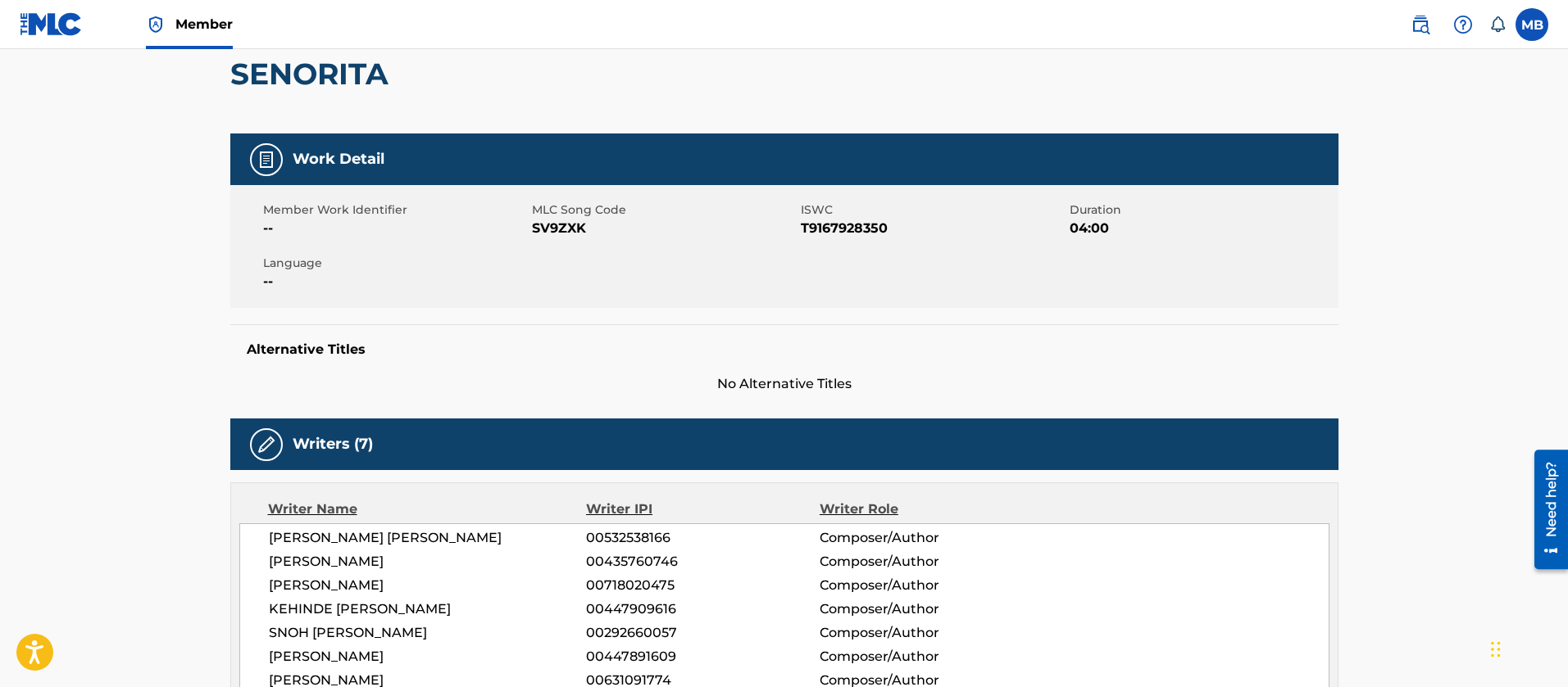
scroll to position [0, 0]
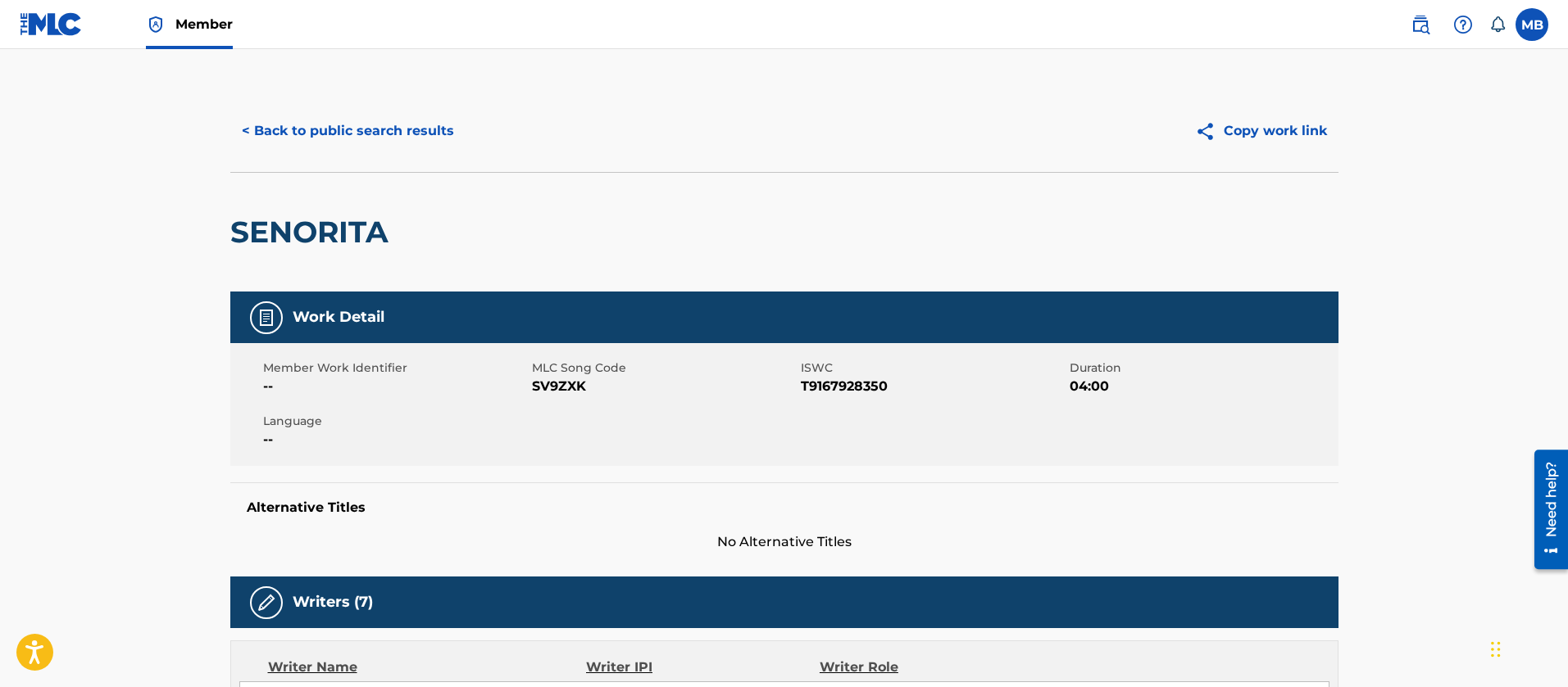
click at [289, 125] on button "< Back to public search results" at bounding box center [348, 131] width 235 height 41
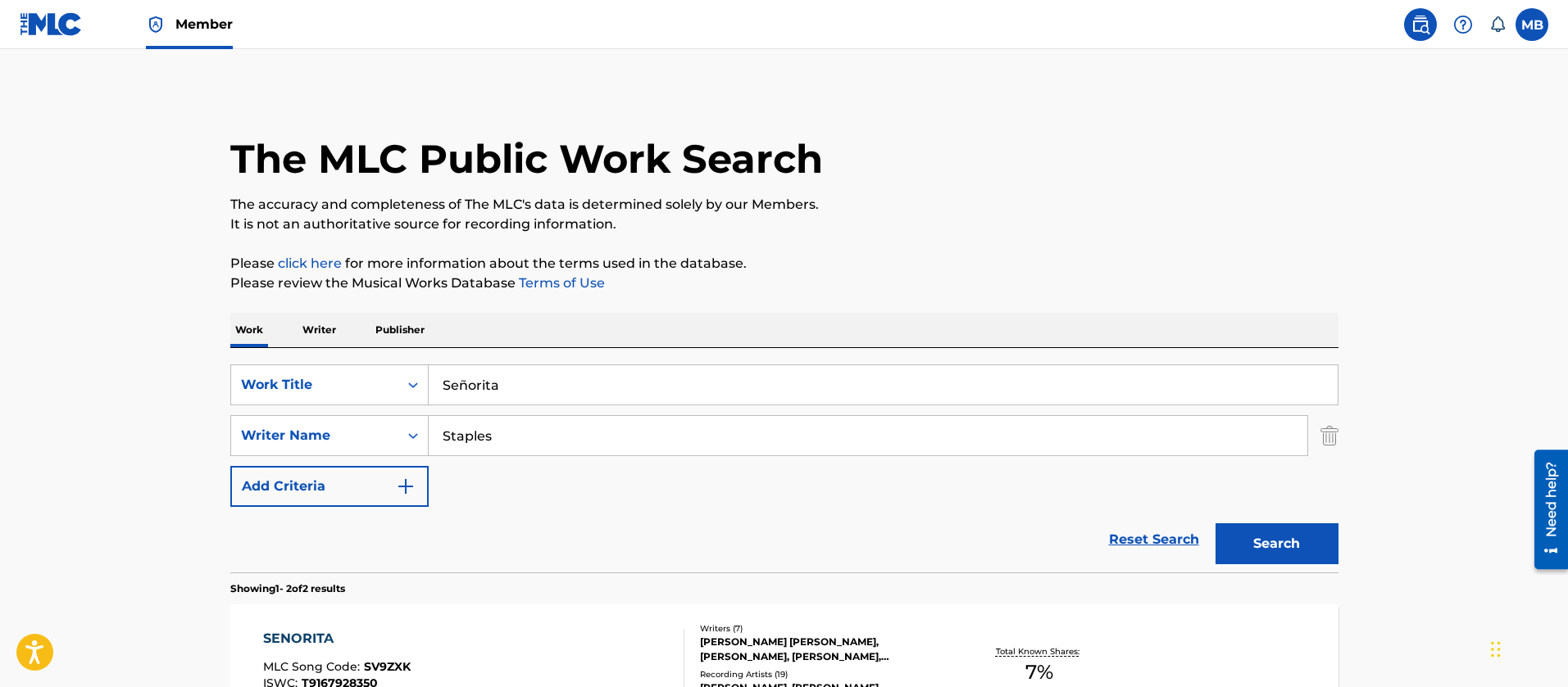
scroll to position [233, 0]
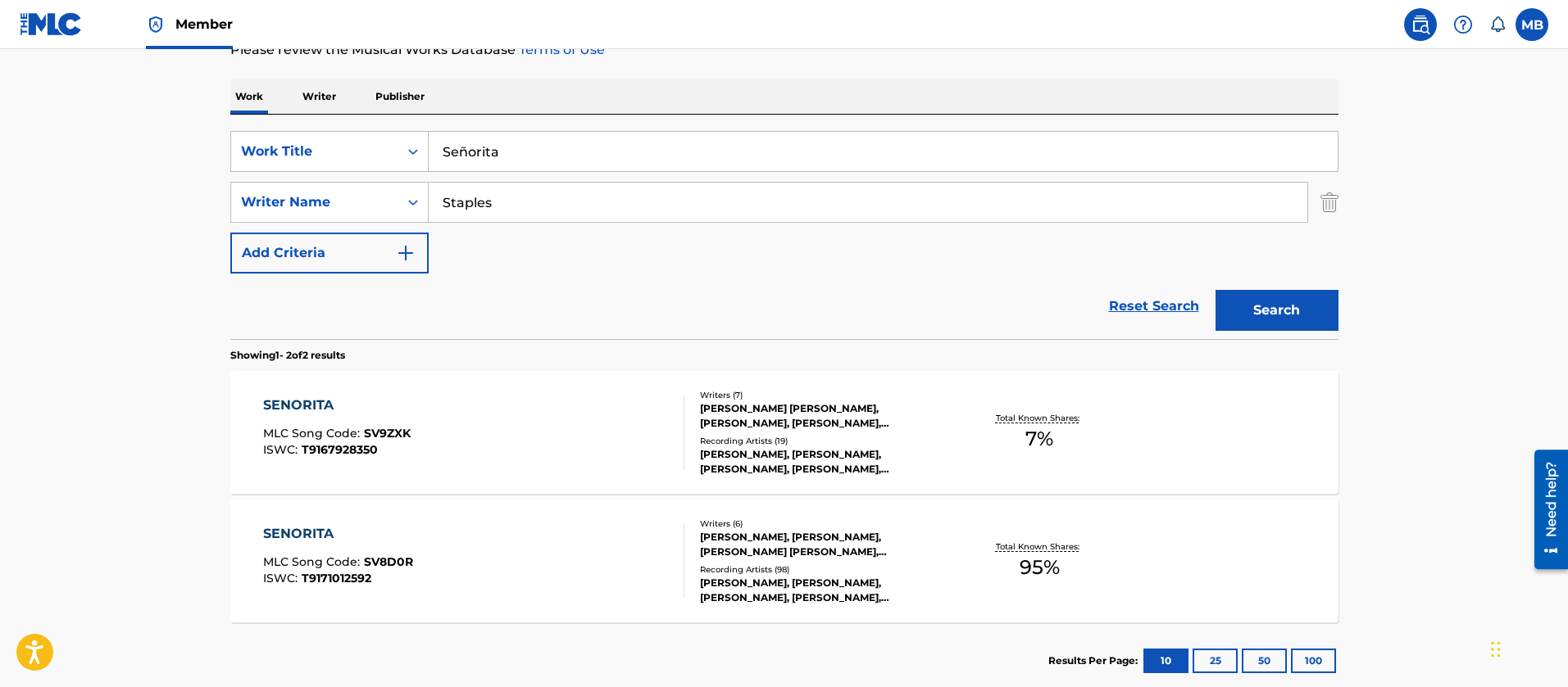
click at [513, 535] on div "SENORITA MLC Song Code : SV8D0R ISWC : T9171012592" at bounding box center [474, 561] width 422 height 74
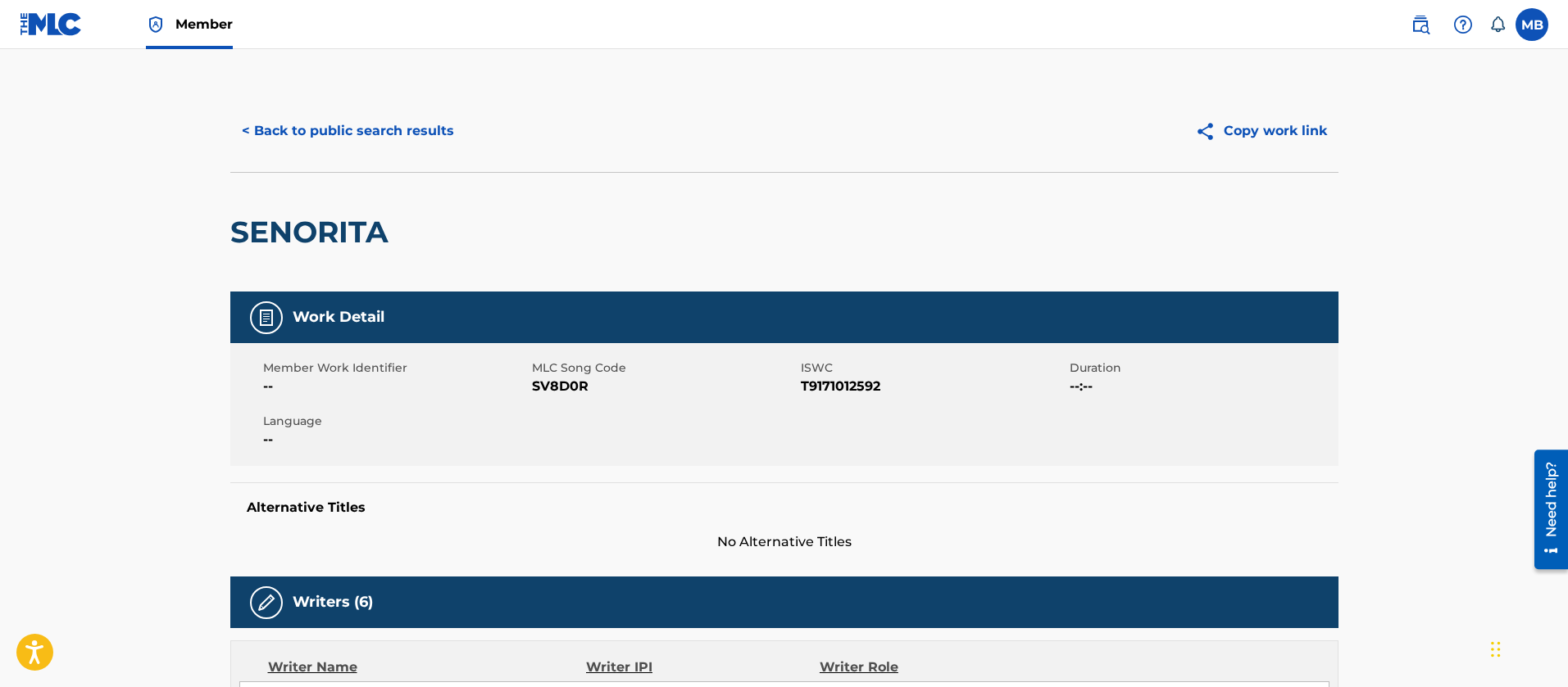
click at [569, 384] on span "SV8D0R" at bounding box center [664, 387] width 265 height 20
copy span "SV8D0R"
click at [380, 144] on button "< Back to public search results" at bounding box center [348, 131] width 235 height 41
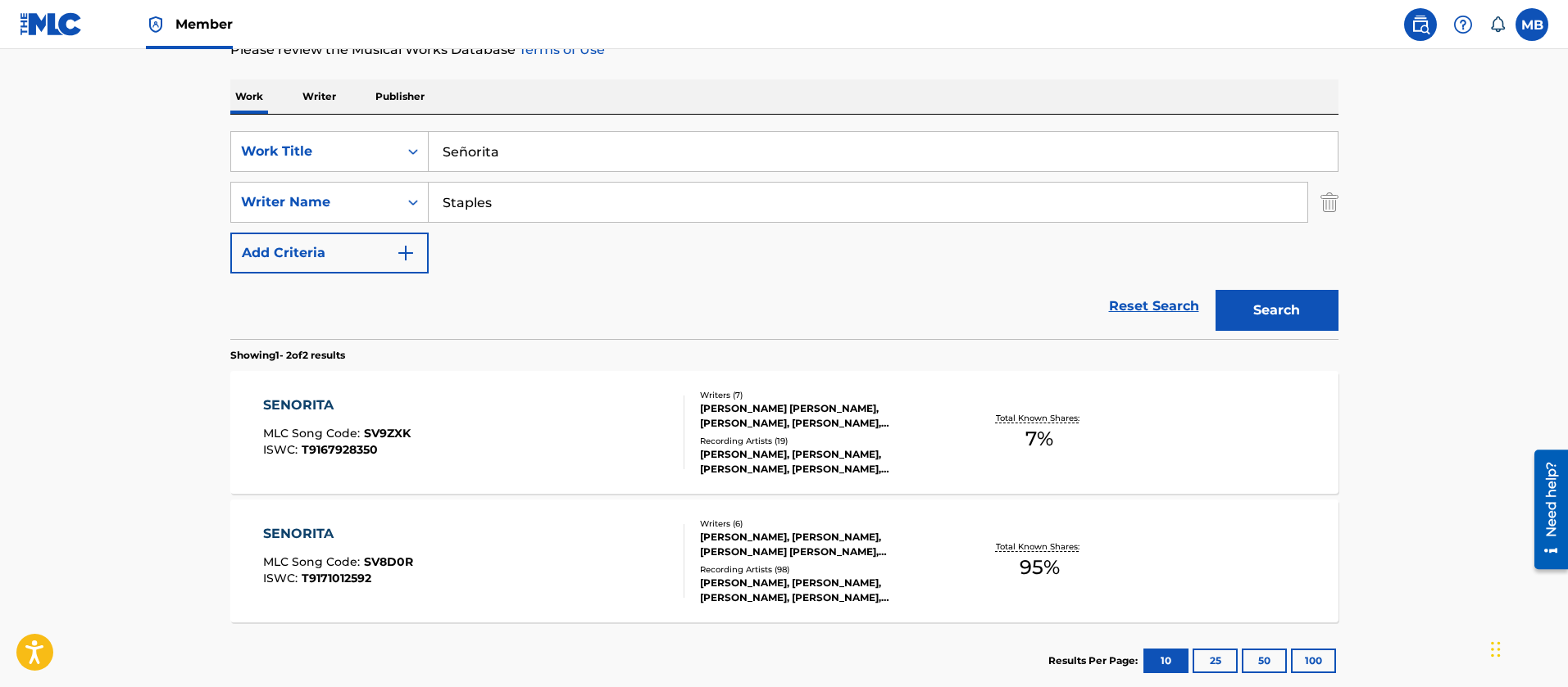
click at [516, 557] on div "SENORITA MLC Song Code : SV8D0R ISWC : T9171012592" at bounding box center [474, 561] width 422 height 74
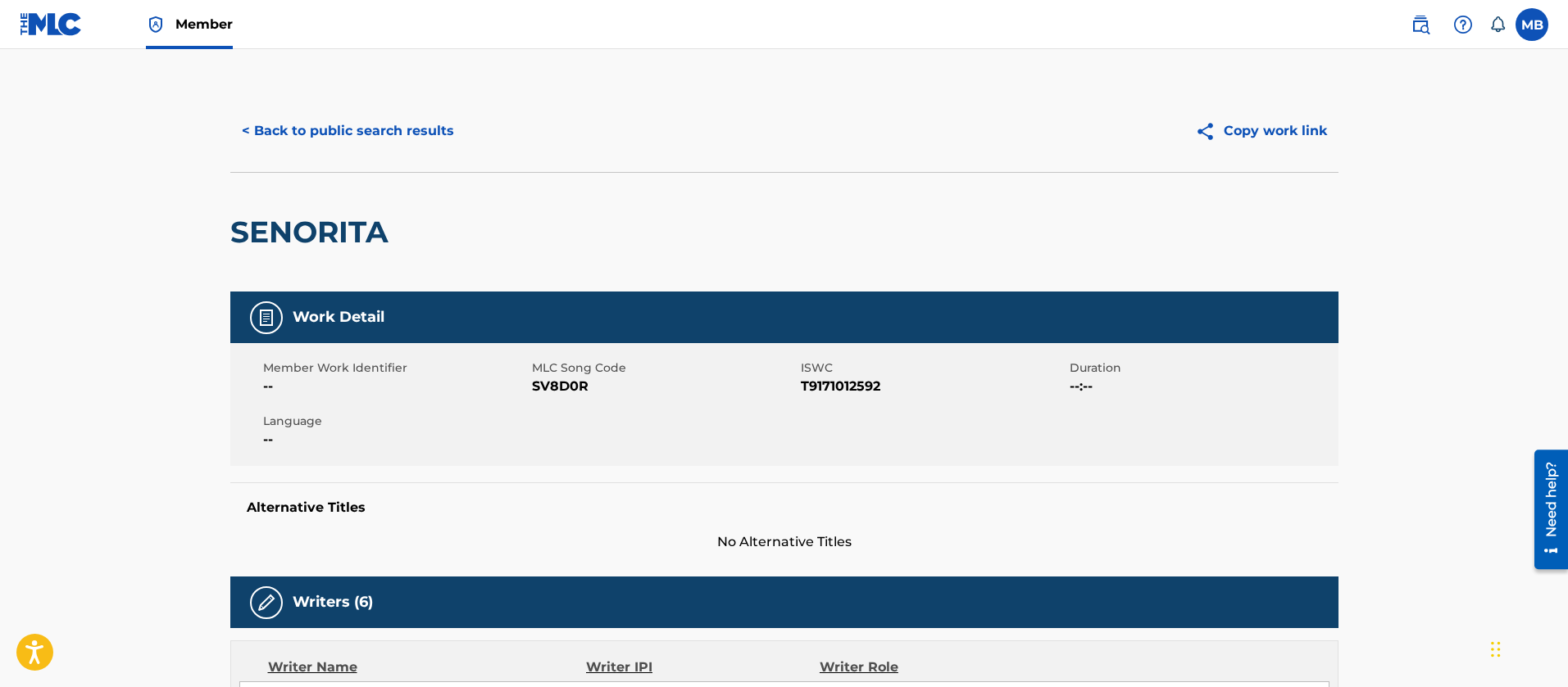
click at [582, 387] on span "SV8D0R" at bounding box center [664, 387] width 265 height 20
copy span "SV8D0R"
click at [343, 124] on button "< Back to public search results" at bounding box center [348, 131] width 235 height 41
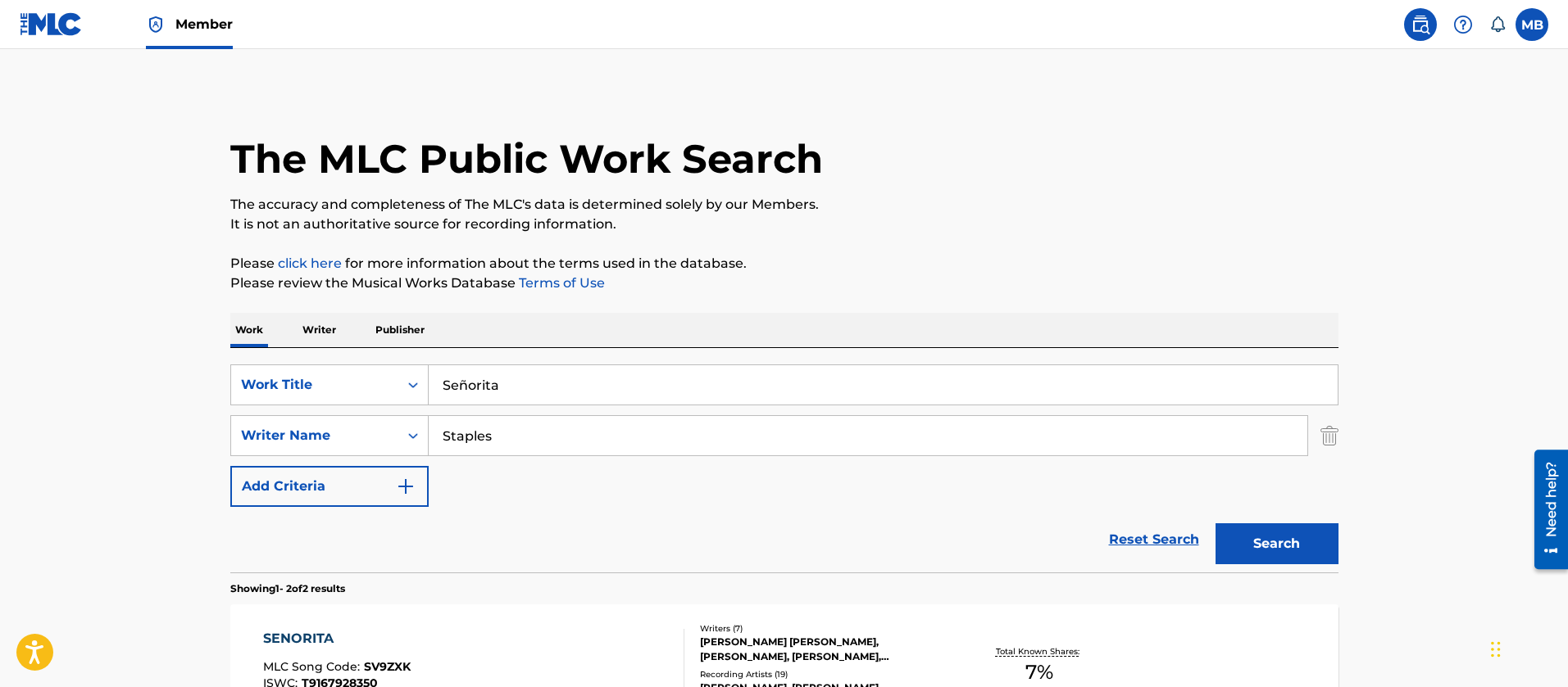
scroll to position [233, 0]
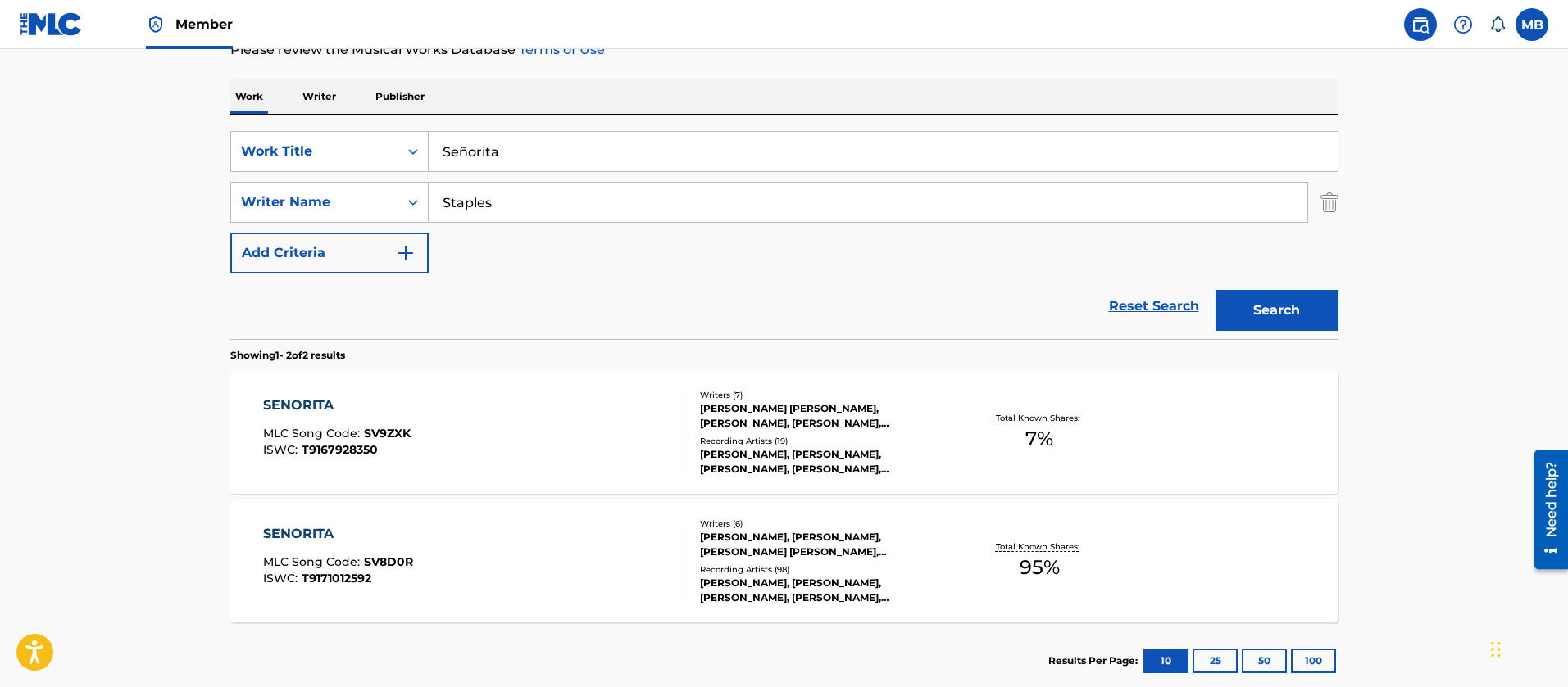
click at [556, 446] on div "SENORITA MLC Song Code : SV9ZXK ISWC : T9167928350" at bounding box center [474, 432] width 422 height 74
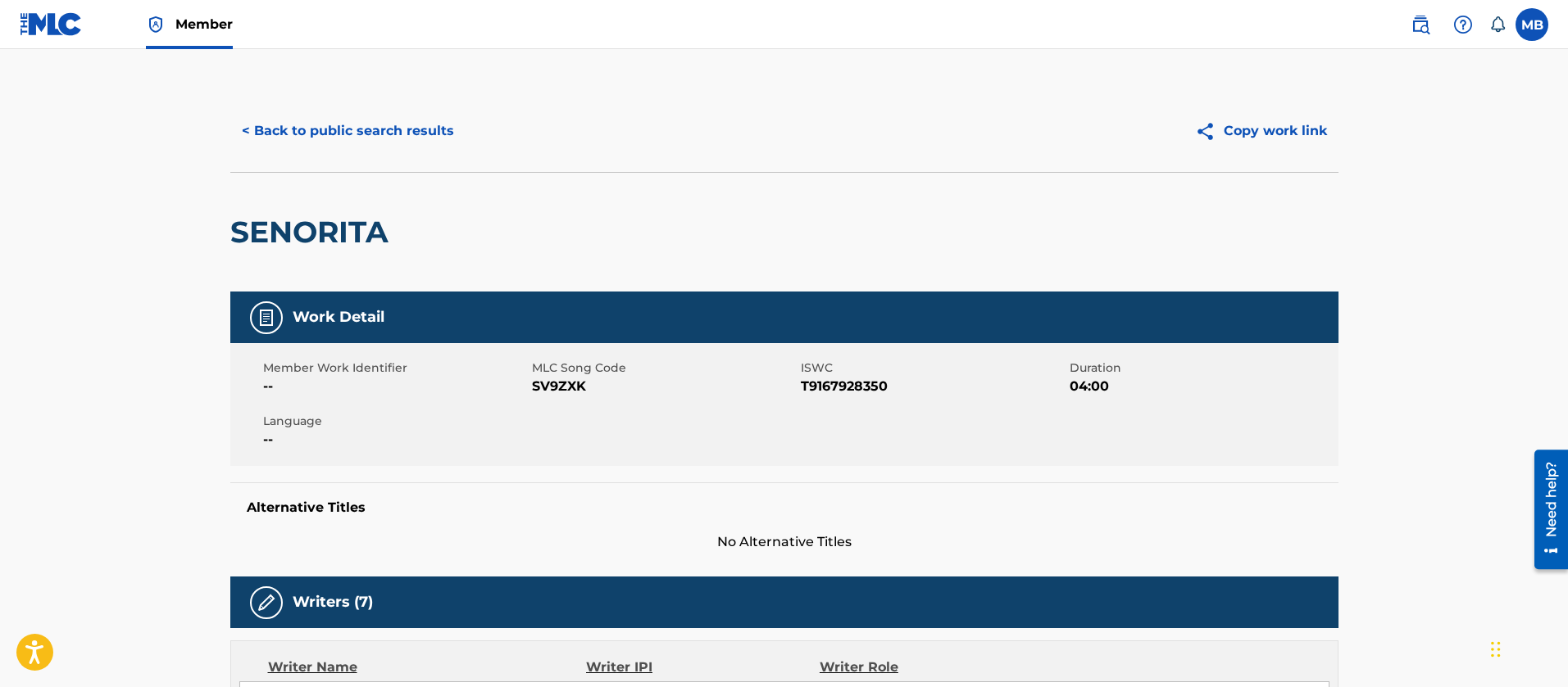
click at [548, 394] on span "SV9ZXK" at bounding box center [664, 387] width 265 height 20
copy span "SV9ZXK"
click at [352, 108] on div "< Back to public search results Copy work link" at bounding box center [784, 131] width 1108 height 82
click at [359, 132] on button "< Back to public search results" at bounding box center [348, 131] width 235 height 41
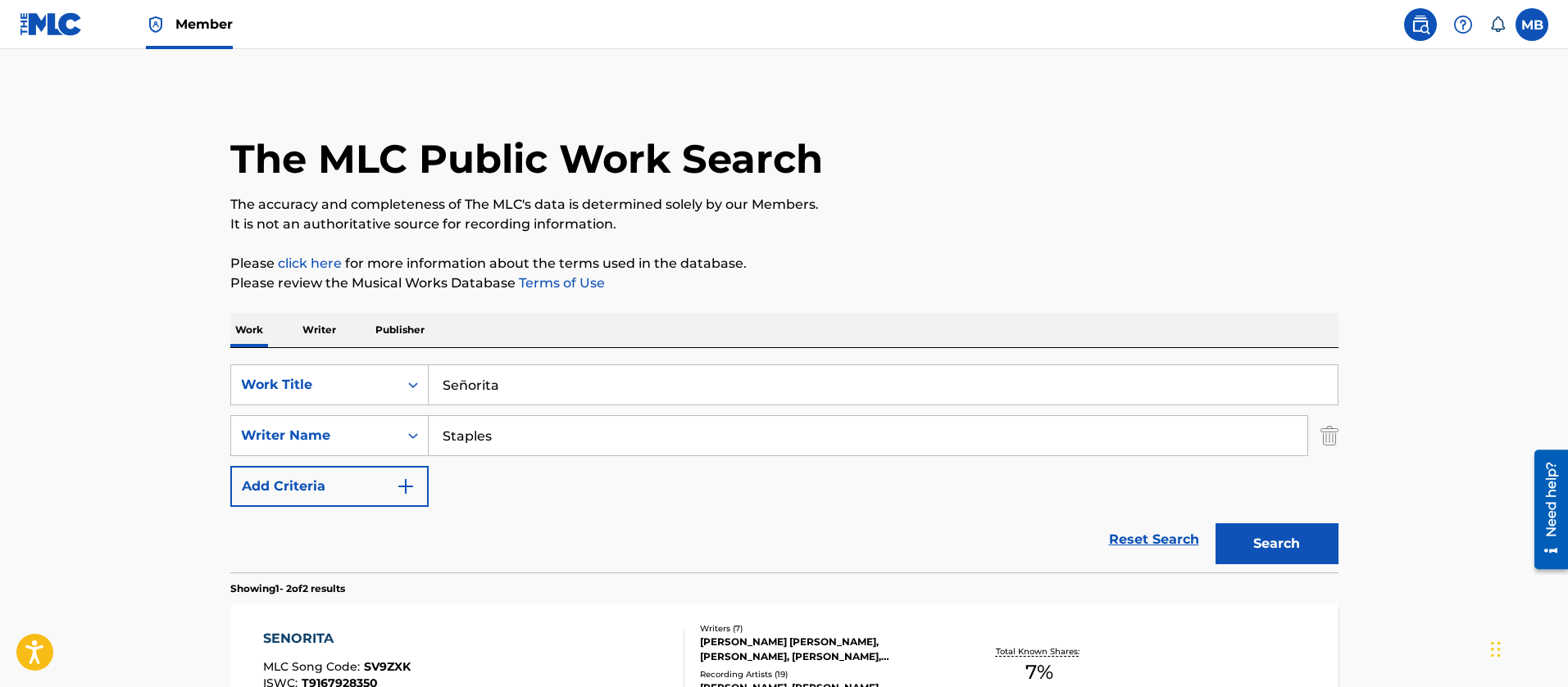
scroll to position [233, 0]
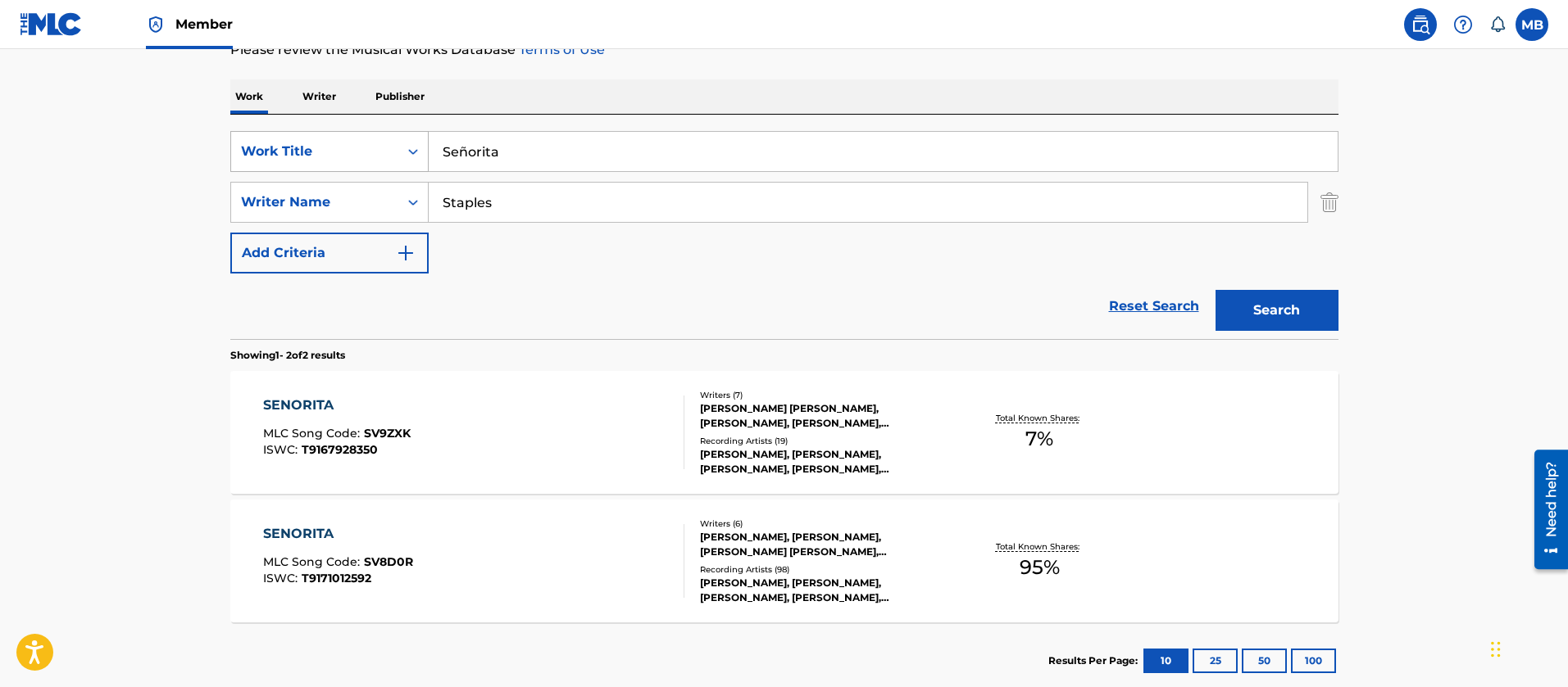
click at [365, 155] on div "Work Title" at bounding box center [315, 152] width 148 height 20
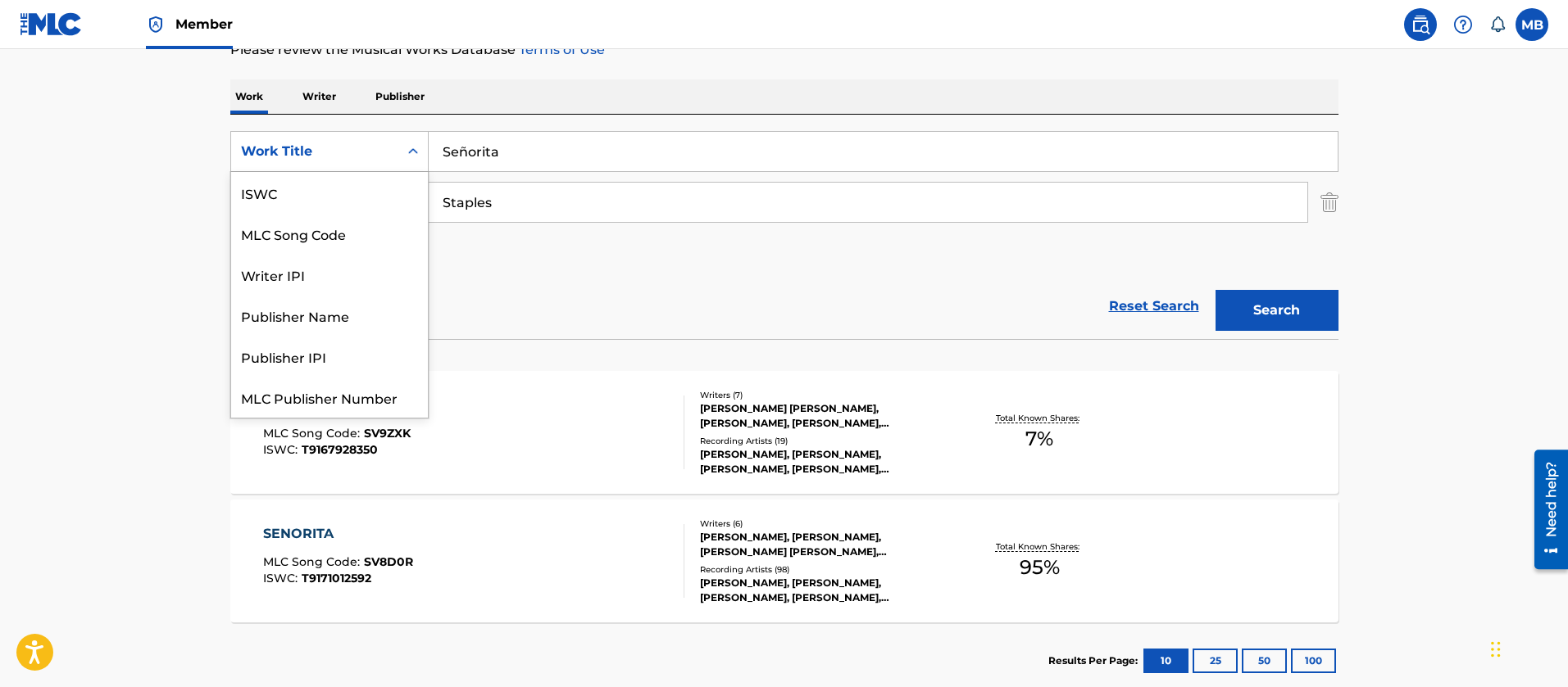
scroll to position [41, 0]
click at [365, 184] on div "MLC Song Code" at bounding box center [330, 193] width 197 height 41
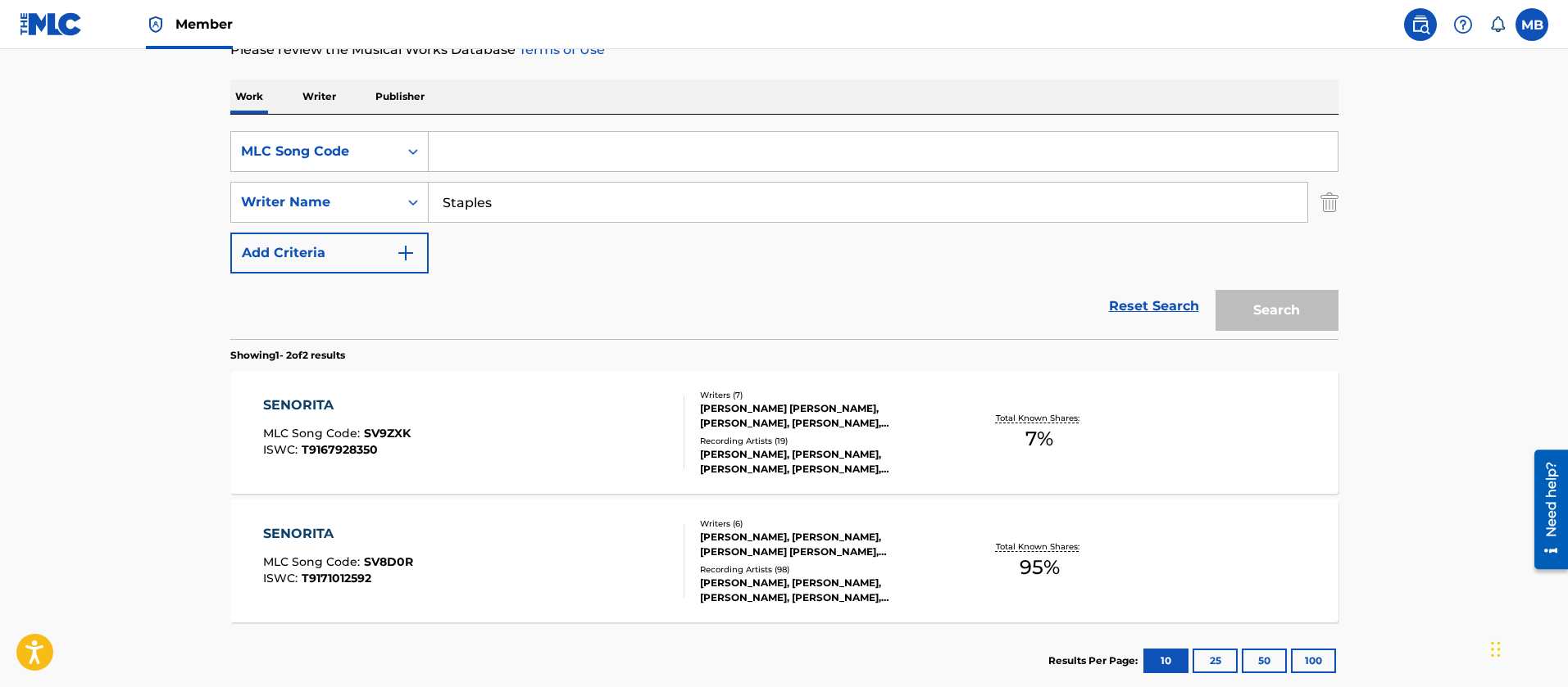
click at [555, 143] on input "Search Form" at bounding box center [882, 152] width 909 height 39
paste input "QB4GOQ"
type input "QB4GOQ"
click at [1215, 290] on button "Search" at bounding box center [1276, 311] width 123 height 41
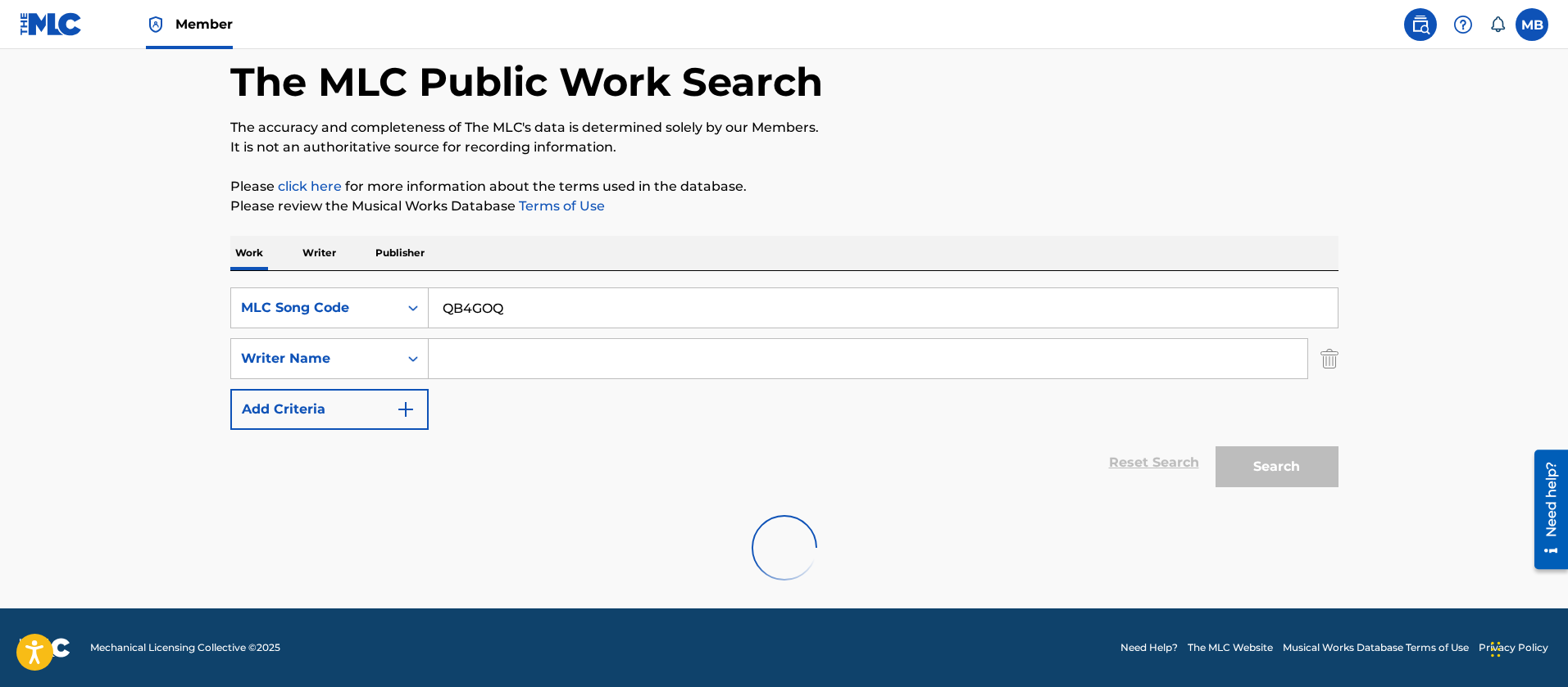
scroll to position [204, 0]
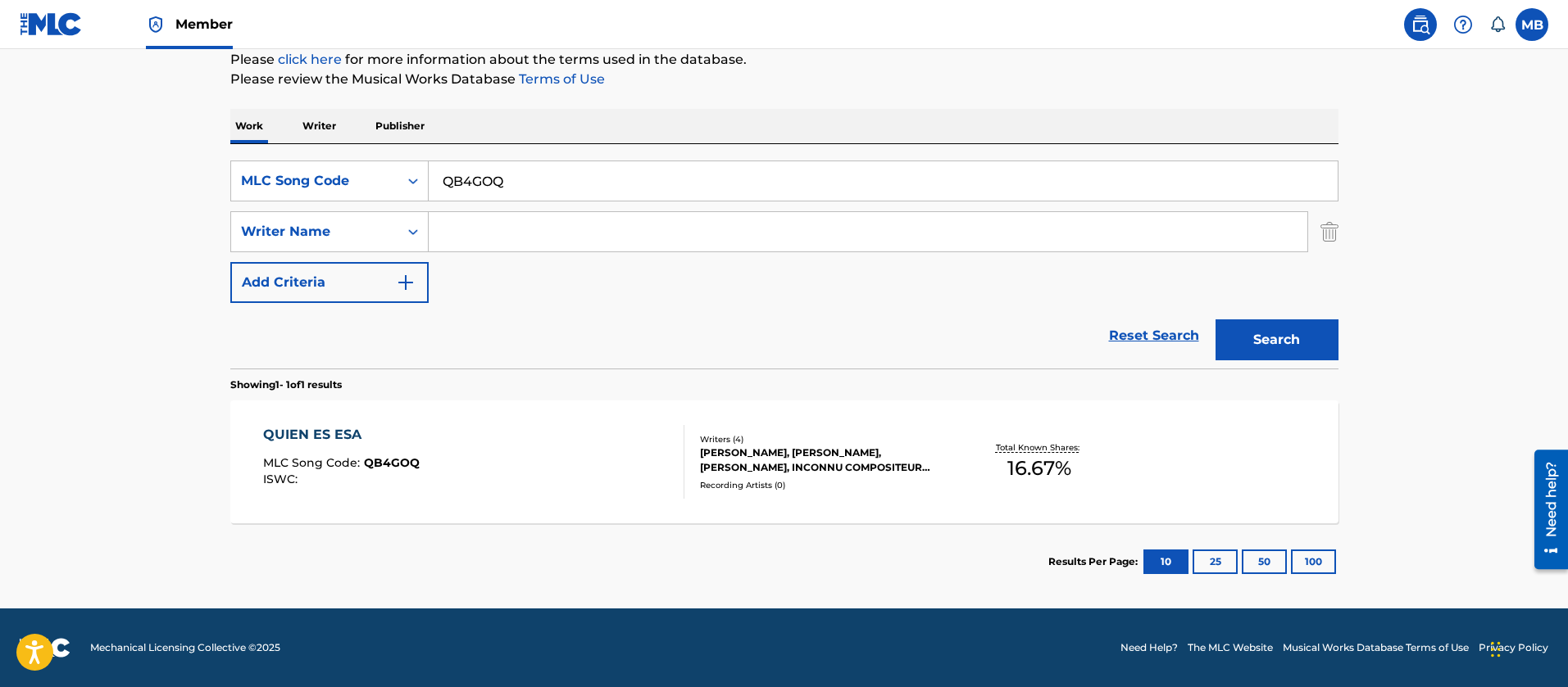
click at [601, 425] on div "QUIEN ES ESA MLC Song Code : QB4GOQ ISWC : Writers ( 4 ) ALBERT GOODWIN, JEONG …" at bounding box center [784, 462] width 1108 height 123
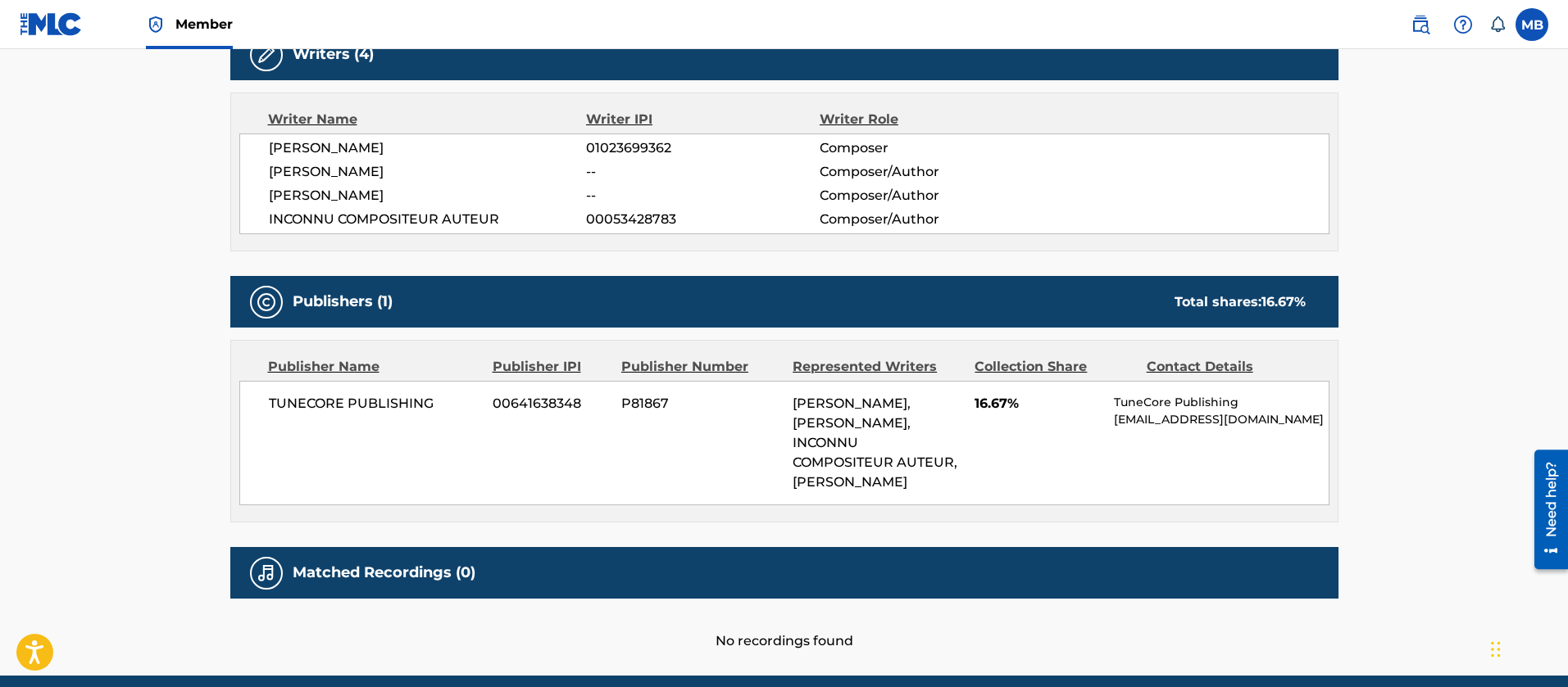
scroll to position [595, 0]
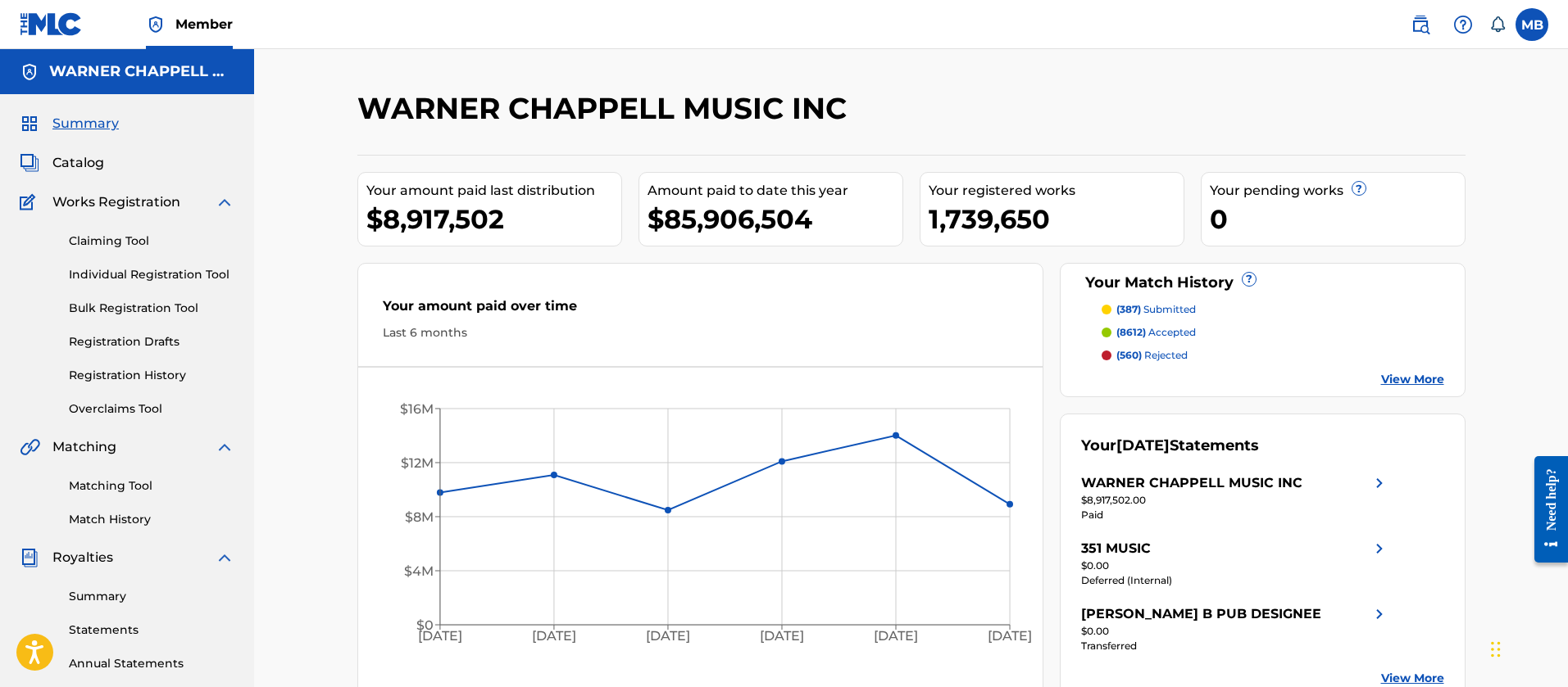
click at [89, 180] on div "Summary Catalog Works Registration Claiming Tool Individual Registration Tool B…" at bounding box center [127, 516] width 254 height 843
click at [87, 173] on div "Summary Catalog Works Registration Claiming Tool Individual Registration Tool B…" at bounding box center [127, 516] width 254 height 843
click at [84, 168] on span "Catalog" at bounding box center [78, 163] width 51 height 20
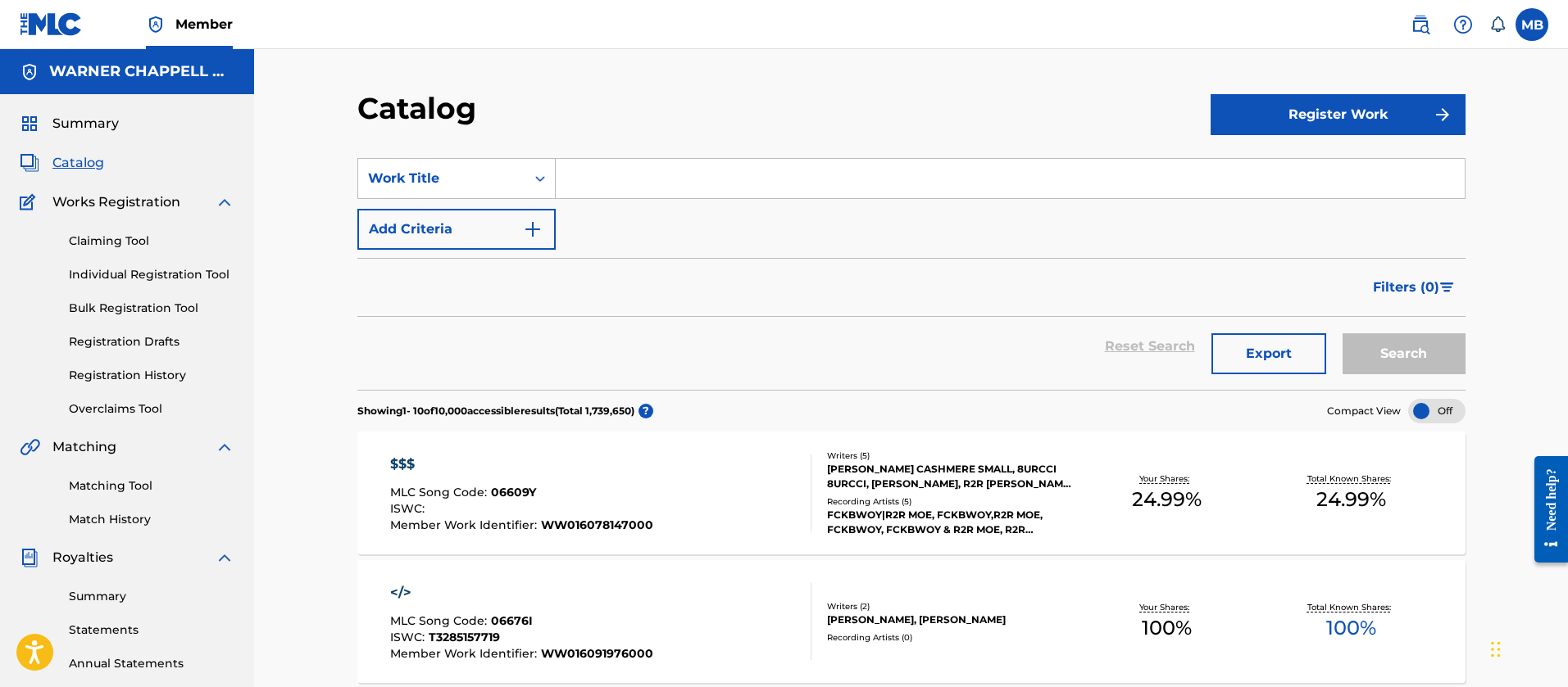
click at [100, 236] on link "Claiming Tool" at bounding box center [152, 240] width 165 height 17
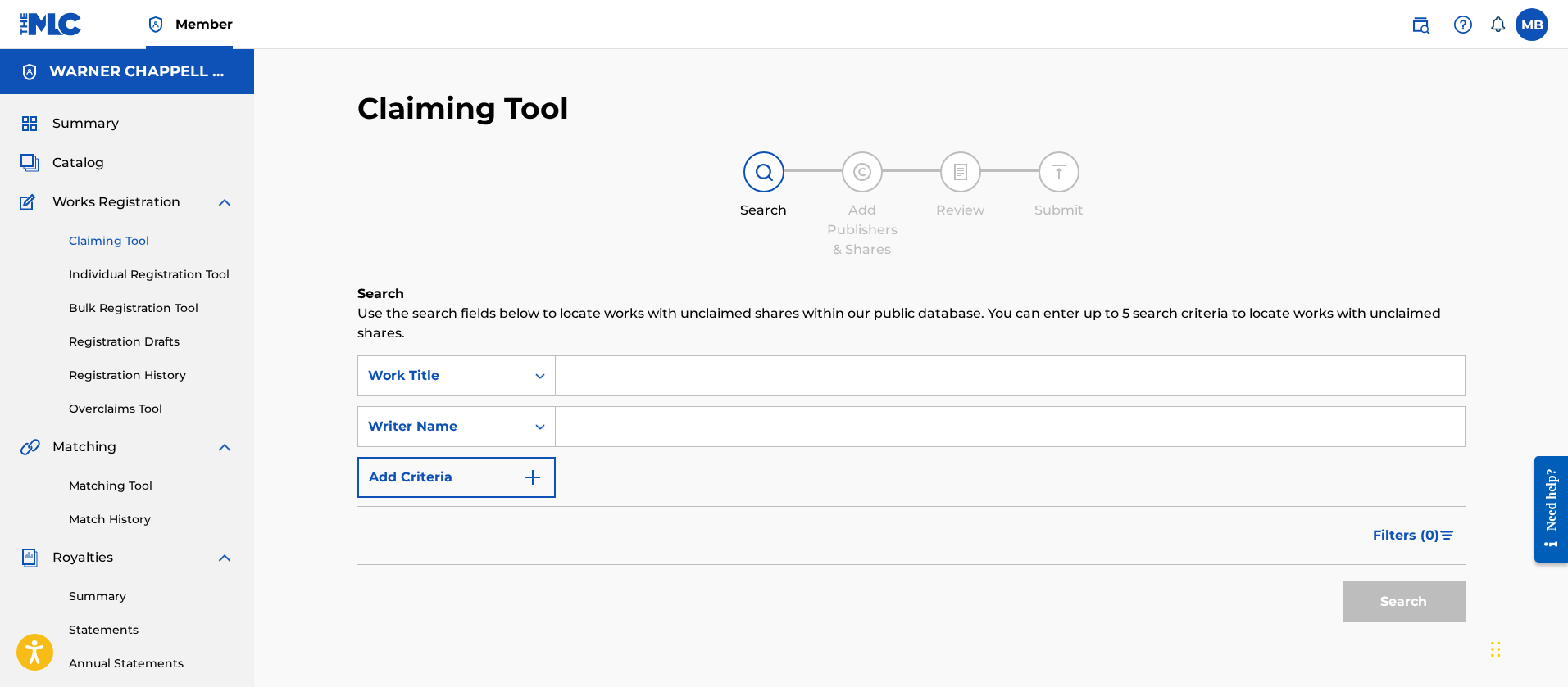
click at [101, 414] on link "Overclaims Tool" at bounding box center [152, 408] width 165 height 17
